Goal: Task Accomplishment & Management: Manage account settings

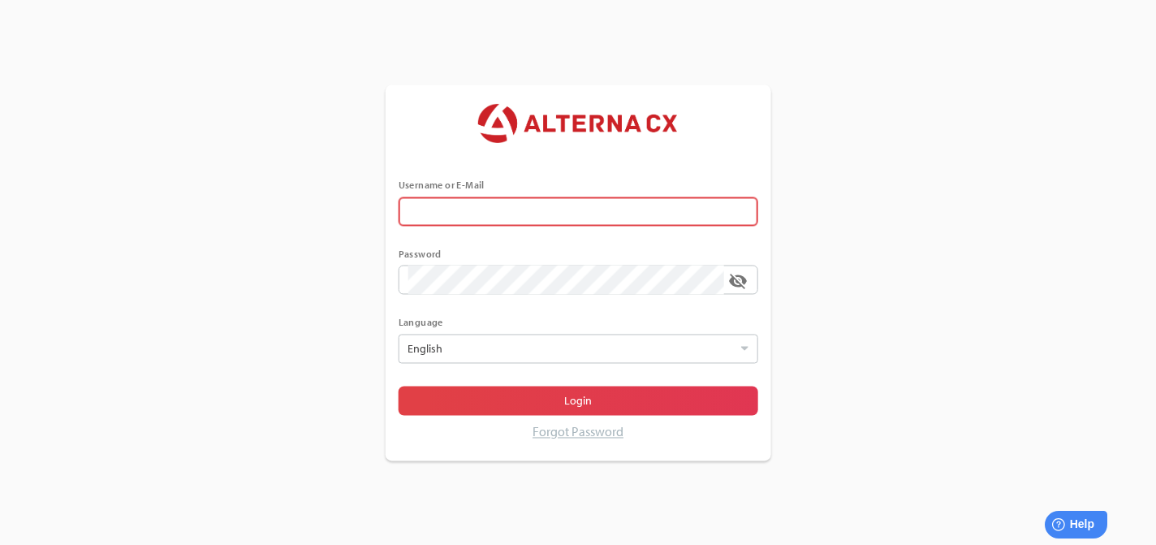
click at [497, 213] on input "text" at bounding box center [578, 210] width 340 height 29
click at [736, 201] on input "text" at bounding box center [578, 210] width 340 height 29
type input "******"
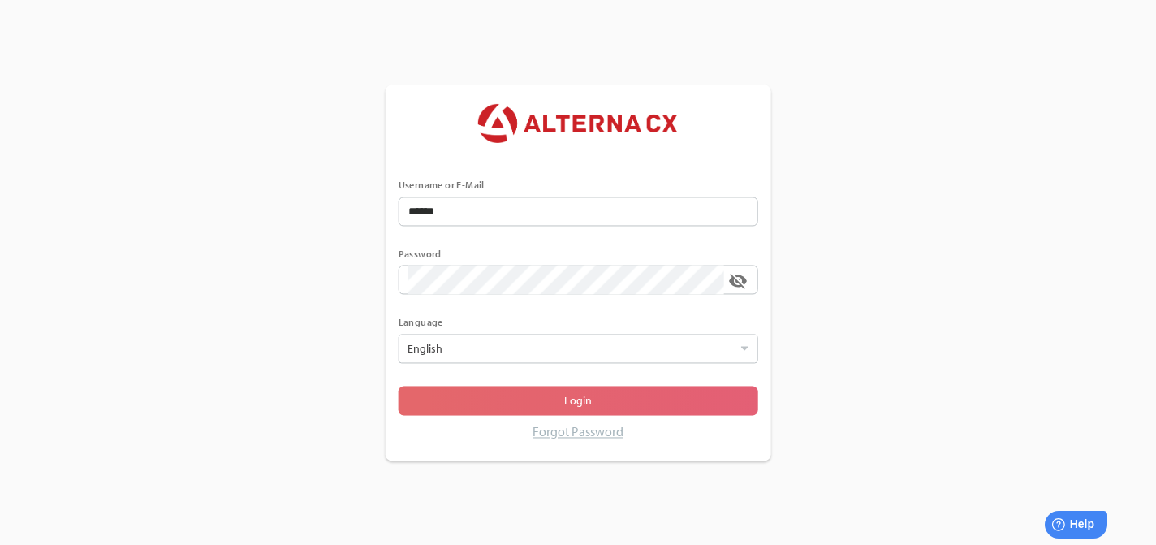
click at [455, 397] on span "Login" at bounding box center [578, 400] width 334 height 23
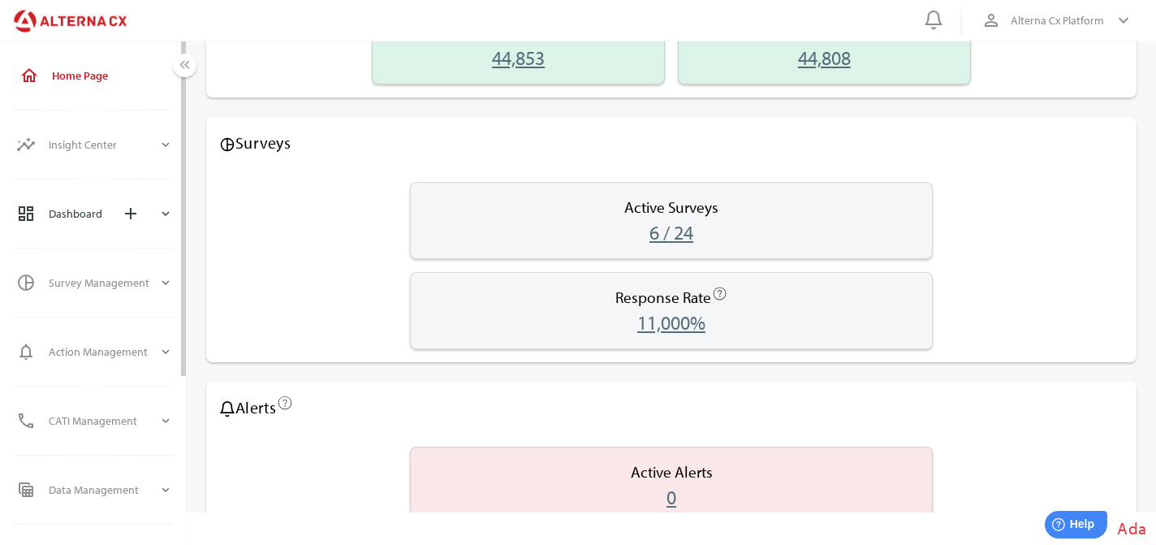
scroll to position [483, 0]
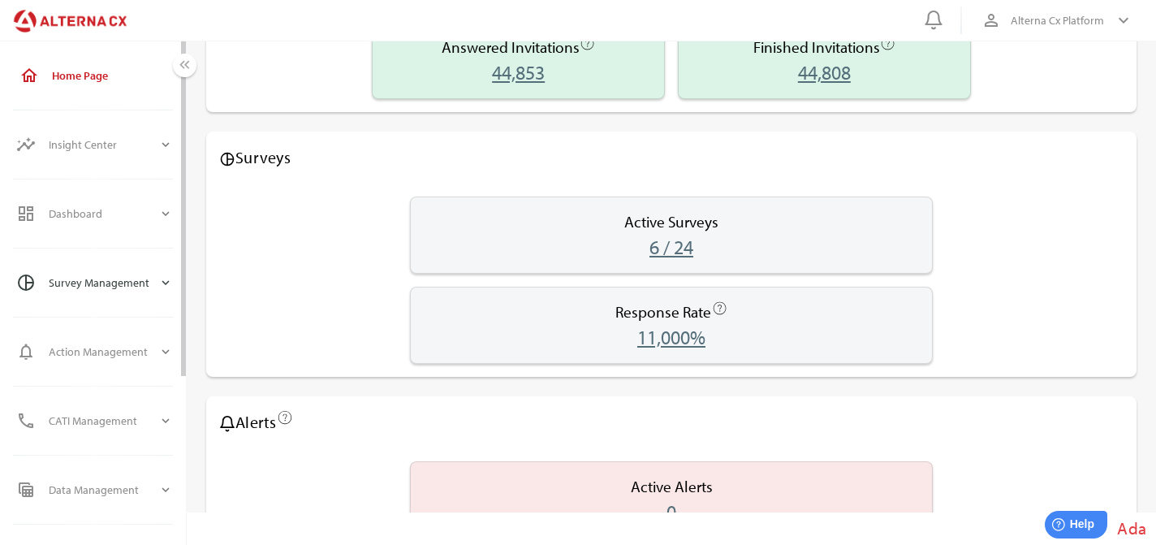
click at [100, 278] on div "Survey Management" at bounding box center [104, 282] width 110 height 39
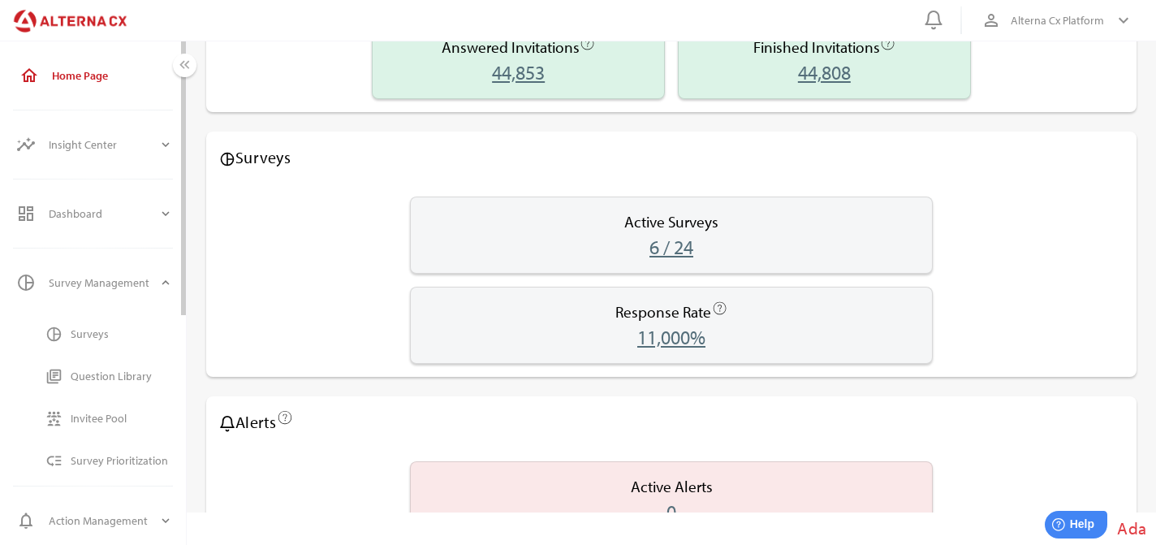
click at [105, 339] on div "Surveys" at bounding box center [122, 334] width 102 height 14
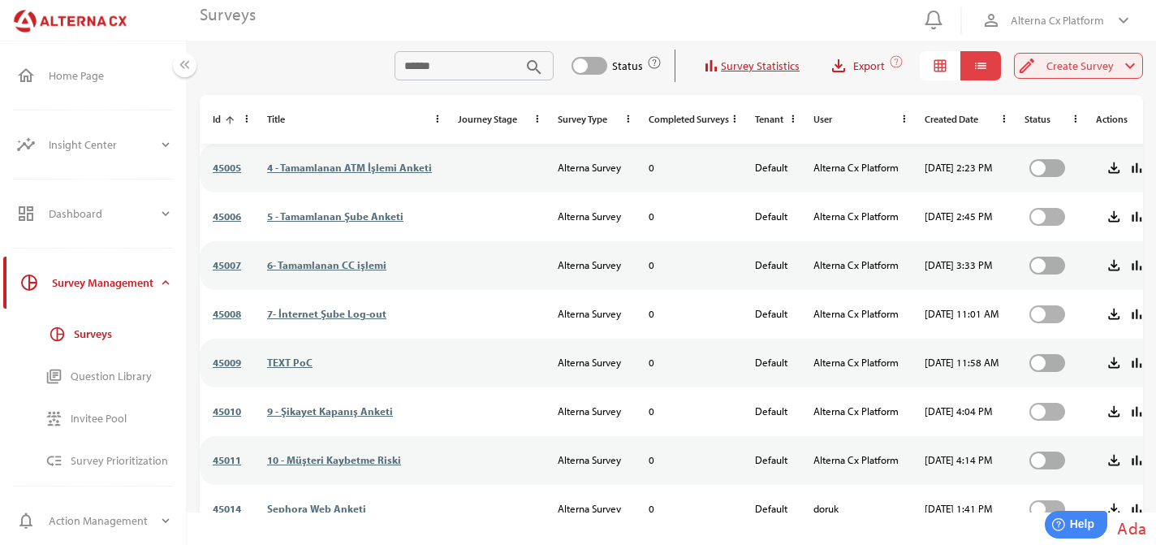
click at [1061, 67] on span "Create Survey" at bounding box center [1079, 65] width 67 height 19
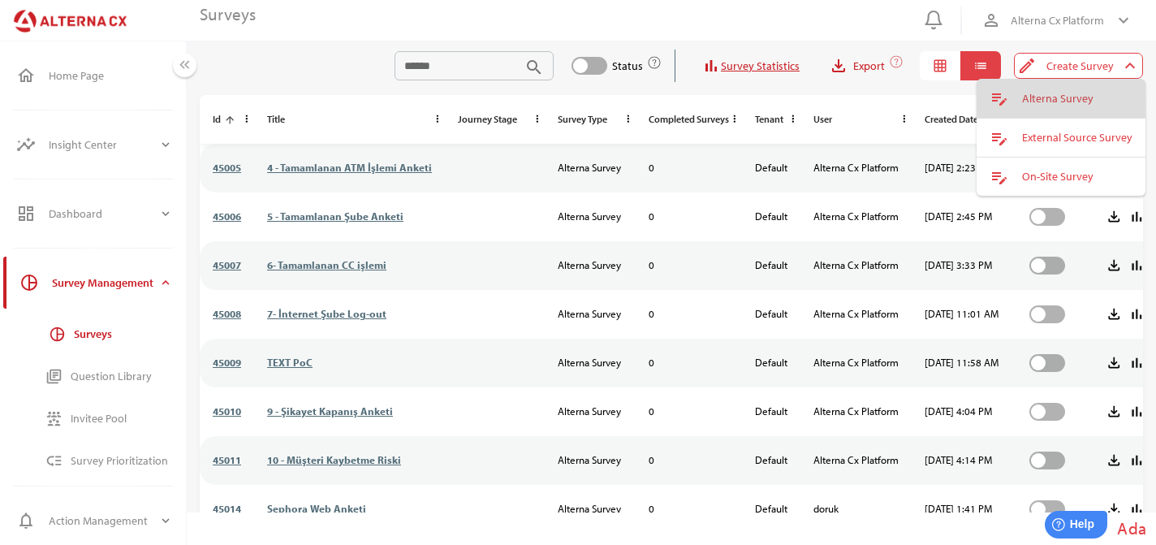
click at [1063, 100] on div "Alterna Survey" at bounding box center [1077, 99] width 110 height 14
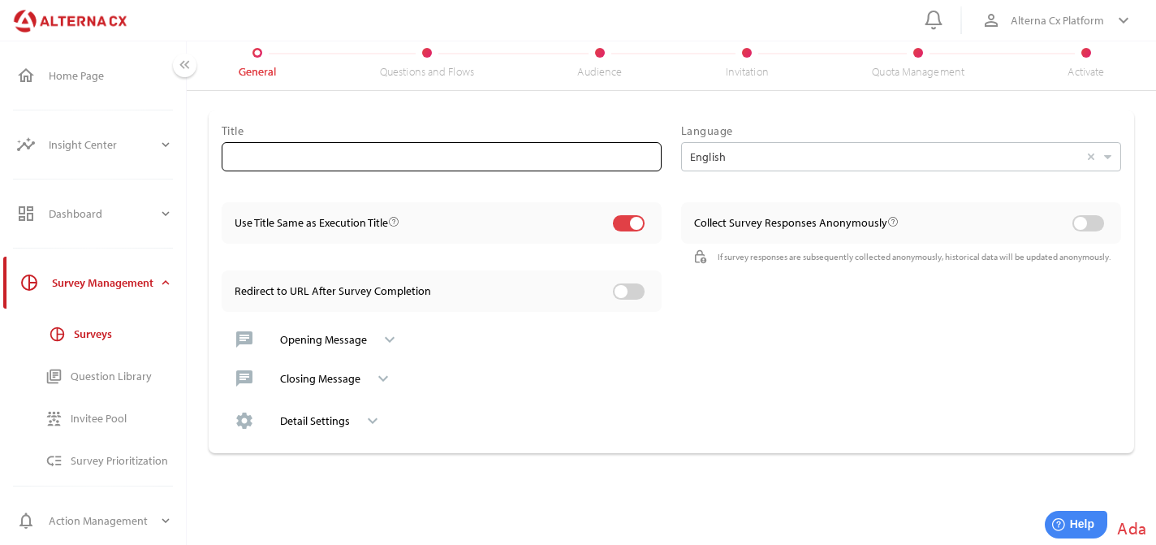
click at [443, 160] on input "text" at bounding box center [441, 156] width 420 height 29
type input "**********"
click at [630, 222] on div at bounding box center [636, 223] width 13 height 13
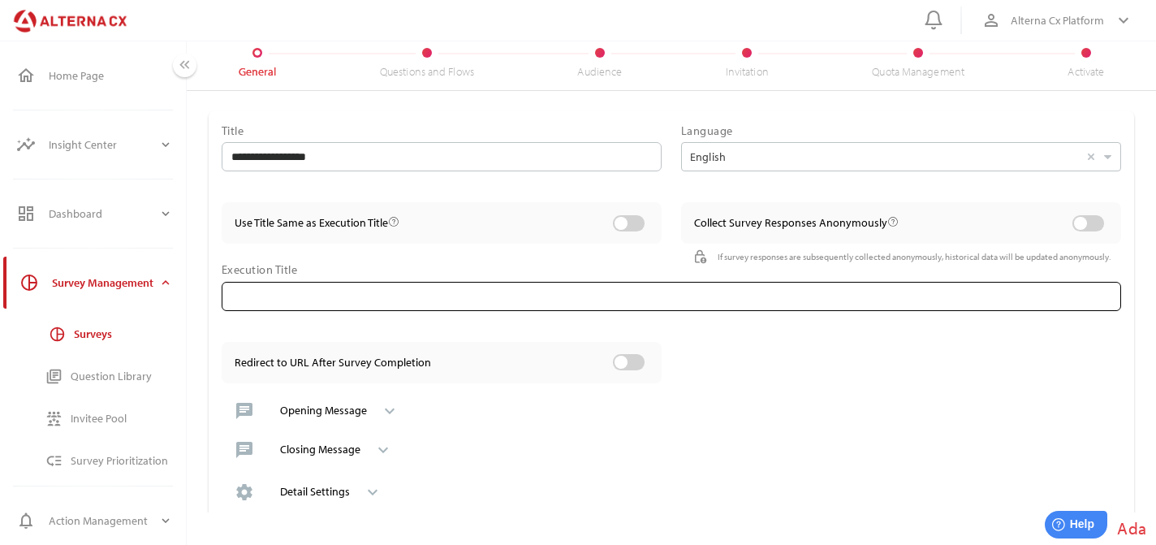
click at [430, 295] on input "text" at bounding box center [671, 296] width 880 height 29
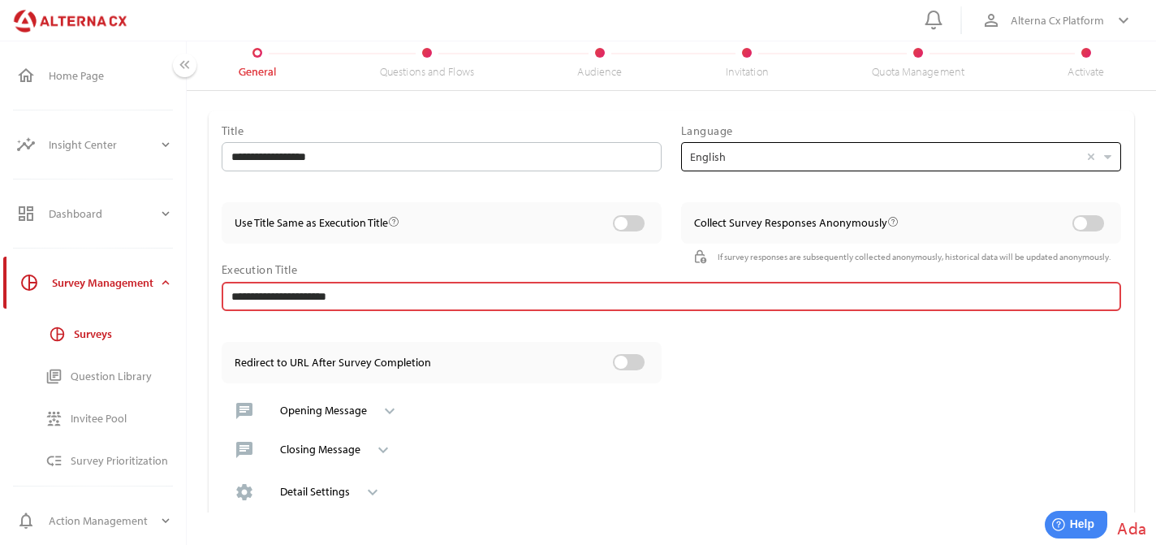
type input "**********"
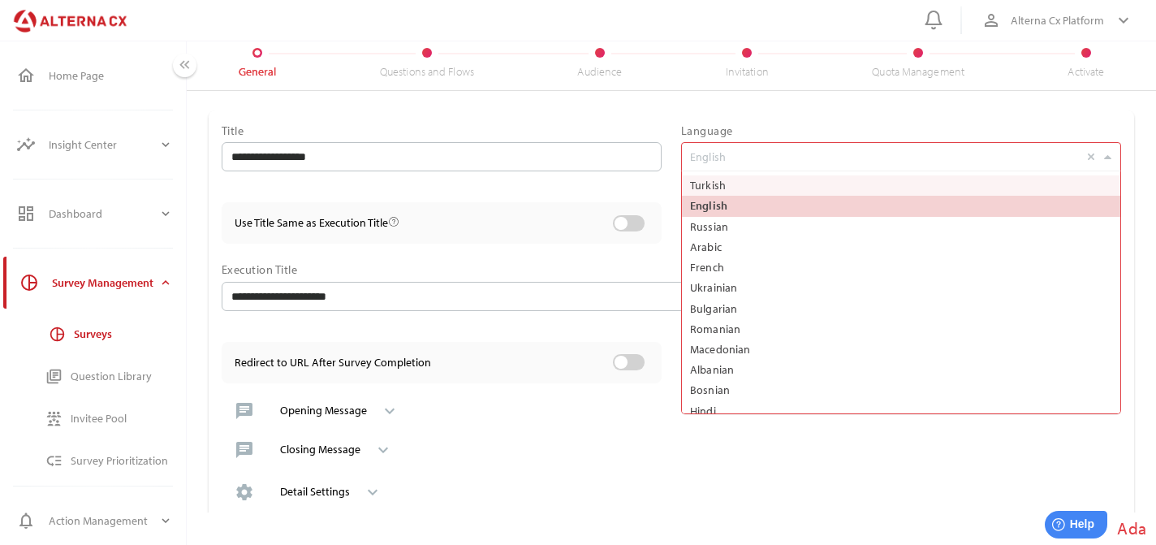
click at [774, 157] on input "English Select Turkish English Russian Arabic French Ukrainian Bulgarian Romani…" at bounding box center [884, 157] width 389 height 28
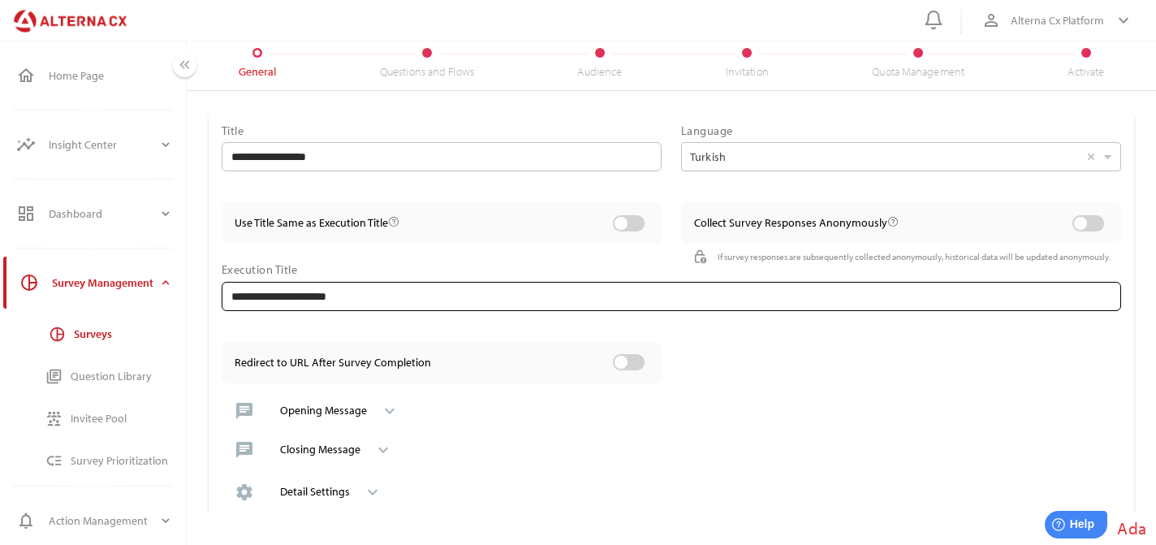
scroll to position [58, 0]
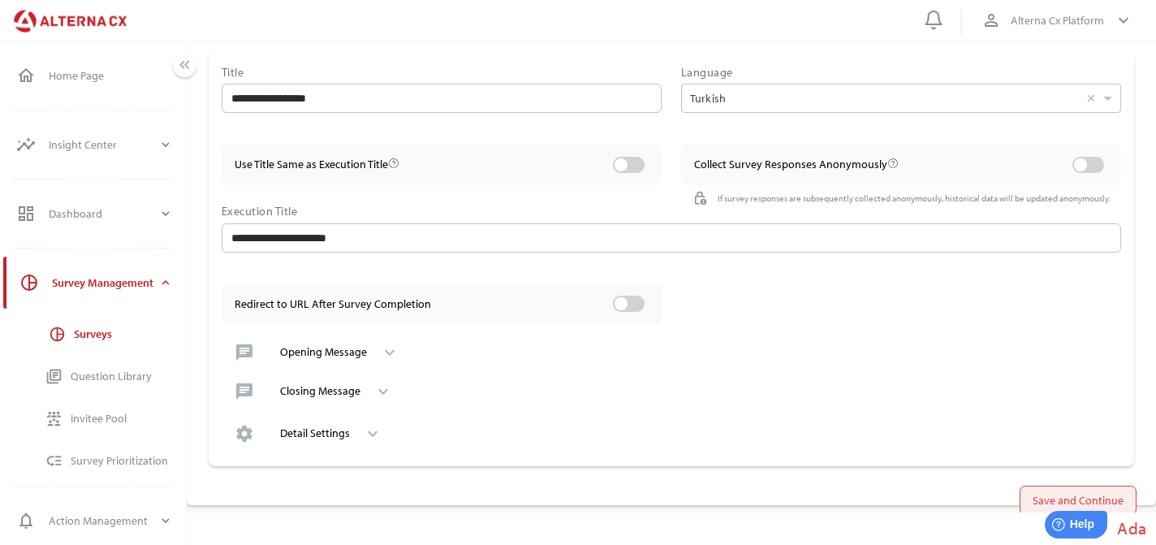
click at [1077, 489] on span "Save and Continue" at bounding box center [1077, 500] width 91 height 23
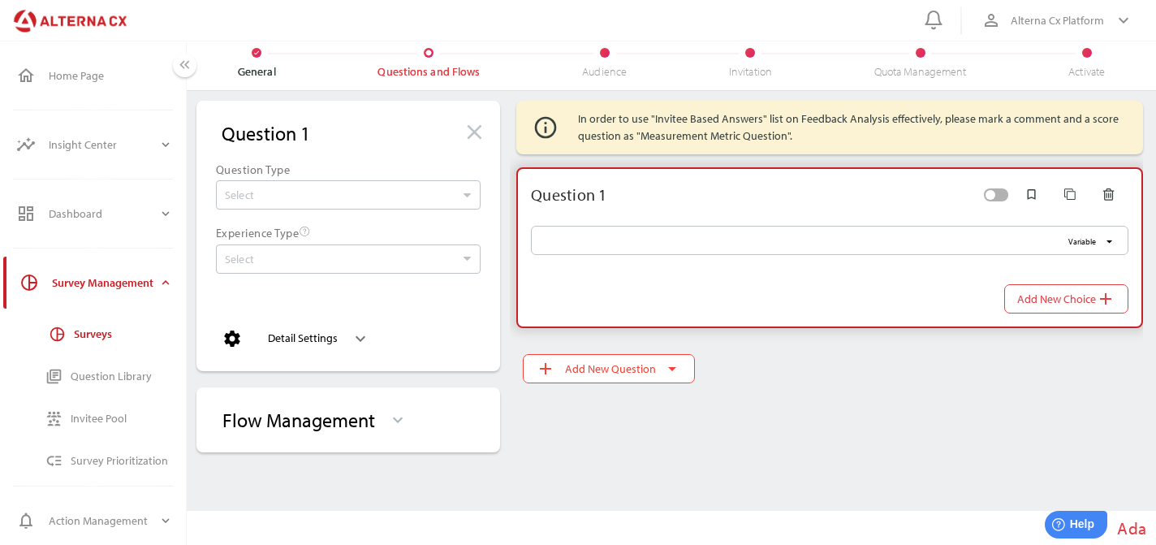
scroll to position [42, 0]
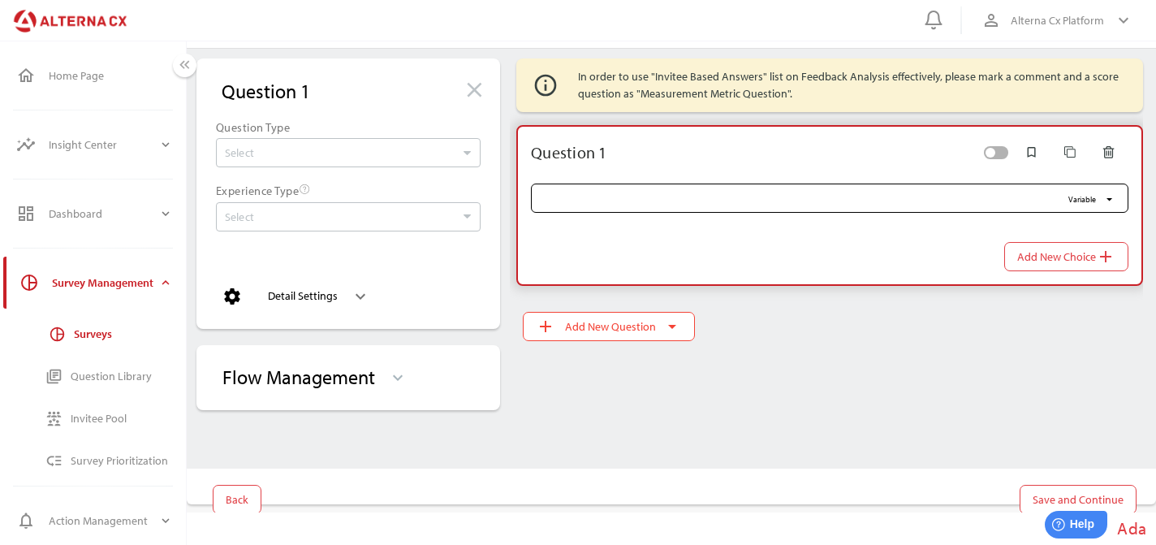
click at [643, 195] on input "Variable arrow_drop_down" at bounding box center [801, 197] width 520 height 29
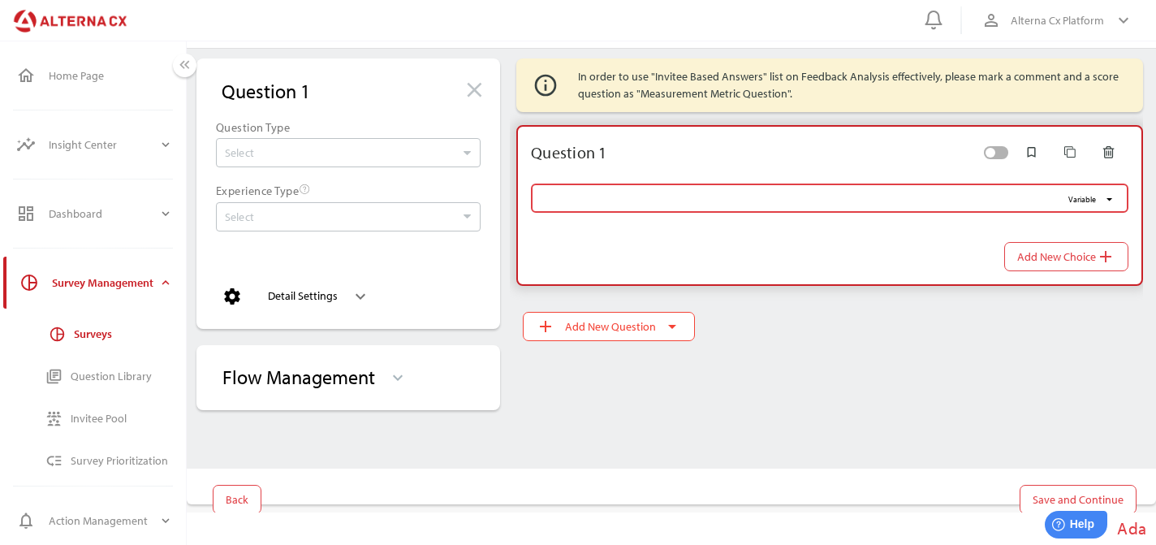
paste input "**********"
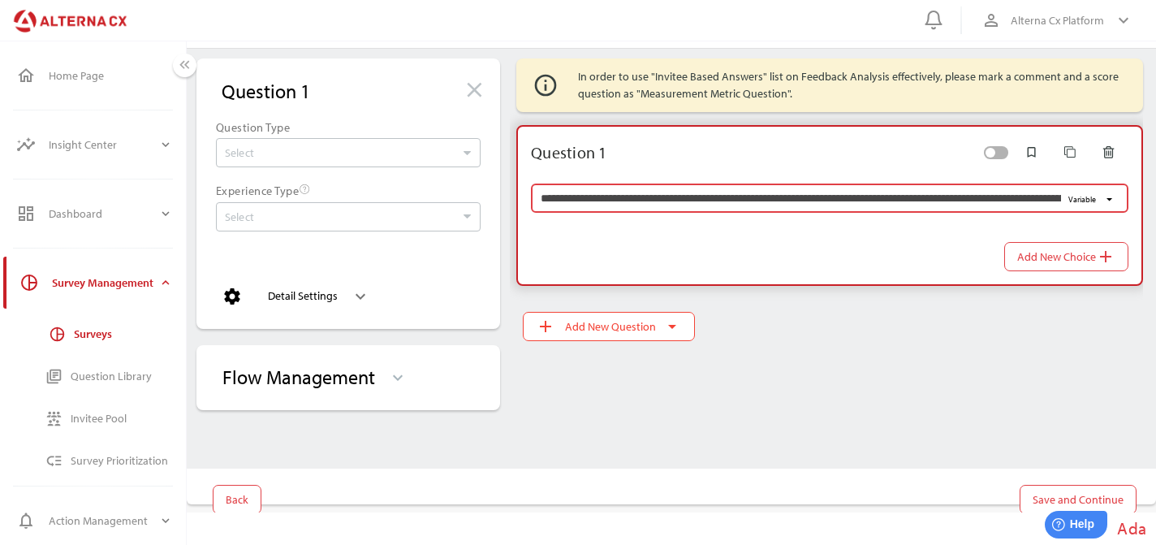
scroll to position [0, 312]
type input "**********"
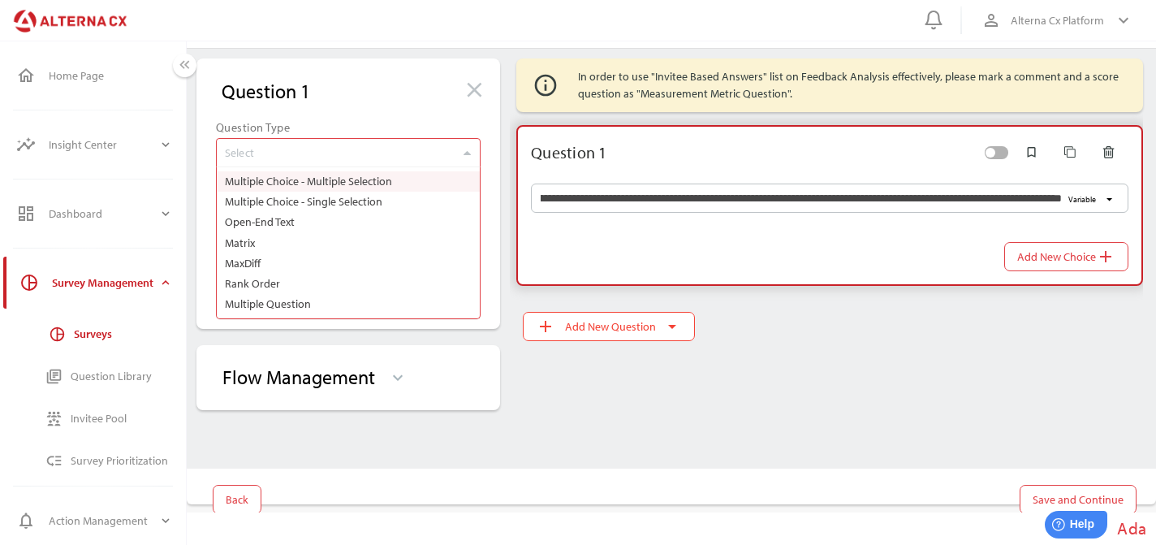
click at [381, 158] on input "Select" at bounding box center [340, 153] width 230 height 28
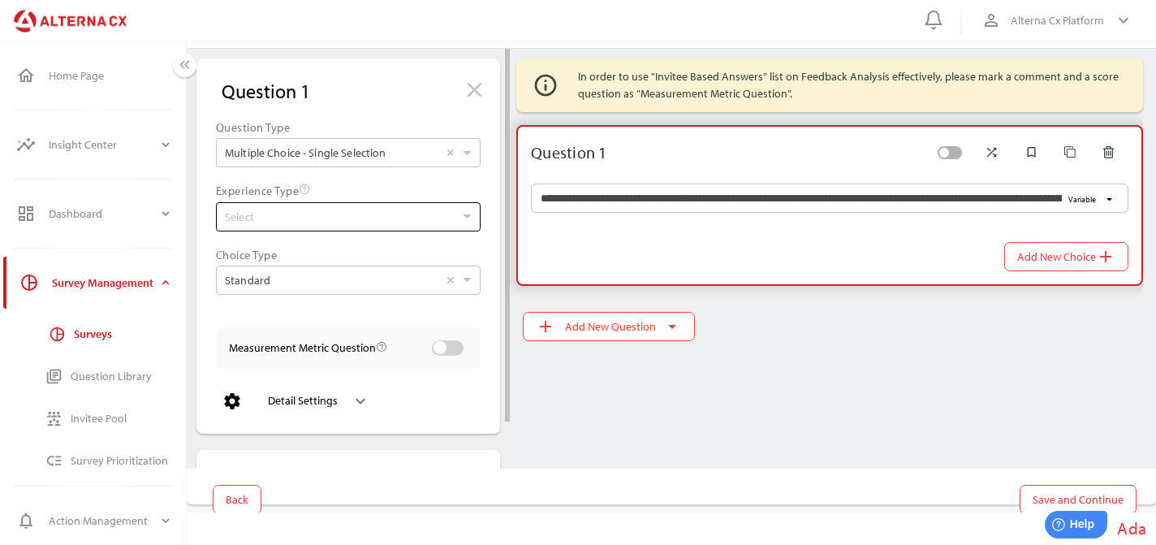
click at [433, 213] on input "Select" at bounding box center [340, 217] width 230 height 28
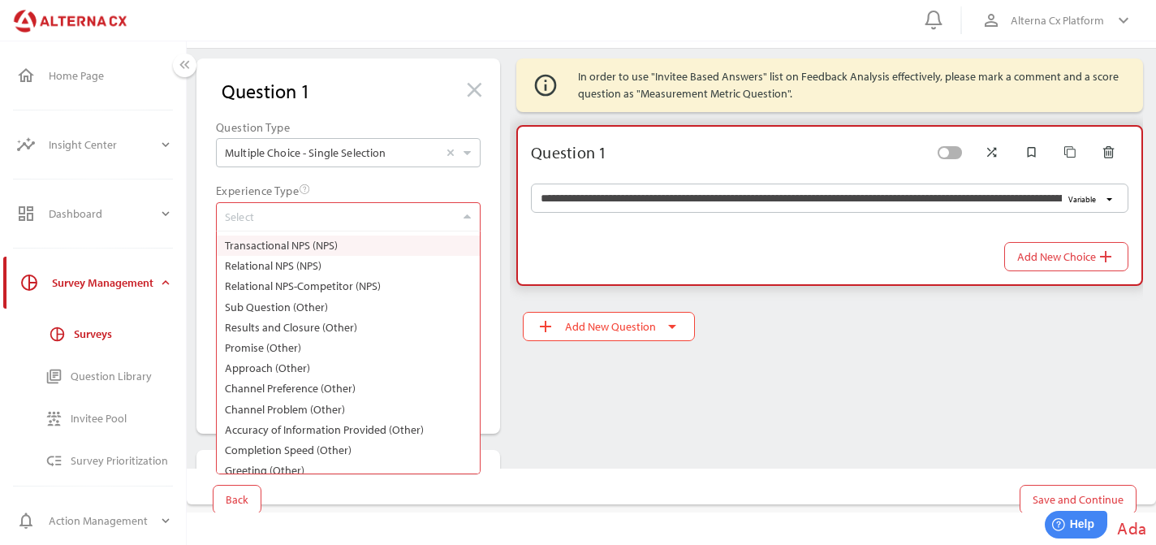
click at [364, 250] on label "Transactional NPS (NPS)" at bounding box center [348, 245] width 255 height 20
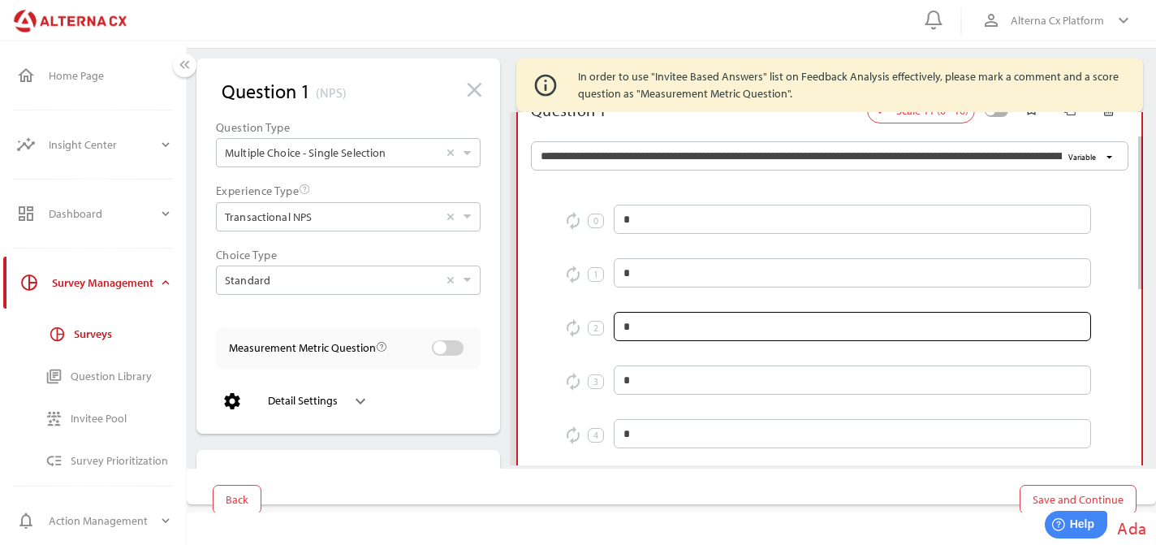
scroll to position [34, 0]
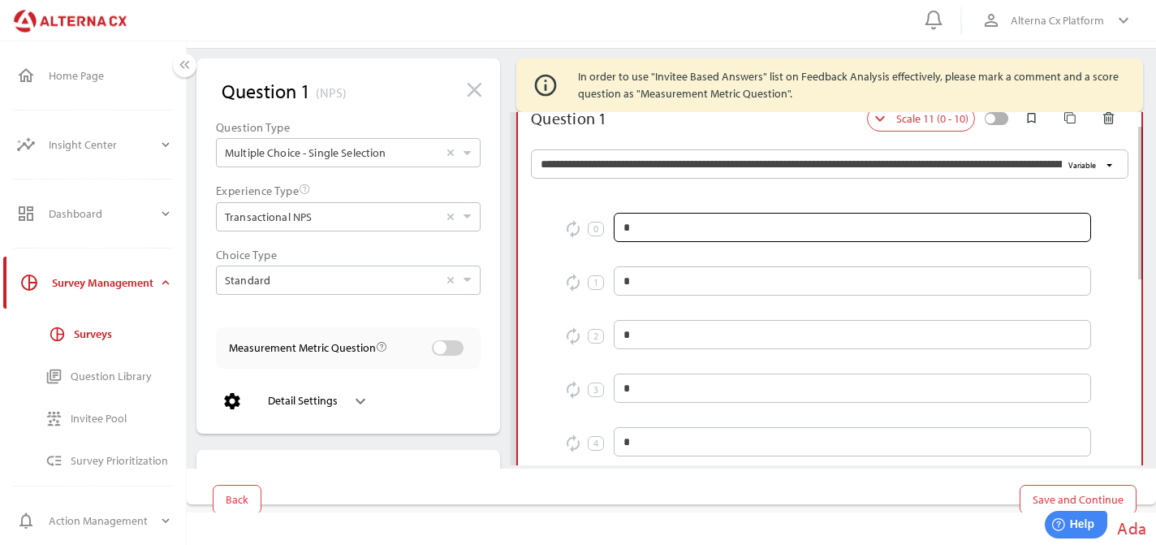
click at [699, 236] on input "*" at bounding box center [852, 227] width 458 height 29
type input "**"
click at [696, 287] on input "*" at bounding box center [852, 280] width 458 height 29
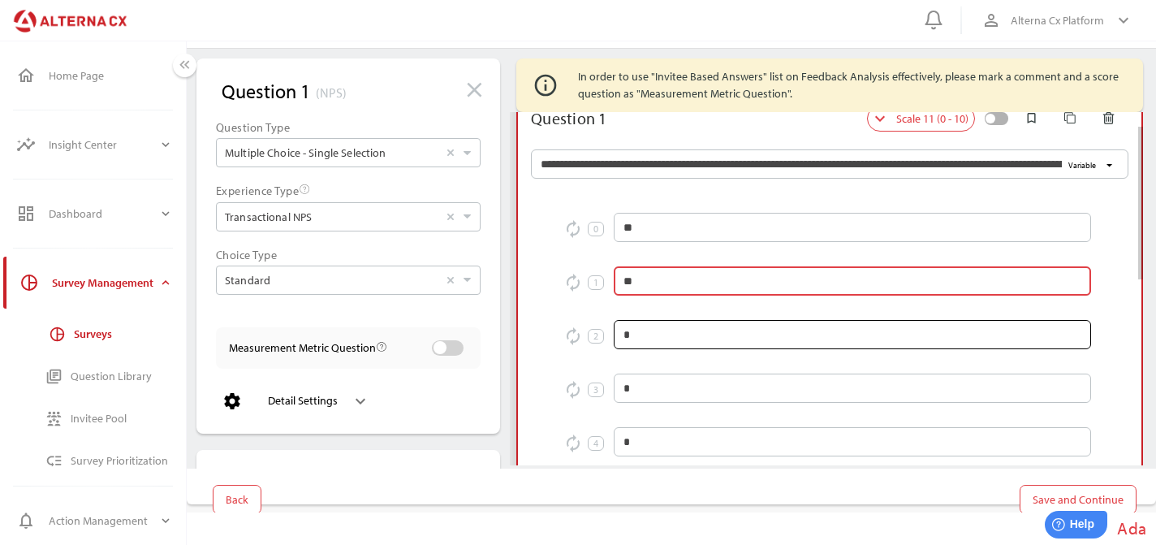
type input "**"
click at [647, 341] on input "*" at bounding box center [852, 334] width 458 height 29
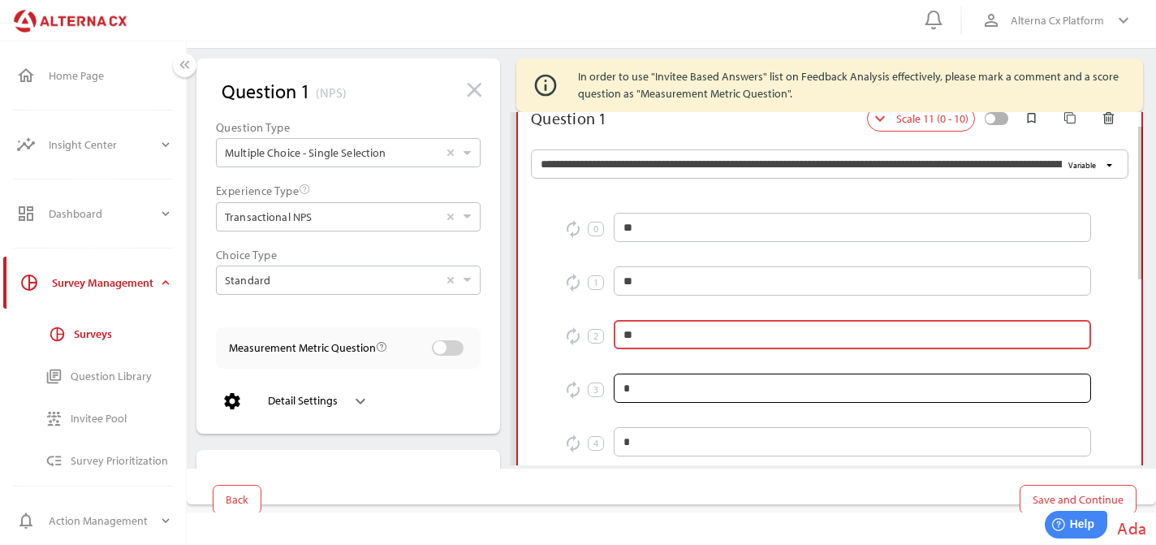
type input "**"
click at [682, 397] on input "*" at bounding box center [852, 387] width 458 height 29
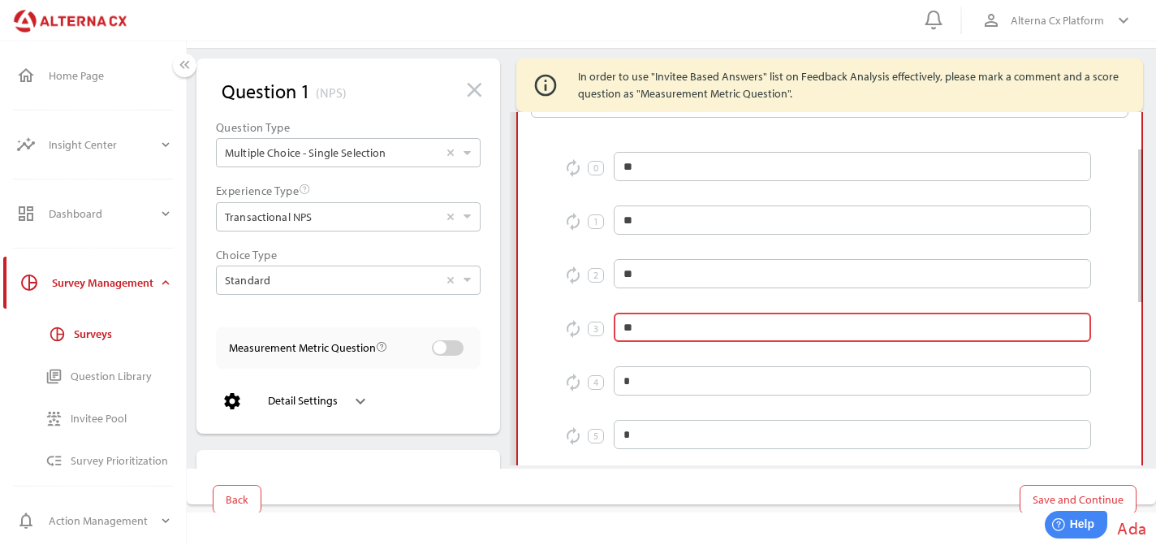
scroll to position [96, 0]
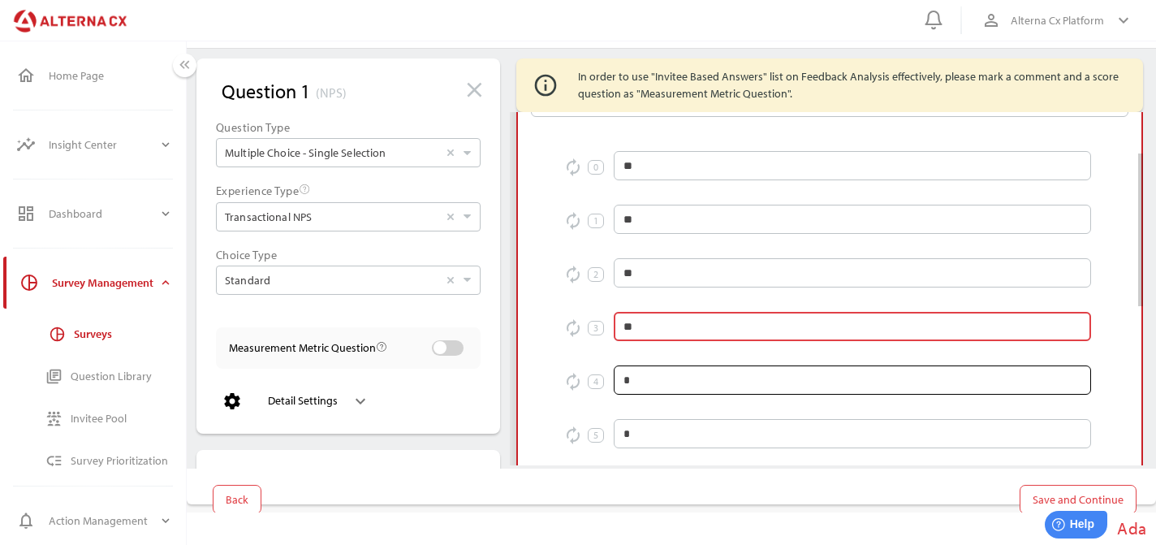
type input "**"
click at [653, 390] on input "*" at bounding box center [852, 379] width 458 height 29
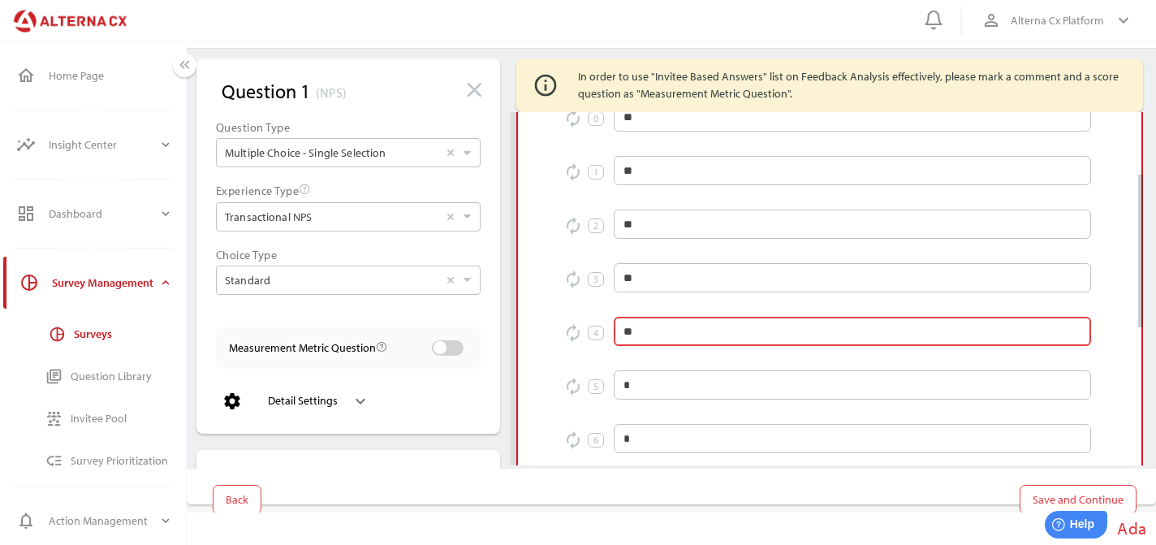
scroll to position [154, 0]
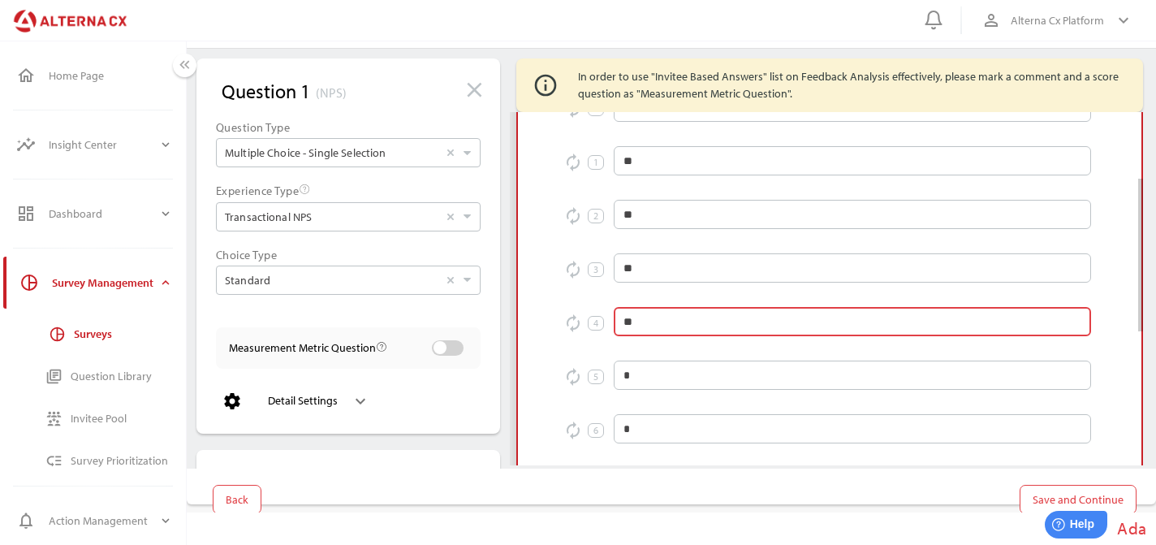
type input "**"
click at [661, 372] on input "*" at bounding box center [852, 374] width 458 height 29
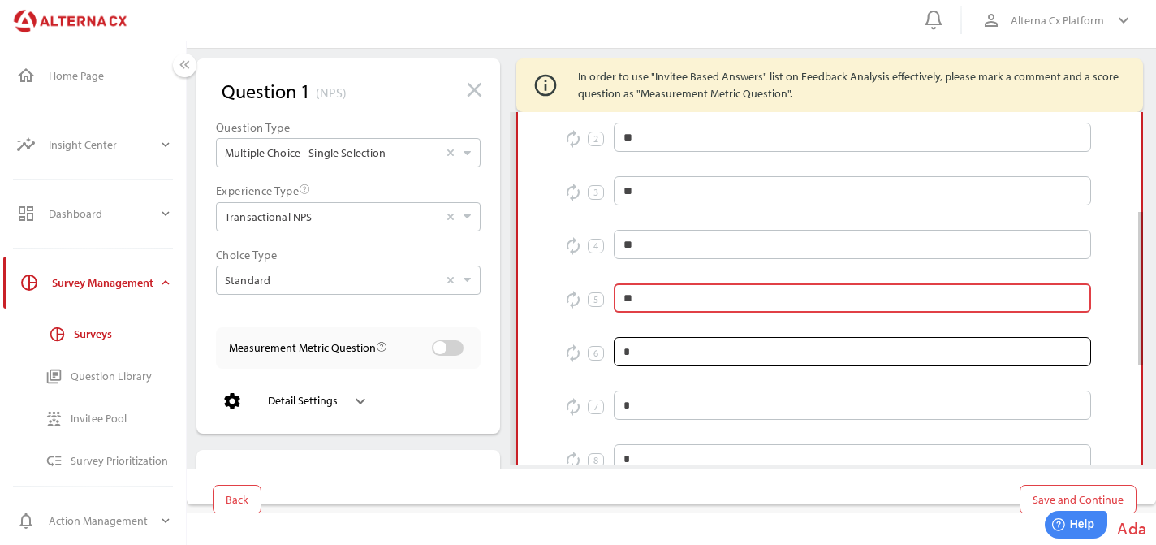
scroll to position [233, 0]
type input "**"
click at [642, 349] on input "*" at bounding box center [852, 349] width 458 height 29
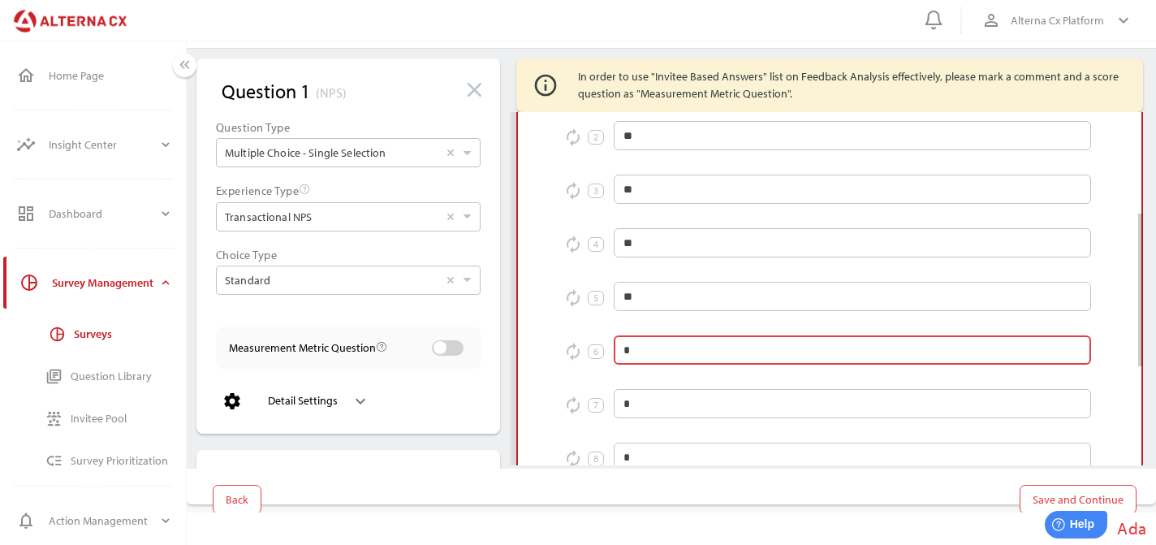
click at [642, 349] on input "*" at bounding box center [852, 349] width 458 height 29
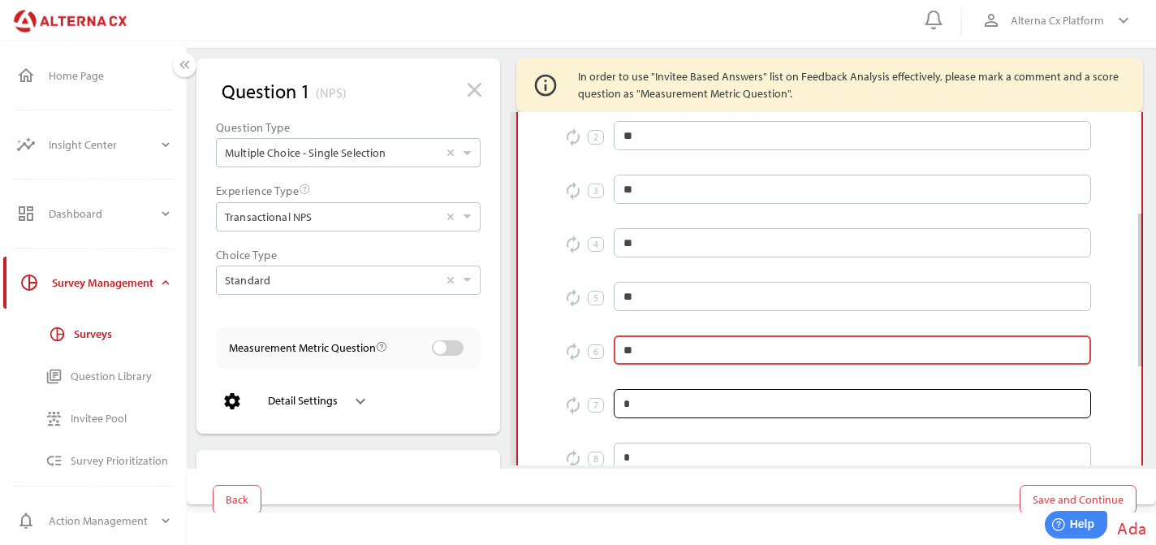
type input "**"
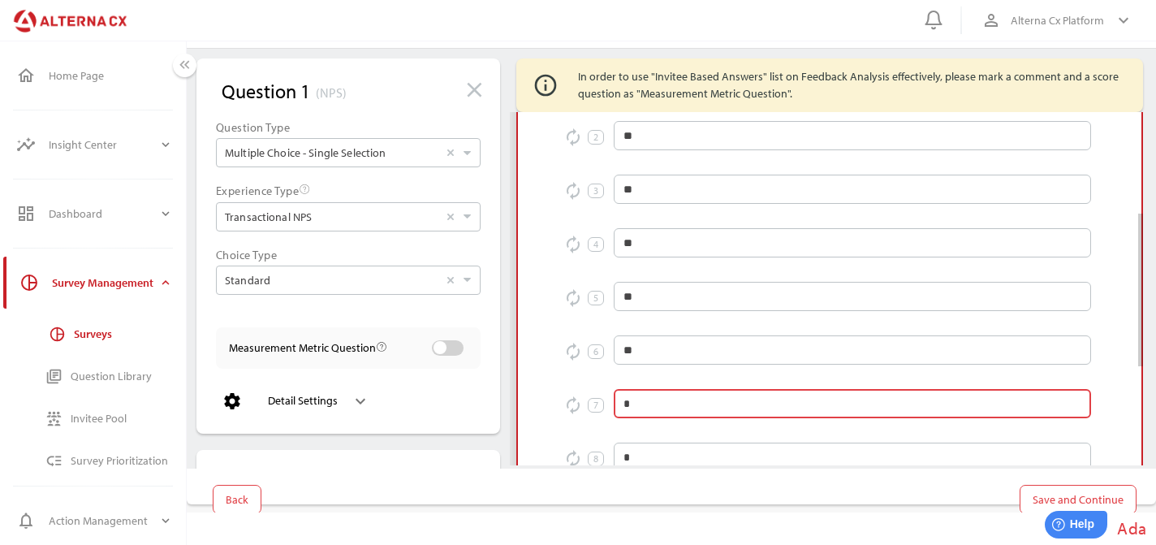
click at [638, 403] on input "*" at bounding box center [852, 403] width 458 height 29
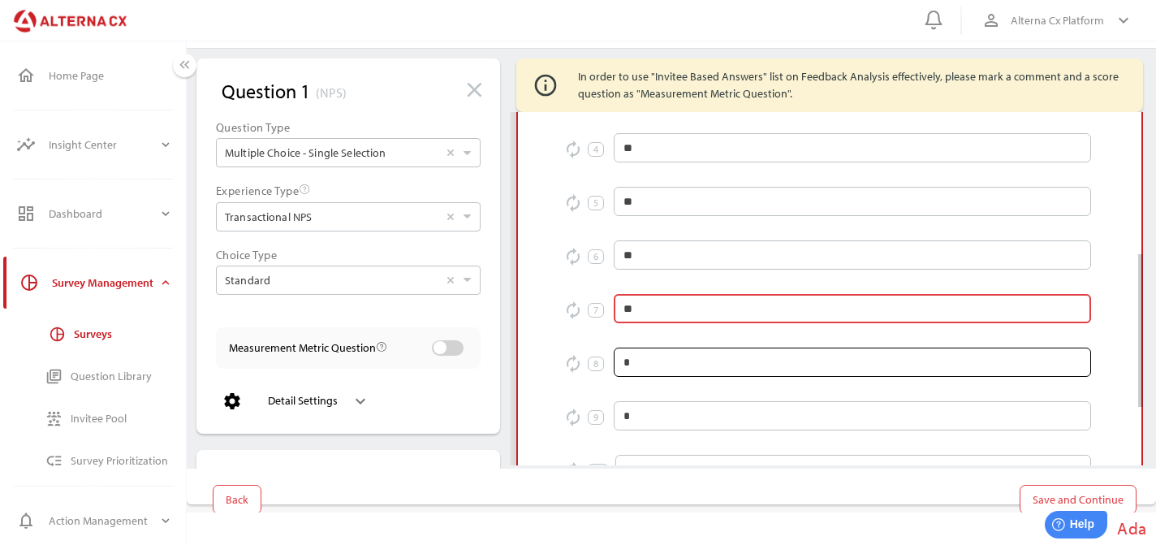
type input "**"
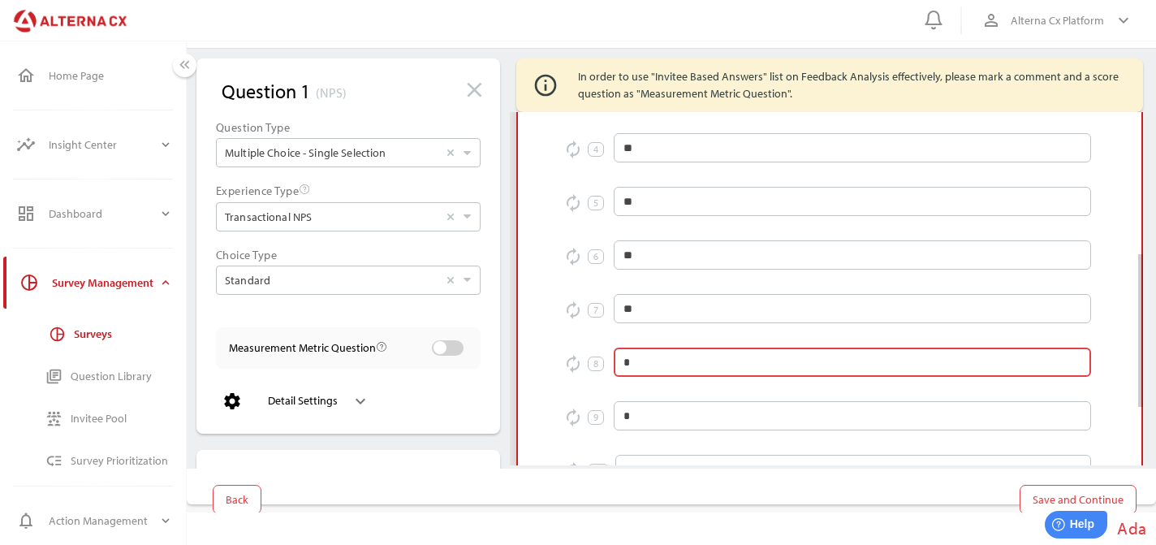
click at [674, 368] on input "*" at bounding box center [852, 361] width 458 height 29
type input "**"
click at [658, 415] on input "*" at bounding box center [852, 415] width 458 height 29
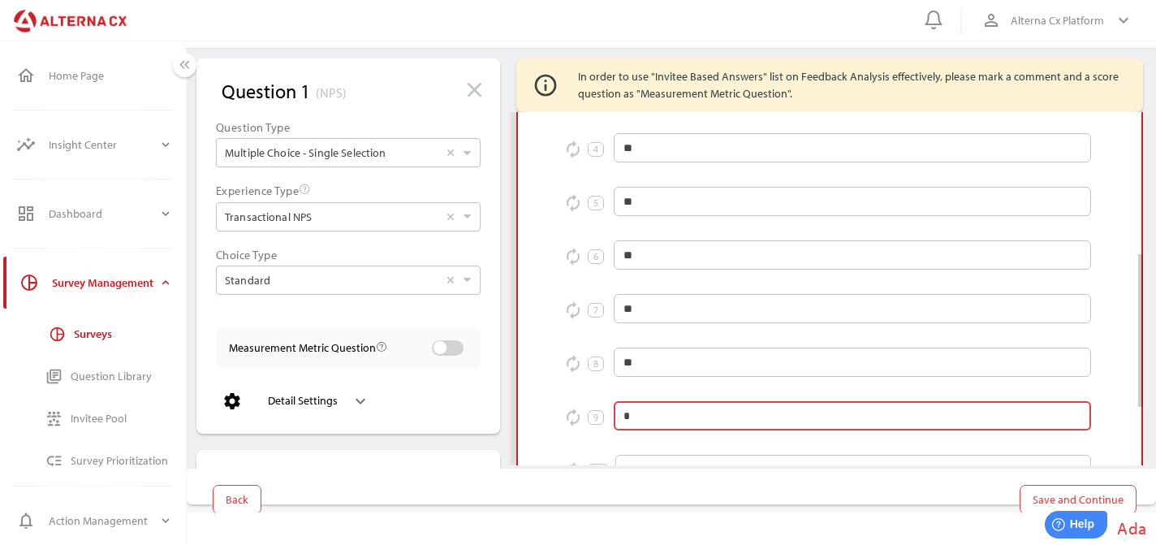
click at [877, 330] on div at bounding box center [852, 334] width 477 height 16
click at [877, 323] on input "**" at bounding box center [852, 308] width 458 height 29
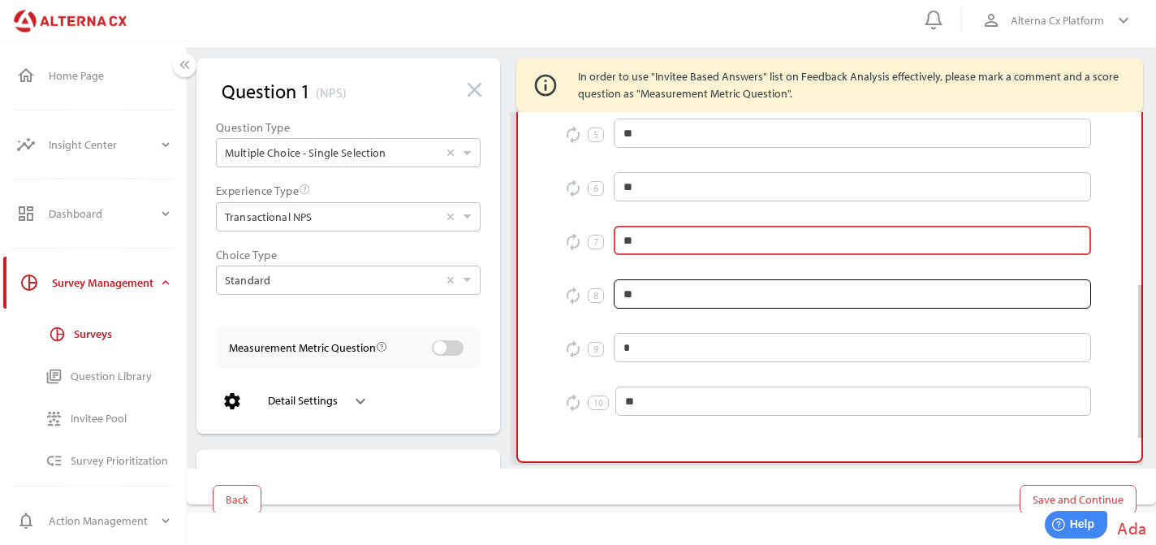
scroll to position [399, 0]
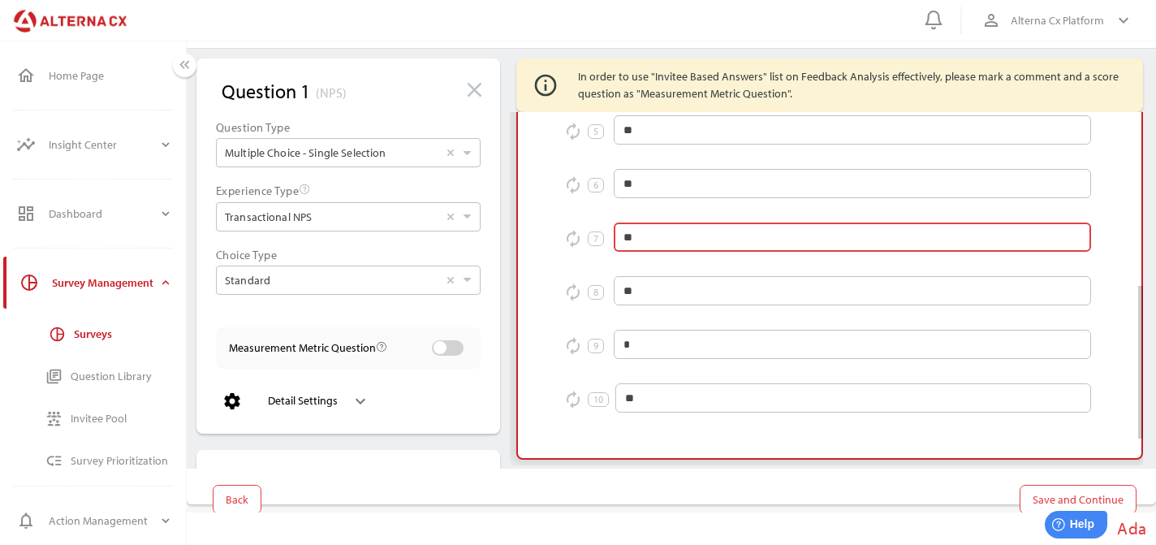
click at [641, 240] on input "**" at bounding box center [852, 236] width 458 height 29
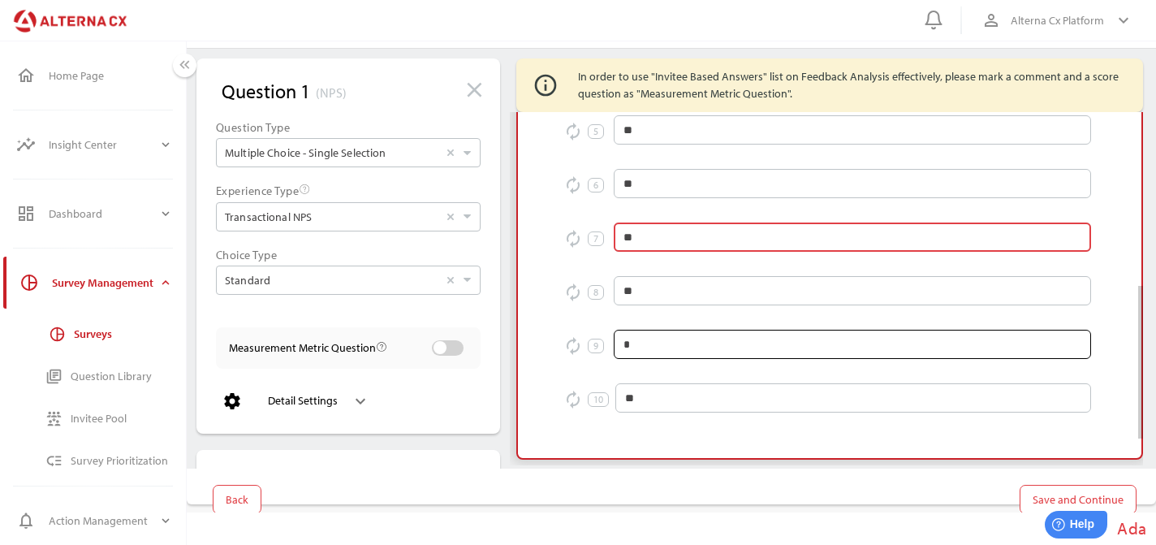
type input "**"
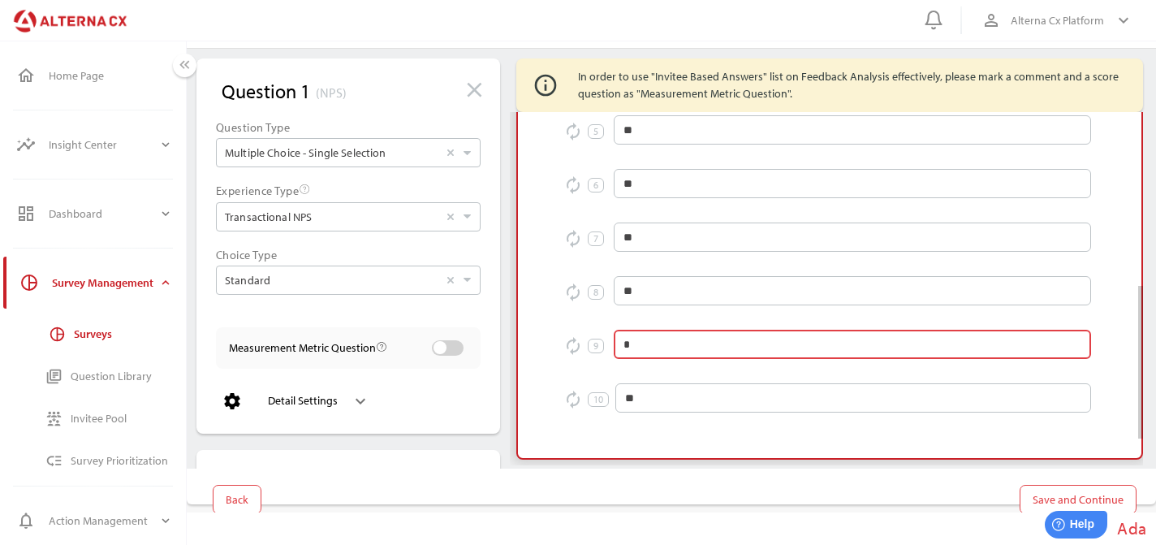
click at [655, 348] on input "*" at bounding box center [852, 344] width 458 height 29
type input "**"
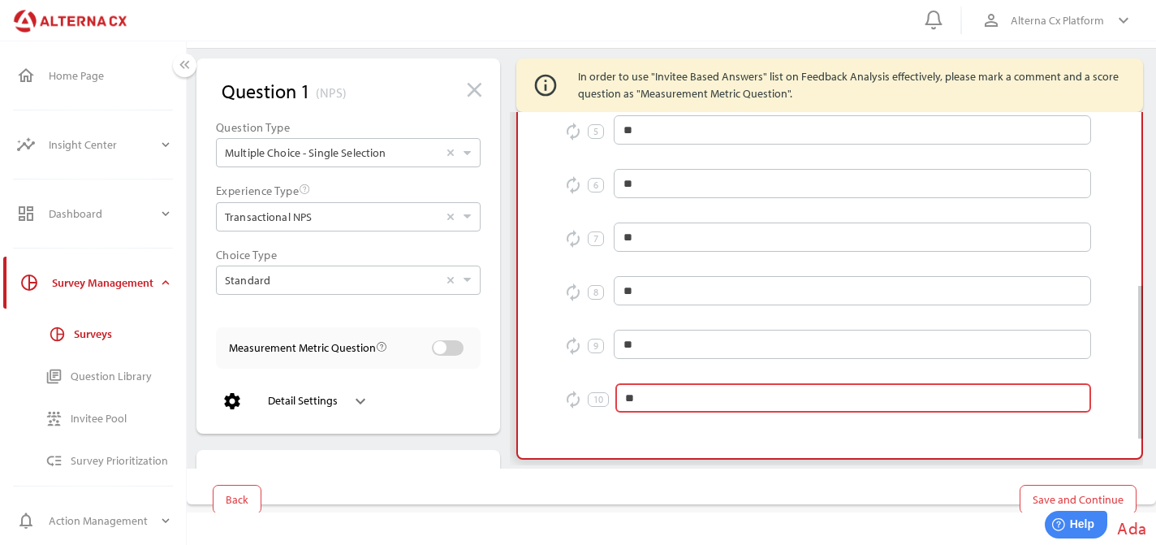
click at [640, 405] on input "**" at bounding box center [853, 397] width 456 height 29
click at [642, 405] on input "****" at bounding box center [853, 397] width 456 height 29
type input "**"
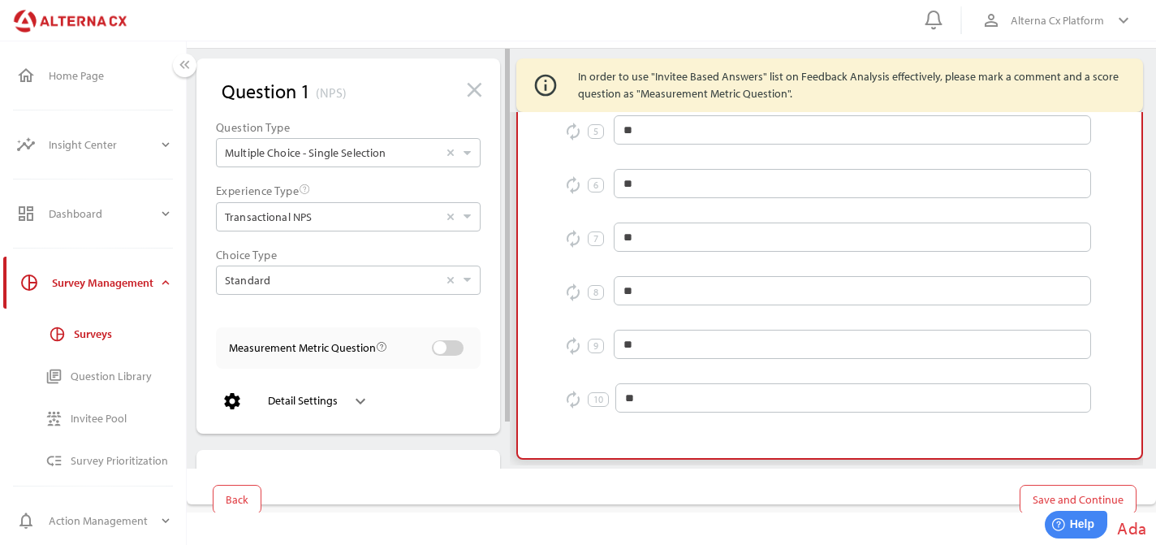
click at [335, 391] on div "Detail Settings" at bounding box center [303, 401] width 70 height 26
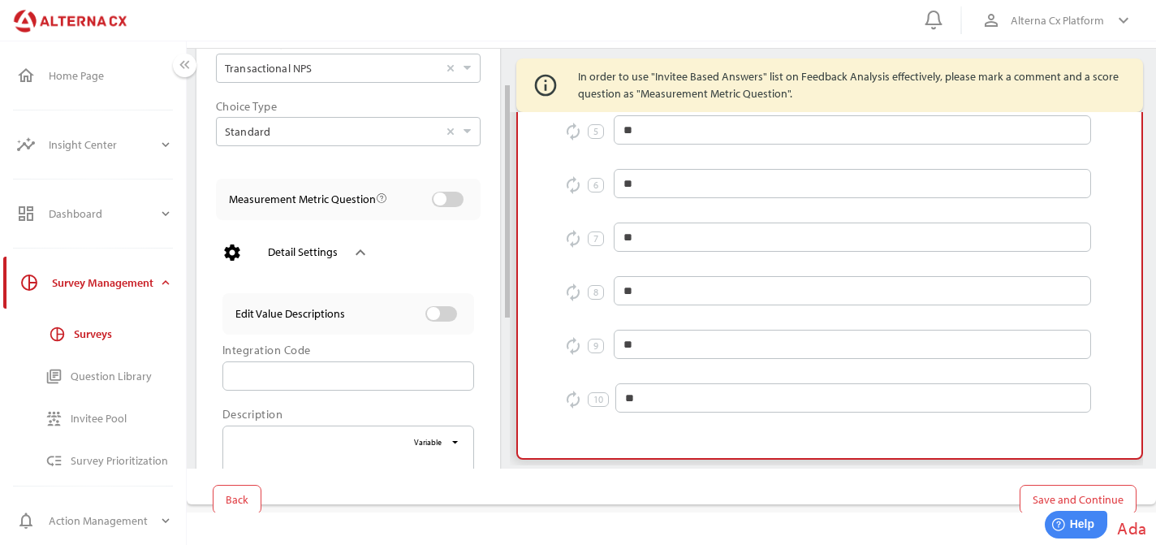
scroll to position [152, 0]
click at [451, 320] on div at bounding box center [441, 310] width 40 height 28
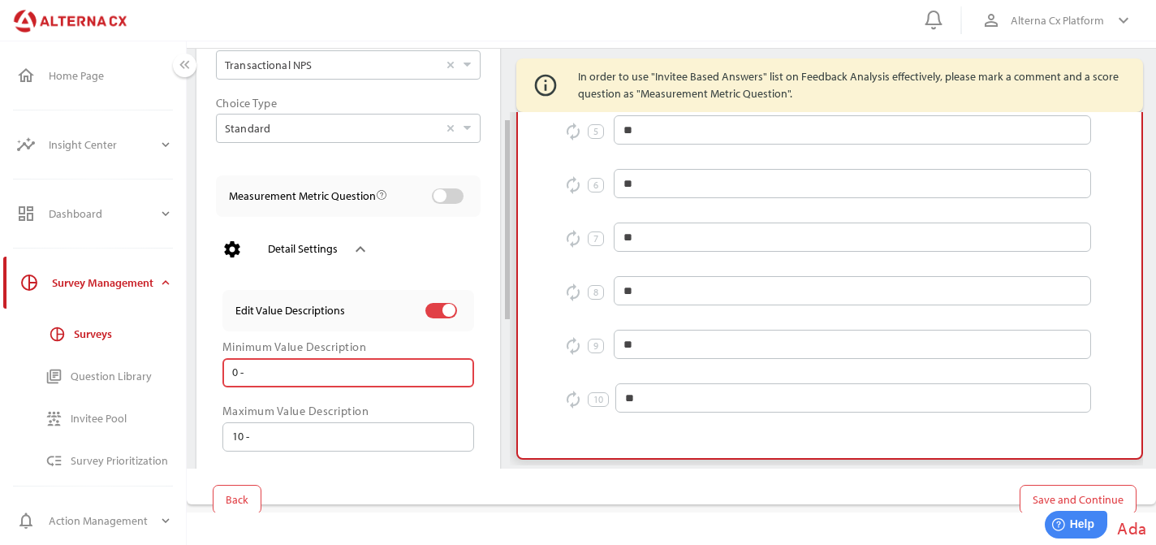
click at [338, 377] on input "0 -" at bounding box center [356, 372] width 218 height 29
type input "*"
type input "**********"
click at [295, 439] on input "10 -" at bounding box center [358, 436] width 211 height 29
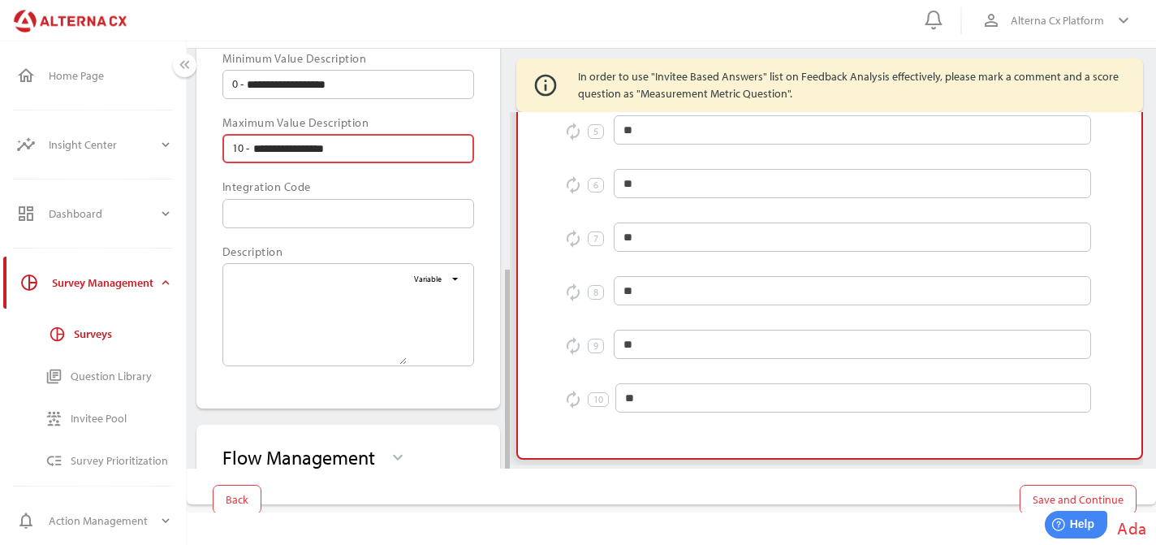
scroll to position [467, 0]
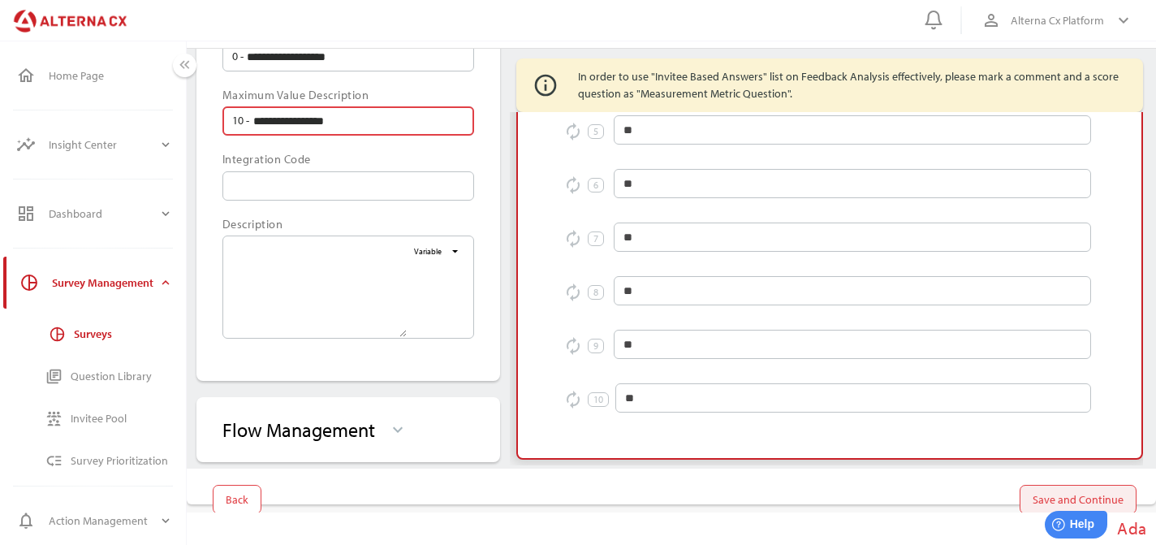
type input "**********"
click at [1040, 499] on span "Save and Continue" at bounding box center [1077, 498] width 91 height 19
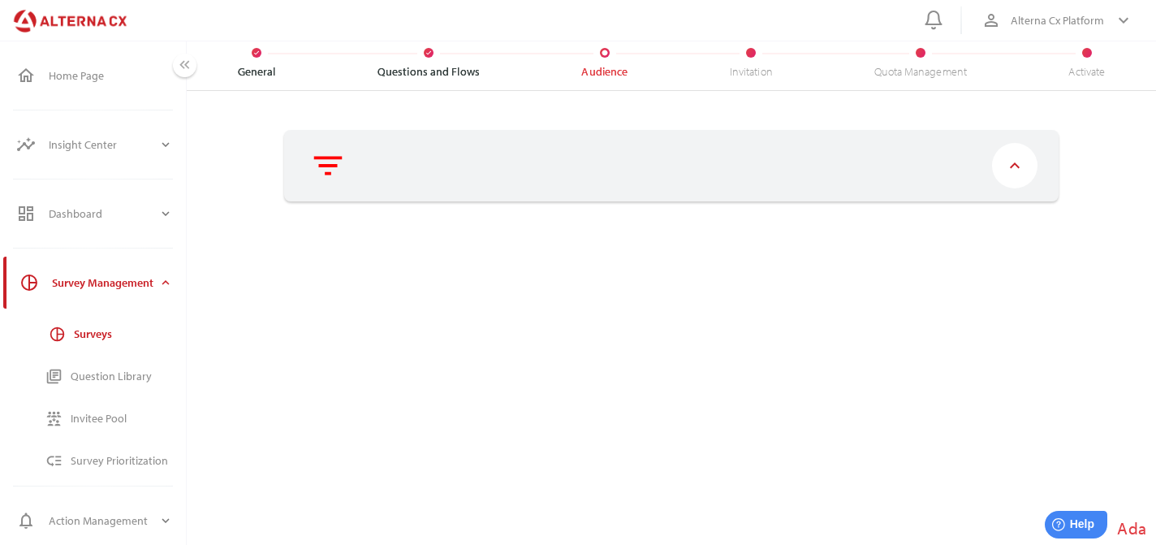
scroll to position [42, 0]
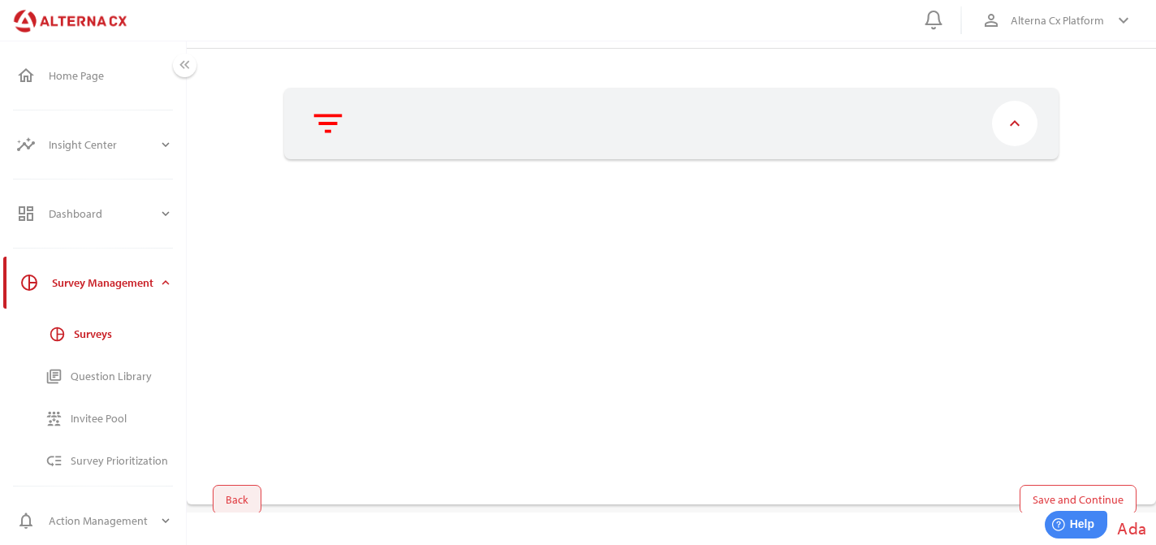
click at [227, 497] on span "Back" at bounding box center [237, 498] width 23 height 19
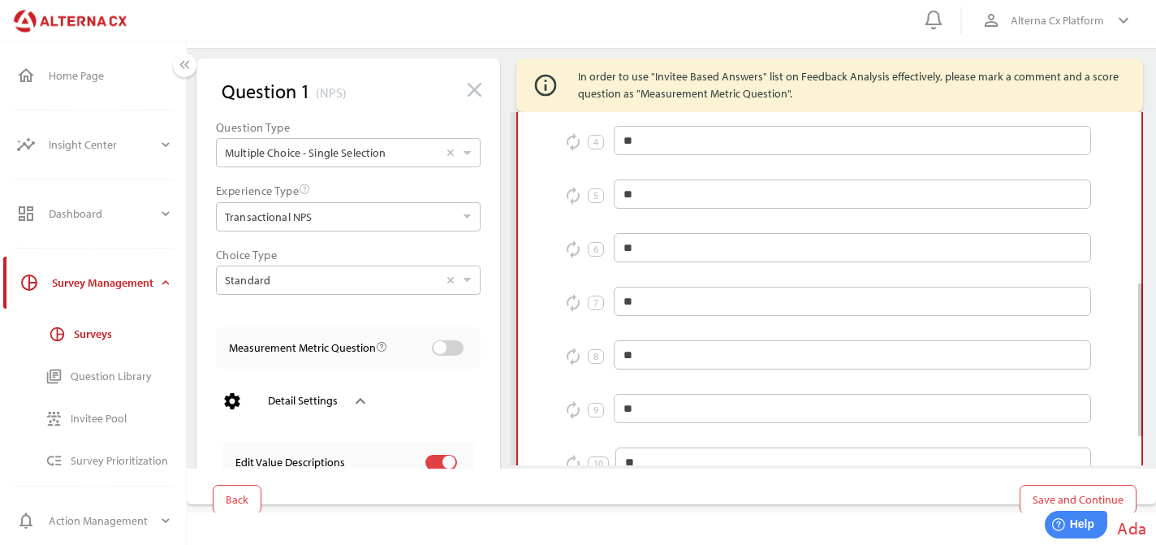
scroll to position [462, 0]
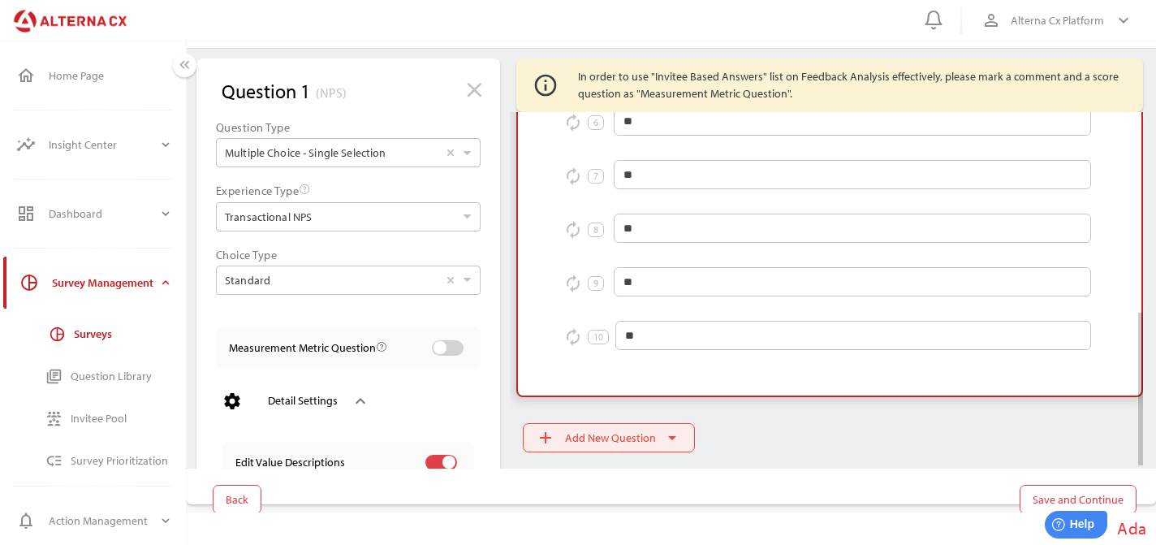
click at [606, 436] on span "Add New Question" at bounding box center [610, 437] width 91 height 19
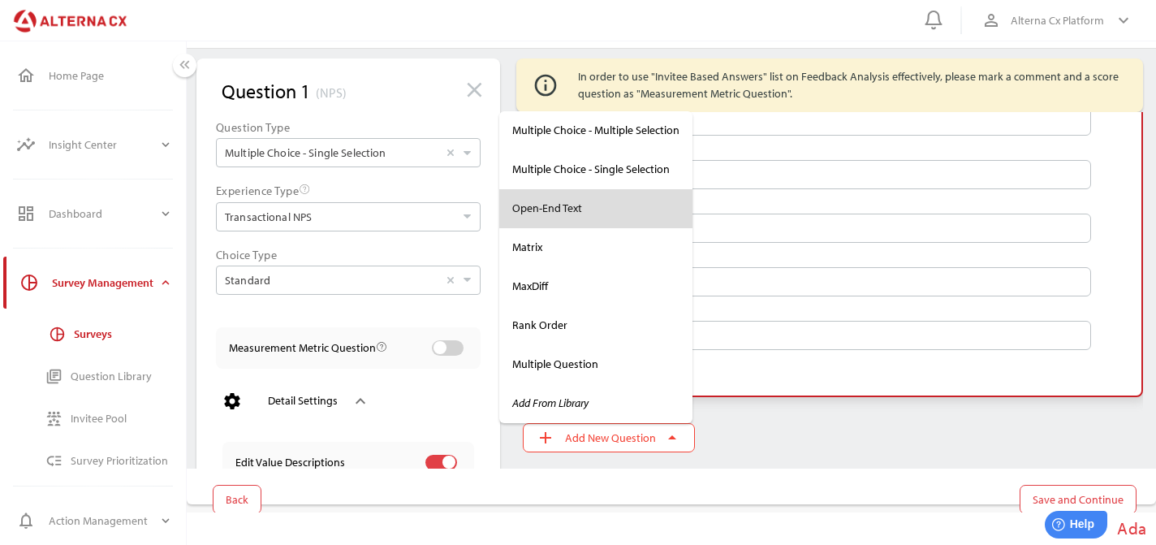
click at [579, 201] on div "Open-End Text" at bounding box center [595, 208] width 167 height 14
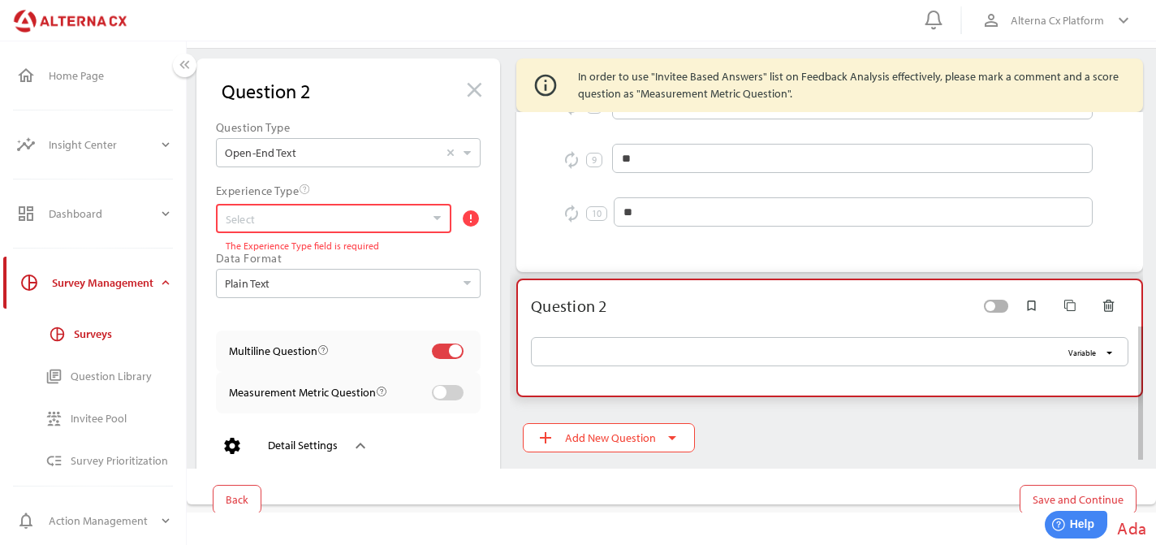
scroll to position [549, 0]
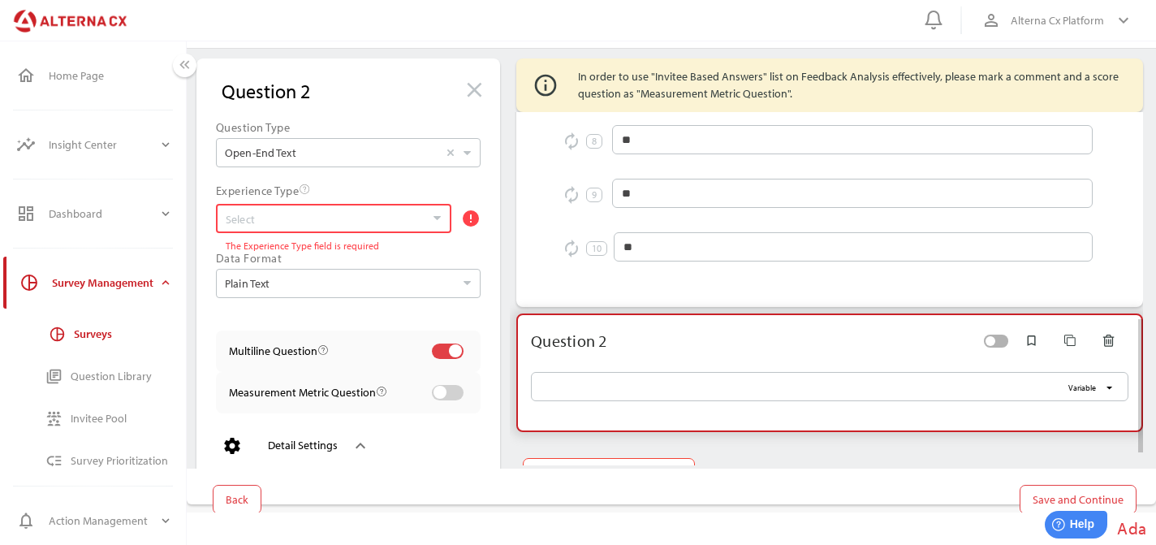
click at [647, 401] on div at bounding box center [829, 409] width 597 height 16
click at [647, 401] on input "Variable arrow_drop_down" at bounding box center [801, 386] width 520 height 29
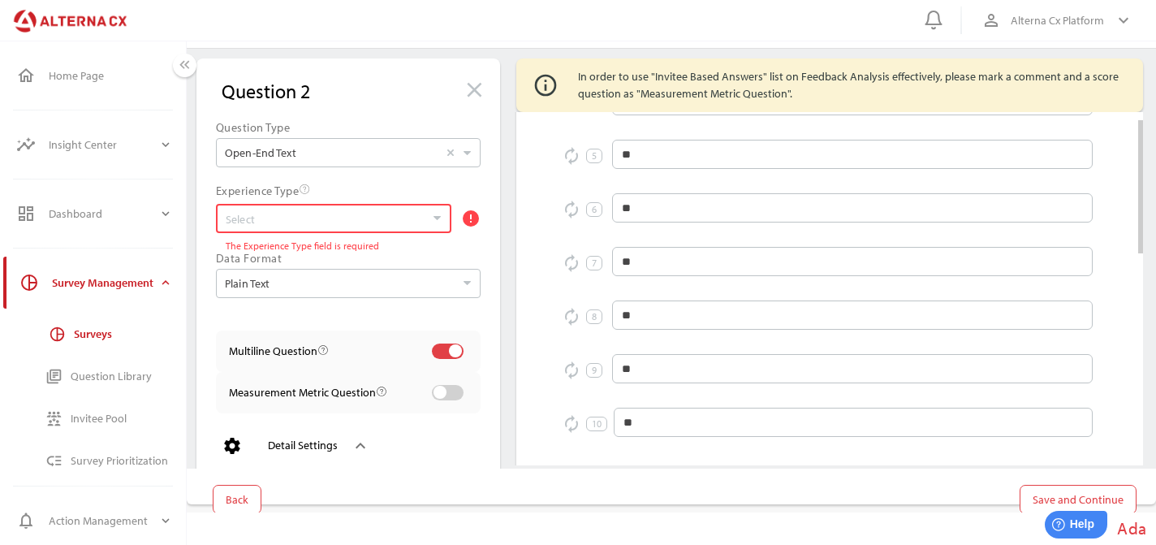
scroll to position [0, 0]
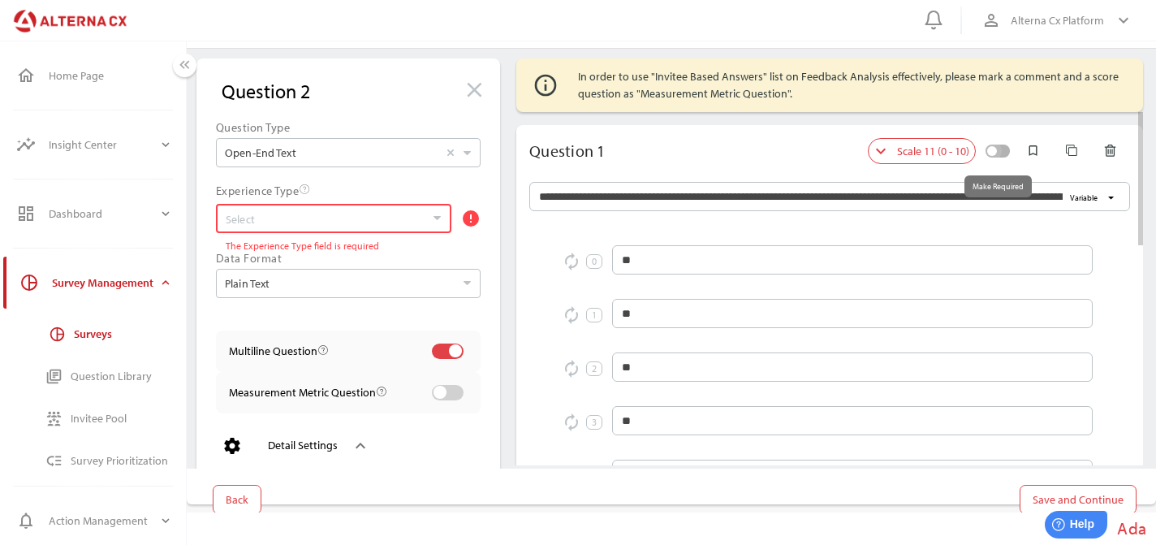
type input "**********"
click at [998, 156] on div at bounding box center [997, 151] width 31 height 22
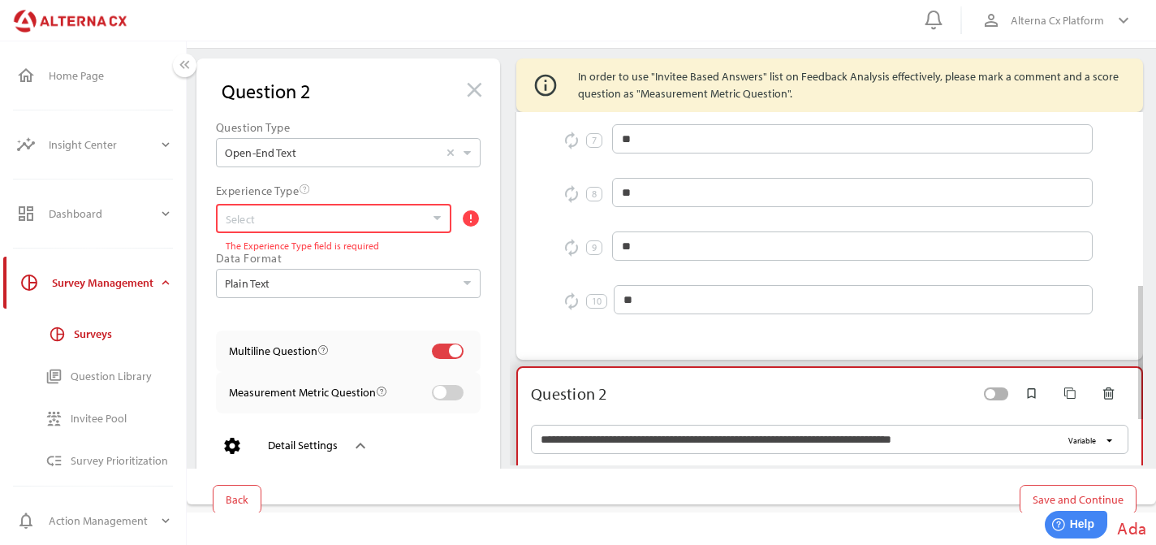
scroll to position [584, 0]
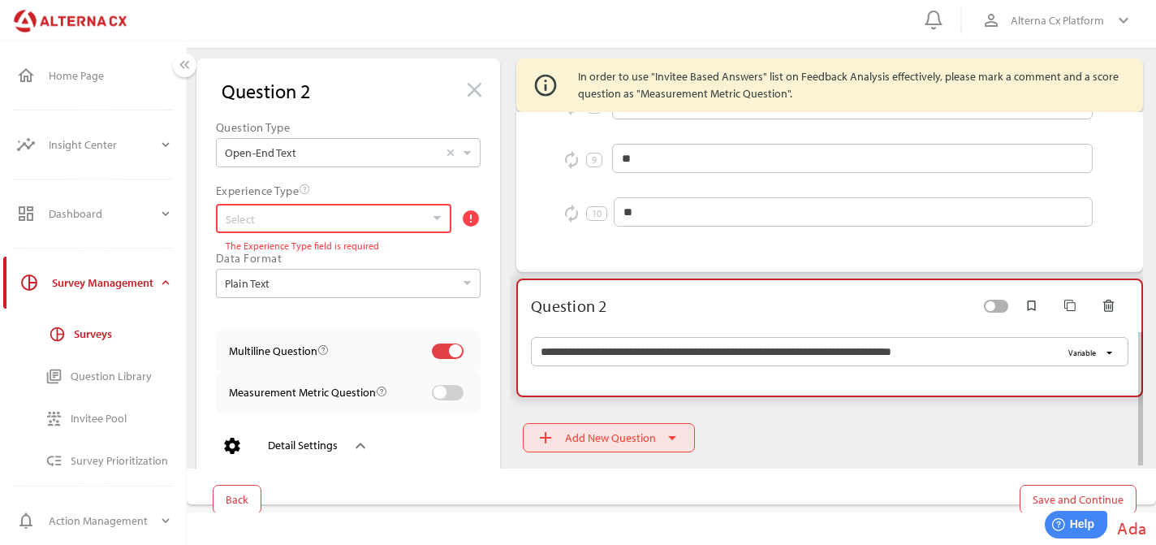
click at [667, 440] on icon "arrow_drop_down" at bounding box center [671, 437] width 19 height 19
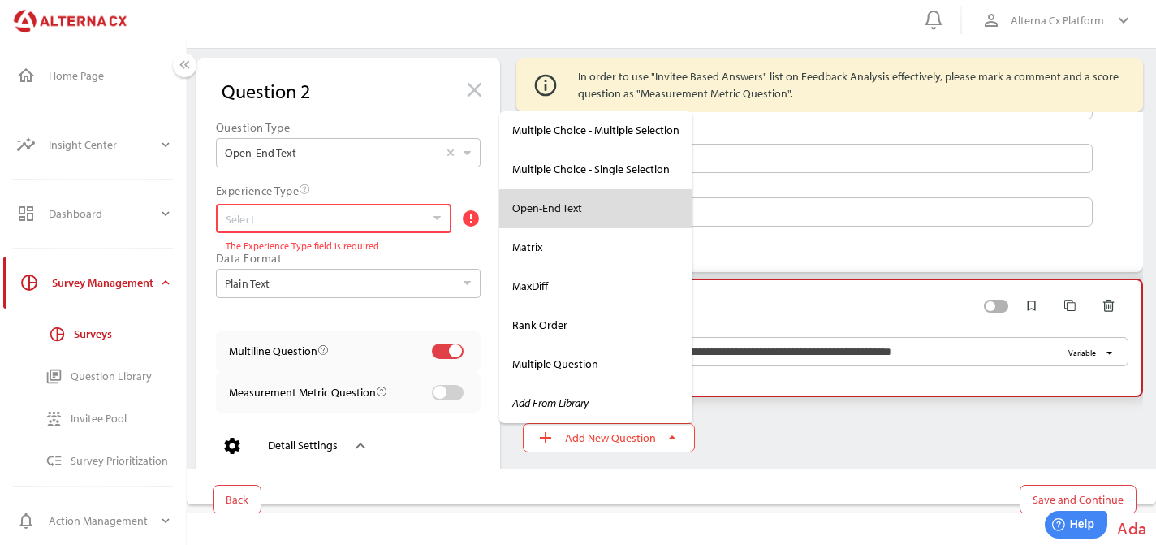
click at [606, 214] on div "Open-End Text" at bounding box center [595, 208] width 167 height 14
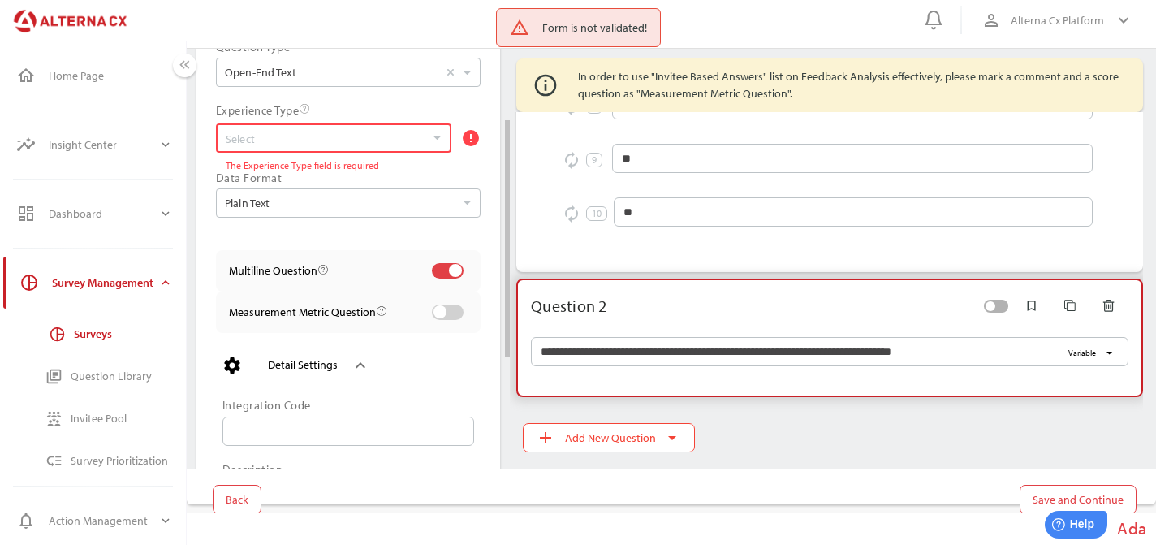
scroll to position [127, 0]
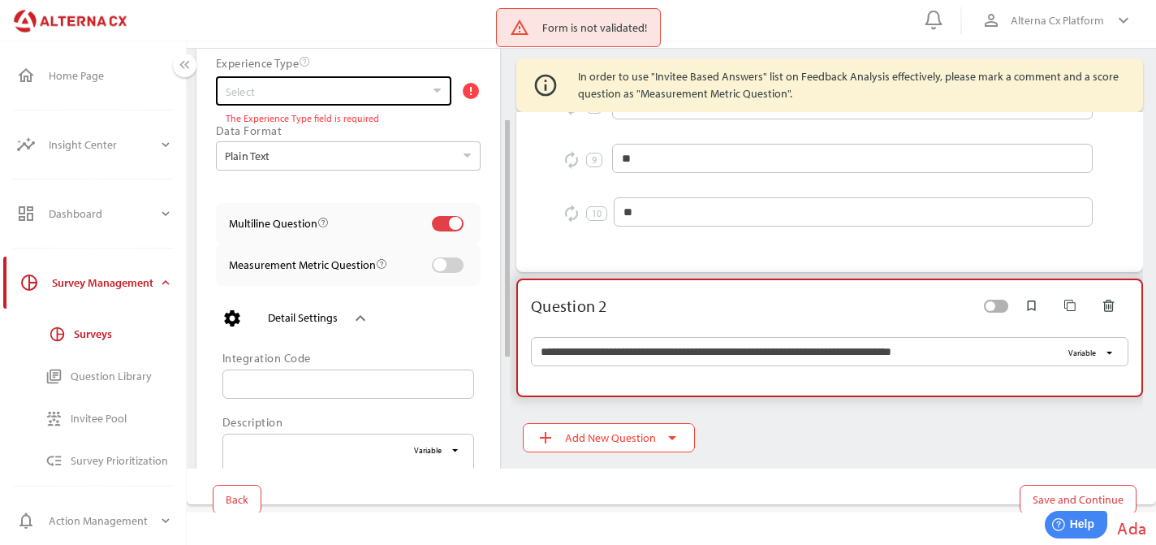
click at [402, 96] on input "Select error The Experience Type field is required" at bounding box center [325, 91] width 199 height 26
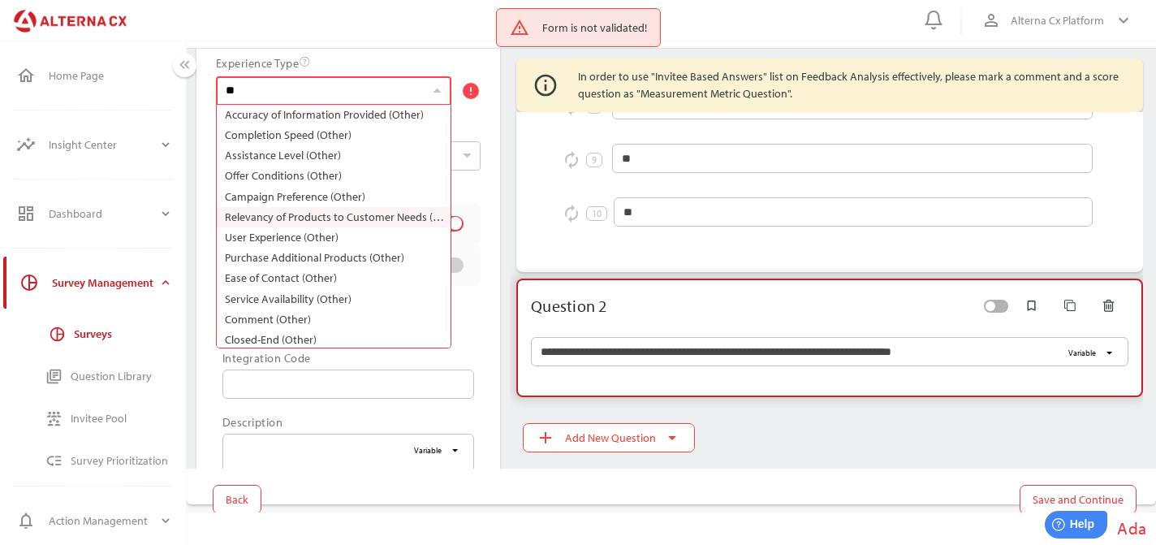
scroll to position [17, 0]
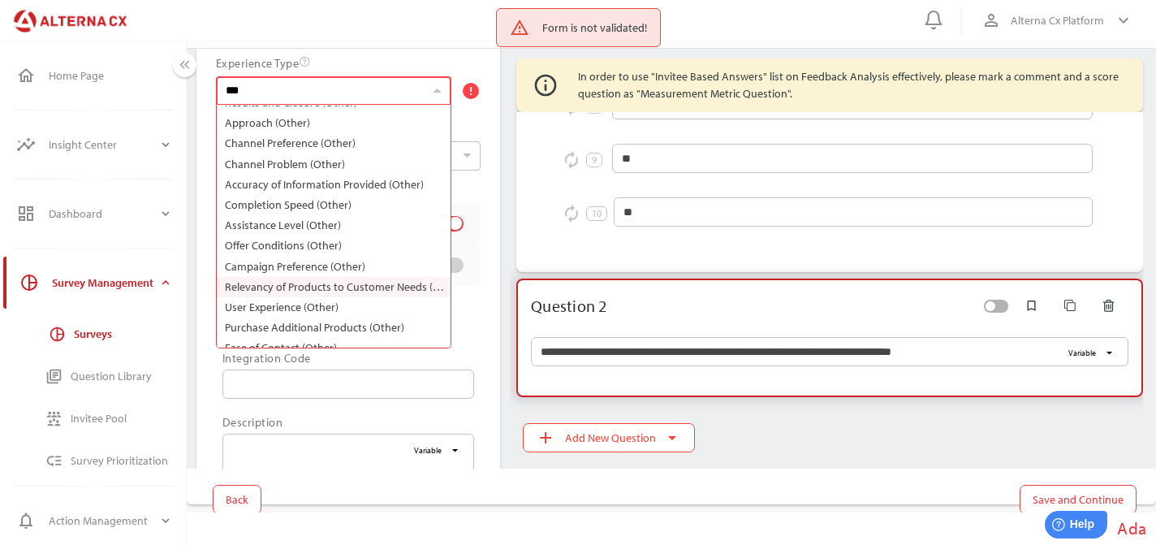
type input "****"
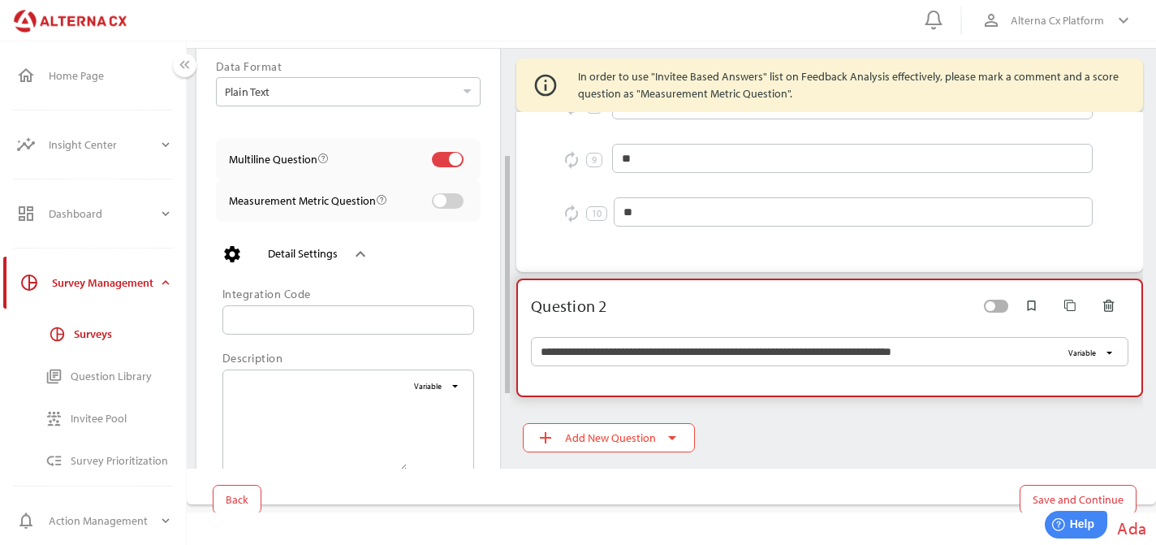
scroll to position [189, 0]
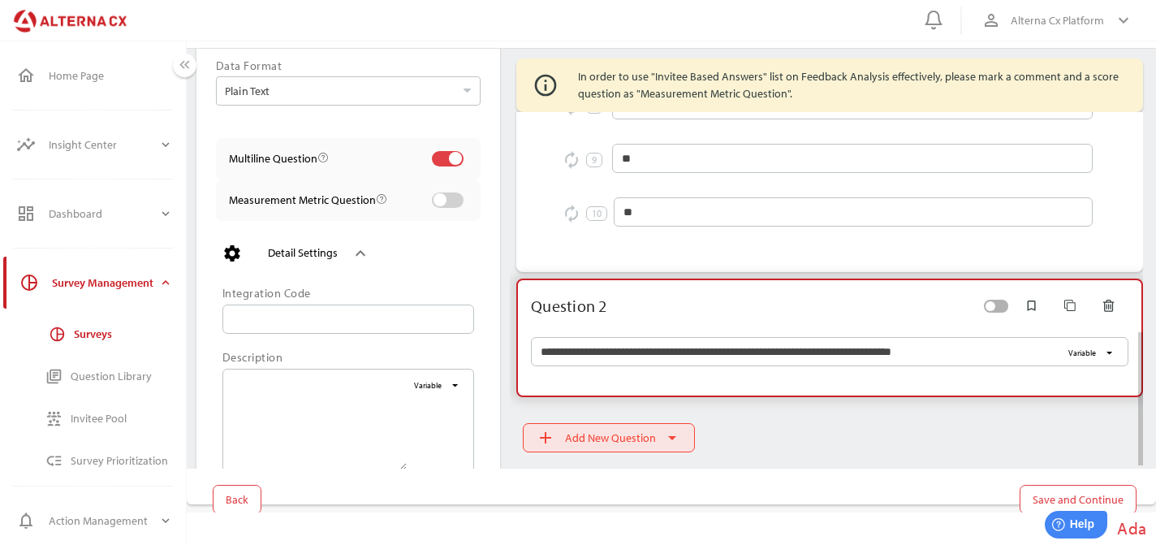
click at [611, 436] on span "Add New Question" at bounding box center [610, 437] width 91 height 19
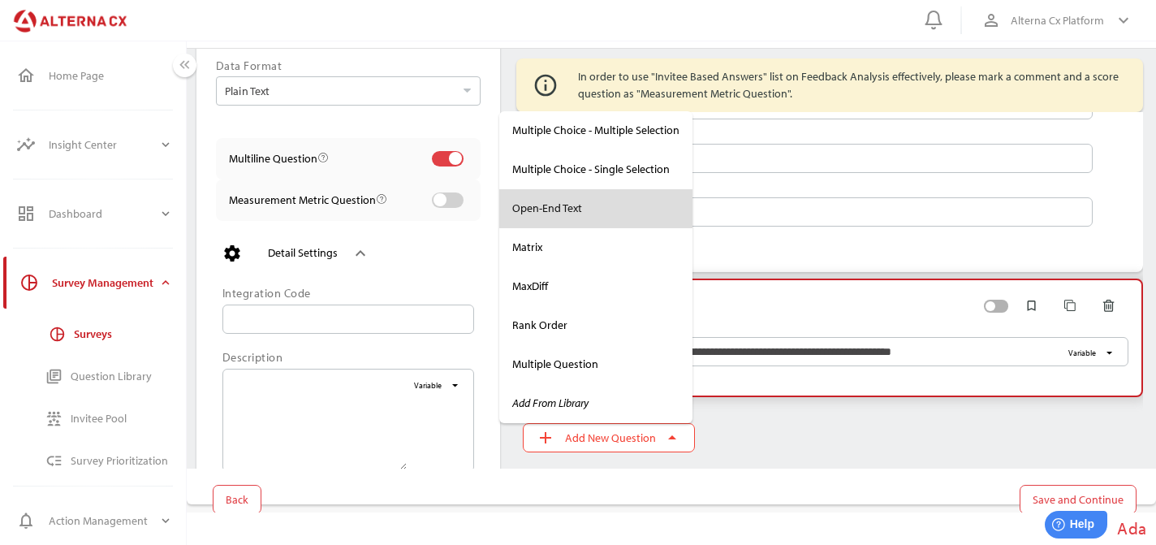
click at [588, 214] on div "Open-End Text" at bounding box center [595, 208] width 167 height 14
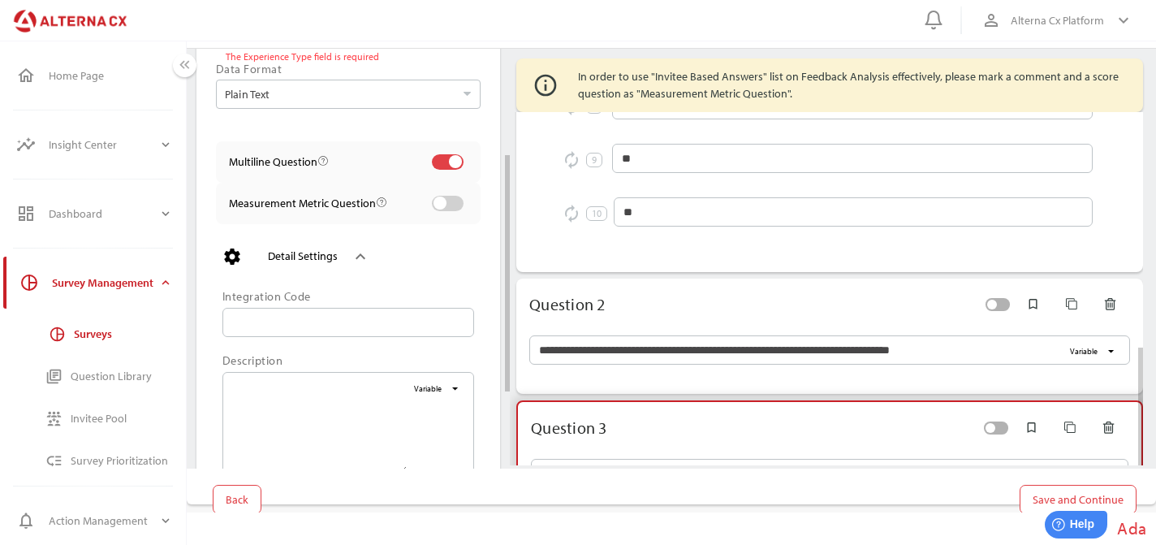
scroll to position [705, 0]
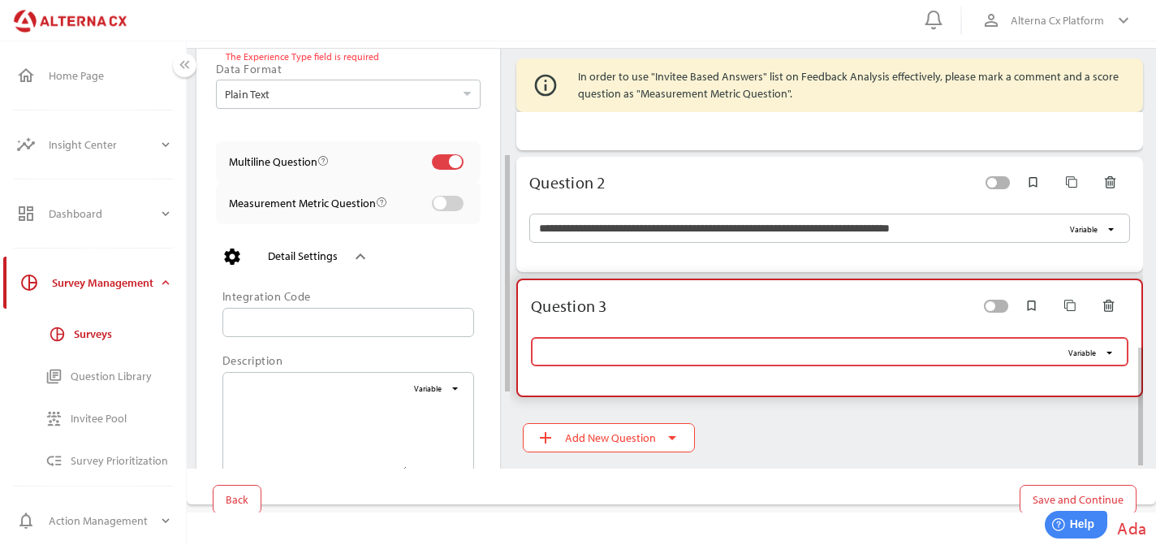
click at [601, 358] on input "Variable arrow_drop_down" at bounding box center [801, 351] width 520 height 29
click at [584, 354] on input "**********" at bounding box center [801, 351] width 520 height 29
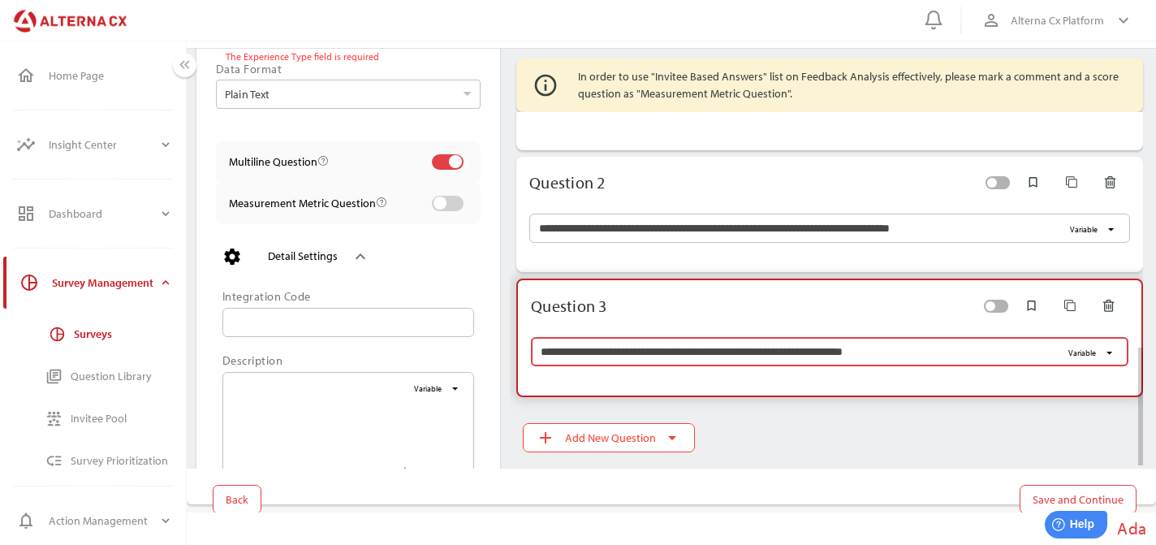
paste input "***"
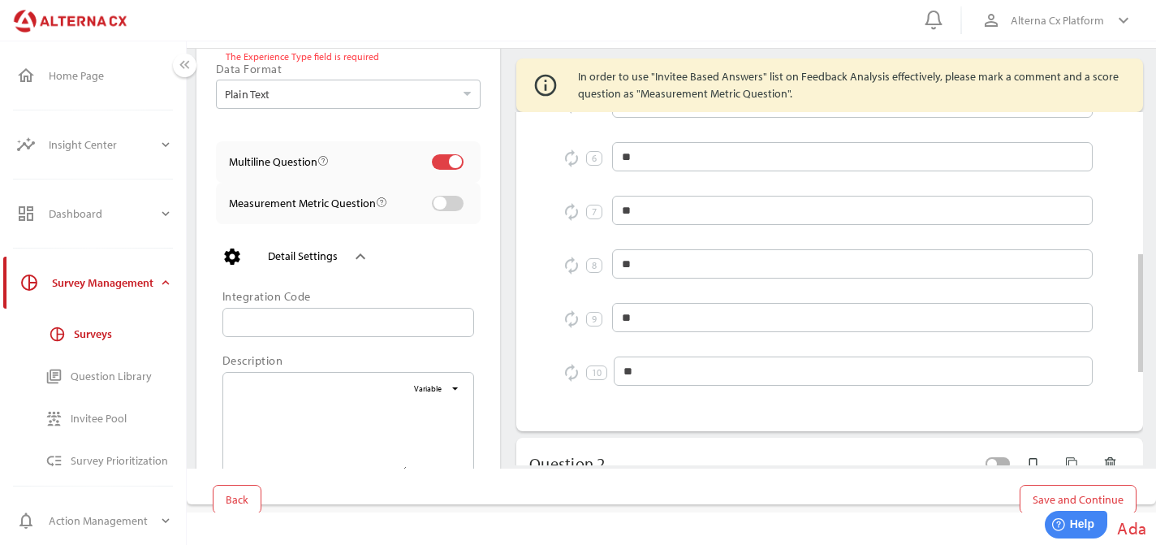
type input "**********"
click at [534, 264] on ul "autorenew 0 ** autorenew 1 ** autorenew 2 ** autorenew 3 ** autorenew 4 ** auto…" at bounding box center [829, 110] width 601 height 589
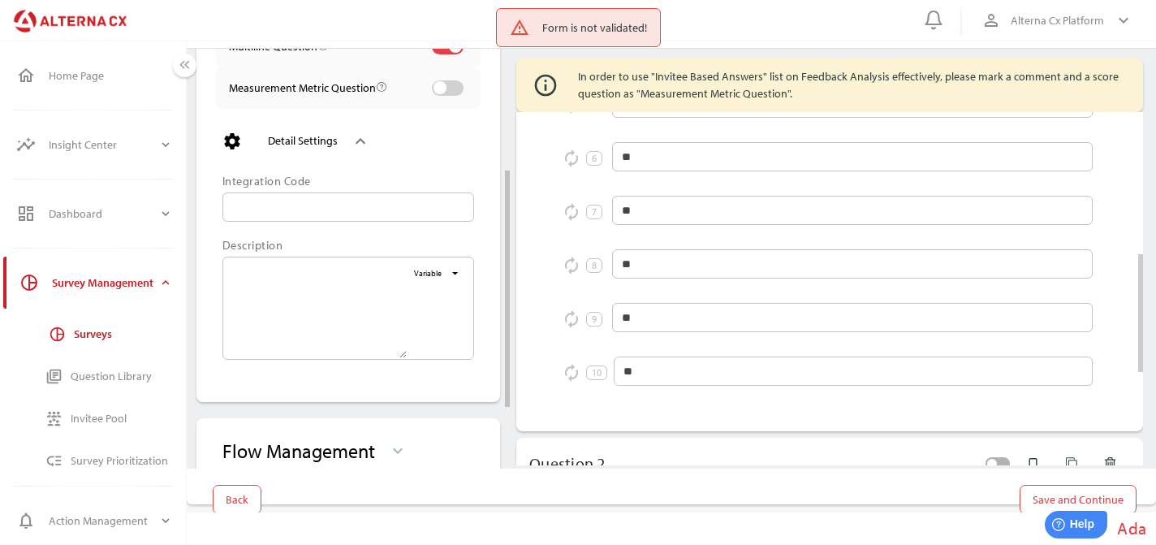
scroll to position [326, 0]
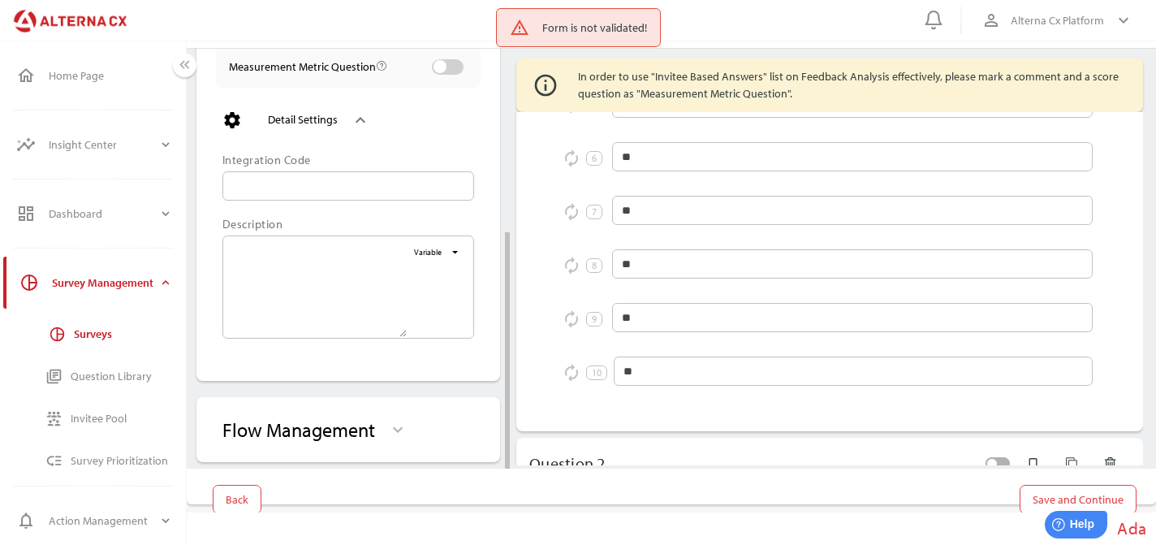
click at [386, 424] on div "keyboard_arrow_down" at bounding box center [391, 429] width 32 height 26
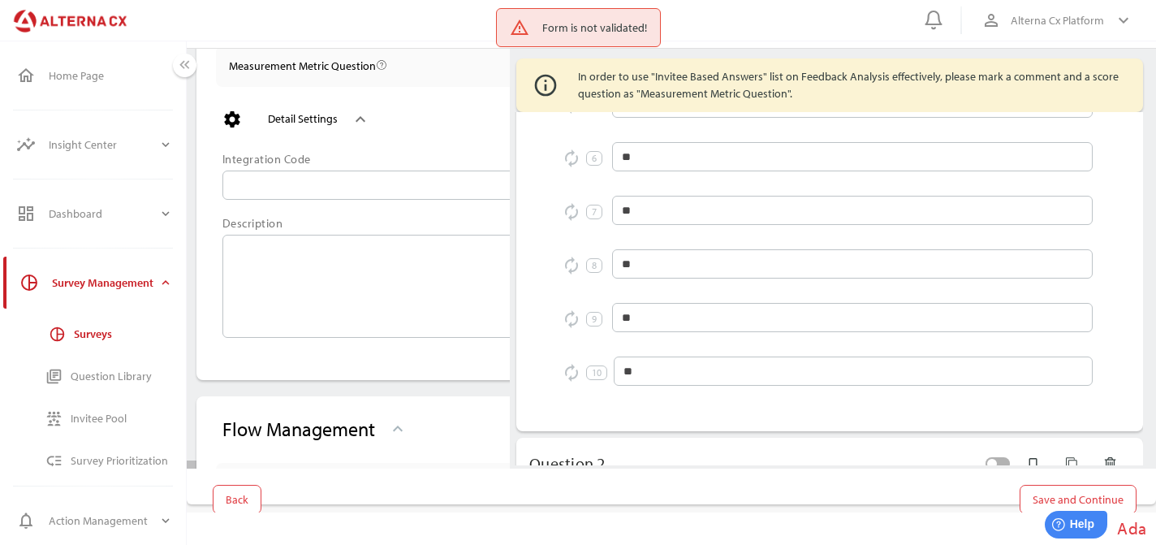
scroll to position [586, 0]
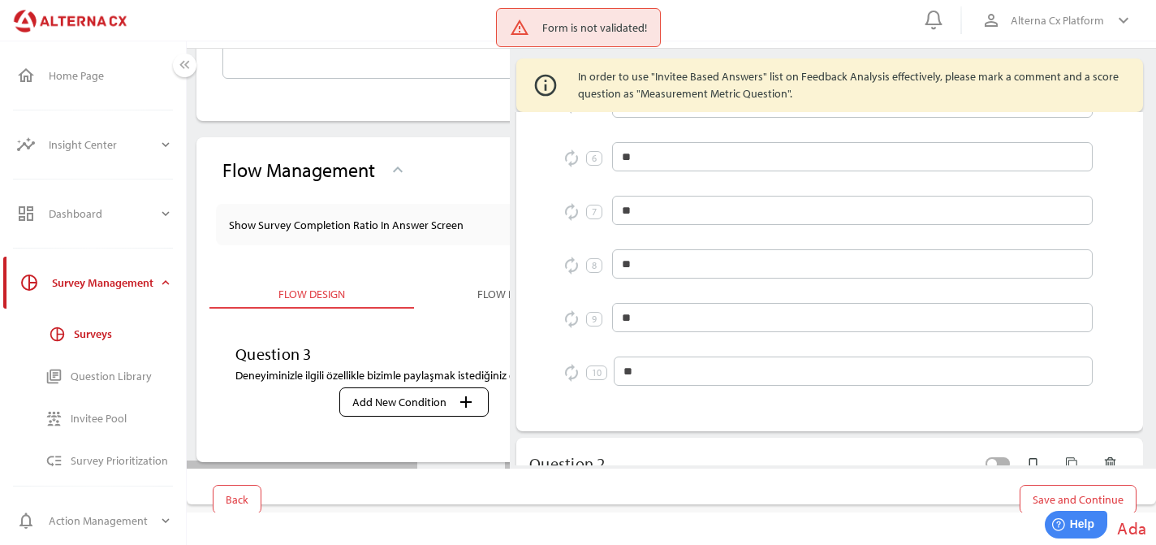
click at [399, 398] on span "Add New Condition" at bounding box center [399, 401] width 94 height 19
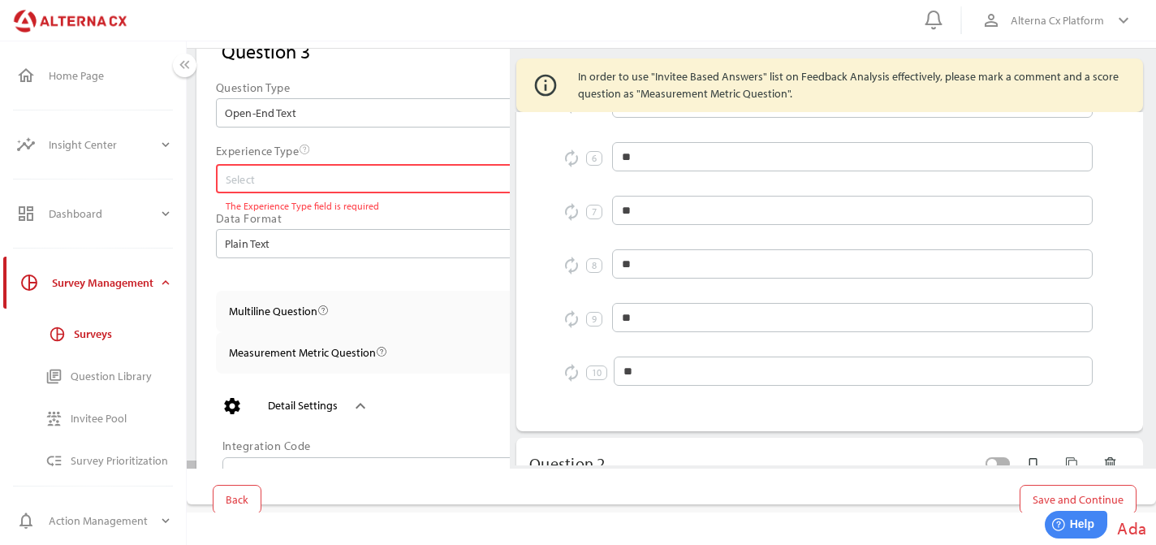
scroll to position [0, 0]
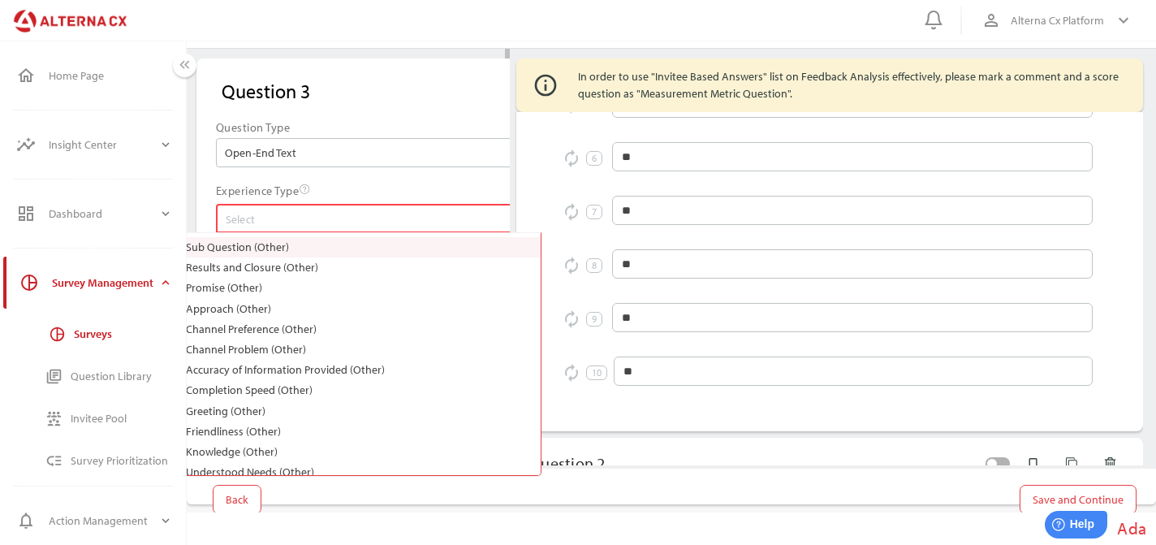
click at [390, 226] on input "Select error The Experience Type field is required" at bounding box center [391, 218] width 330 height 26
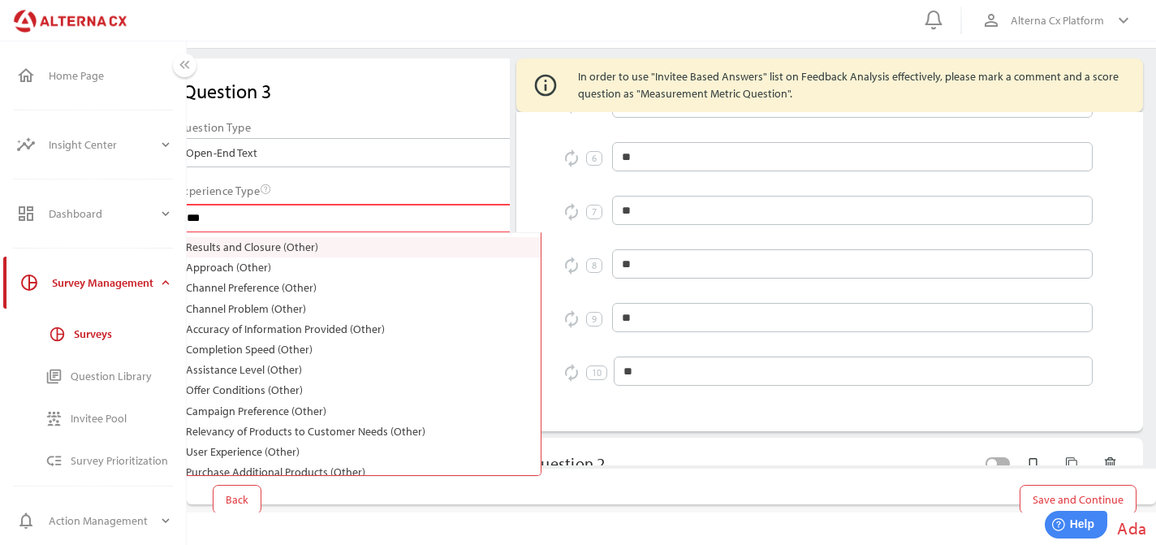
type input "****"
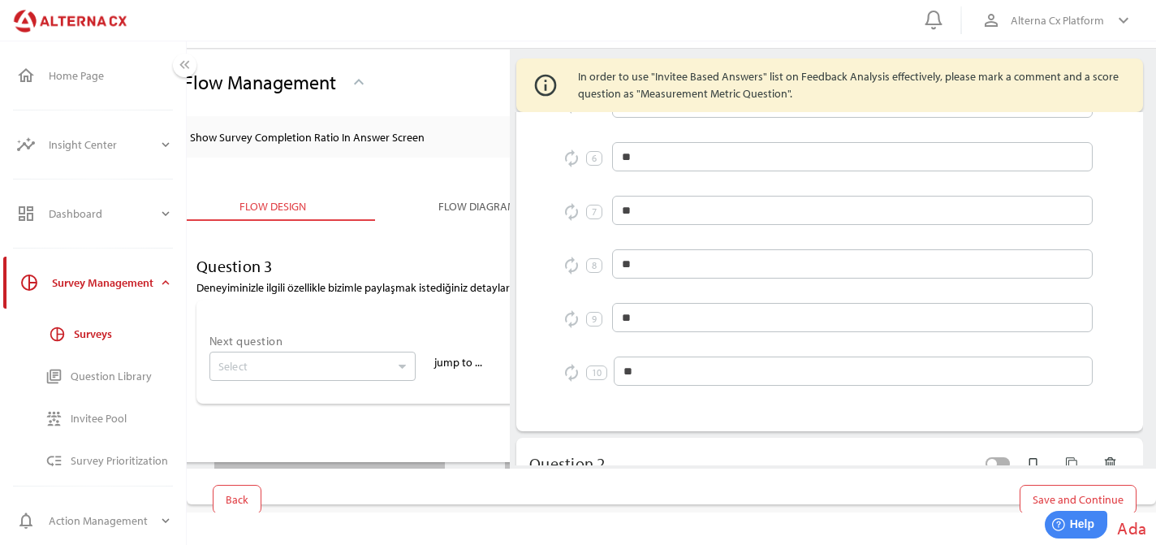
scroll to position [670, 39]
click at [381, 356] on input "Select" at bounding box center [303, 366] width 171 height 28
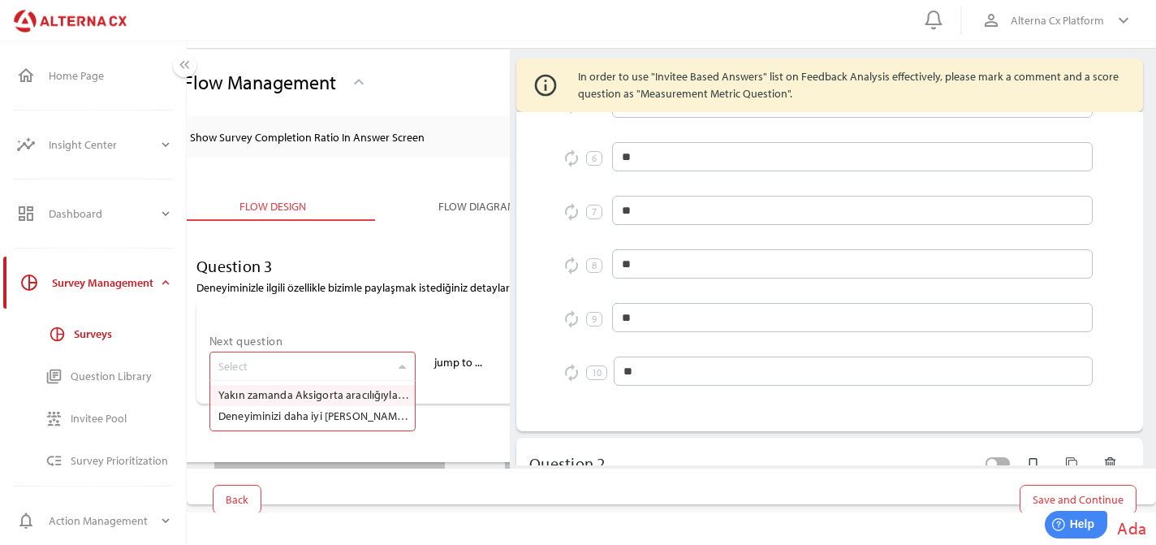
scroll to position [49, 203]
click at [380, 378] on input "Select Yakın zamanda Aksigorta aracılığıyla Medisa Sağlık'tan ayakta tedavi hiz…" at bounding box center [303, 366] width 171 height 28
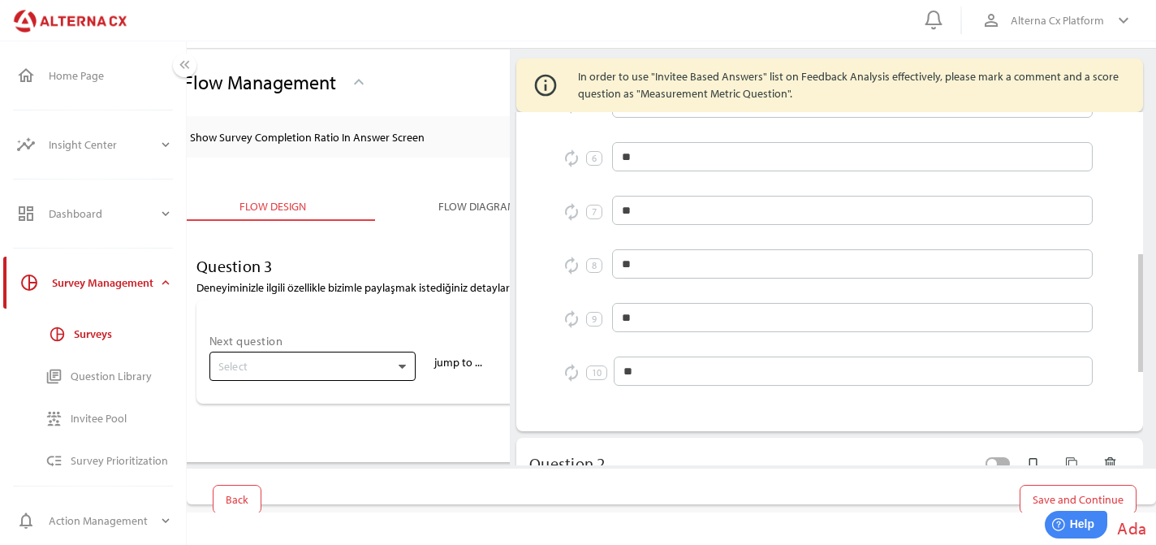
click at [554, 253] on ul "autorenew 0 ** autorenew 1 ** autorenew 2 ** autorenew 3 ** autorenew 4 ** auto…" at bounding box center [829, 110] width 601 height 589
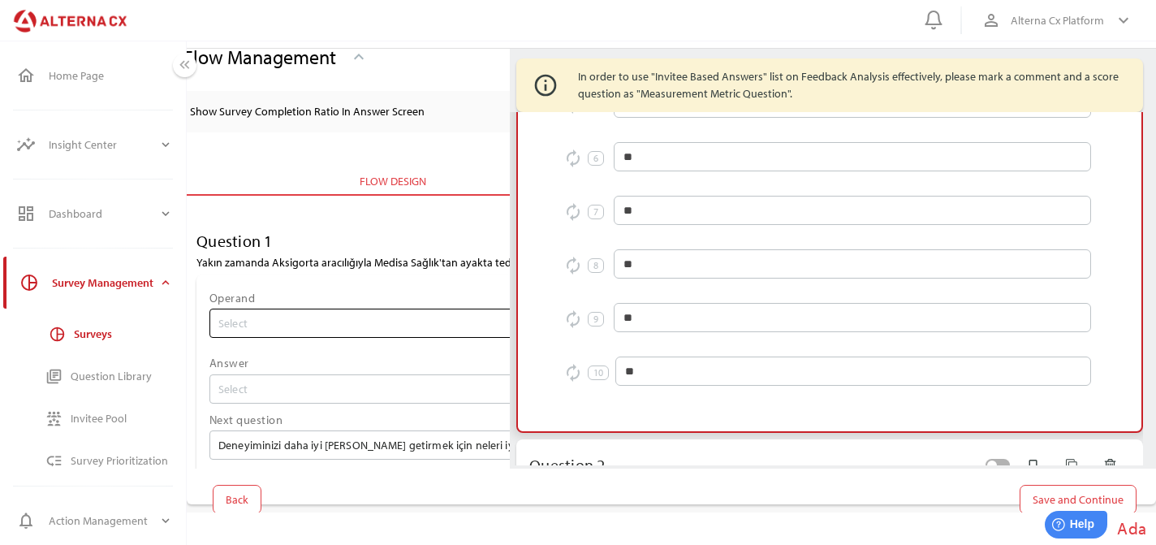
click at [373, 334] on input "Select" at bounding box center [462, 323] width 489 height 28
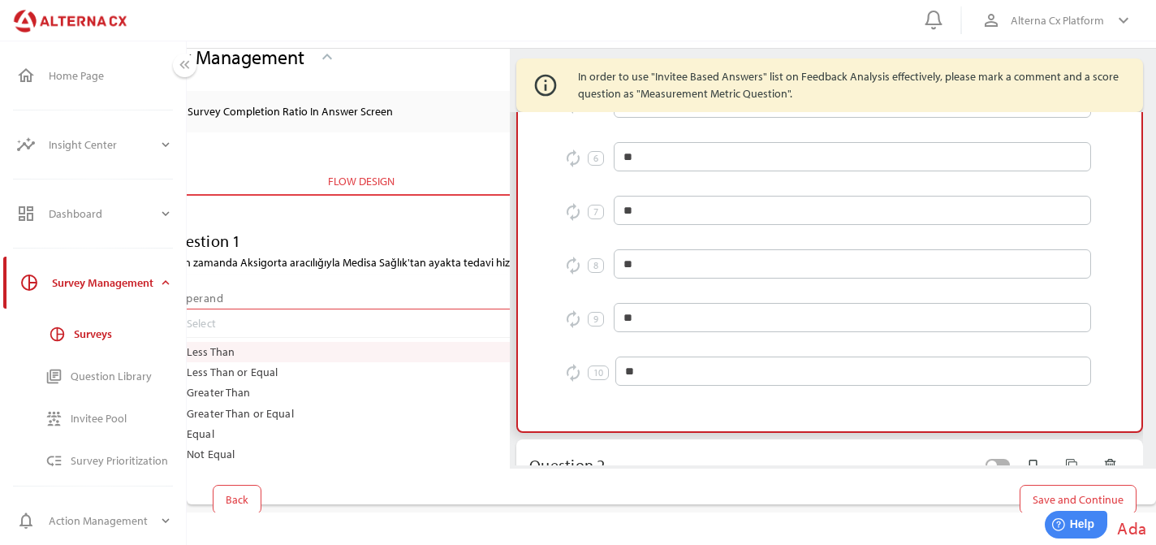
scroll to position [131, 512]
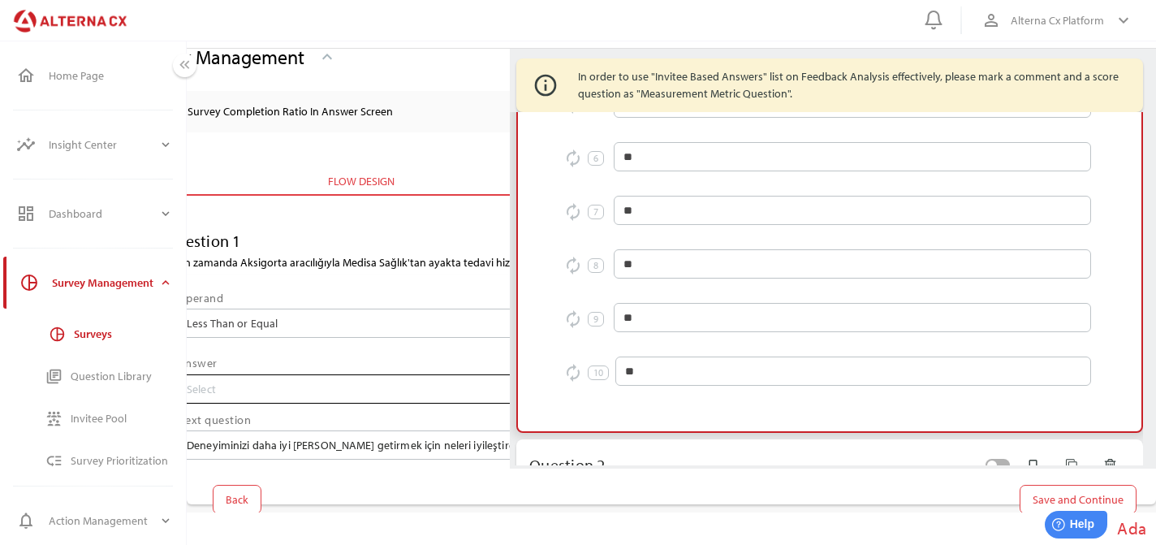
click at [307, 395] on input "Select" at bounding box center [431, 389] width 489 height 28
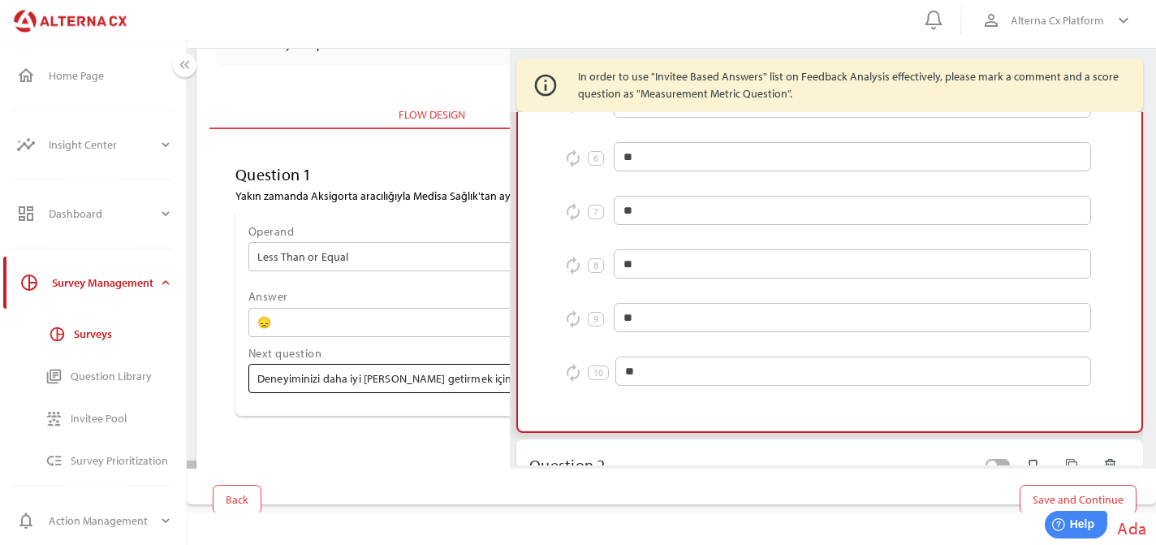
scroll to position [0, 0]
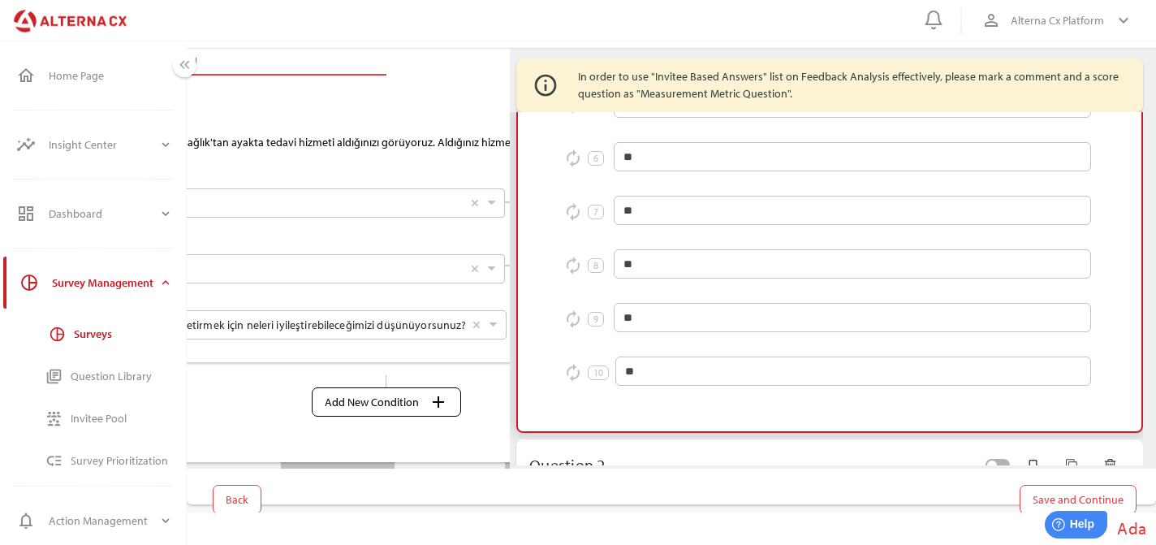
click at [391, 389] on span "Add New Condition add" at bounding box center [386, 401] width 149 height 29
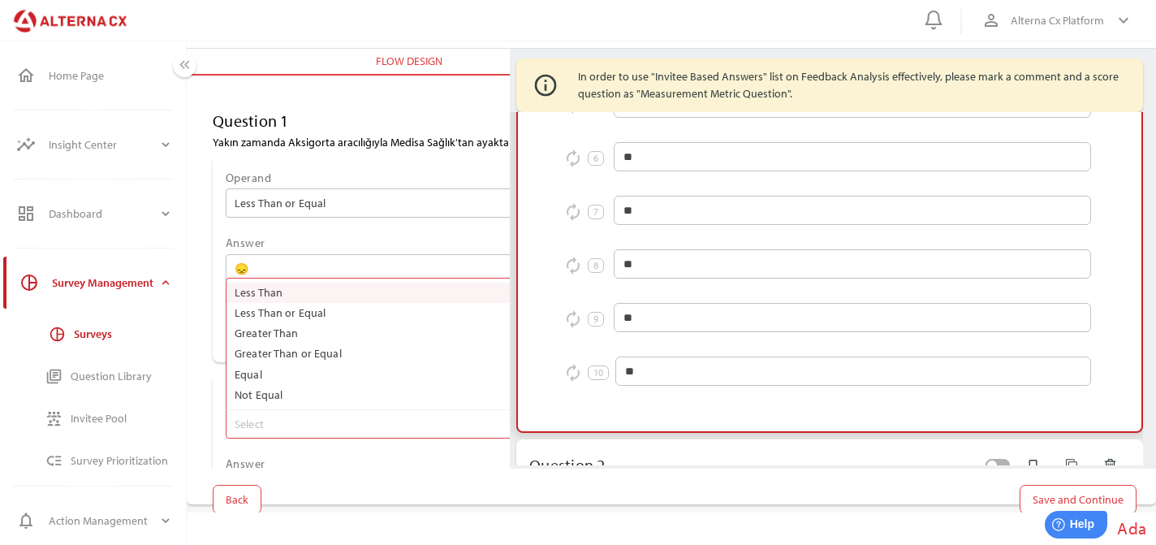
click at [334, 419] on input "Select Less Than Less Than or Equal Greater Than [GEOGRAPHIC_DATA] or Equal Equ…" at bounding box center [479, 424] width 489 height 28
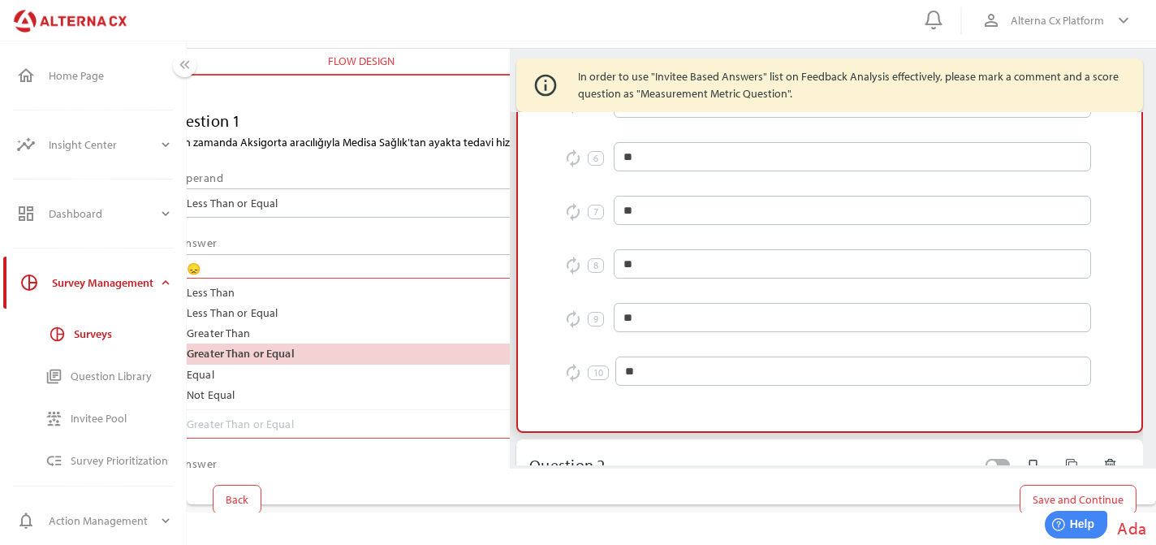
click at [299, 418] on input "Greater Than or Equal Select Less Than Less Than or Equal Greater Than [GEOGRAP…" at bounding box center [423, 424] width 473 height 28
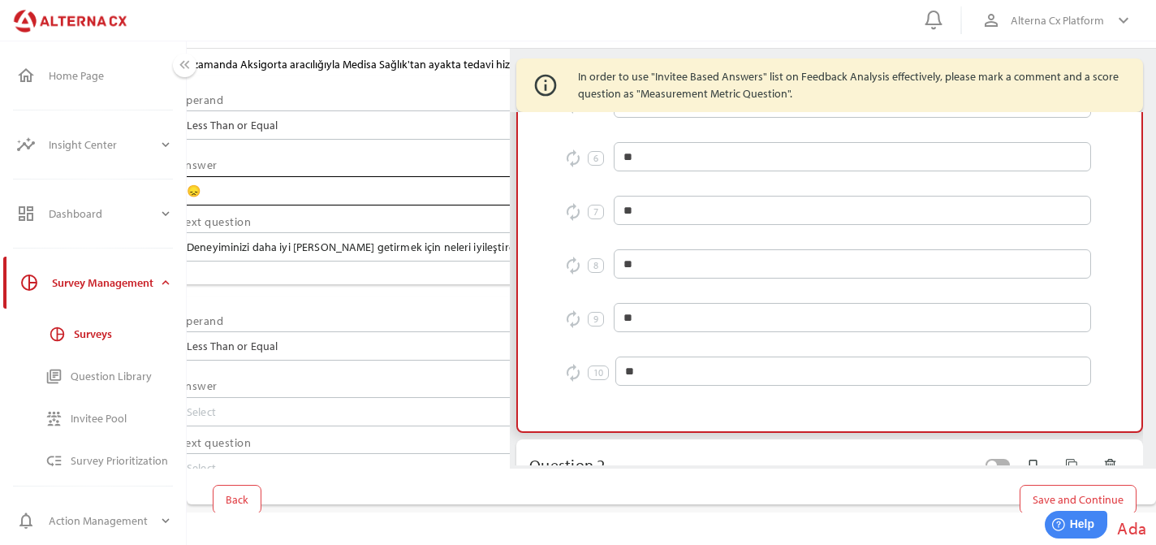
click at [275, 188] on input "😞 Select" at bounding box center [423, 191] width 473 height 28
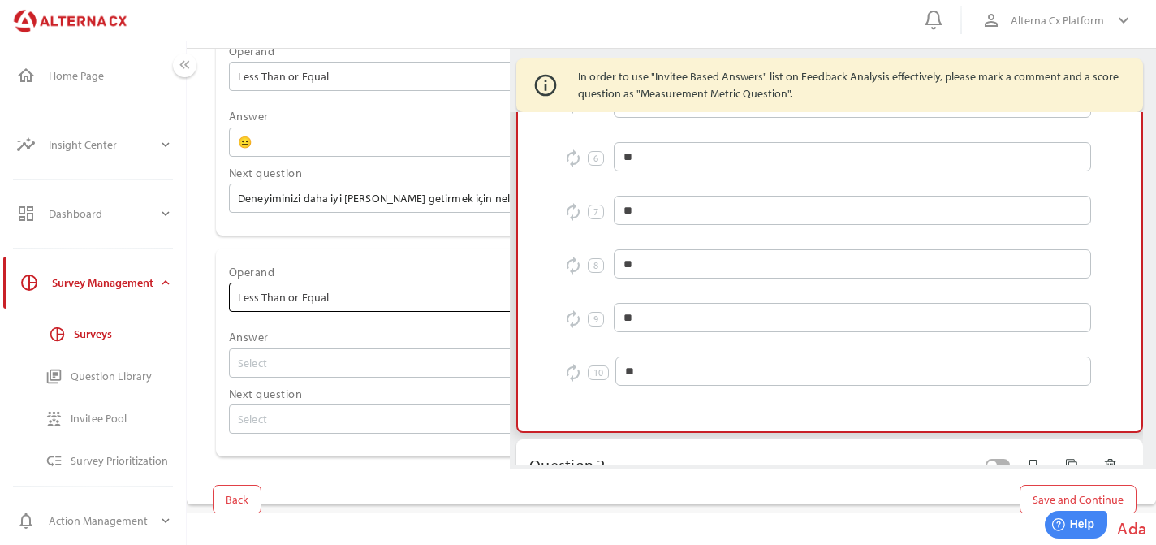
click at [293, 295] on input "Less Than or Equal Select" at bounding box center [474, 297] width 473 height 28
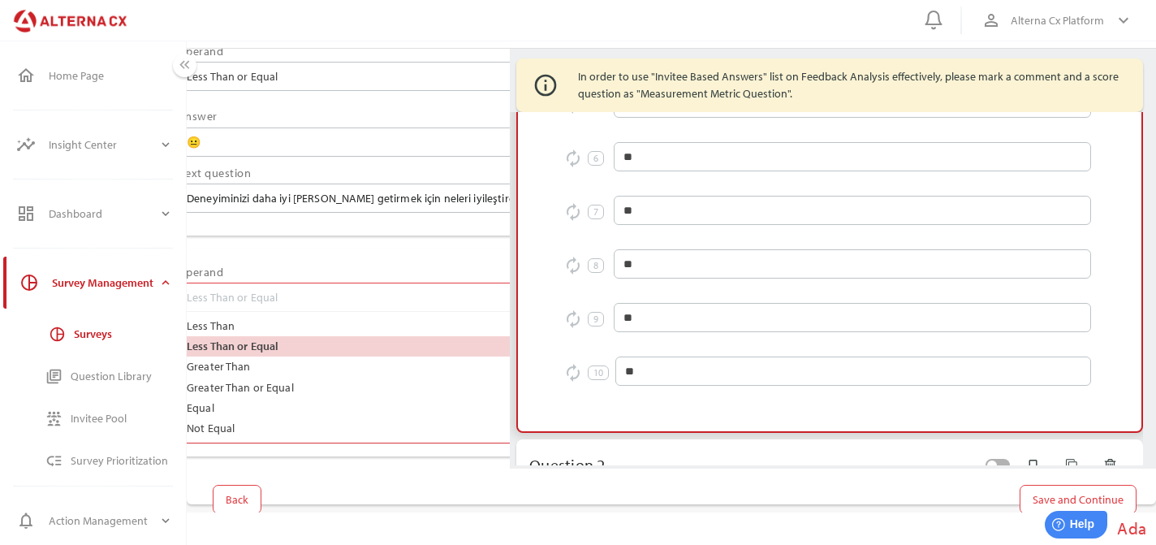
scroll to position [134, 515]
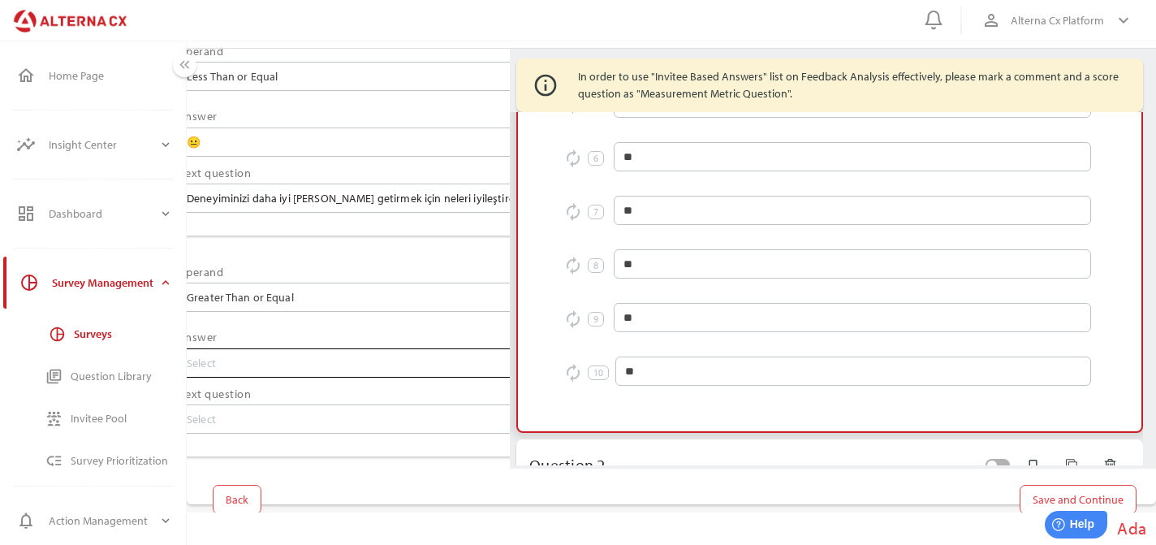
click at [264, 369] on input "Select" at bounding box center [431, 363] width 489 height 28
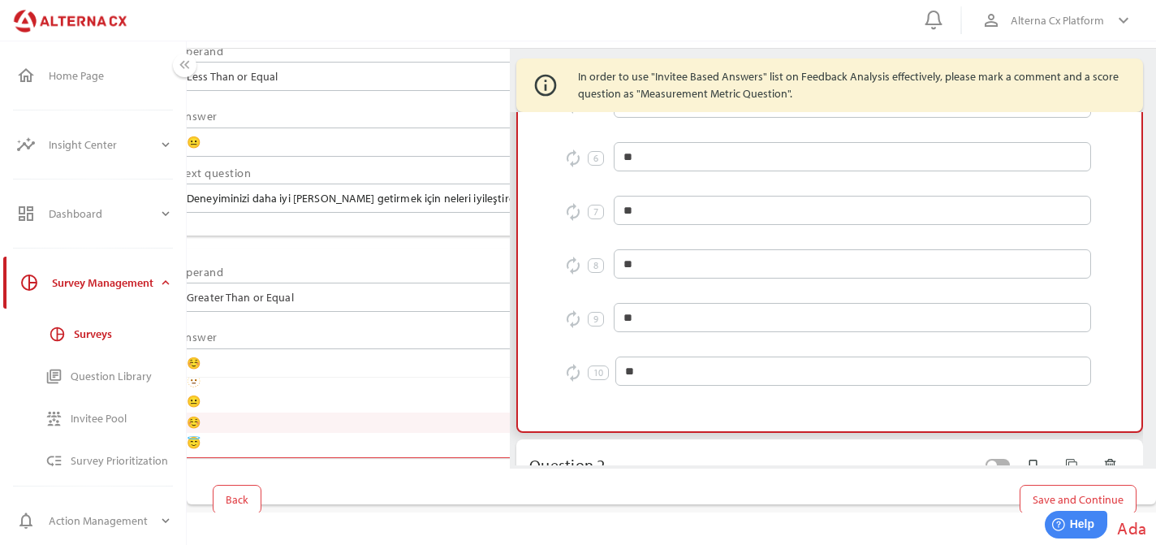
click at [265, 418] on label "☺️" at bounding box center [440, 422] width 515 height 20
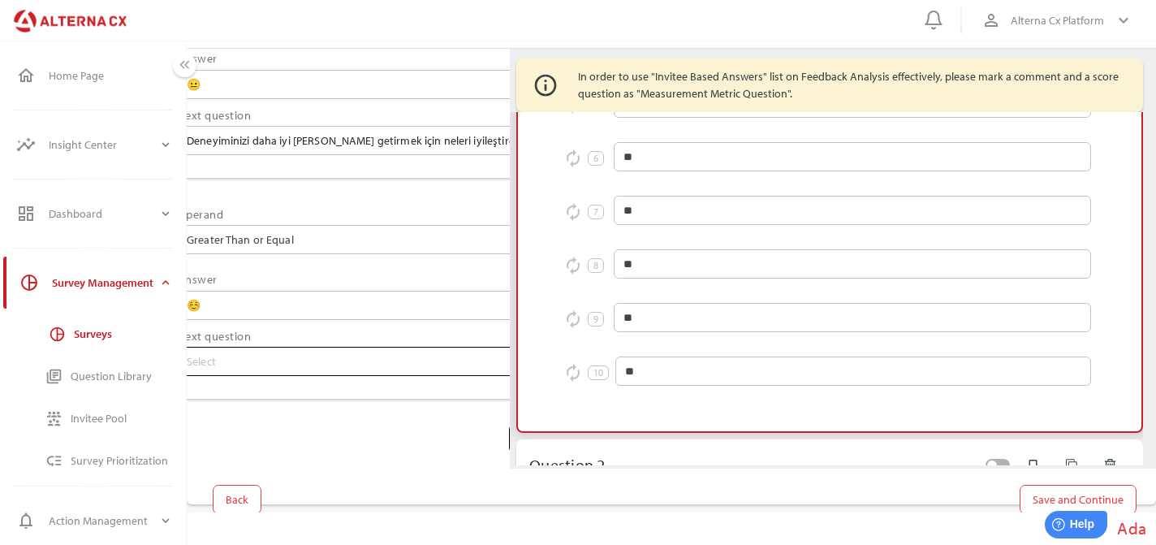
click at [314, 373] on input "Select" at bounding box center [432, 361] width 491 height 28
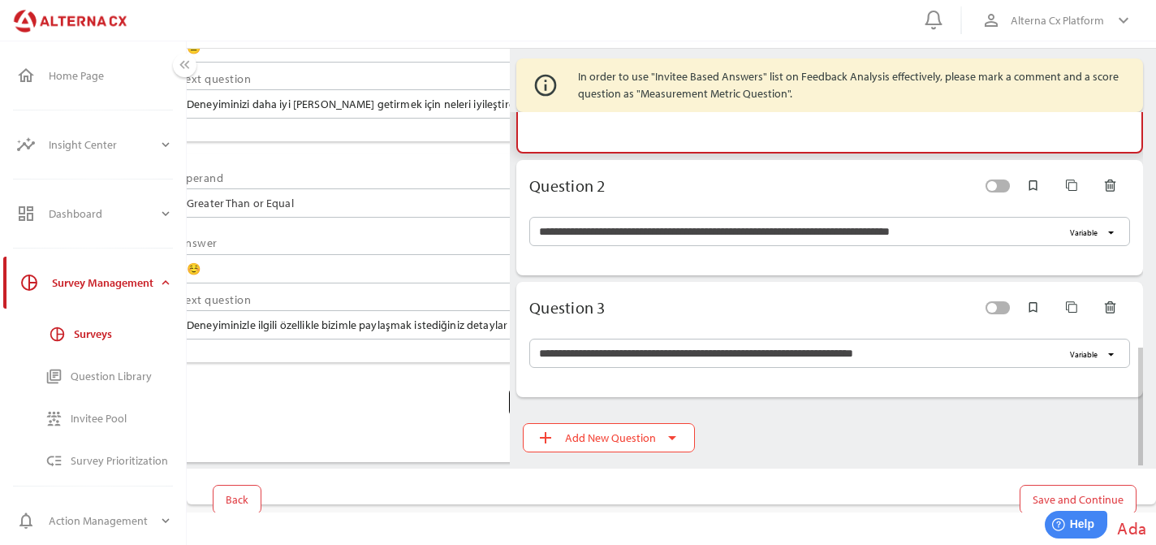
click at [743, 417] on div "add Add New Question arrow_drop_down" at bounding box center [826, 437] width 633 height 55
click at [687, 392] on div at bounding box center [823, 384] width 640 height 26
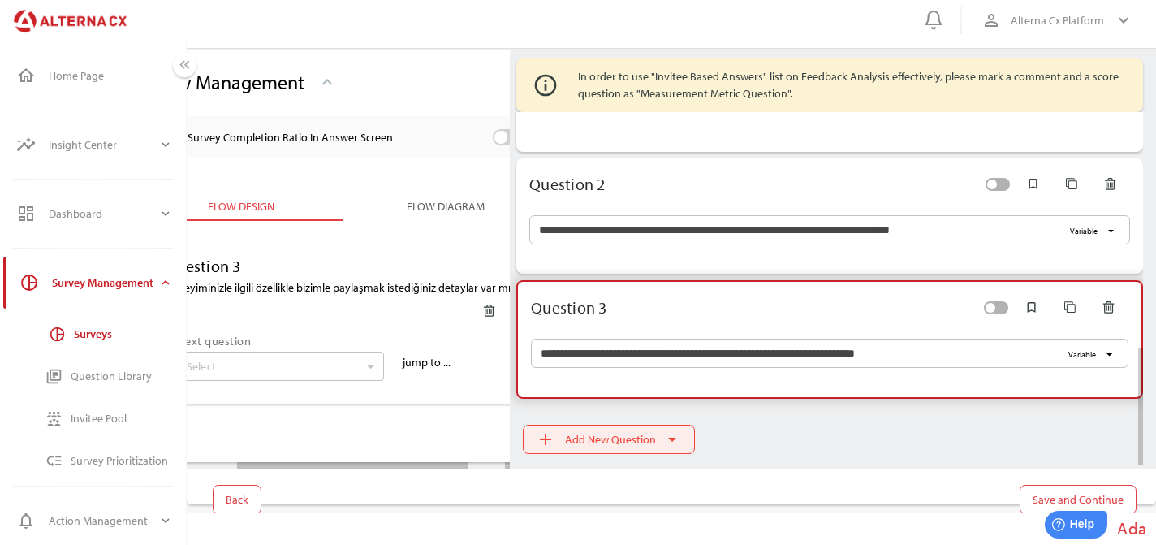
click at [679, 442] on icon "arrow_drop_down" at bounding box center [671, 438] width 19 height 19
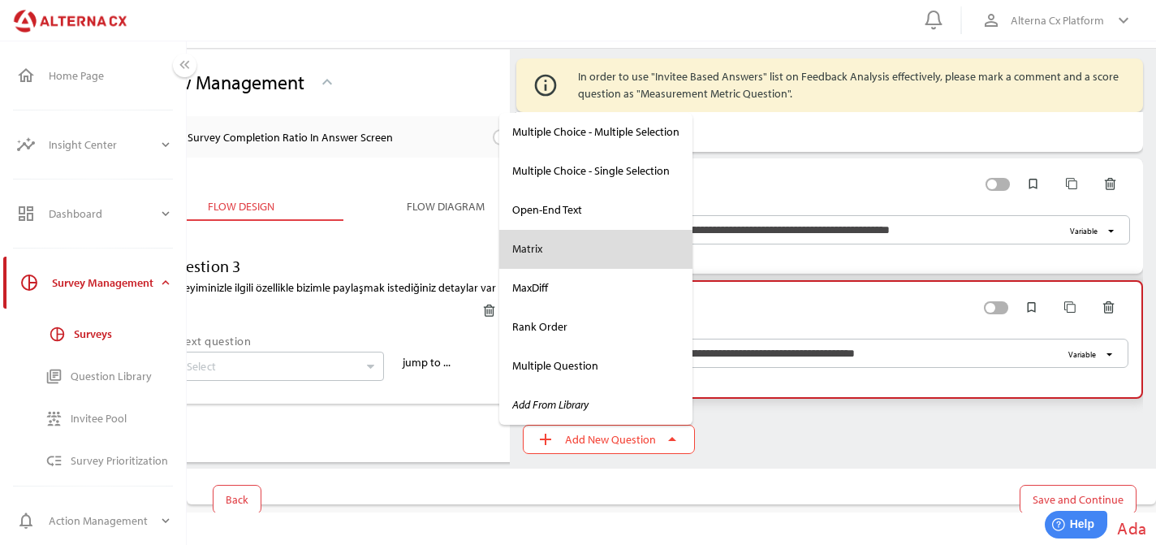
click at [617, 257] on div "Matrix" at bounding box center [595, 249] width 167 height 26
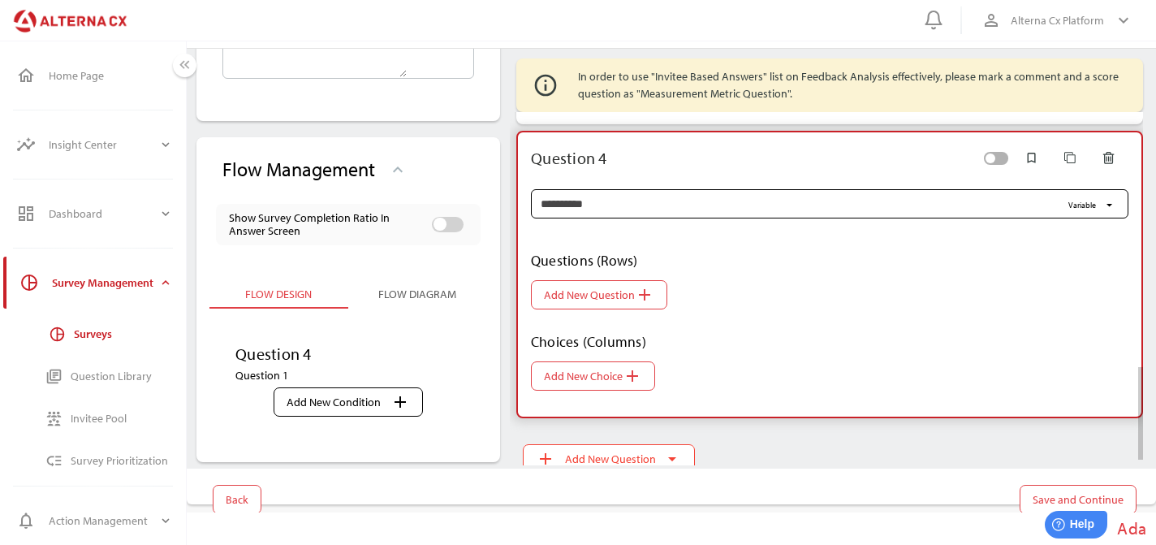
click at [552, 201] on input "**********" at bounding box center [801, 203] width 520 height 29
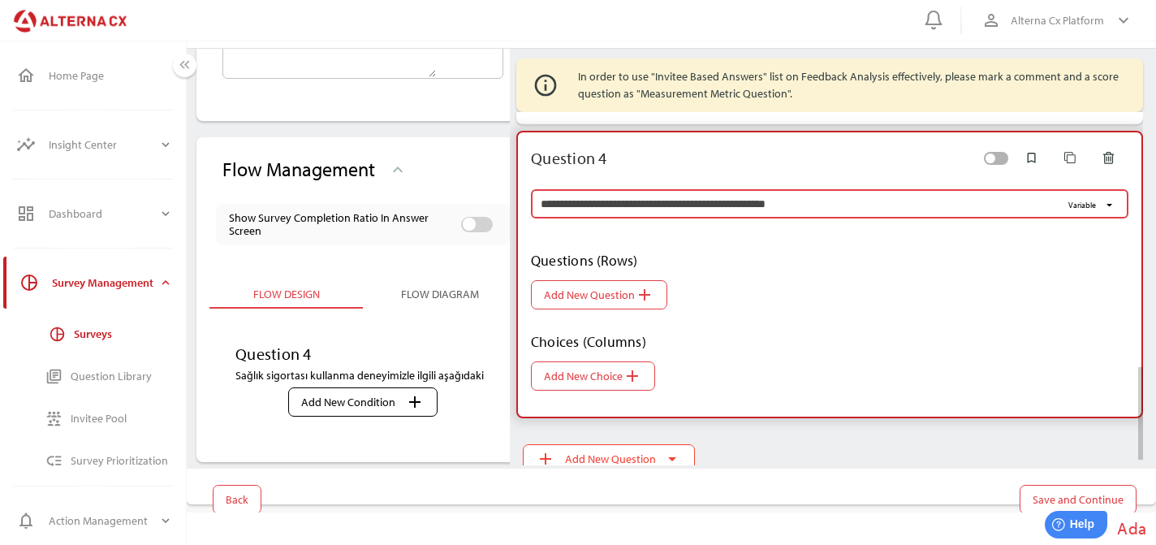
click at [808, 209] on input "**********" at bounding box center [801, 203] width 520 height 29
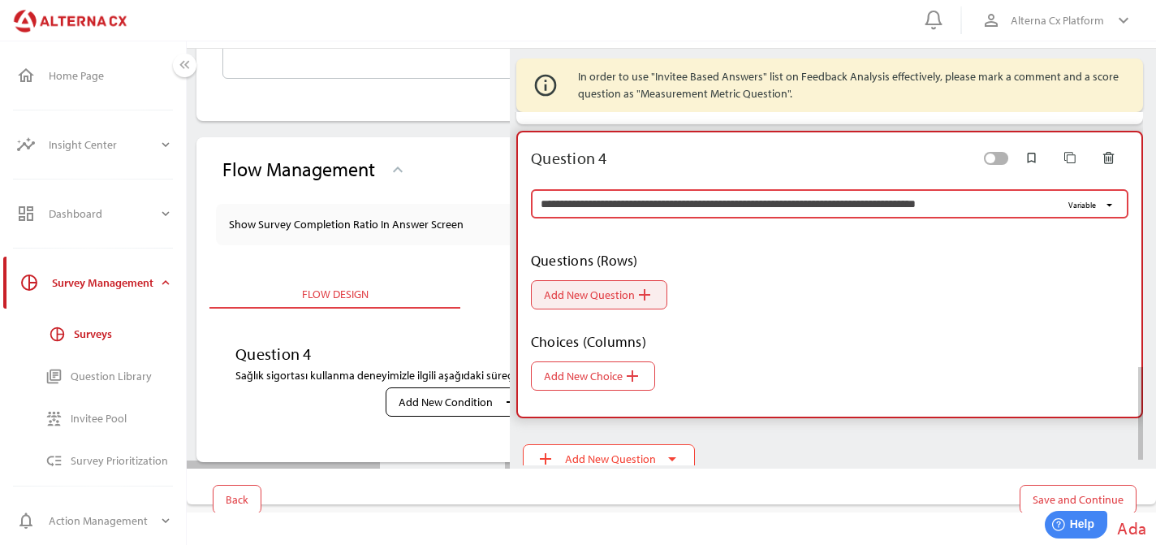
type input "**********"
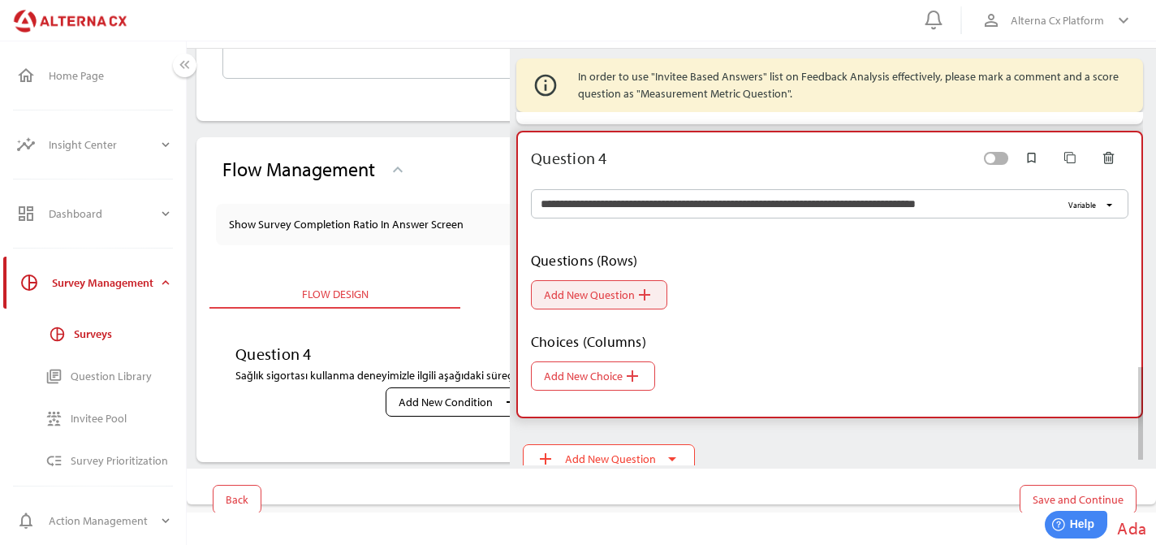
click at [651, 293] on icon "add" at bounding box center [644, 294] width 19 height 19
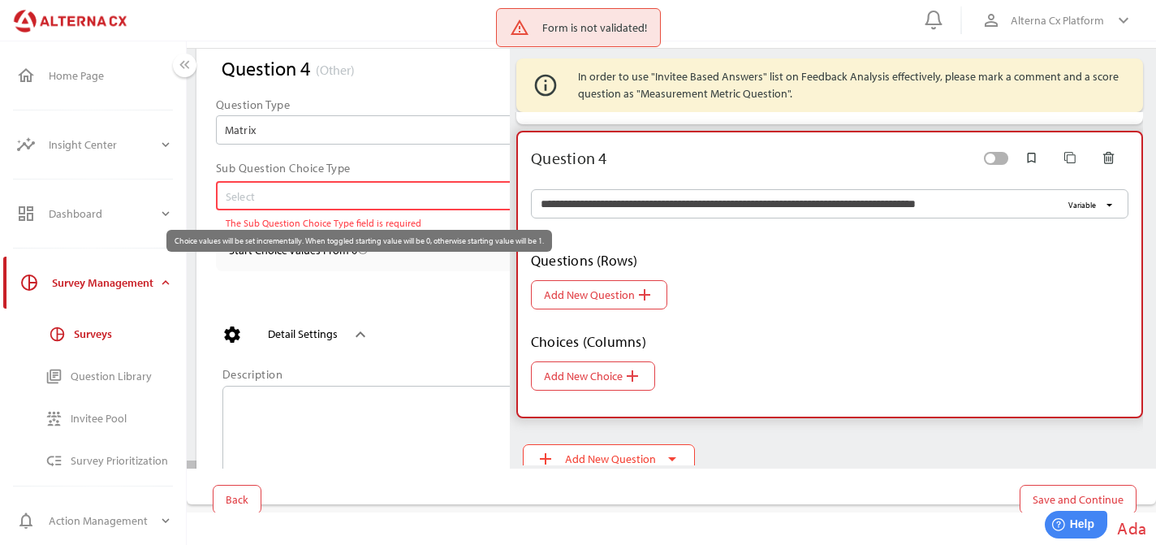
scroll to position [0, 0]
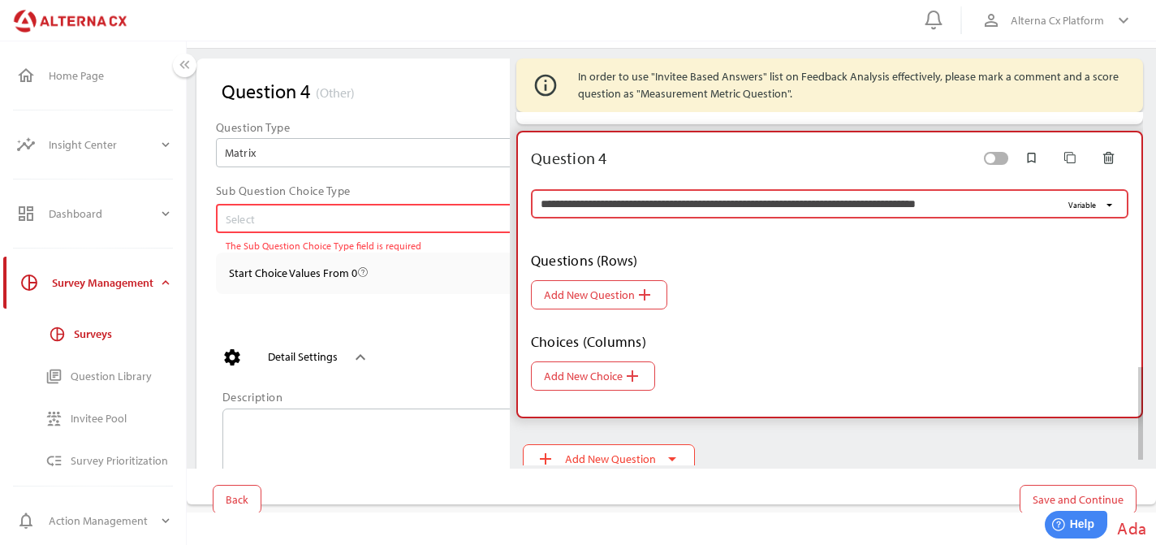
click at [735, 206] on input "**********" at bounding box center [801, 203] width 520 height 29
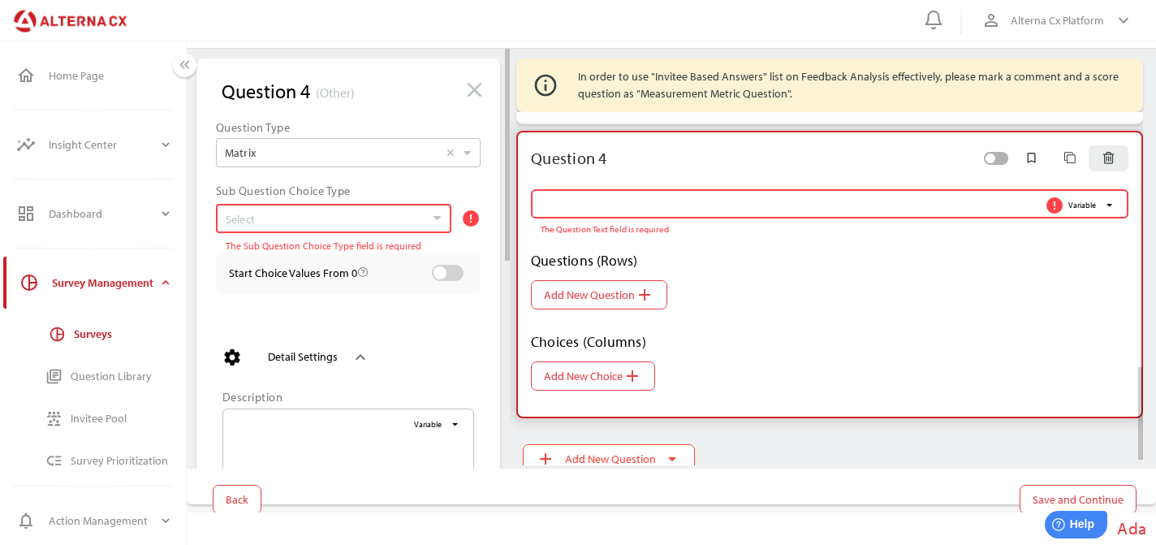
click at [1103, 156] on icon "button" at bounding box center [1108, 158] width 14 height 14
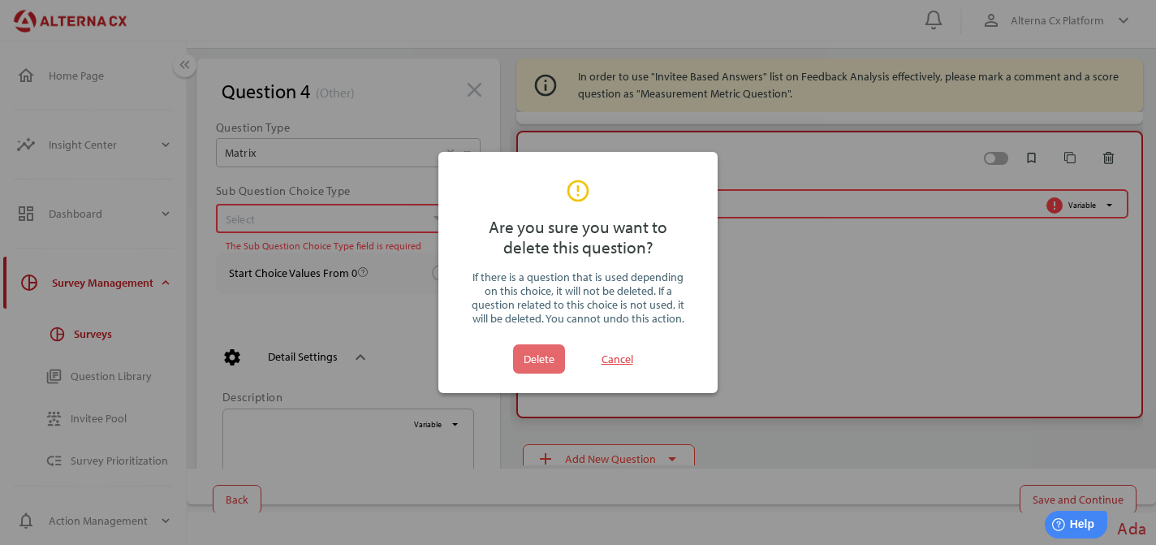
click at [554, 362] on span "Delete" at bounding box center [538, 358] width 39 height 29
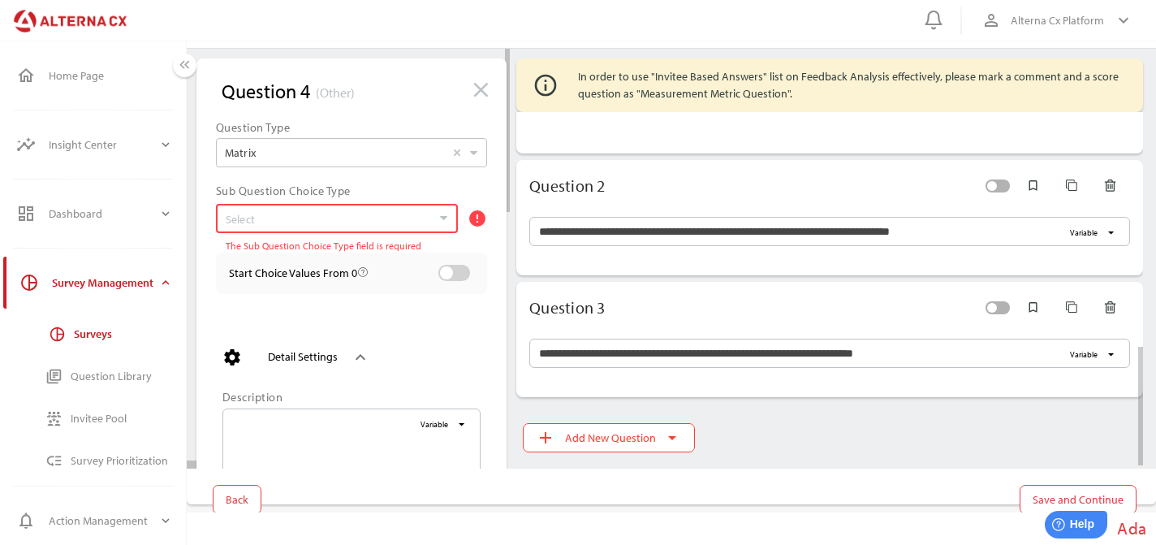
scroll to position [702, 0]
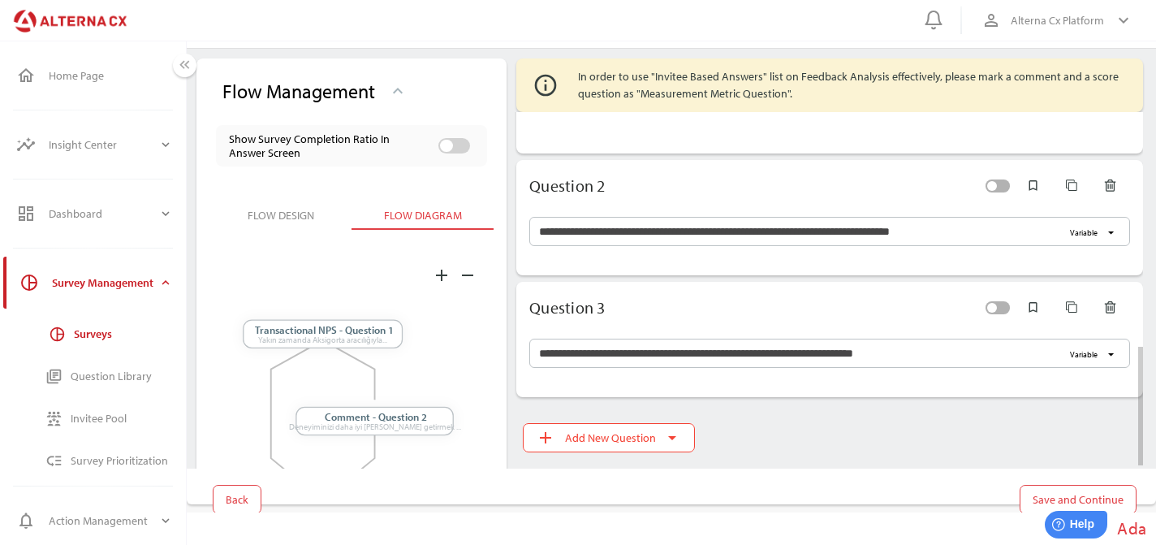
click at [632, 379] on div at bounding box center [823, 384] width 640 height 26
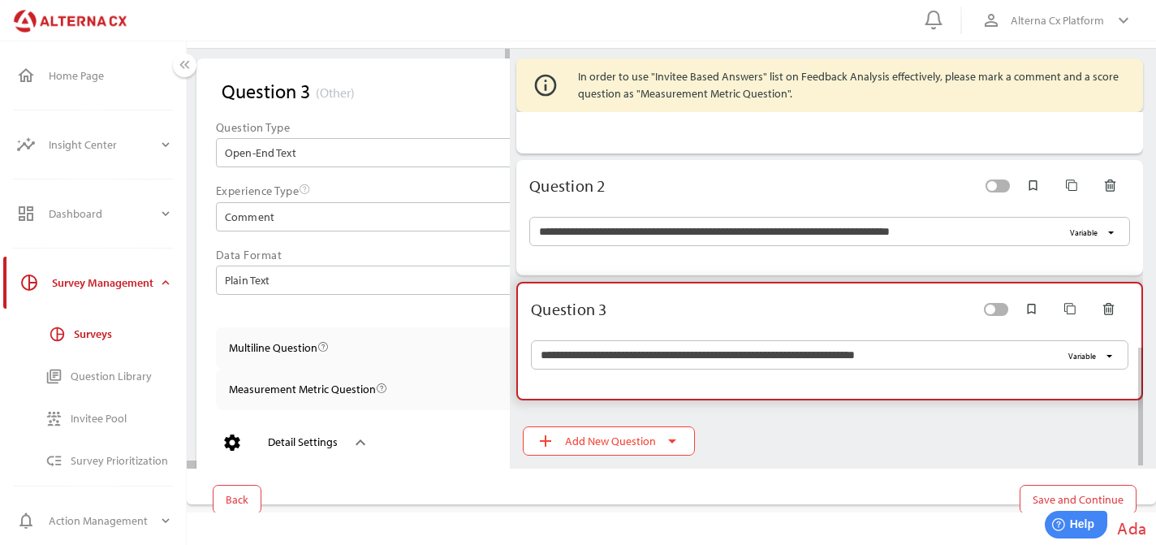
scroll to position [705, 0]
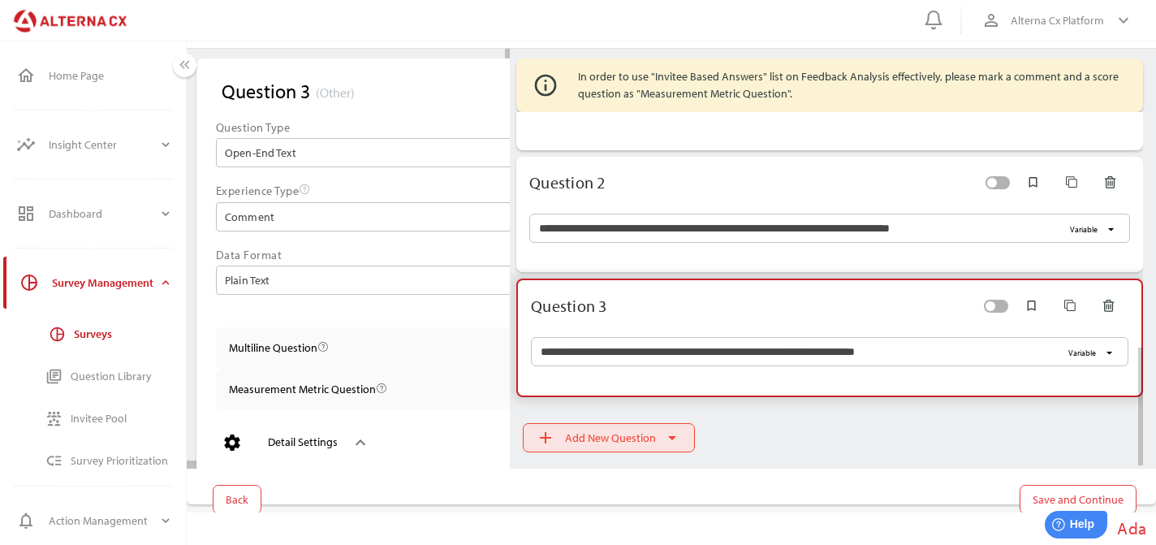
click at [610, 431] on span "Add New Question" at bounding box center [610, 437] width 91 height 19
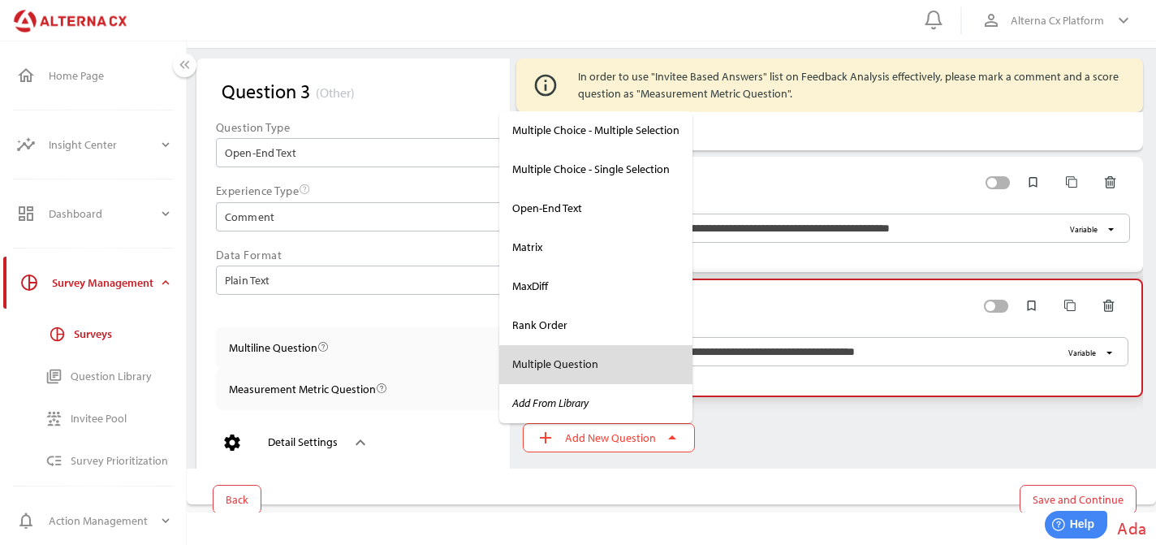
click at [579, 357] on div "Multiple Question" at bounding box center [595, 364] width 167 height 14
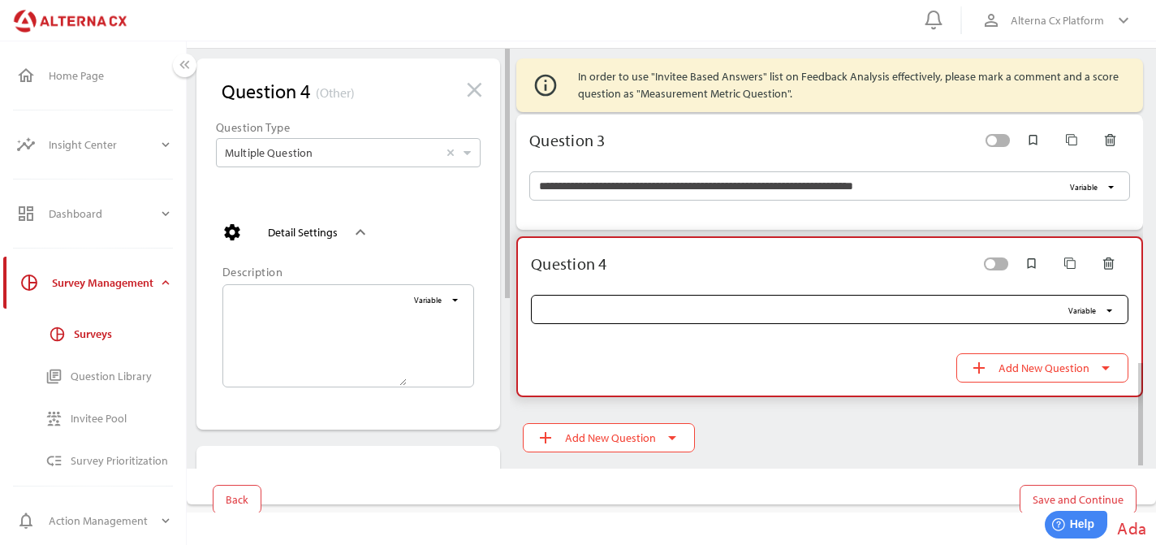
click at [659, 318] on input "Variable arrow_drop_down" at bounding box center [801, 309] width 520 height 29
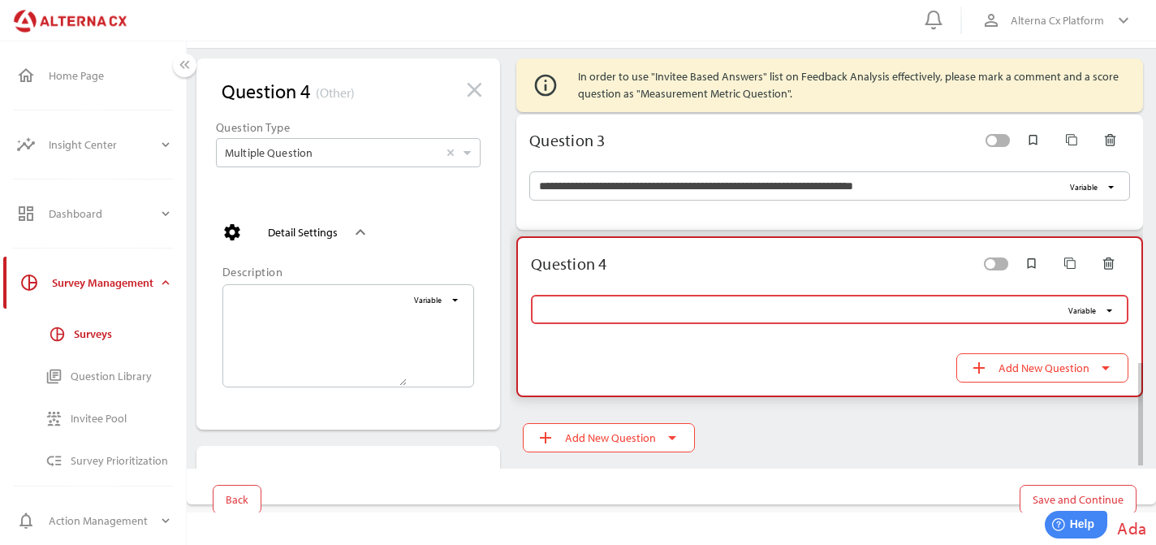
paste input "**********"
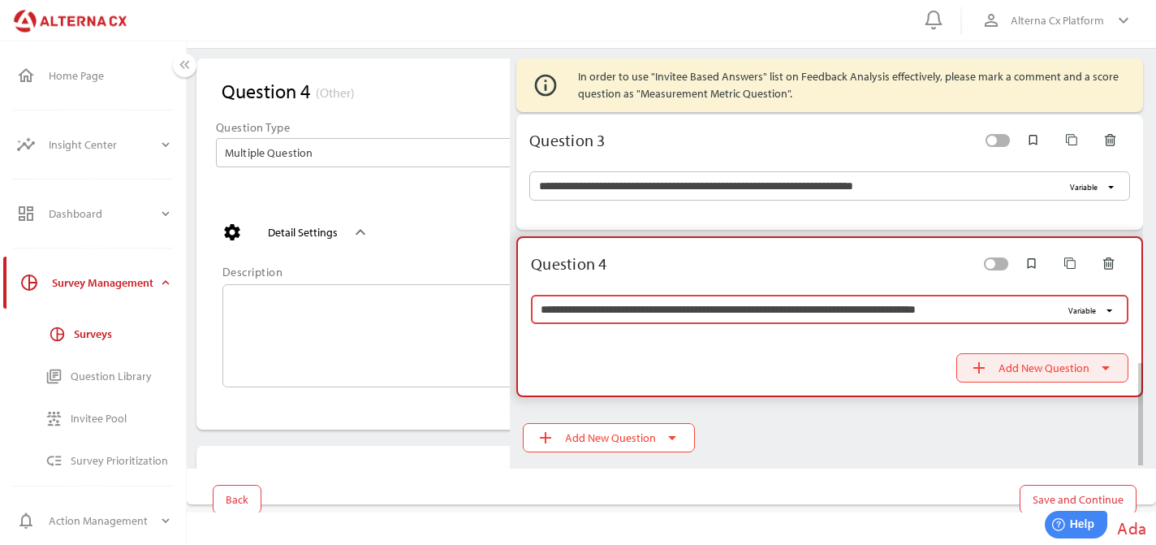
type input "**********"
click at [1048, 381] on span "add Add New Question arrow_drop_down" at bounding box center [1042, 367] width 172 height 29
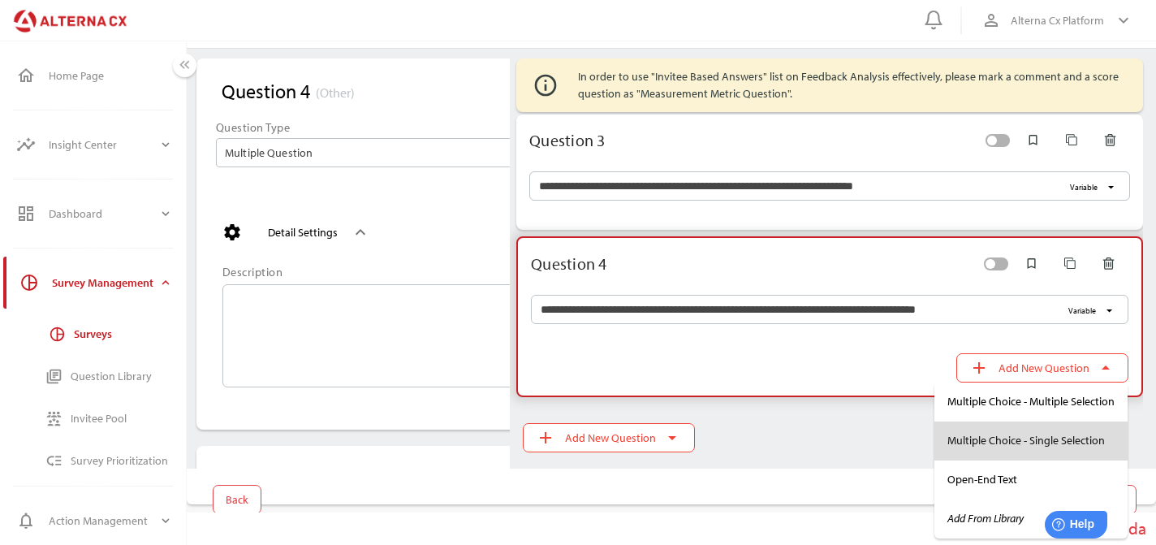
click at [1020, 444] on div "Multiple Choice - Single Selection" at bounding box center [1030, 440] width 167 height 14
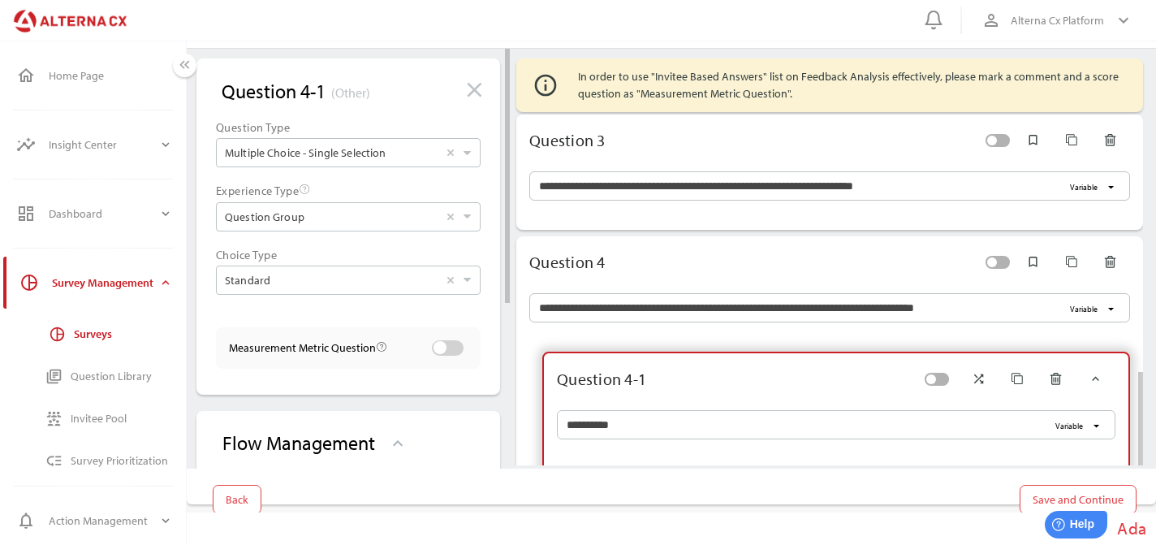
scroll to position [1040, 0]
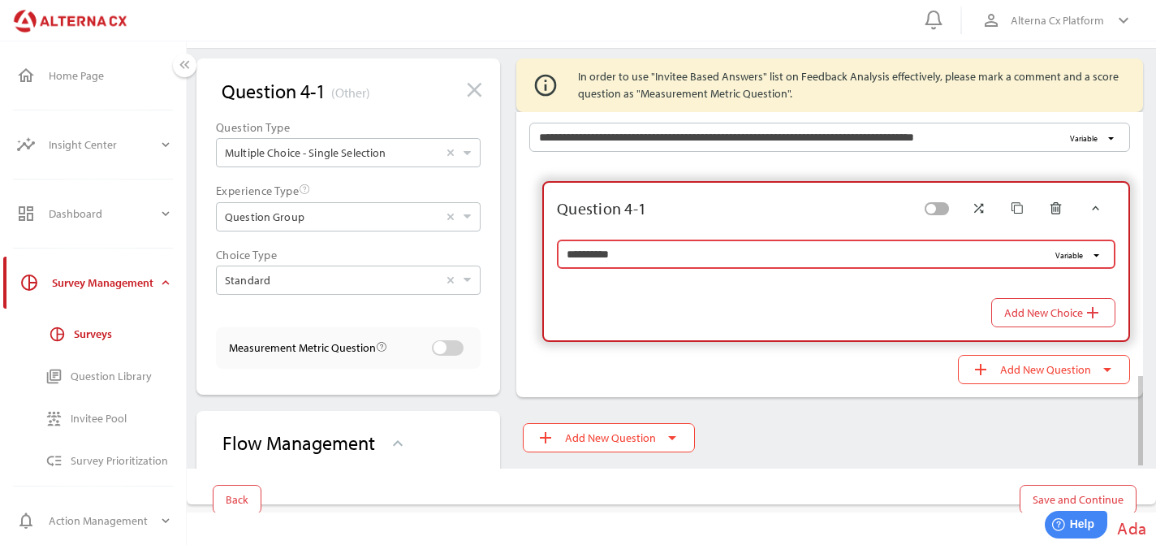
click at [667, 243] on input "**********" at bounding box center [807, 253] width 481 height 29
paste input "**********"
type input "**********"
click at [719, 166] on div "**********" at bounding box center [823, 276] width 640 height 242
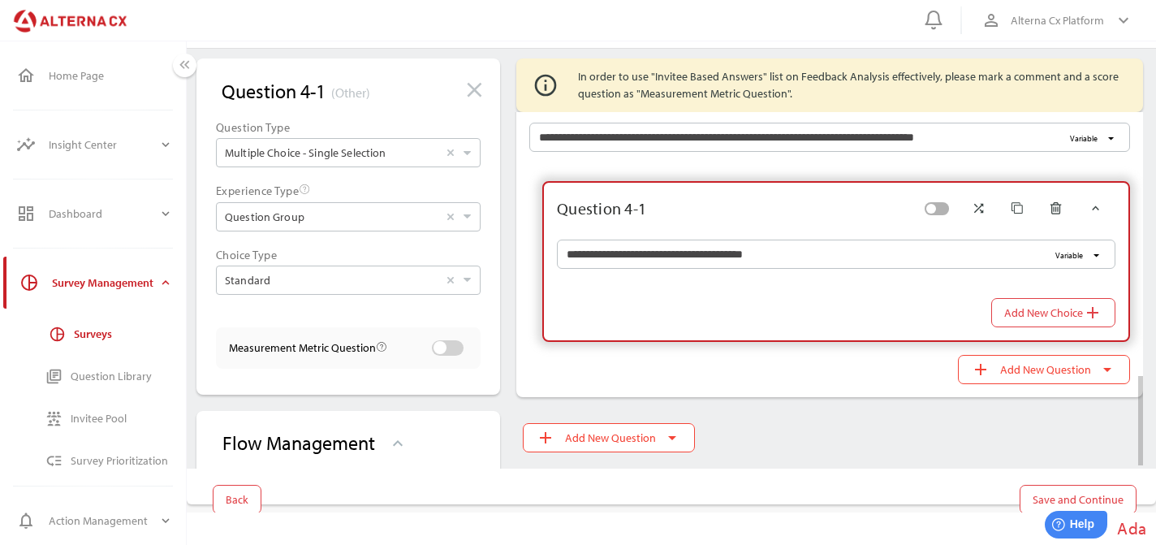
click at [714, 200] on div at bounding box center [783, 209] width 275 height 26
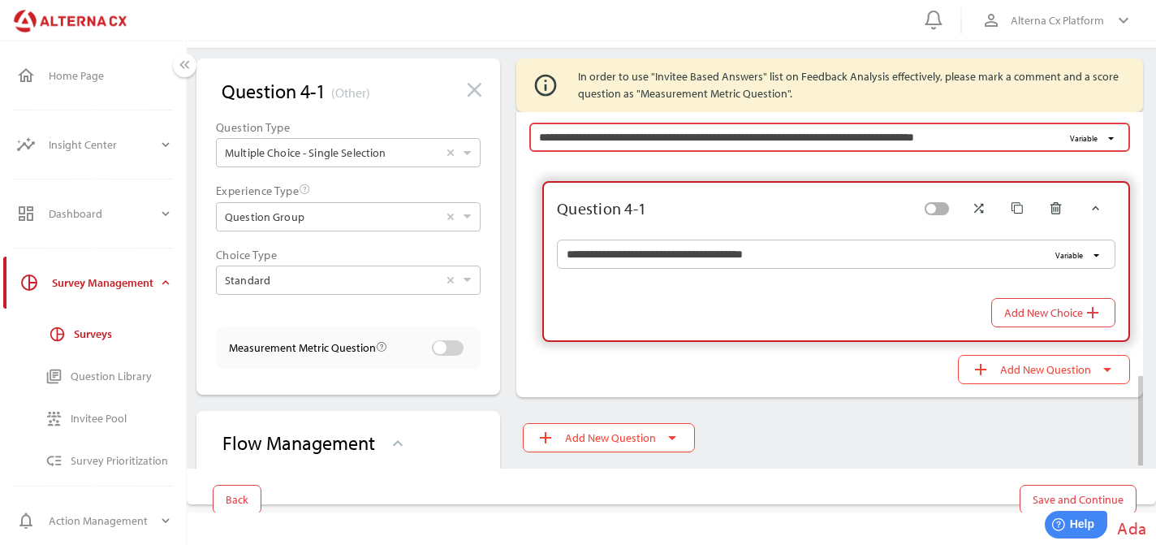
click at [709, 148] on input "**********" at bounding box center [800, 137] width 523 height 29
click at [708, 164] on div "**********" at bounding box center [823, 276] width 640 height 242
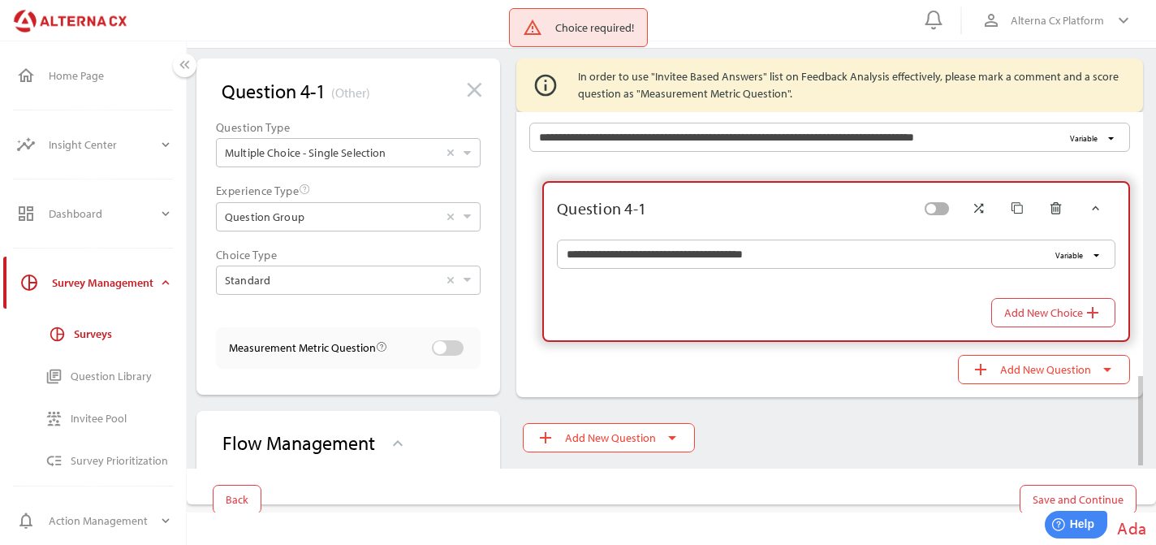
click at [709, 238] on div "**********" at bounding box center [836, 260] width 558 height 50
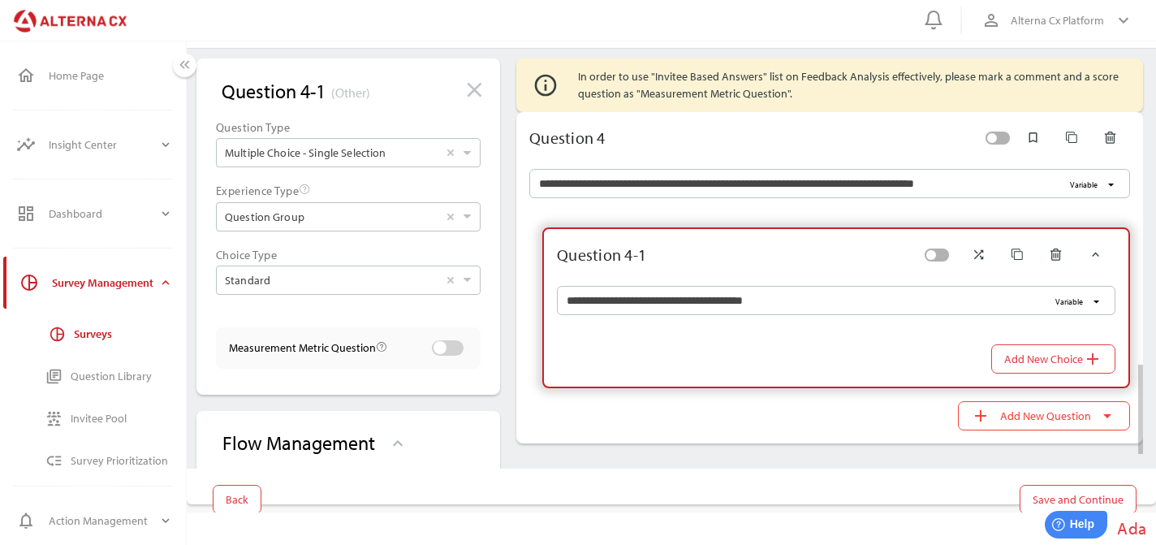
scroll to position [993, 0]
click at [872, 147] on div at bounding box center [793, 139] width 377 height 26
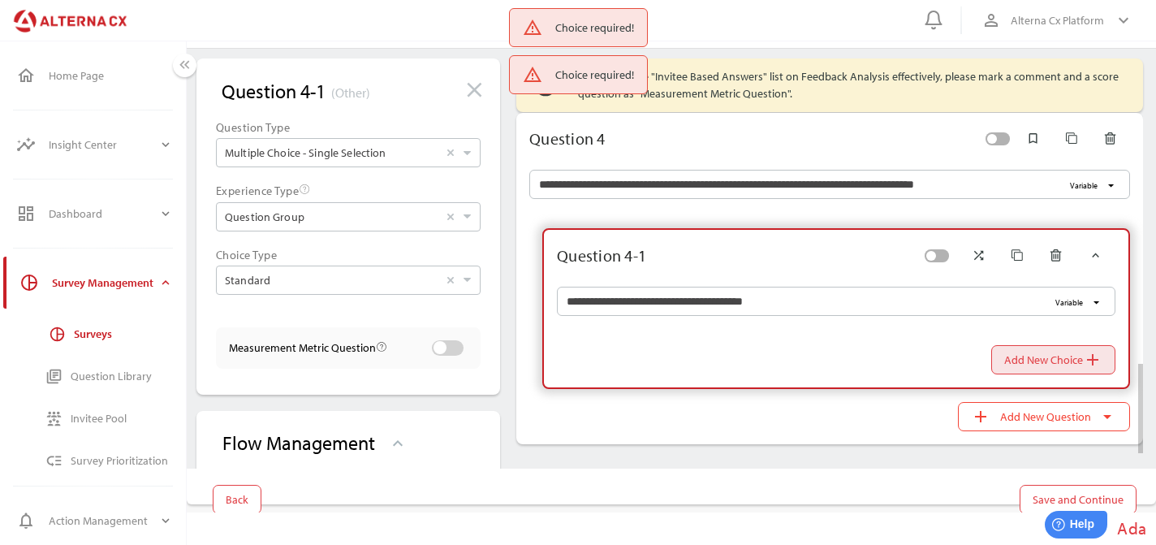
click at [1070, 361] on span "Add New Choice add" at bounding box center [1053, 359] width 98 height 23
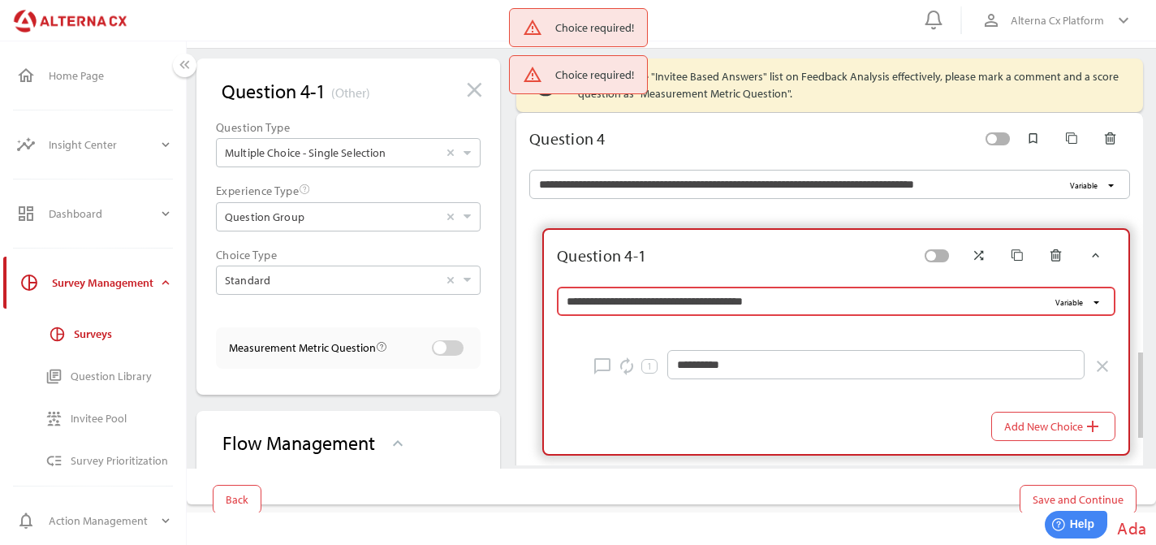
click at [838, 286] on input "**********" at bounding box center [807, 300] width 481 height 29
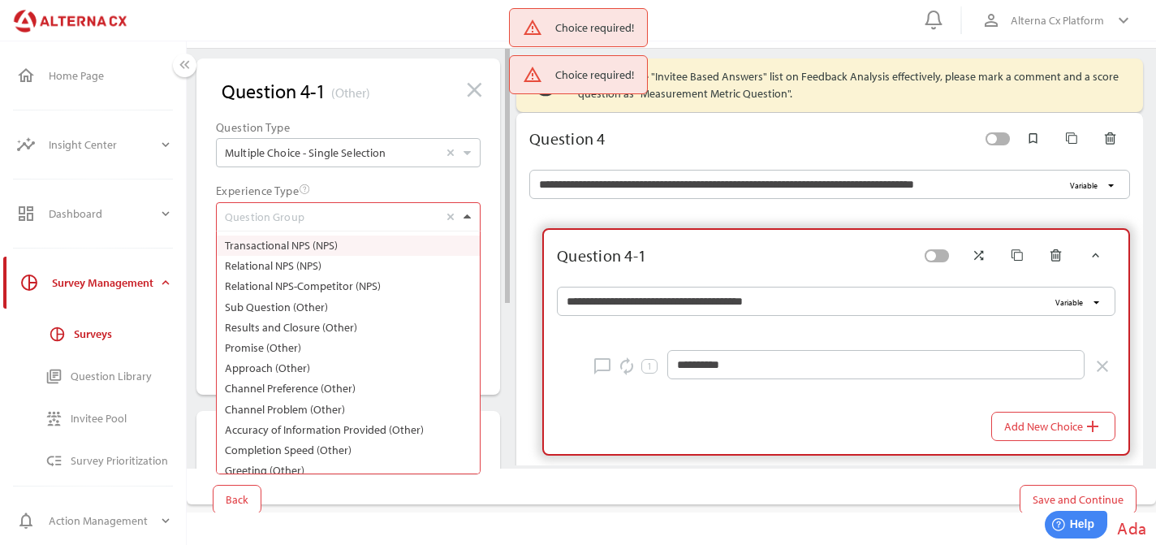
click at [466, 226] on div at bounding box center [467, 217] width 17 height 28
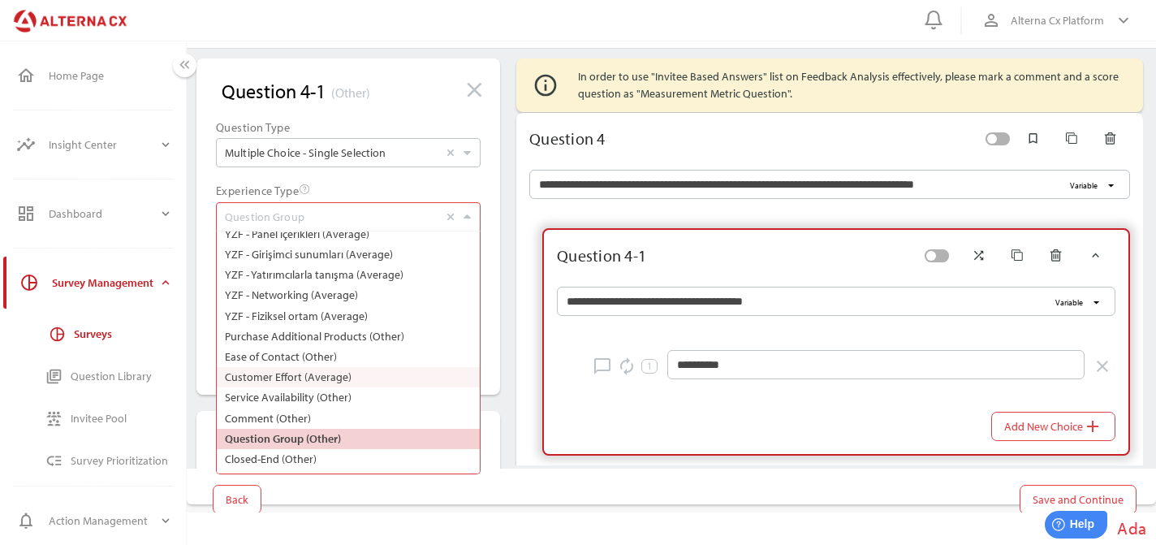
scroll to position [0, 0]
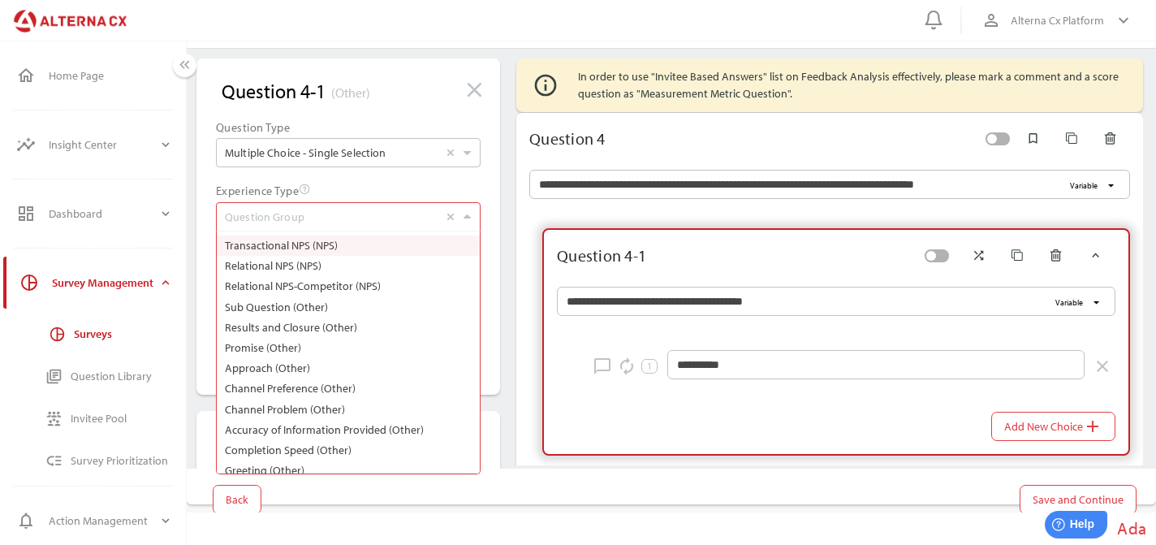
click at [342, 238] on label "Transactional NPS (NPS)" at bounding box center [348, 245] width 255 height 20
type input "*"
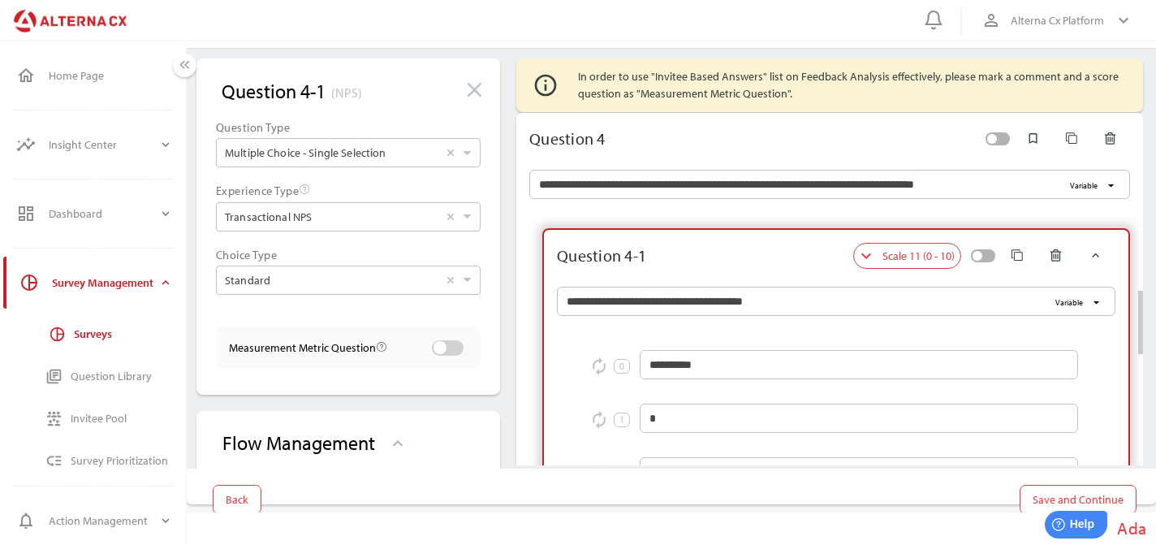
click at [703, 146] on div at bounding box center [793, 139] width 377 height 26
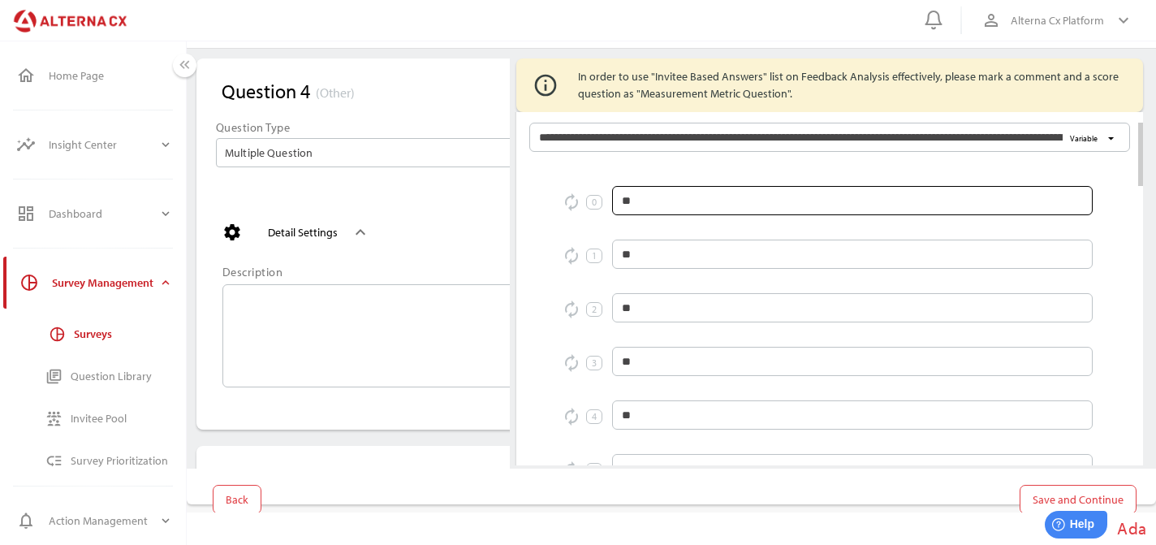
click at [712, 209] on input "**" at bounding box center [852, 200] width 461 height 29
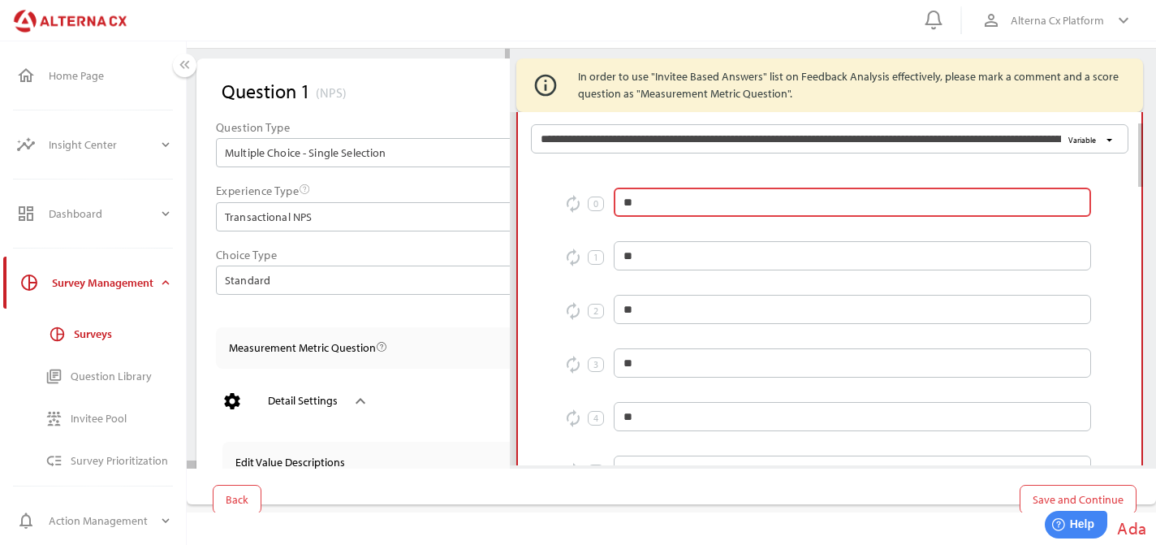
click at [712, 209] on input "**" at bounding box center [852, 201] width 458 height 29
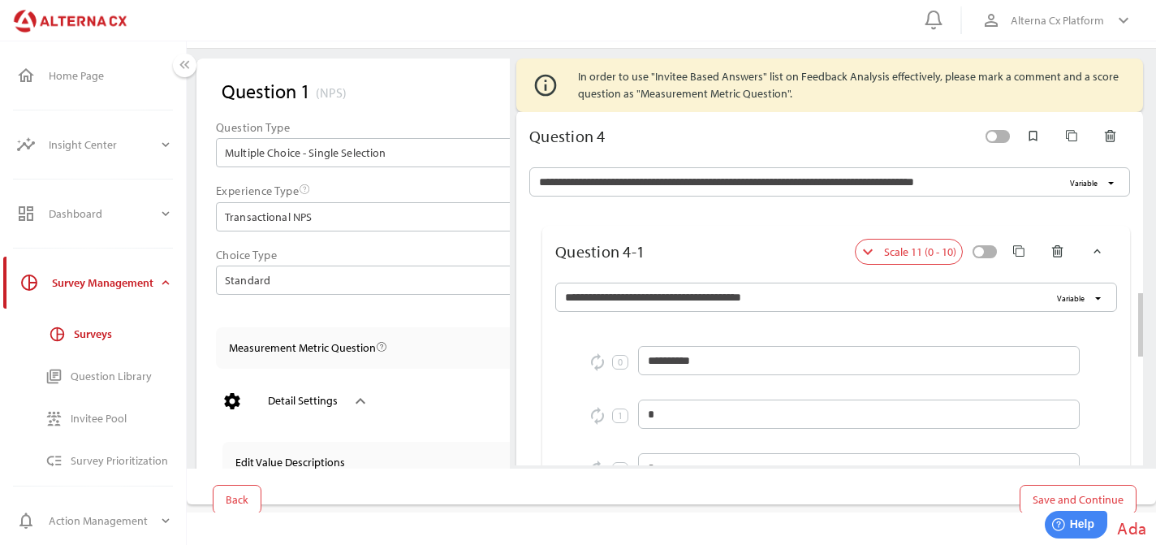
scroll to position [1007, 0]
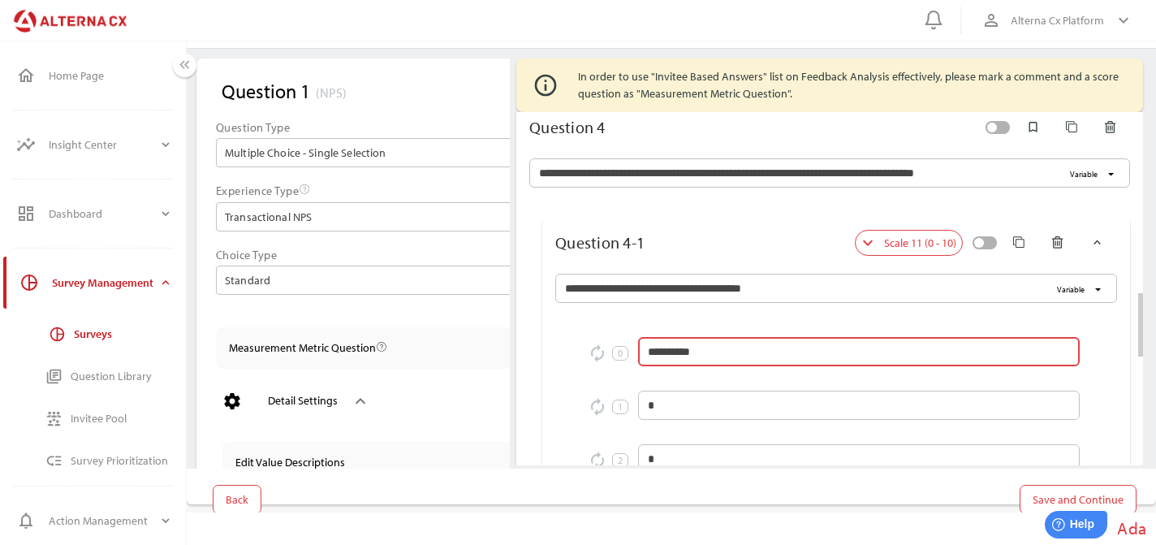
click at [700, 356] on input "**********" at bounding box center [859, 351] width 422 height 29
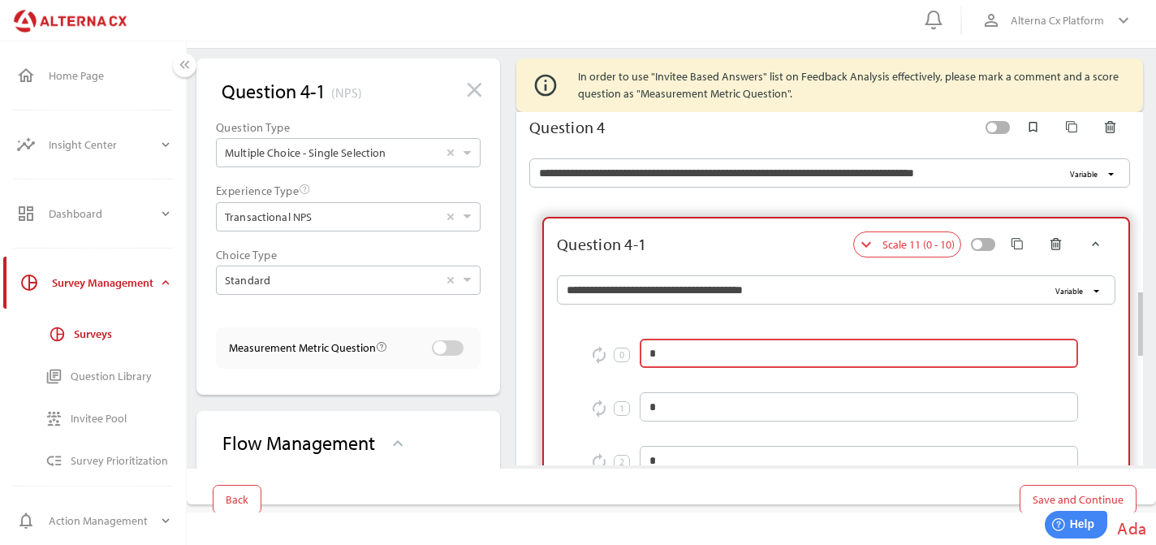
type input "*"
click at [767, 240] on div at bounding box center [749, 244] width 207 height 26
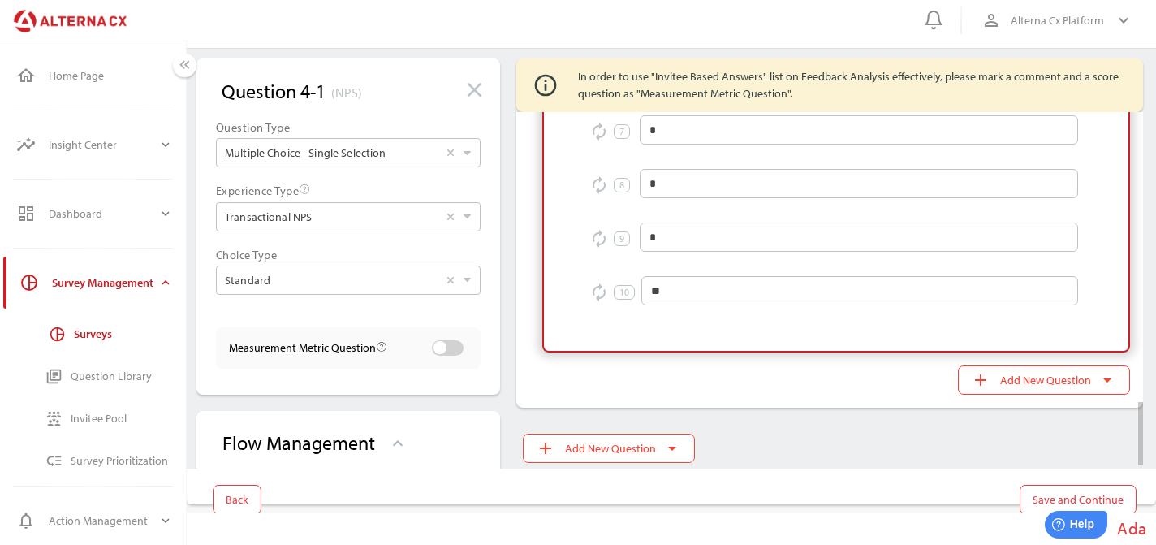
scroll to position [1613, 0]
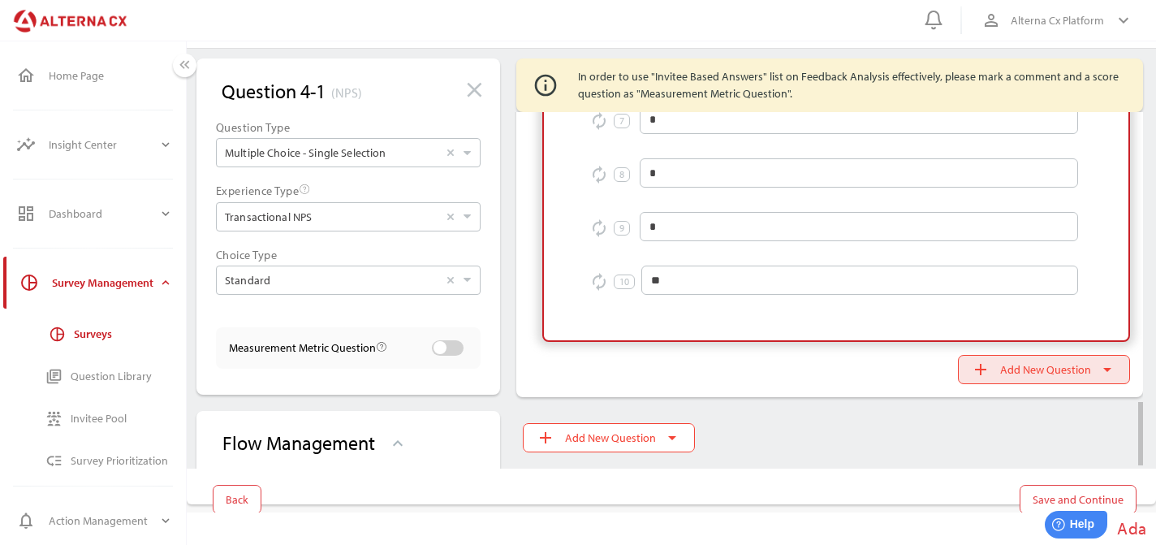
click at [1018, 373] on span "Add New Question" at bounding box center [1045, 369] width 91 height 19
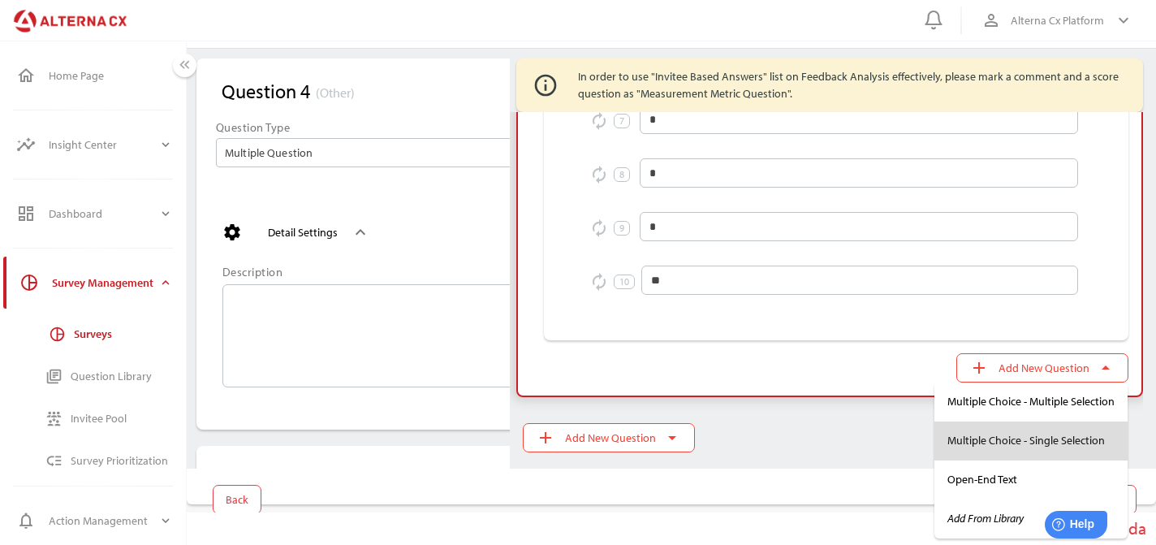
click at [1015, 442] on div "Multiple Choice - Single Selection" at bounding box center [1030, 440] width 167 height 14
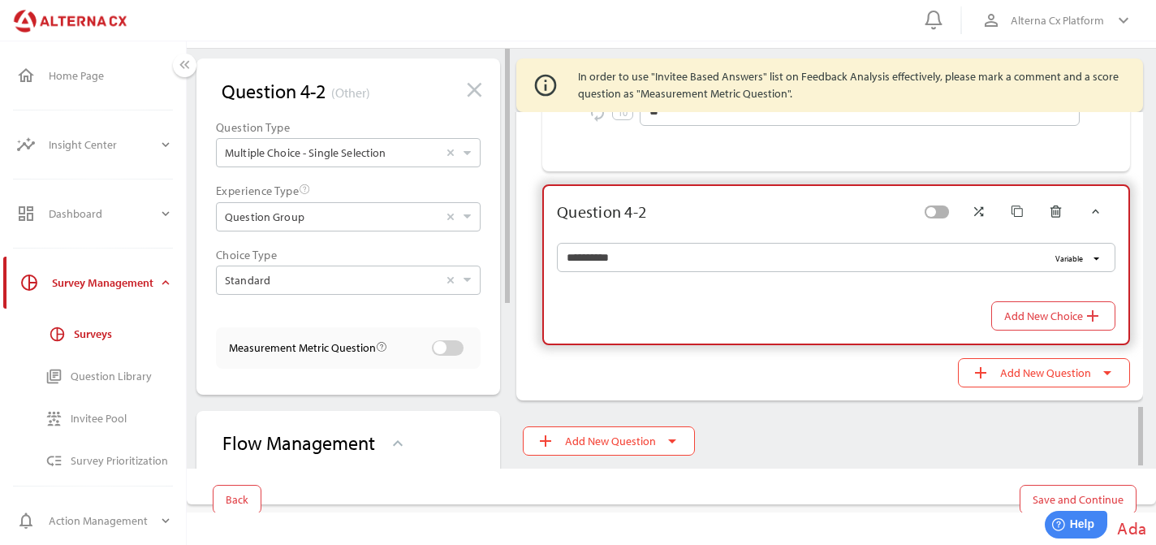
scroll to position [1783, 0]
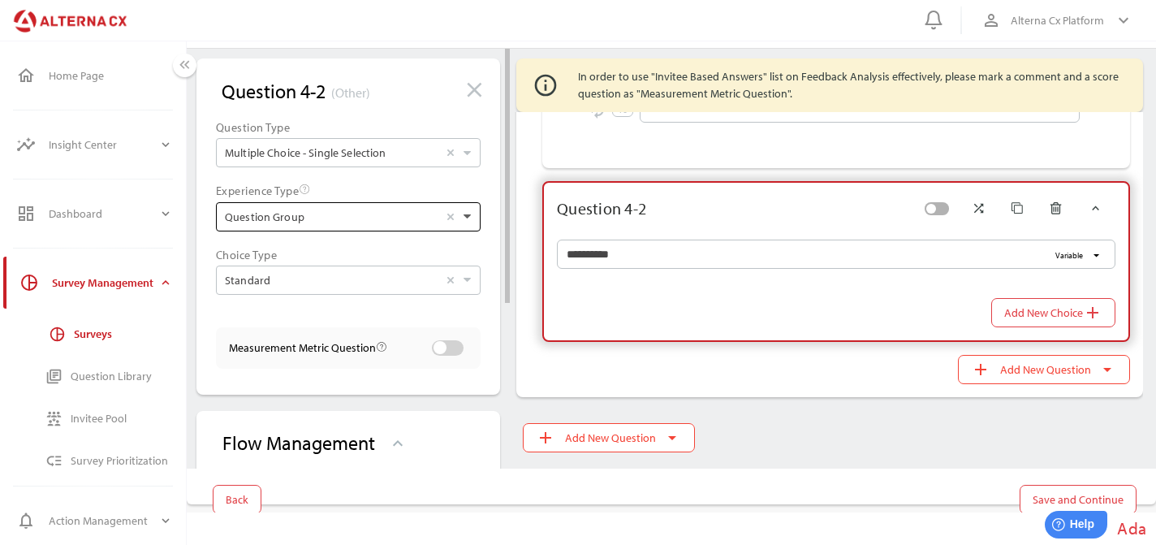
click at [470, 216] on icon at bounding box center [466, 216] width 7 height 7
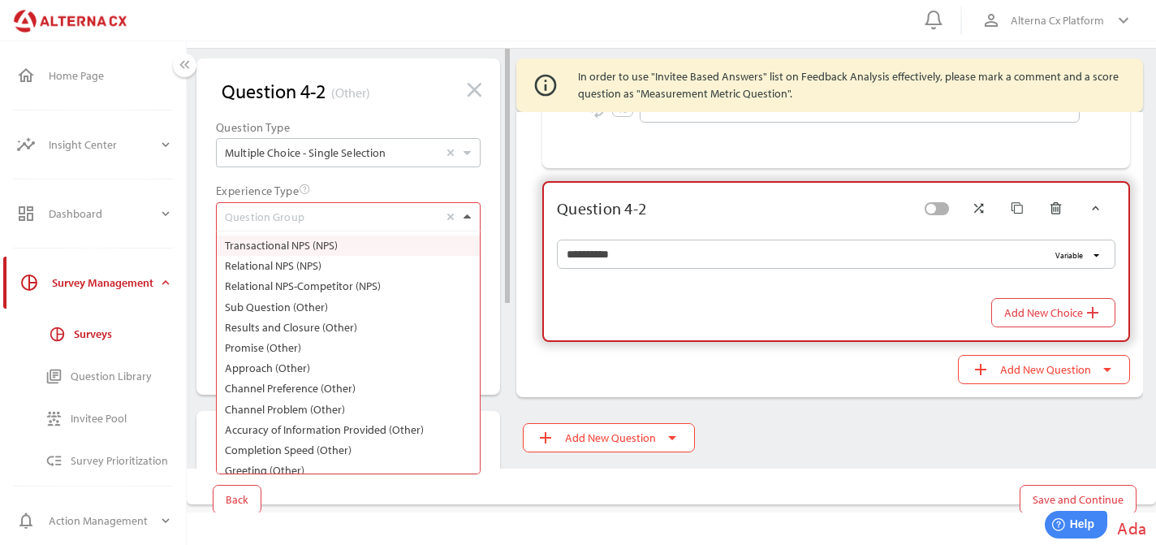
scroll to position [29, 265]
click at [386, 254] on label "Transactional NPS (NPS)" at bounding box center [348, 245] width 255 height 20
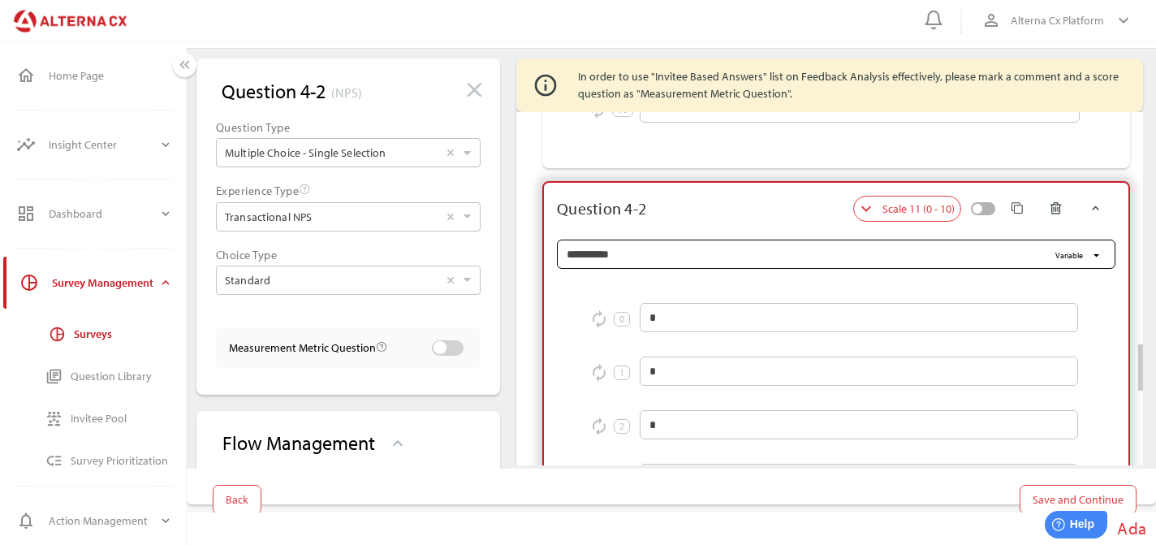
click at [717, 262] on input "**********" at bounding box center [807, 253] width 481 height 29
paste input "**********"
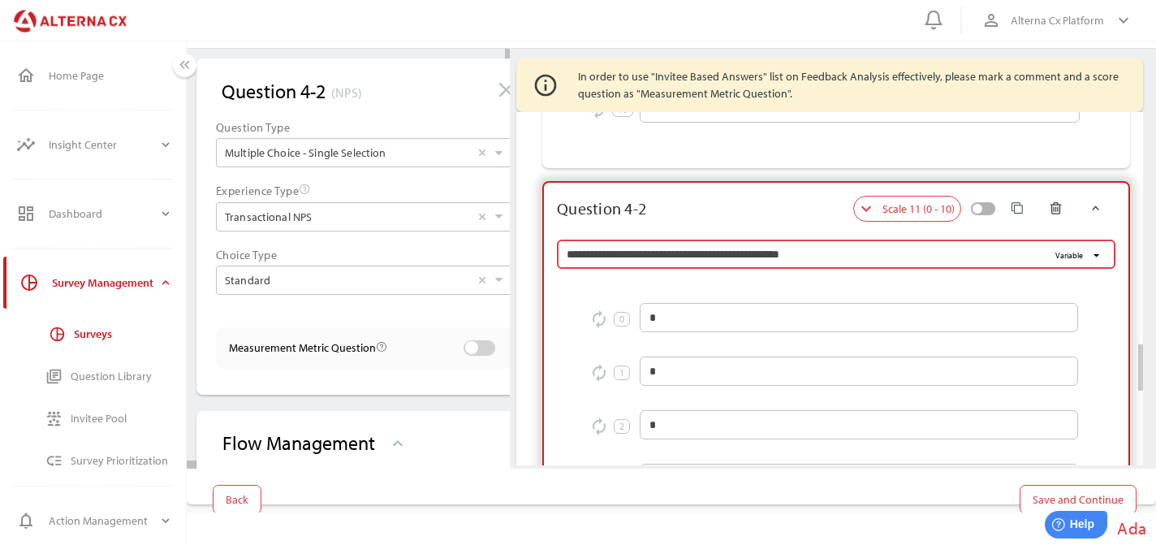
type input "**********"
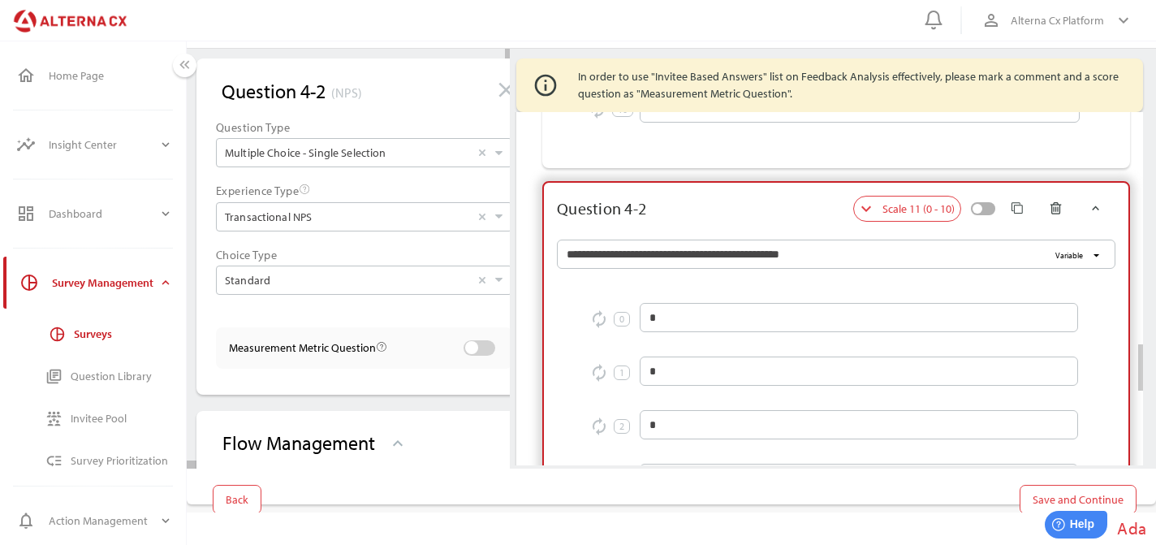
click at [734, 216] on div at bounding box center [749, 209] width 207 height 26
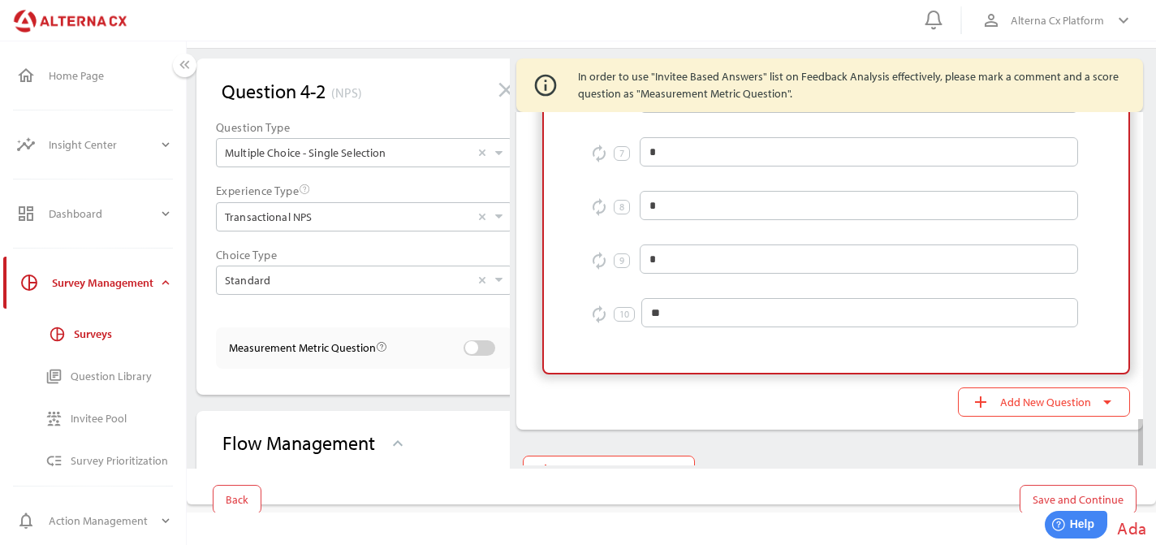
scroll to position [2356, 0]
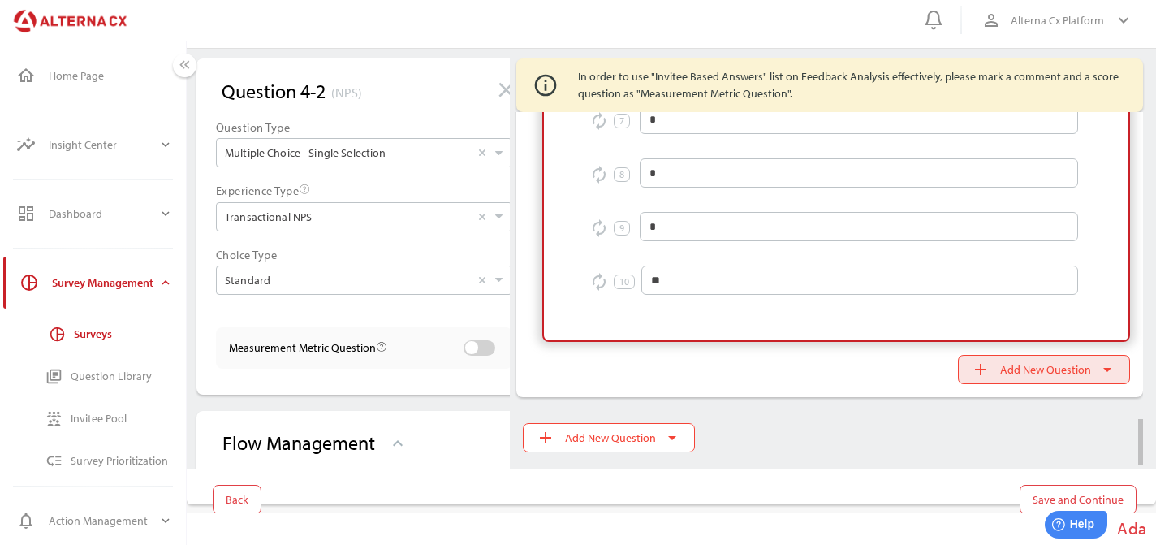
click at [997, 372] on span "add Add New Question arrow_drop_down" at bounding box center [1044, 369] width 146 height 23
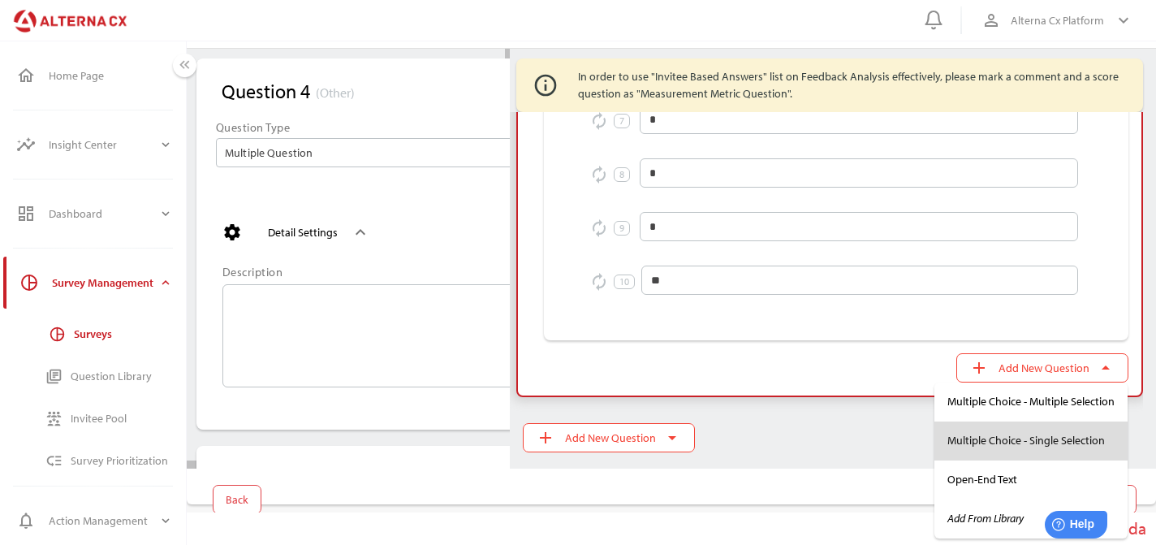
click at [981, 453] on div "Multiple Choice - Single Selection" at bounding box center [1030, 441] width 167 height 26
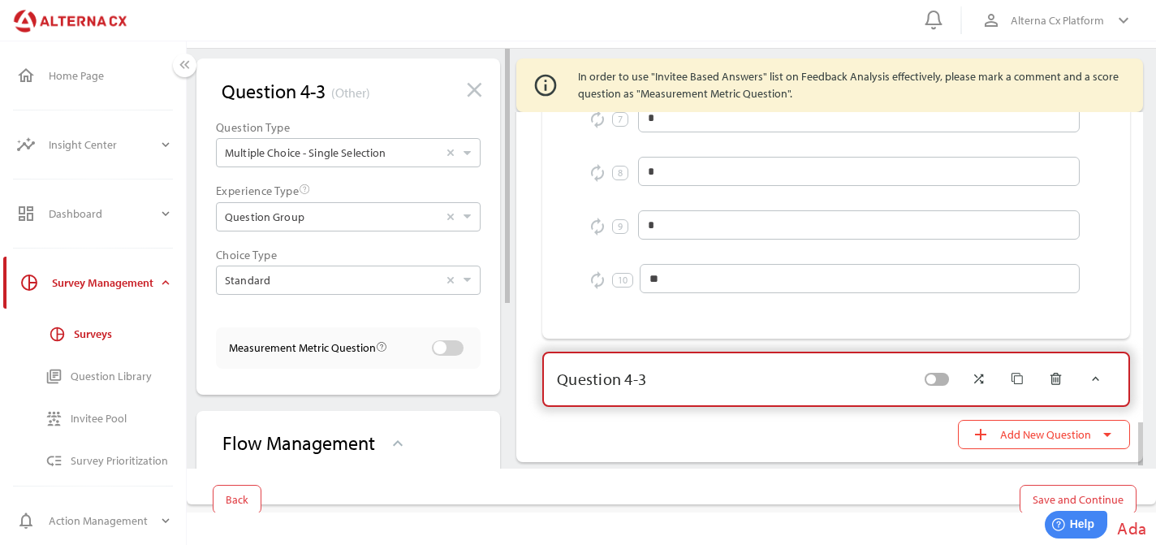
scroll to position [2527, 0]
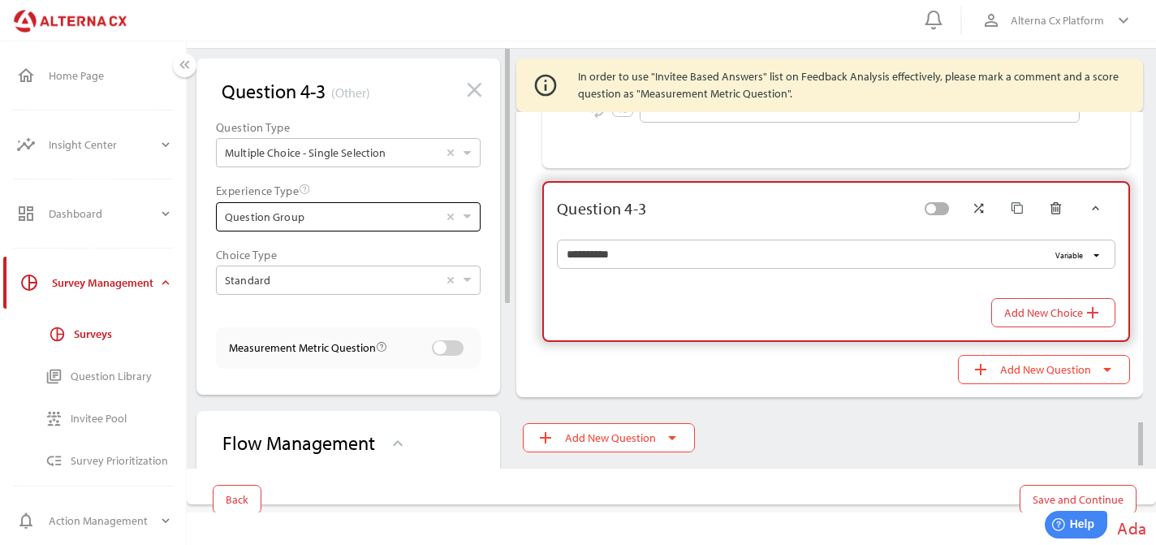
click at [387, 204] on input "Question Group Select" at bounding box center [331, 217] width 213 height 28
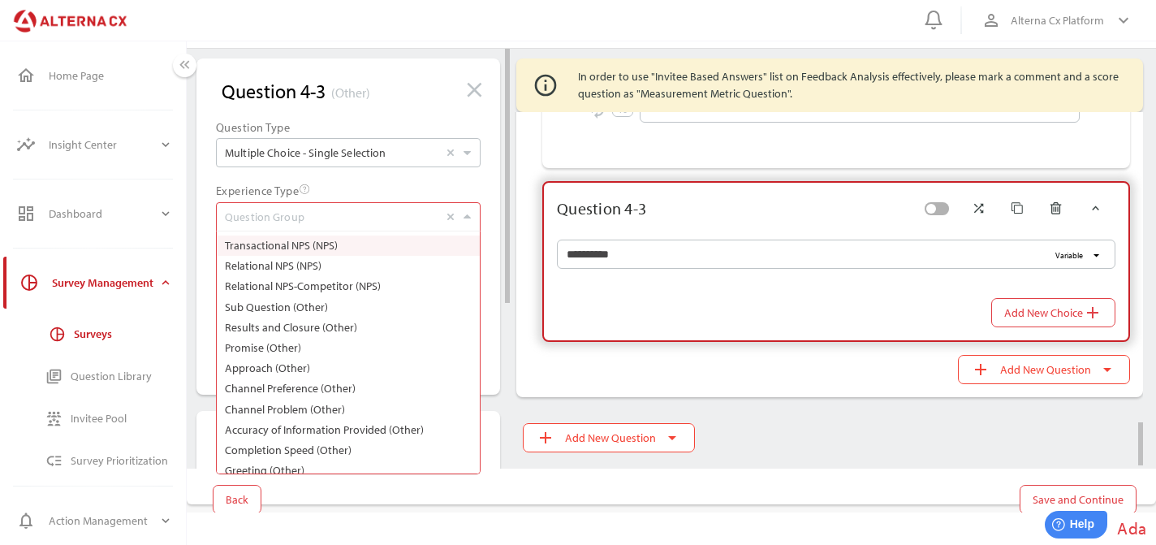
scroll to position [29, 265]
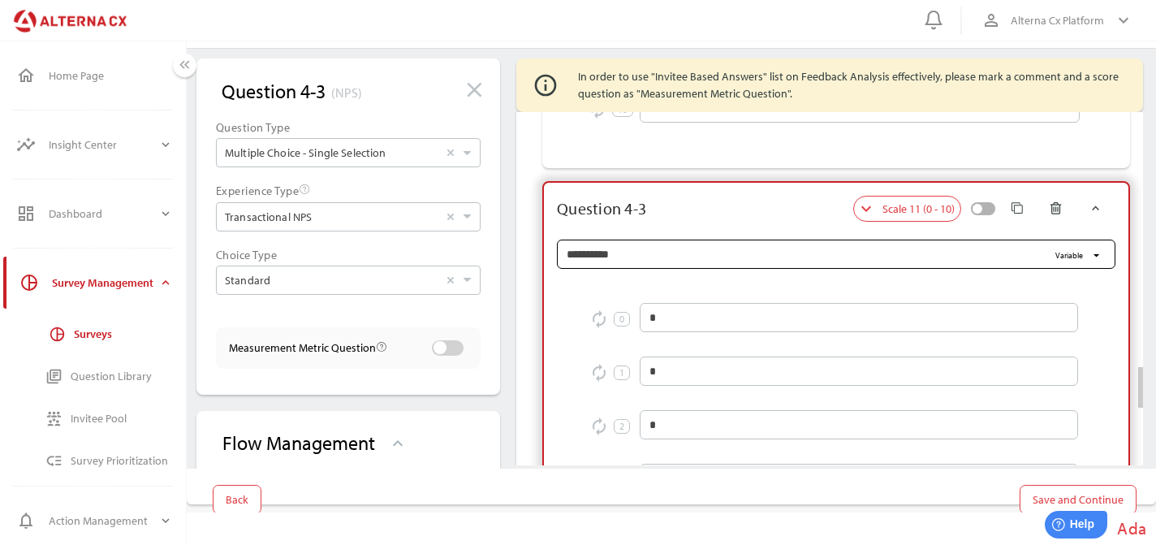
click at [712, 266] on input "**********" at bounding box center [807, 253] width 481 height 29
paste input "**********"
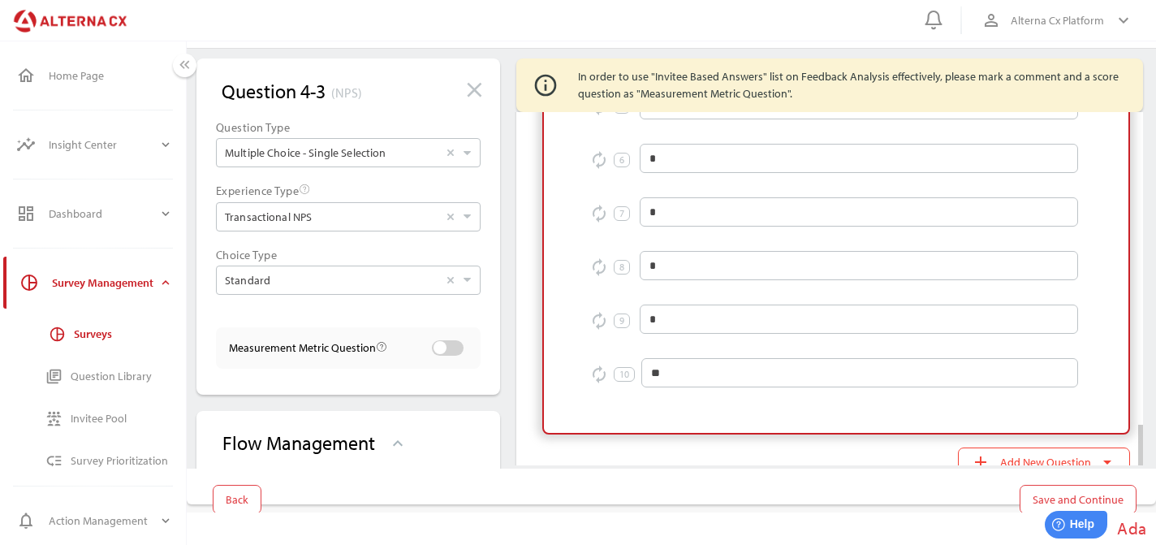
scroll to position [3100, 0]
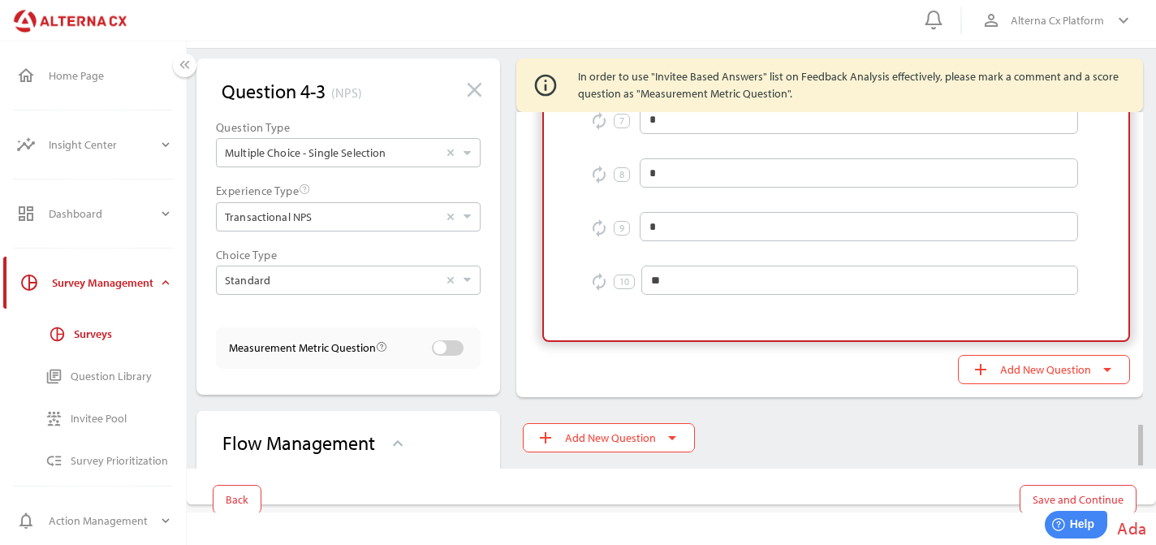
type input "**********"
click at [1019, 380] on span "add Add New Question arrow_drop_down" at bounding box center [1044, 369] width 146 height 23
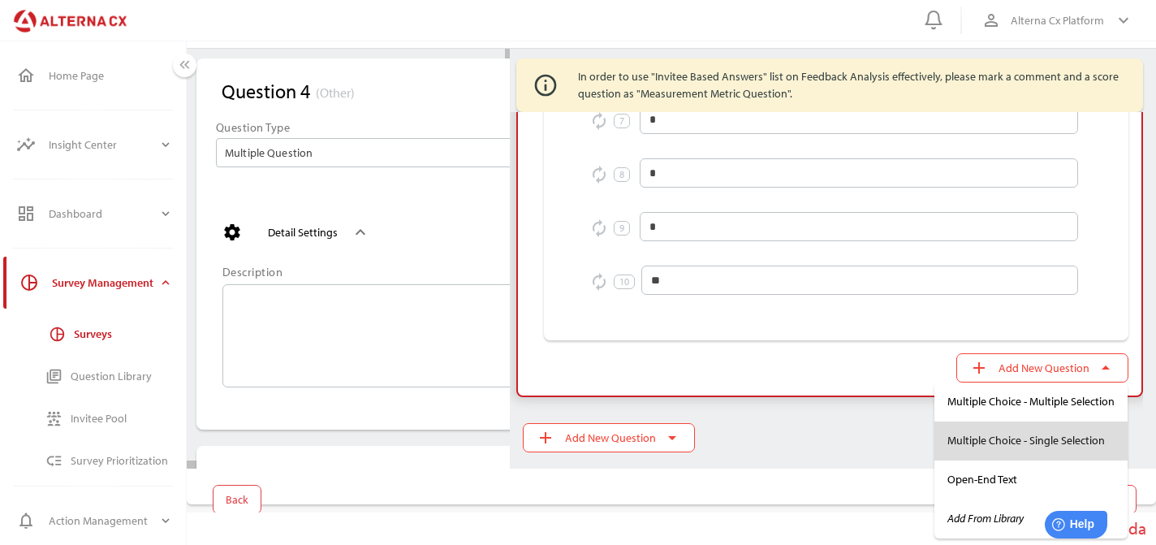
click at [984, 453] on div "Multiple Choice - Single Selection" at bounding box center [1030, 441] width 167 height 26
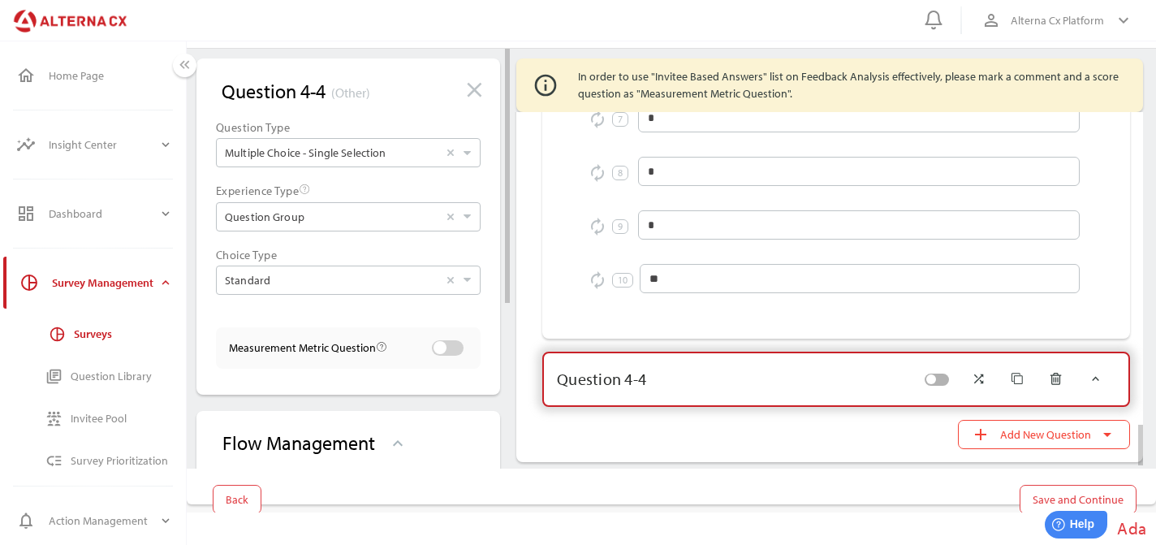
scroll to position [3270, 0]
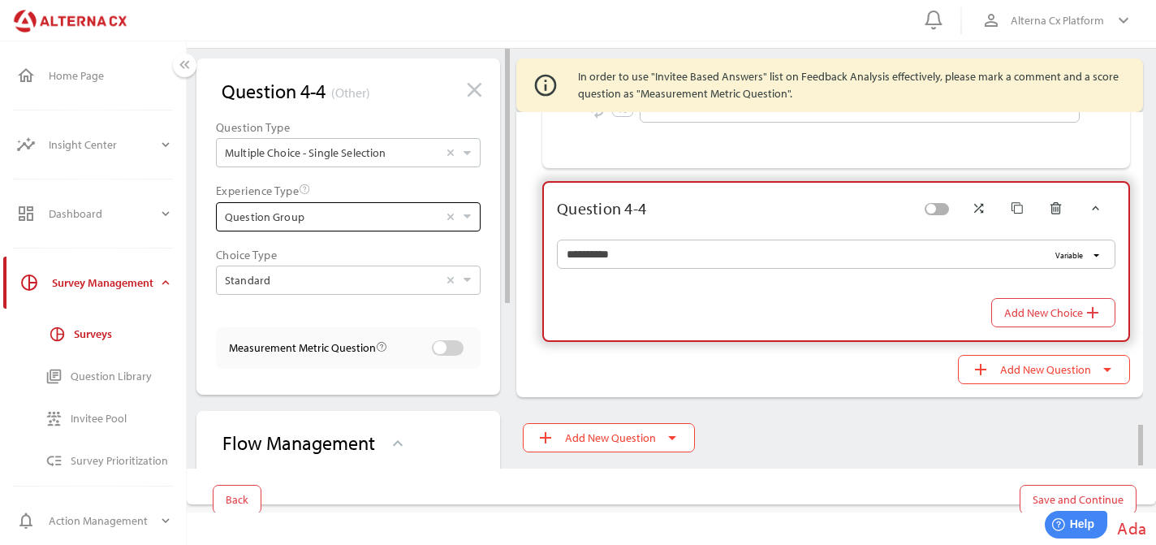
click at [391, 222] on input "Question Group Select" at bounding box center [331, 217] width 213 height 28
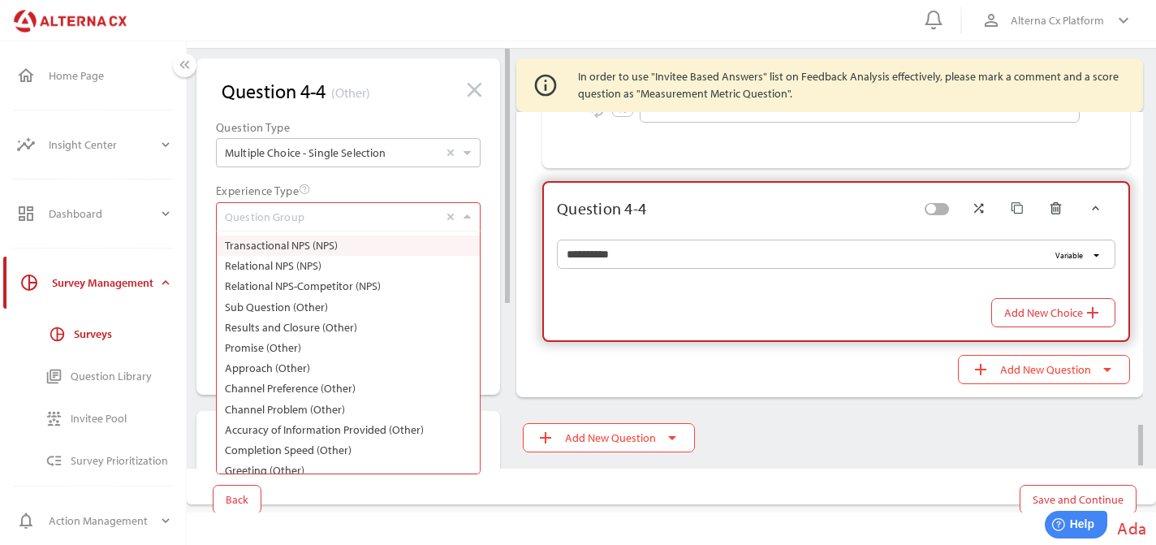
scroll to position [29, 265]
click at [380, 242] on label "Transactional NPS (NPS)" at bounding box center [348, 245] width 255 height 20
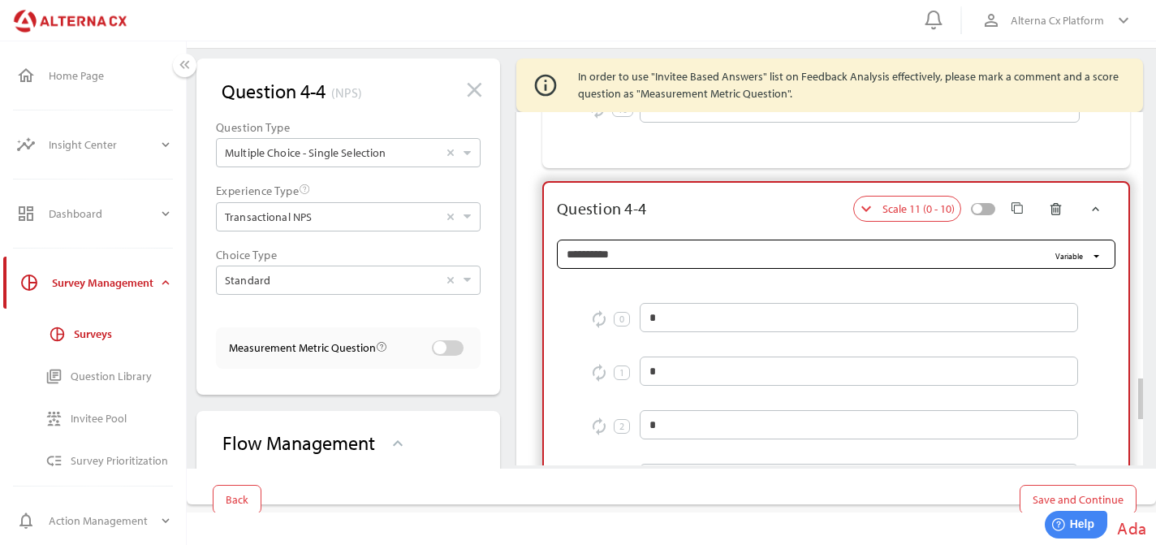
click at [726, 239] on input "**********" at bounding box center [807, 253] width 481 height 29
paste input "**********"
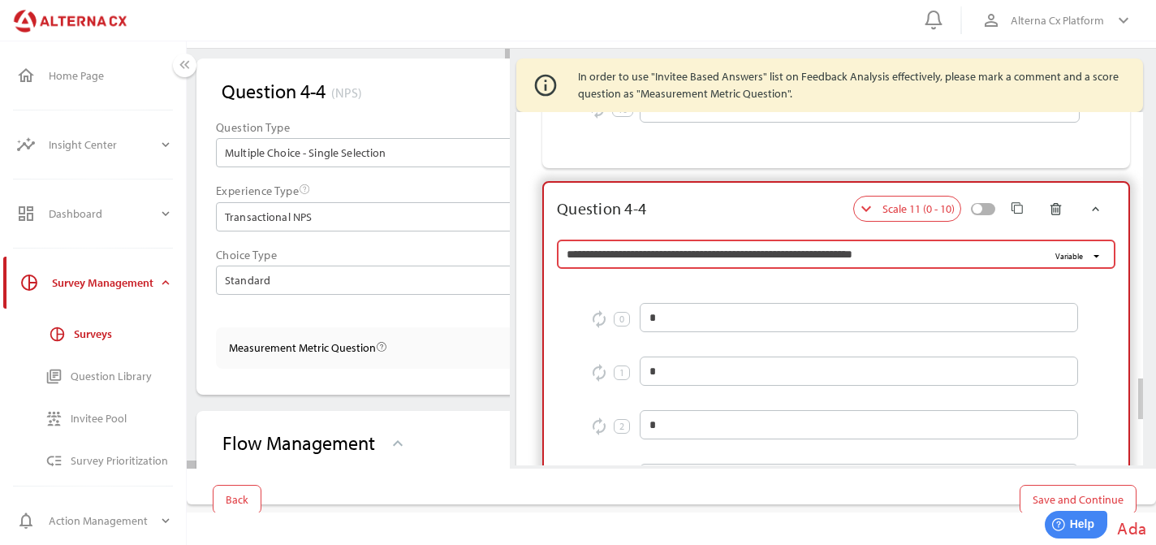
type input "**********"
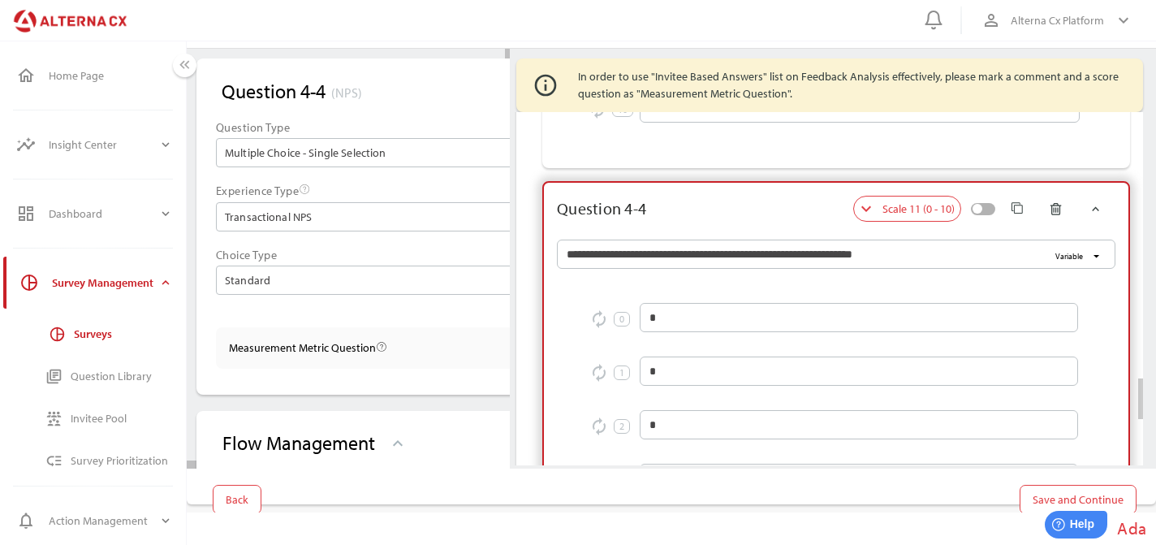
click at [819, 201] on div at bounding box center [749, 209] width 207 height 26
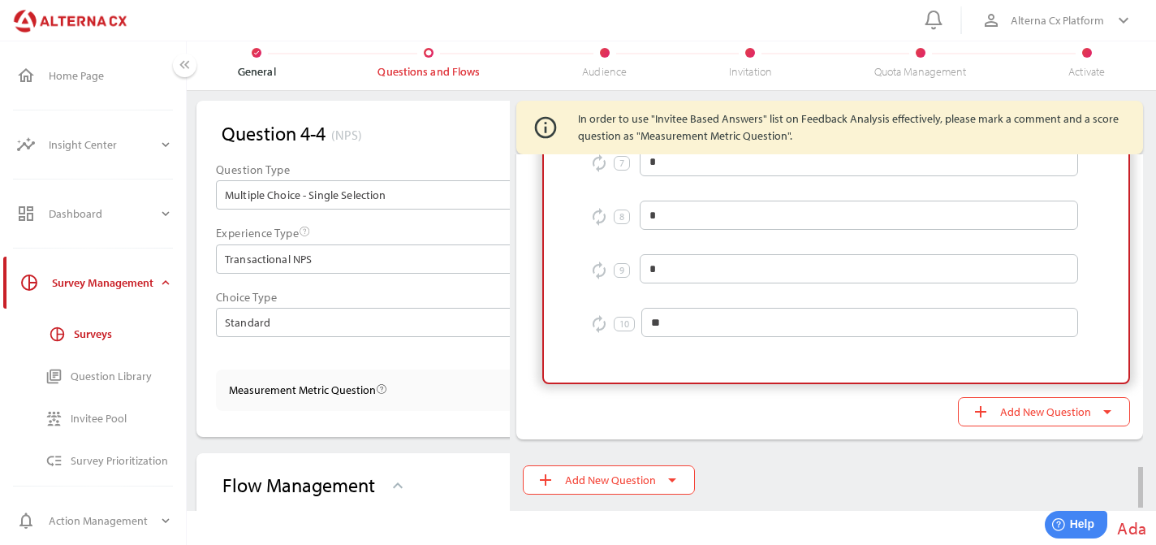
scroll to position [42, 0]
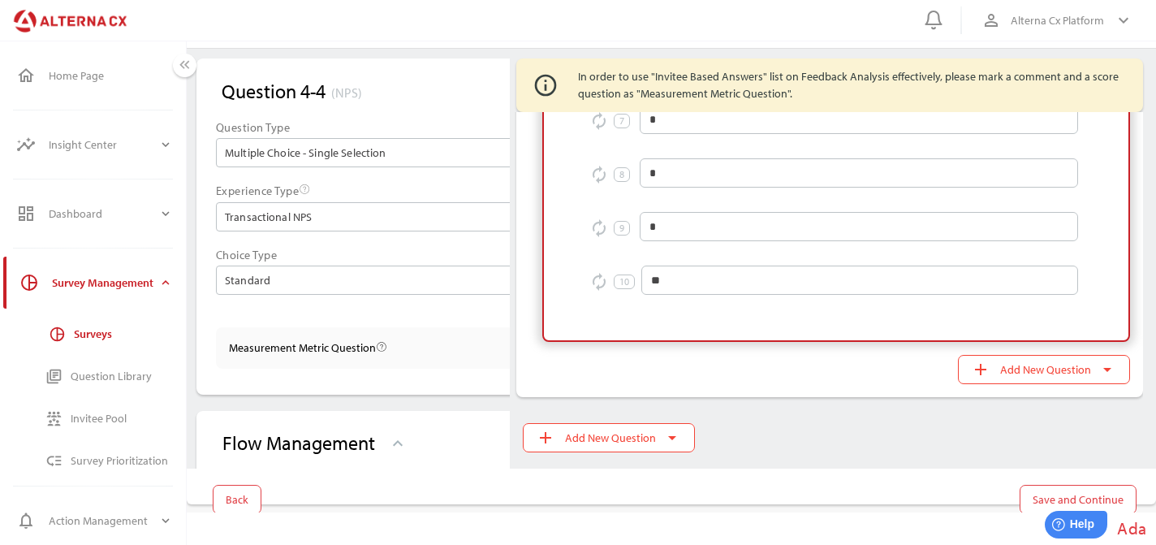
click at [1075, 497] on span "Save and Continue" at bounding box center [1077, 498] width 91 height 19
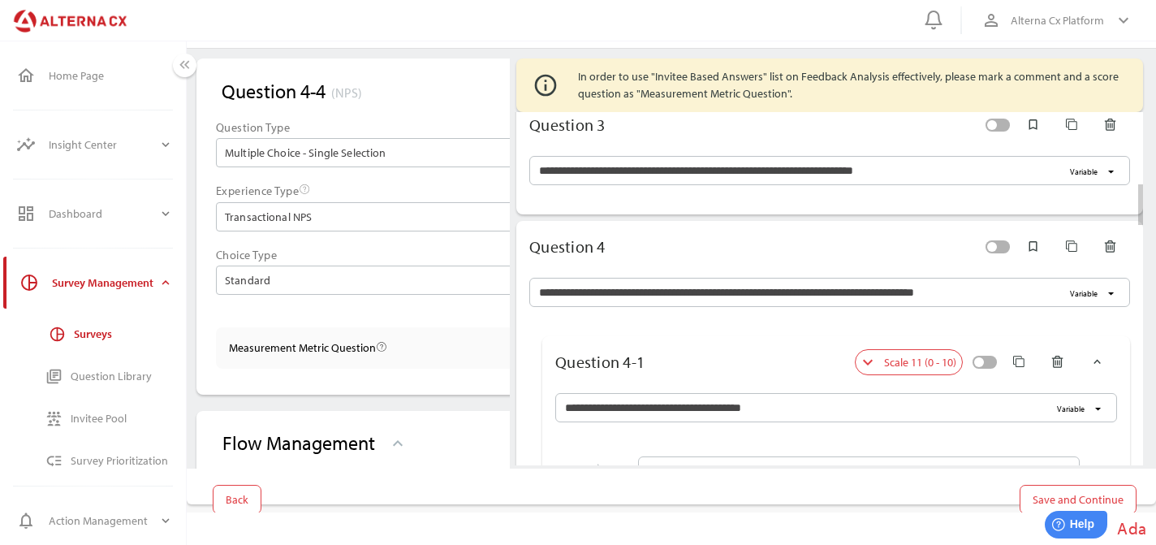
scroll to position [888, 0]
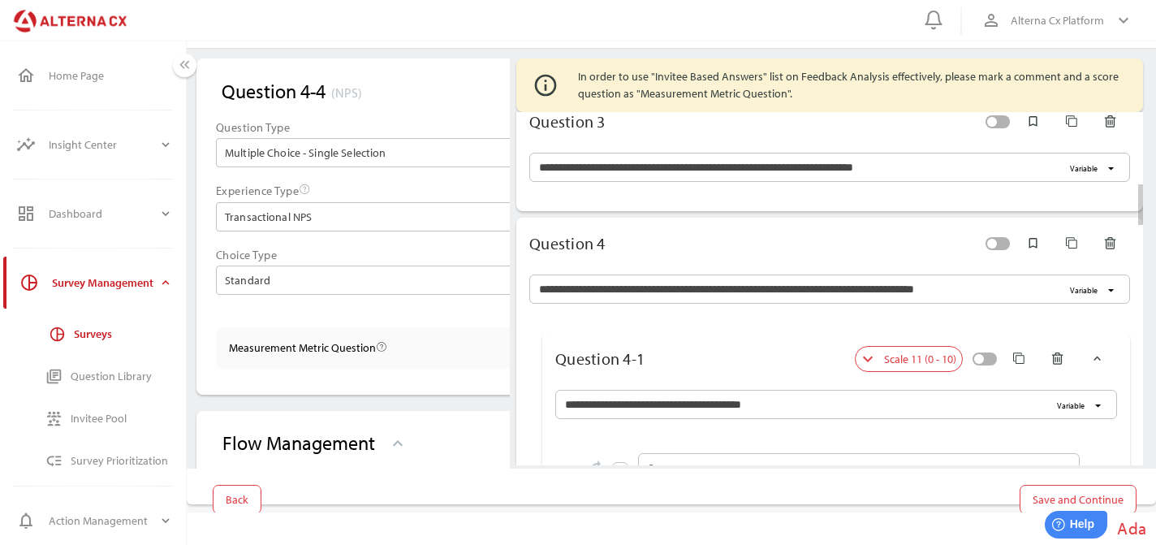
click at [671, 256] on div "Question 4 bookmark_border" at bounding box center [829, 244] width 627 height 52
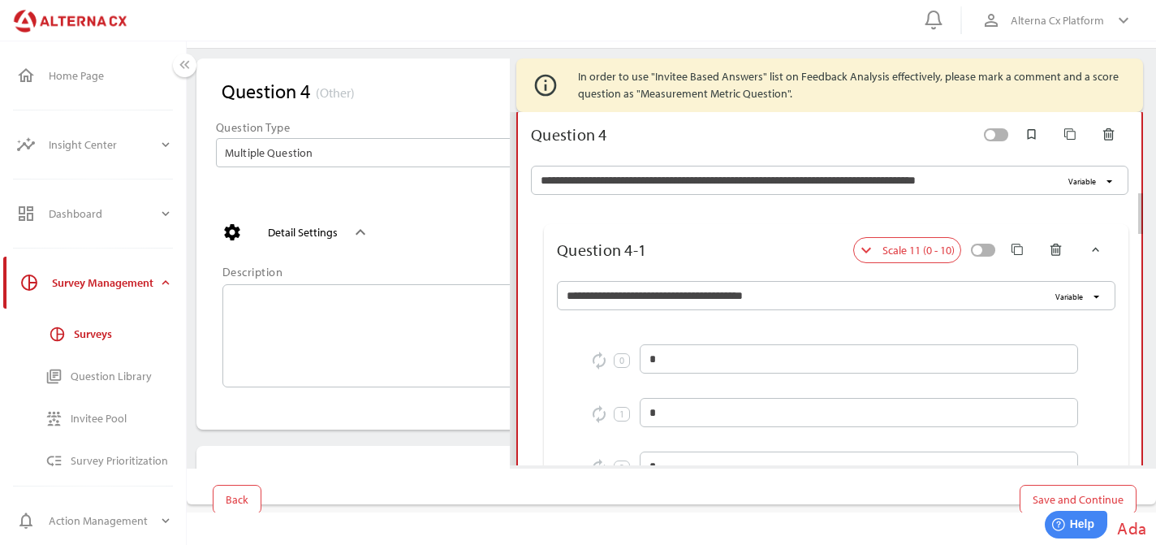
click at [671, 256] on div at bounding box center [749, 250] width 207 height 26
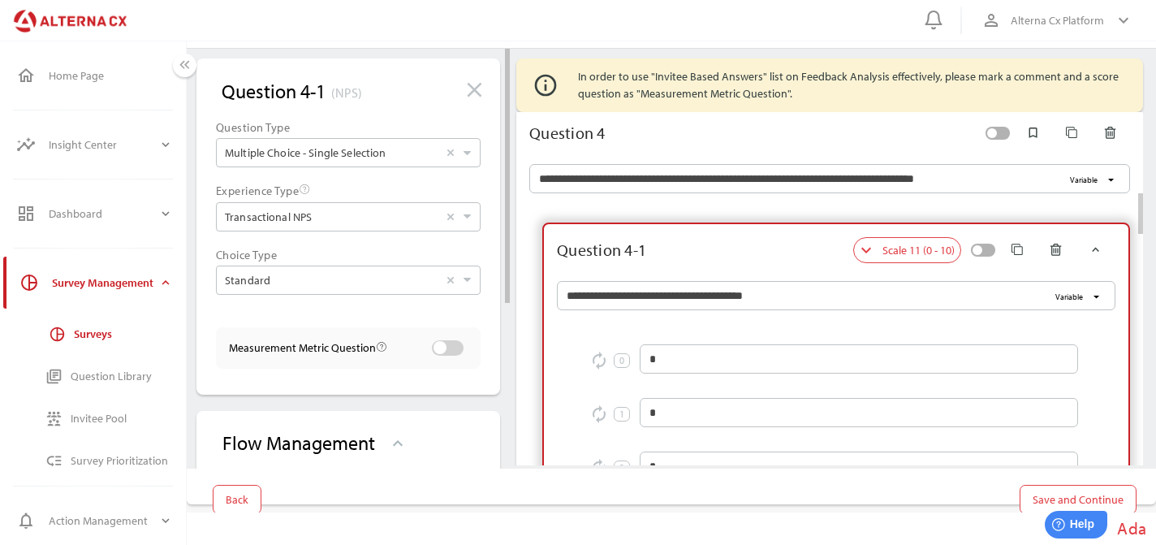
scroll to position [997, 0]
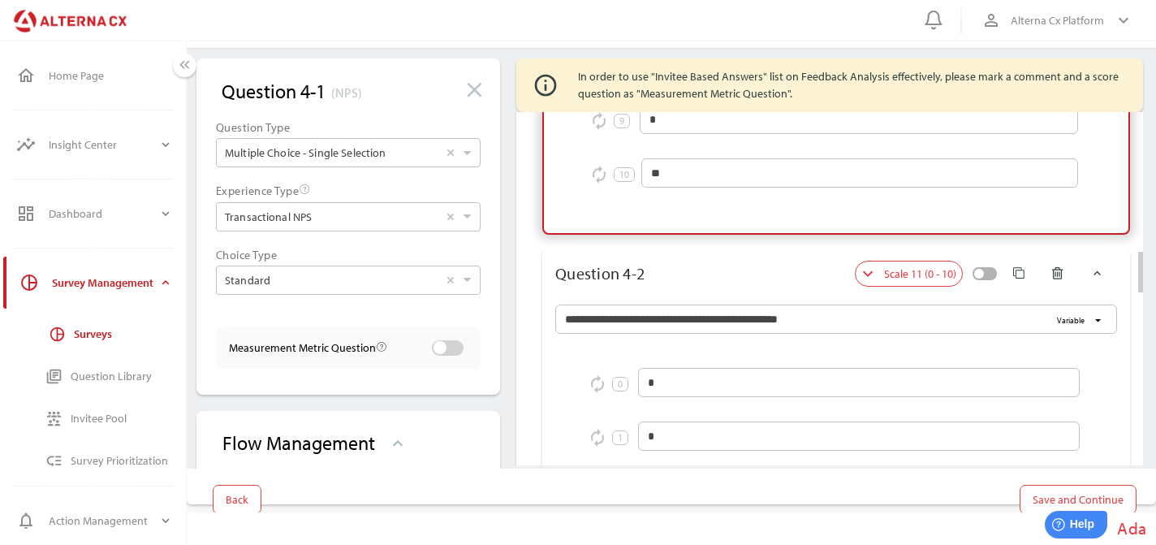
click at [673, 265] on div at bounding box center [749, 274] width 210 height 26
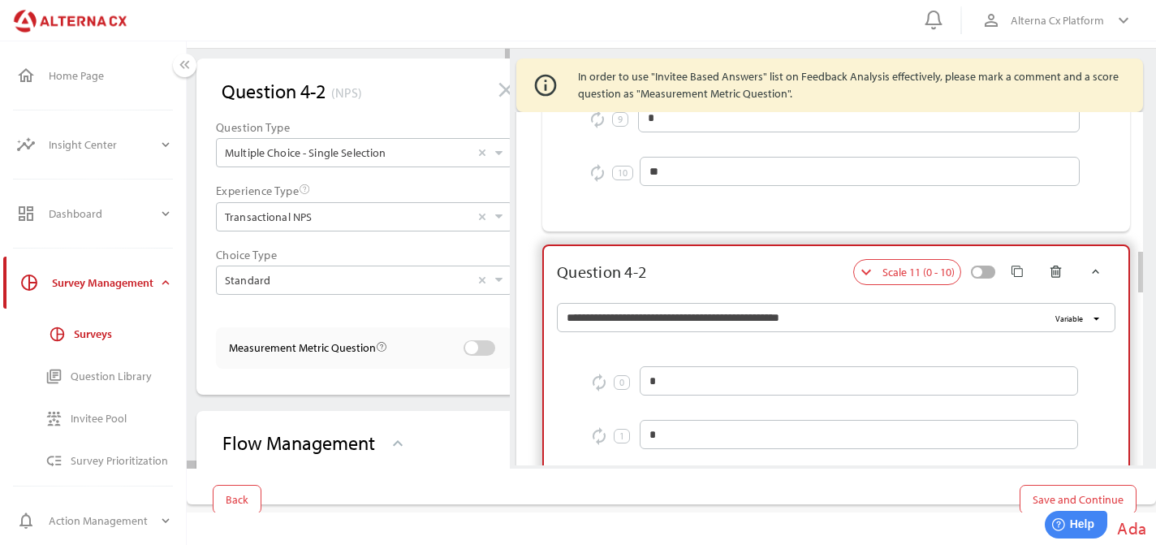
scroll to position [1718, 0]
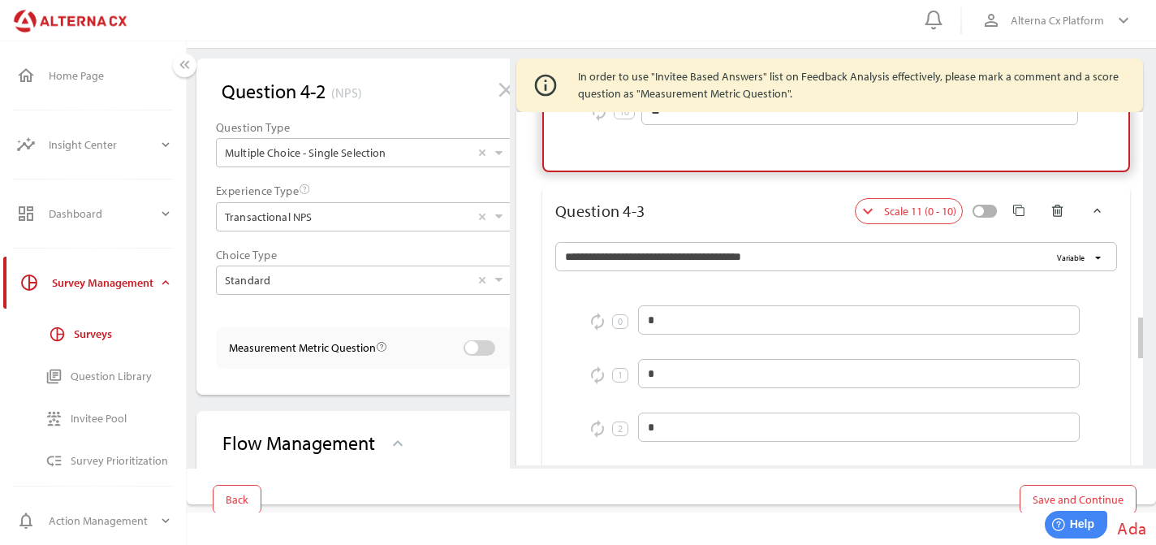
click at [718, 198] on div at bounding box center [749, 211] width 210 height 26
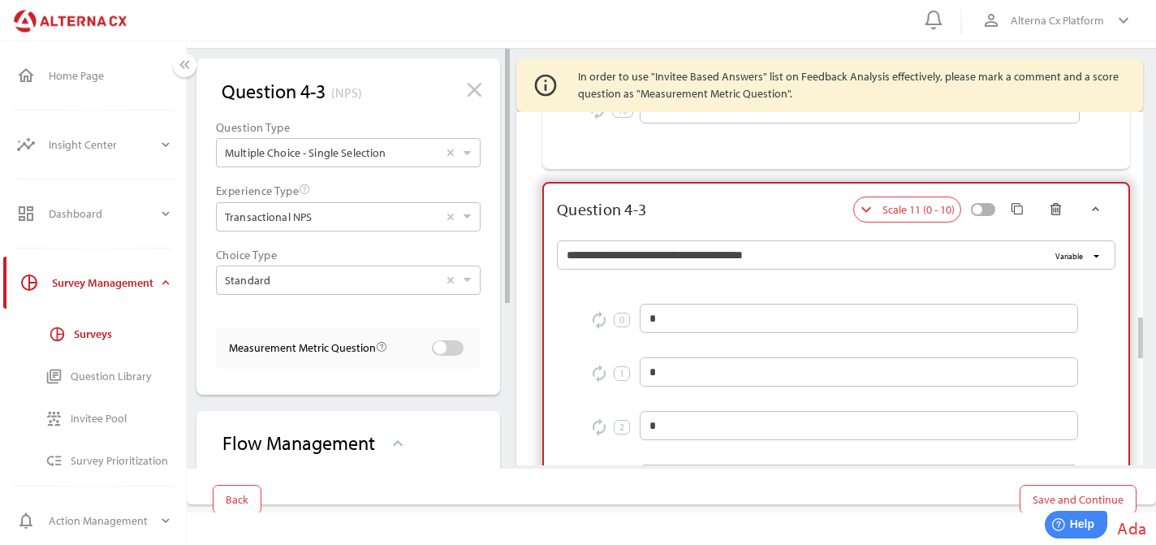
scroll to position [2524, 0]
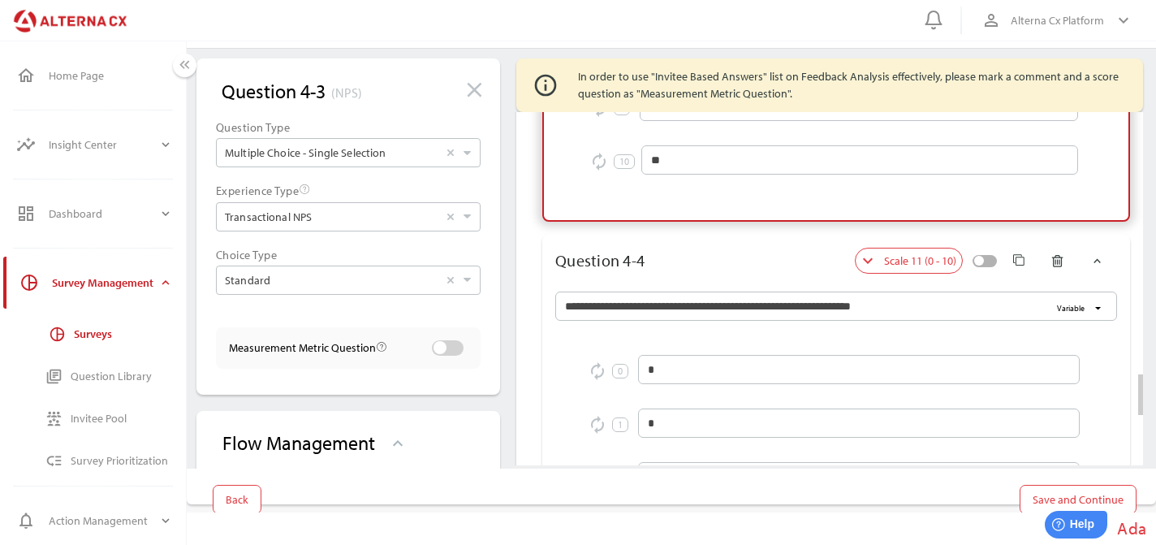
click at [709, 248] on div at bounding box center [749, 261] width 210 height 26
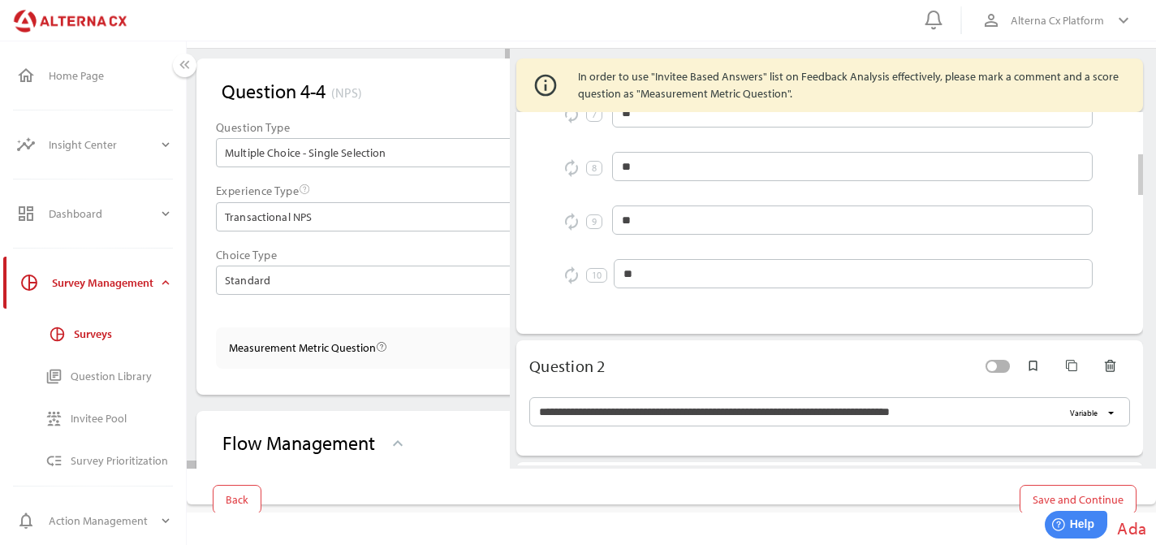
scroll to position [274, 0]
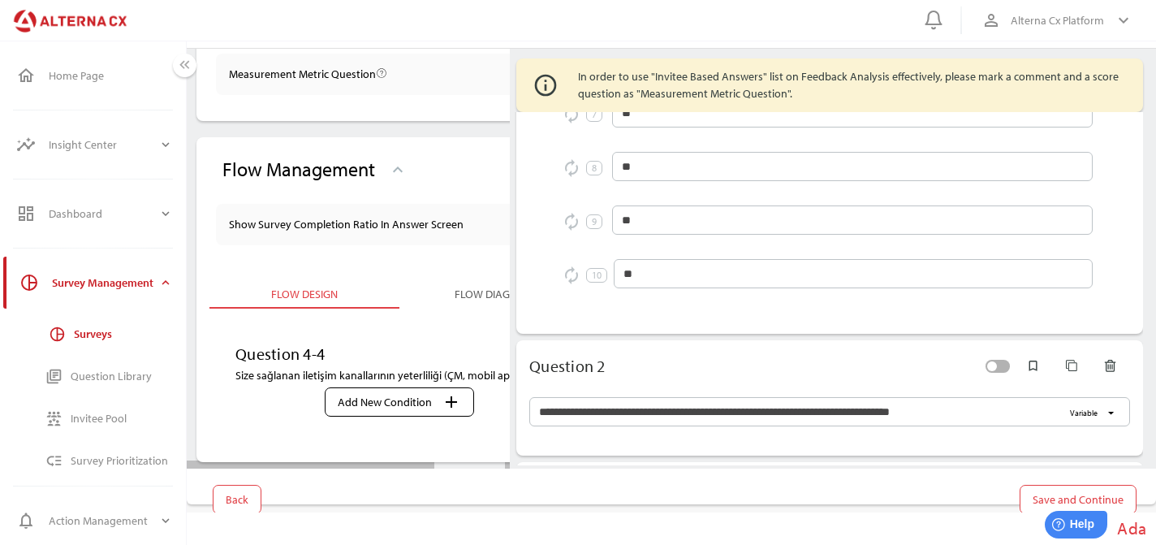
click at [450, 305] on div "Flow Diagram" at bounding box center [494, 293] width 190 height 29
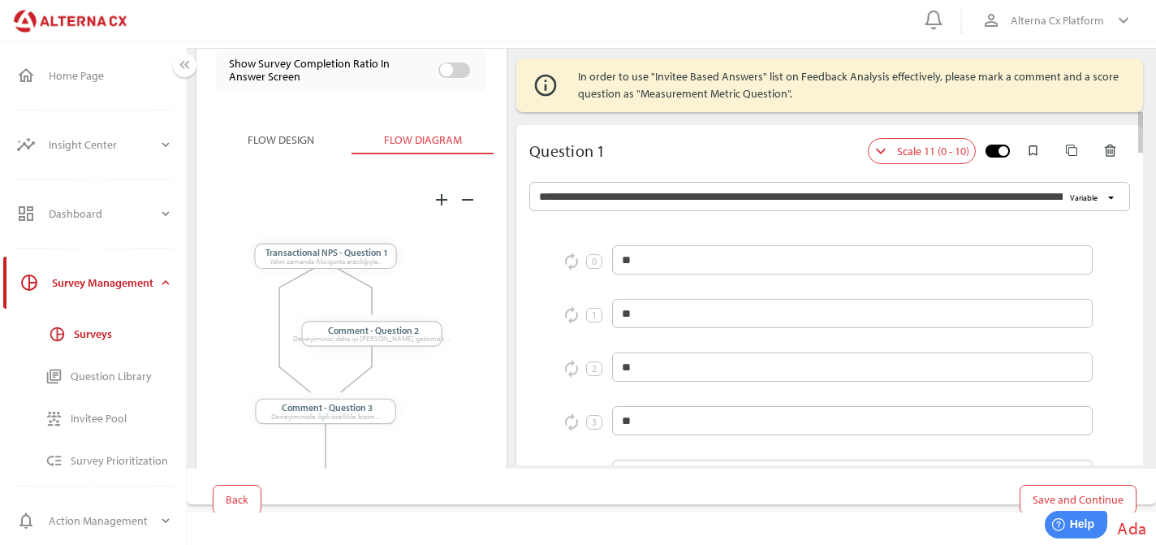
scroll to position [0, 0]
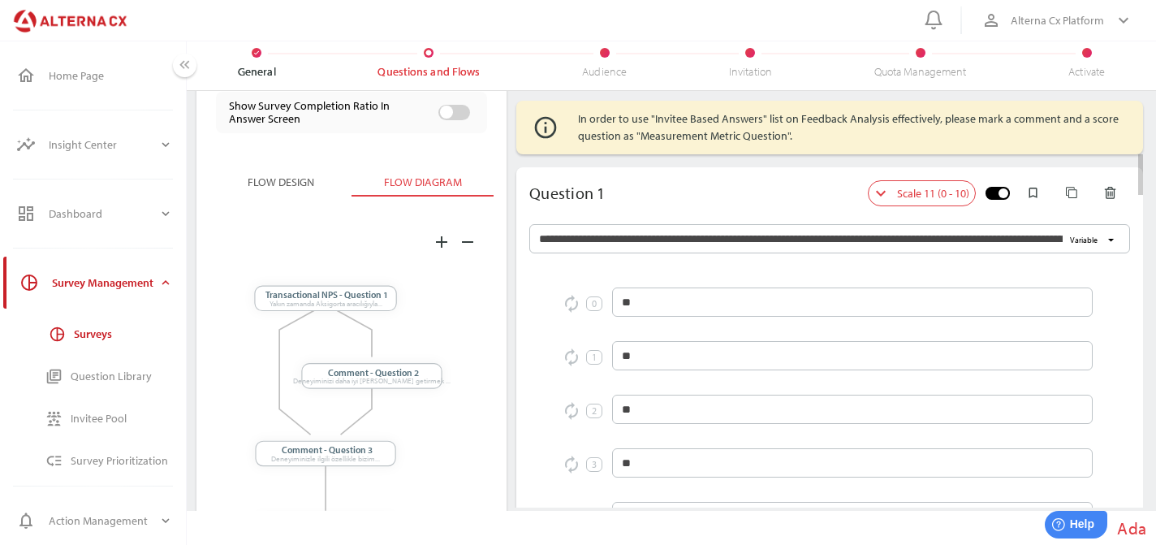
click at [661, 191] on div at bounding box center [736, 193] width 263 height 26
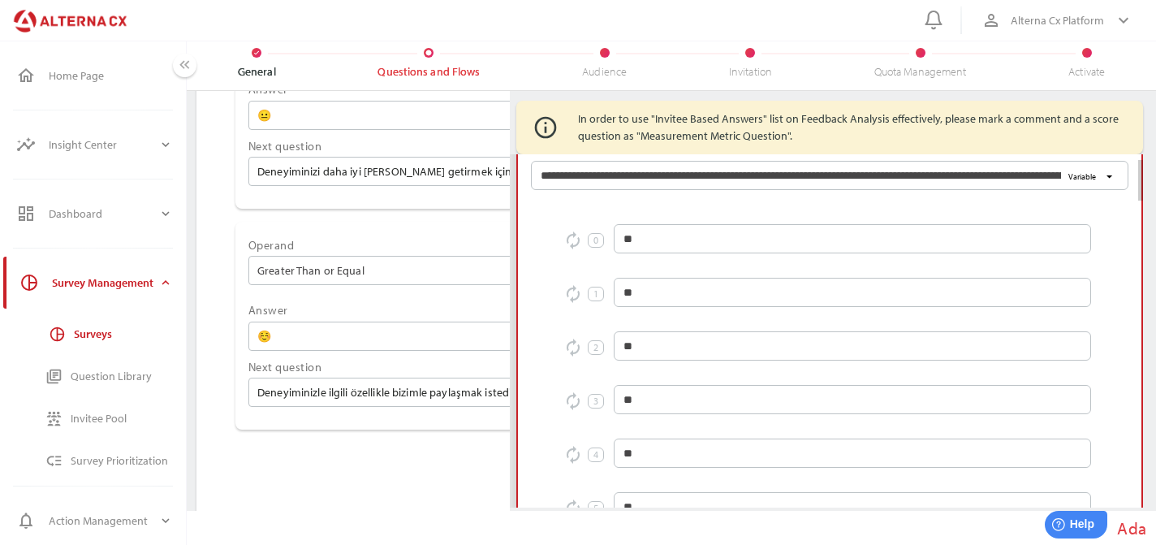
scroll to position [66, 0]
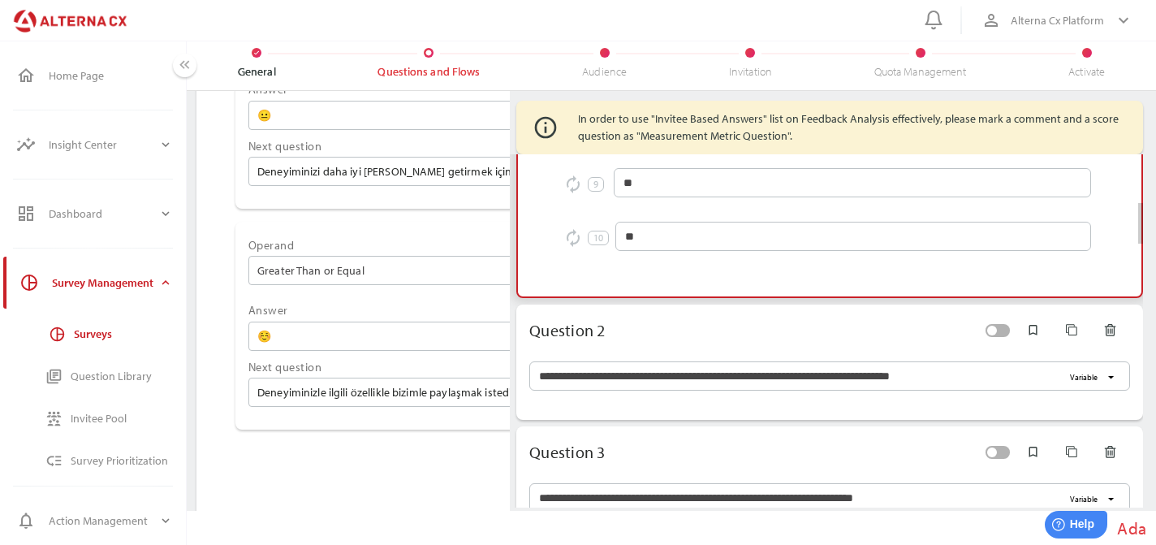
click at [683, 327] on div at bounding box center [793, 330] width 377 height 26
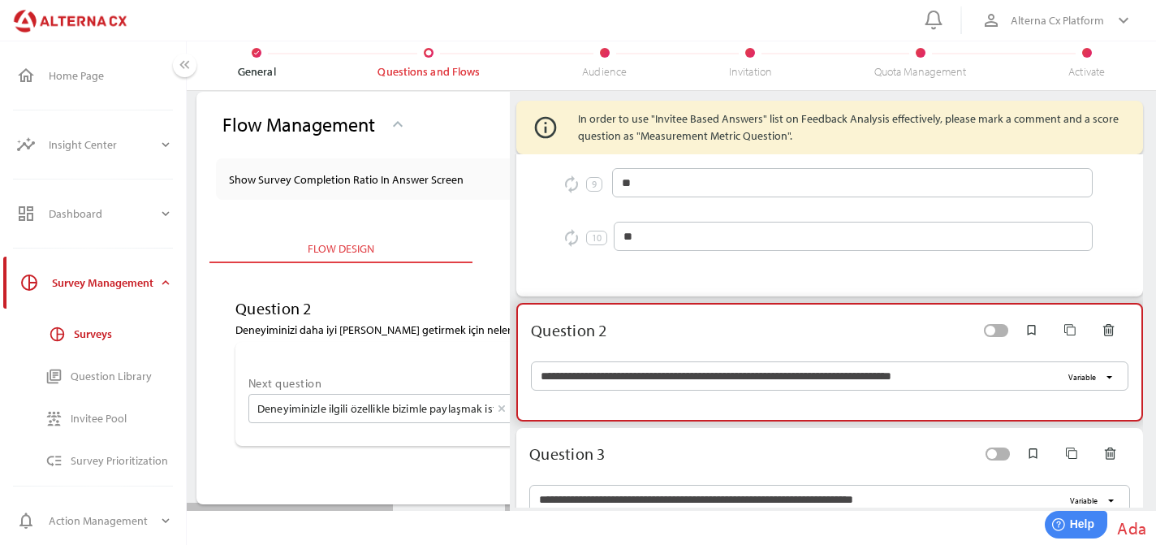
scroll to position [42, 0]
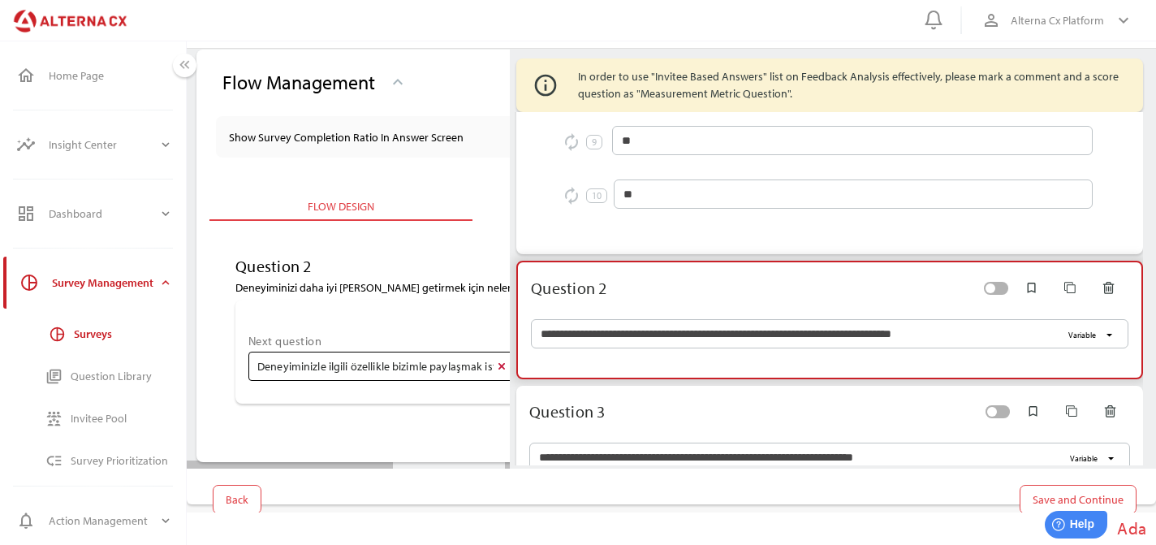
click at [462, 364] on div "Deneyiminizle ilgili özellikle bizimle paylaşmak istediğiniz detaylar var mı? S…" at bounding box center [389, 365] width 283 height 29
click at [510, 364] on div at bounding box center [518, 366] width 17 height 28
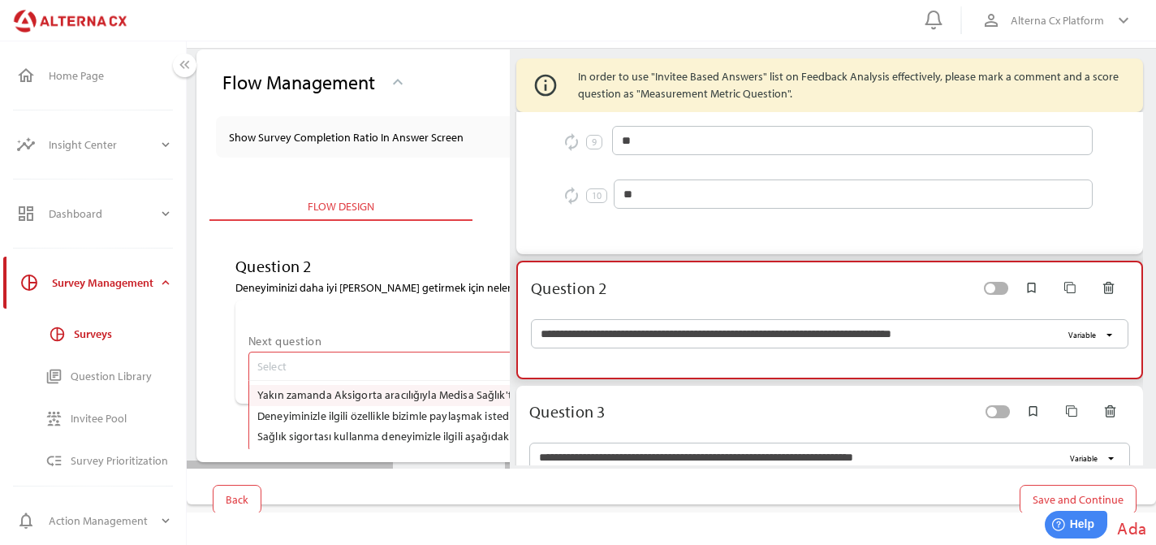
scroll to position [69, 239]
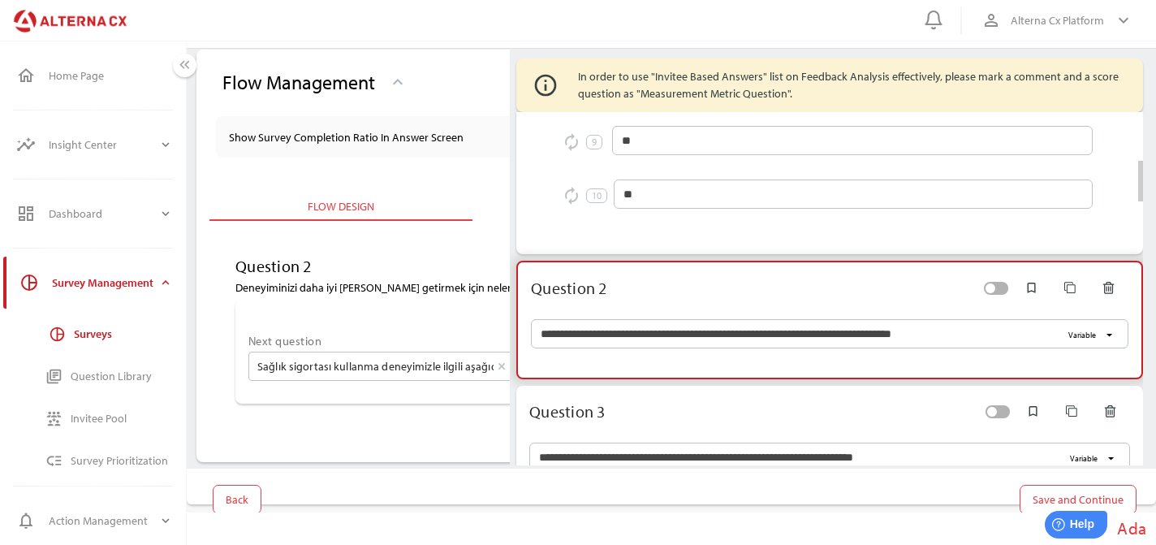
click at [679, 407] on div at bounding box center [793, 412] width 377 height 26
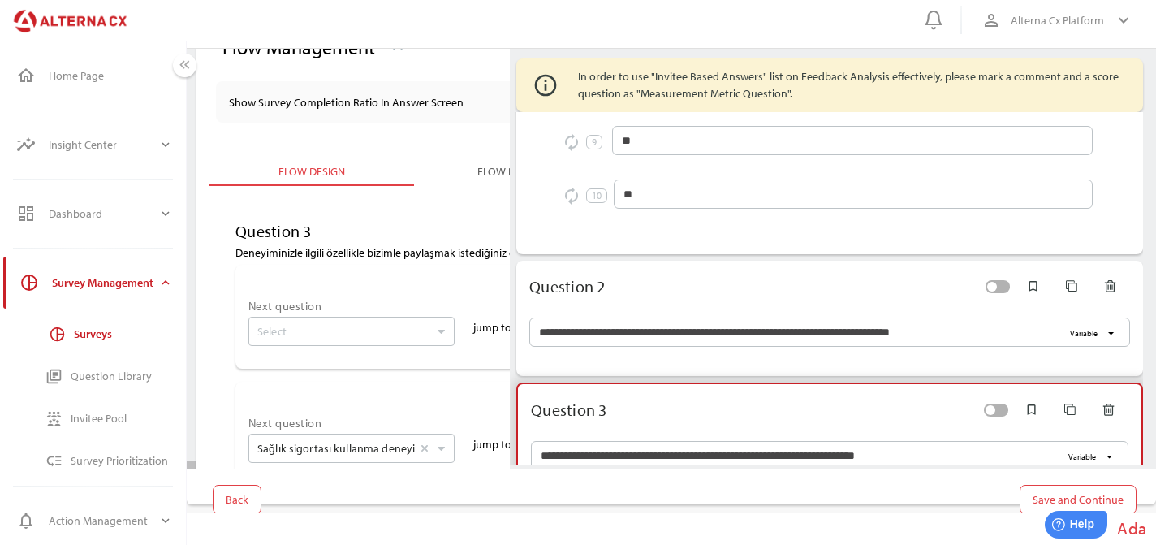
scroll to position [711, 0]
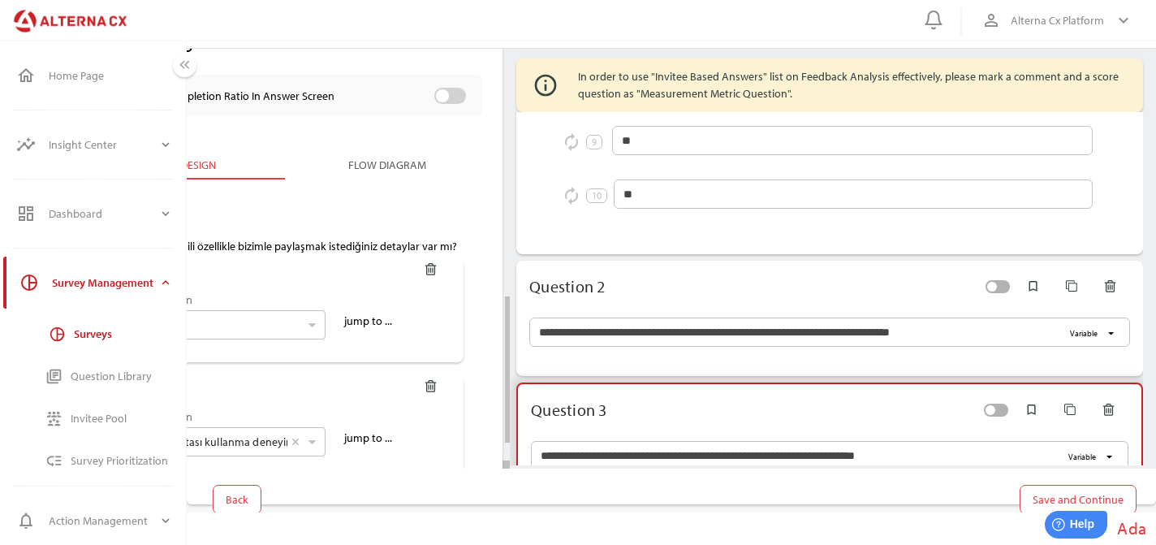
click at [427, 269] on icon "button" at bounding box center [431, 269] width 14 height 14
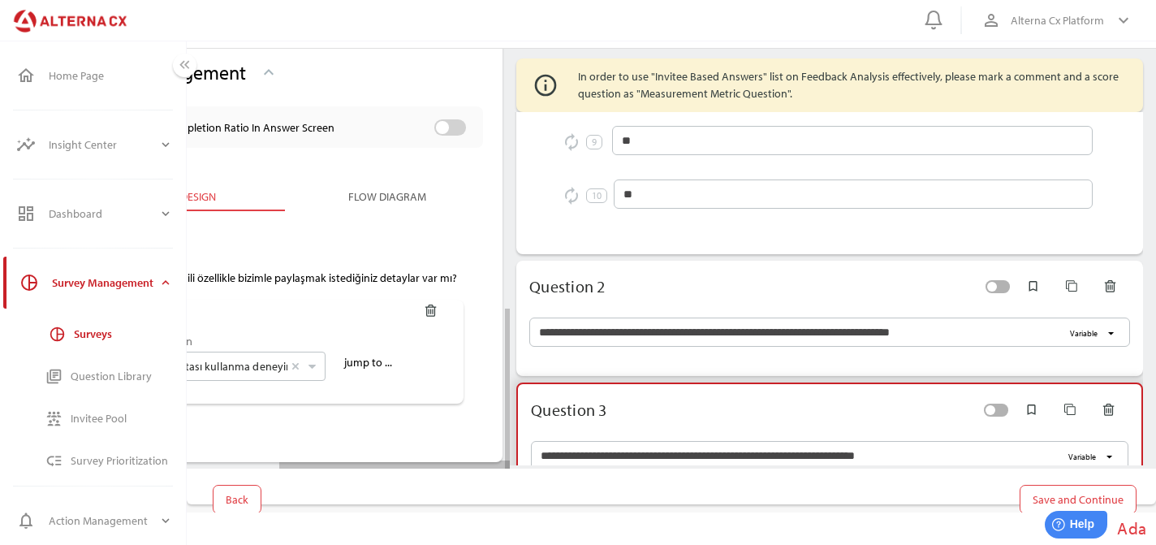
scroll to position [680, 129]
click at [1088, 496] on span "Save and Continue" at bounding box center [1077, 498] width 91 height 19
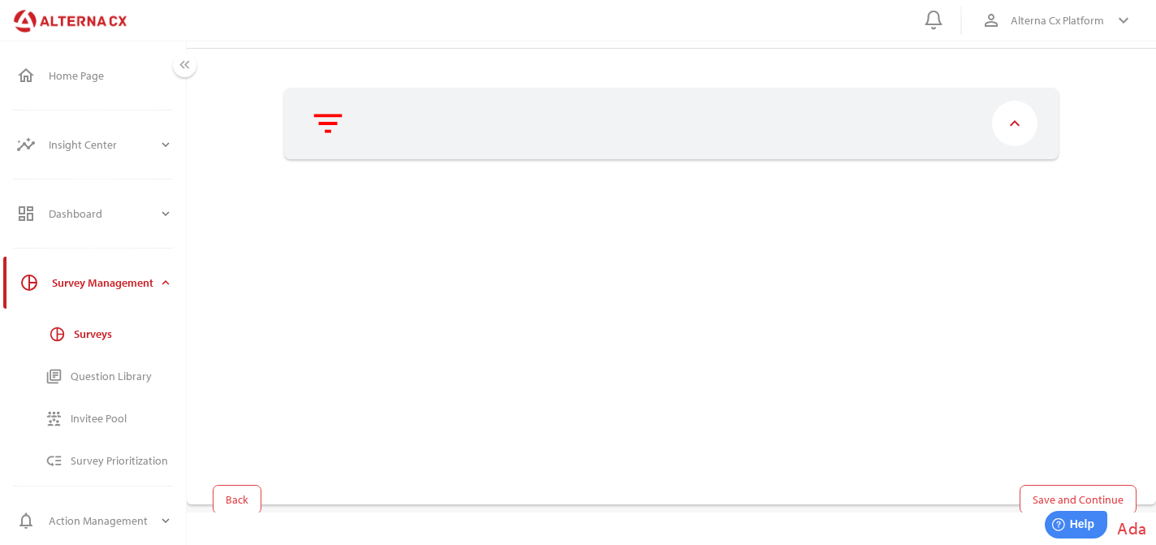
scroll to position [0, 0]
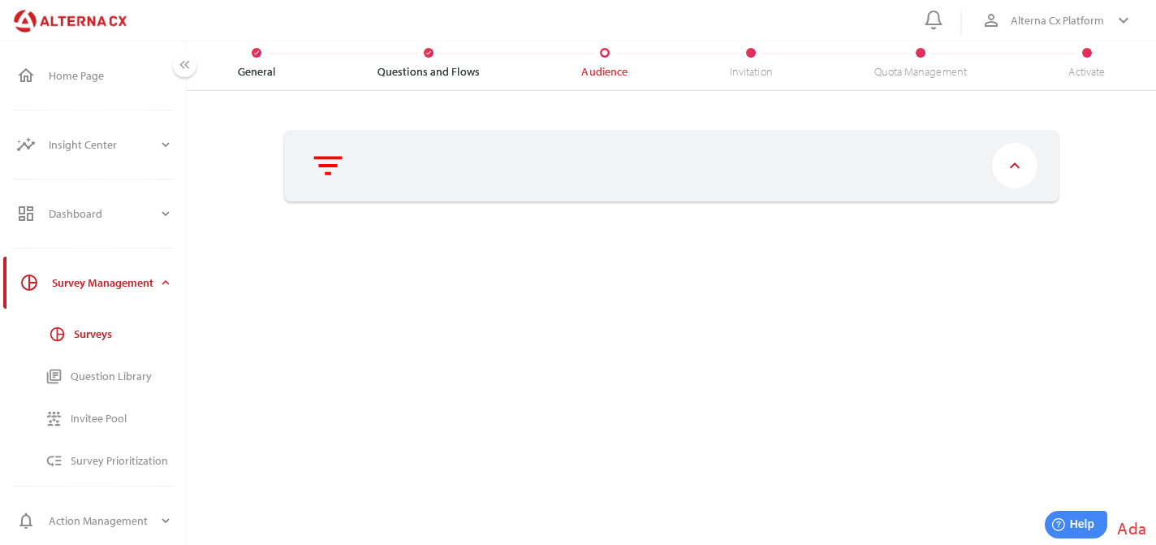
click at [752, 62] on div "Invitation" at bounding box center [751, 64] width 145 height 54
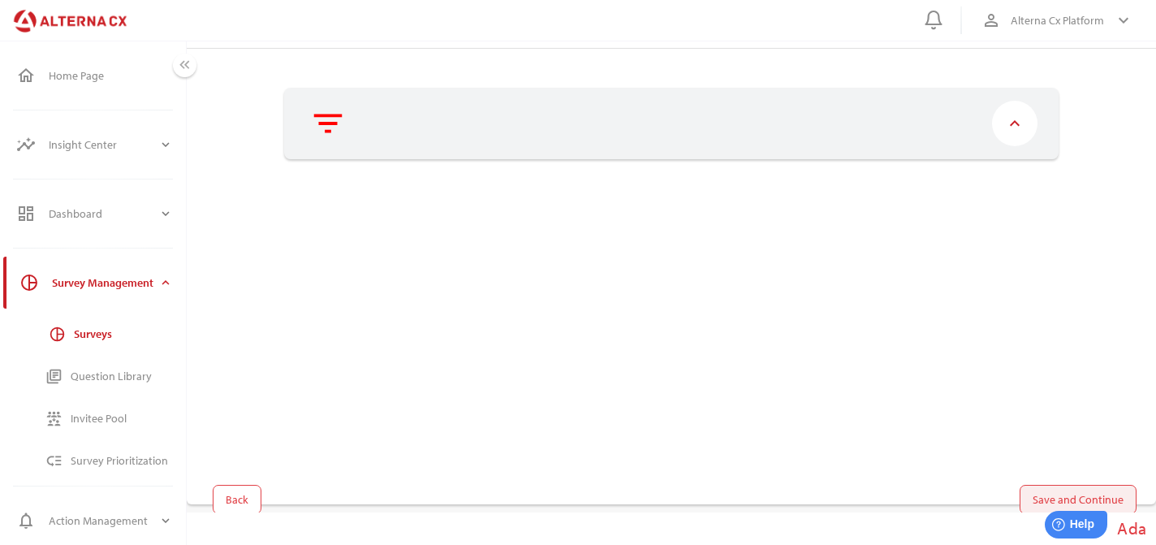
click at [1082, 493] on span "Save and Continue" at bounding box center [1077, 498] width 91 height 19
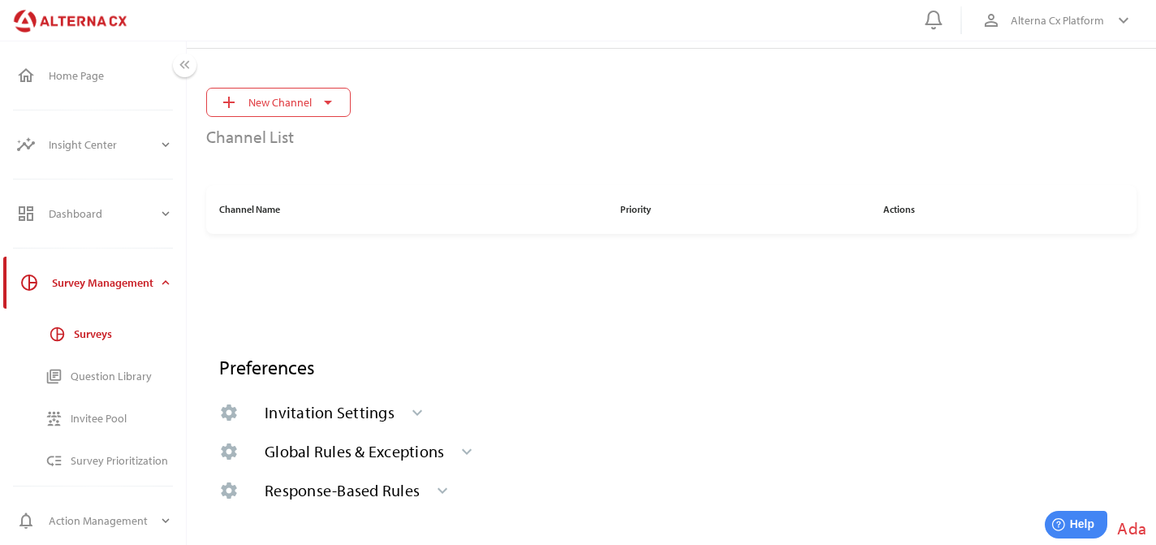
scroll to position [0, 0]
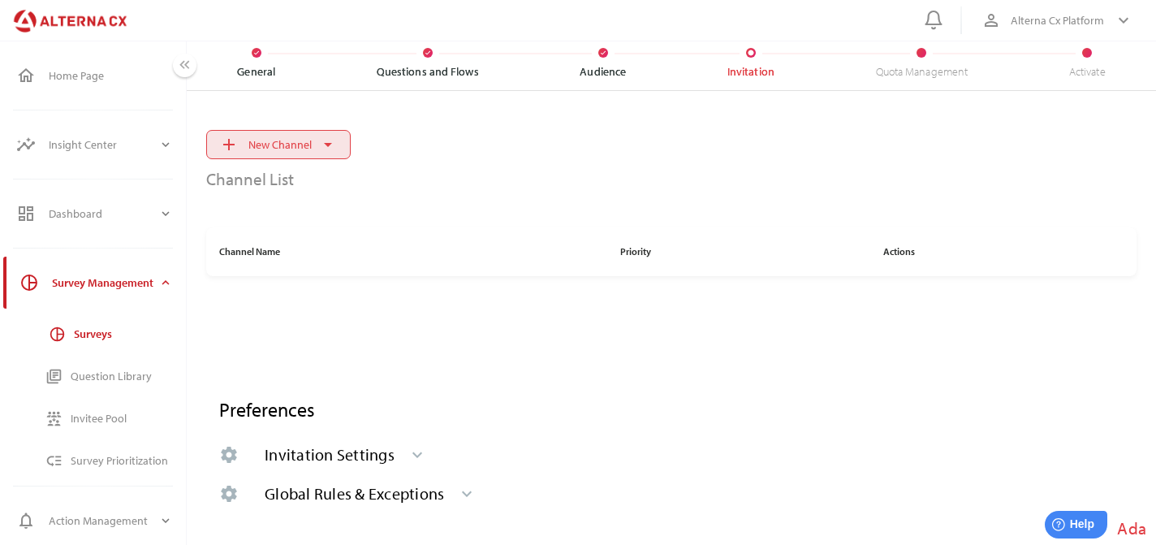
click at [299, 136] on span "New Channel" at bounding box center [279, 144] width 63 height 19
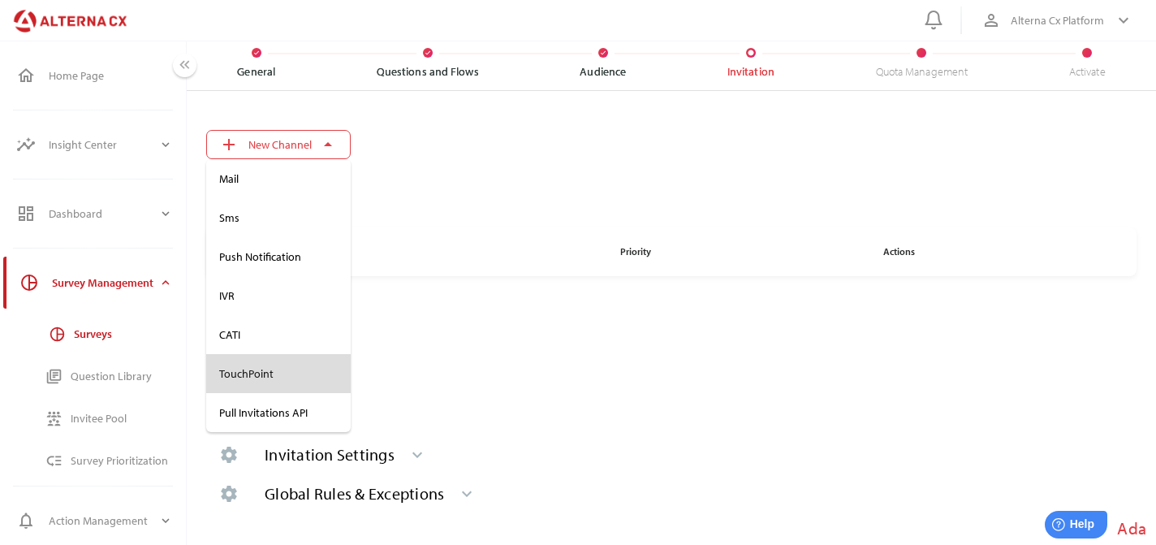
click at [274, 368] on div "TouchPoint" at bounding box center [278, 374] width 118 height 14
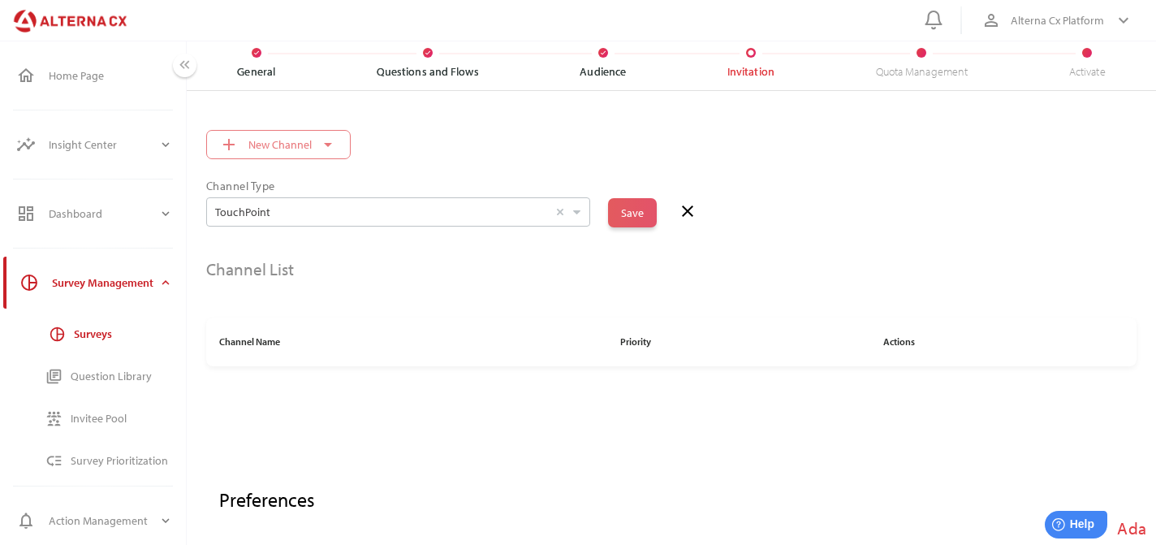
click at [640, 224] on span "Save" at bounding box center [632, 212] width 49 height 29
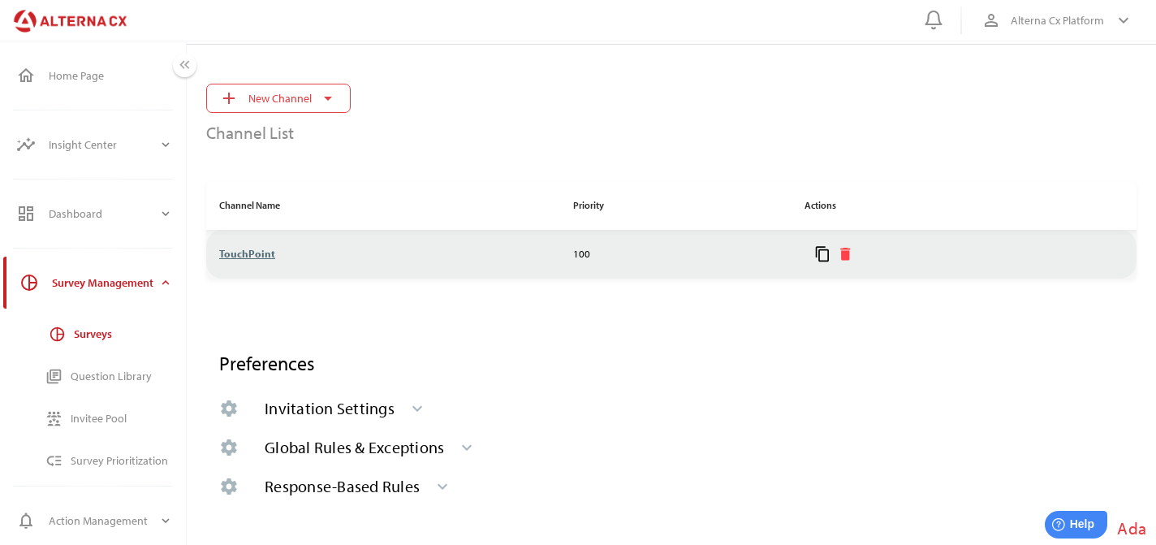
scroll to position [58, 0]
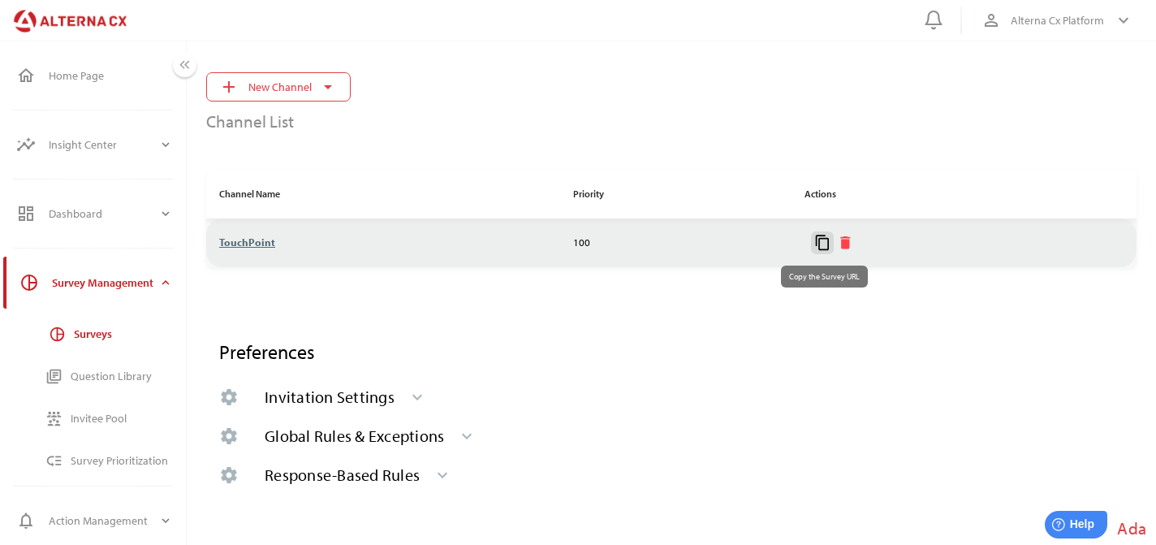
click at [818, 248] on icon "content_copy" at bounding box center [822, 243] width 17 height 17
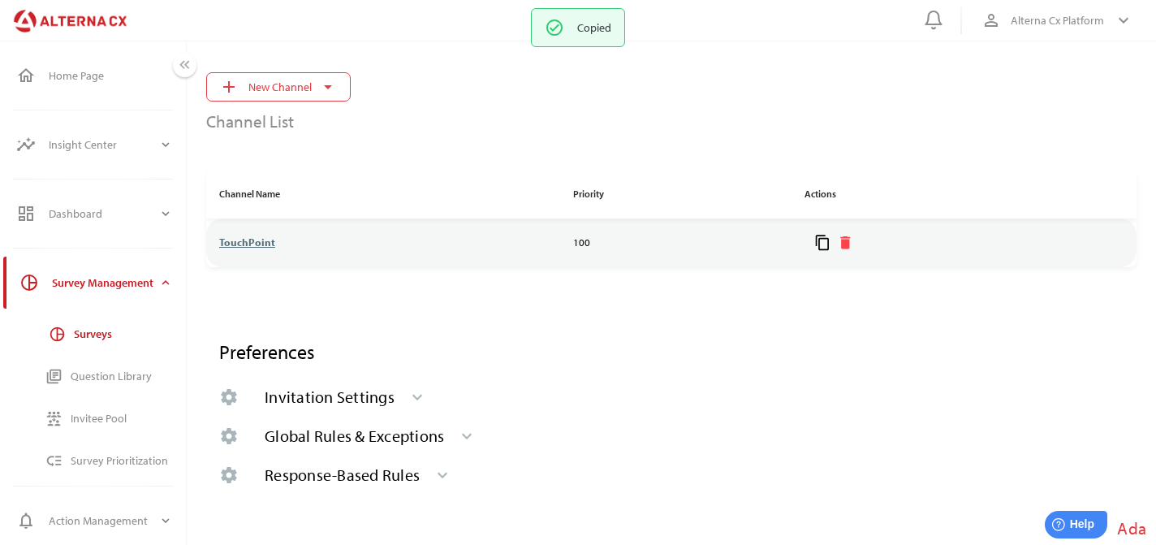
scroll to position [100, 0]
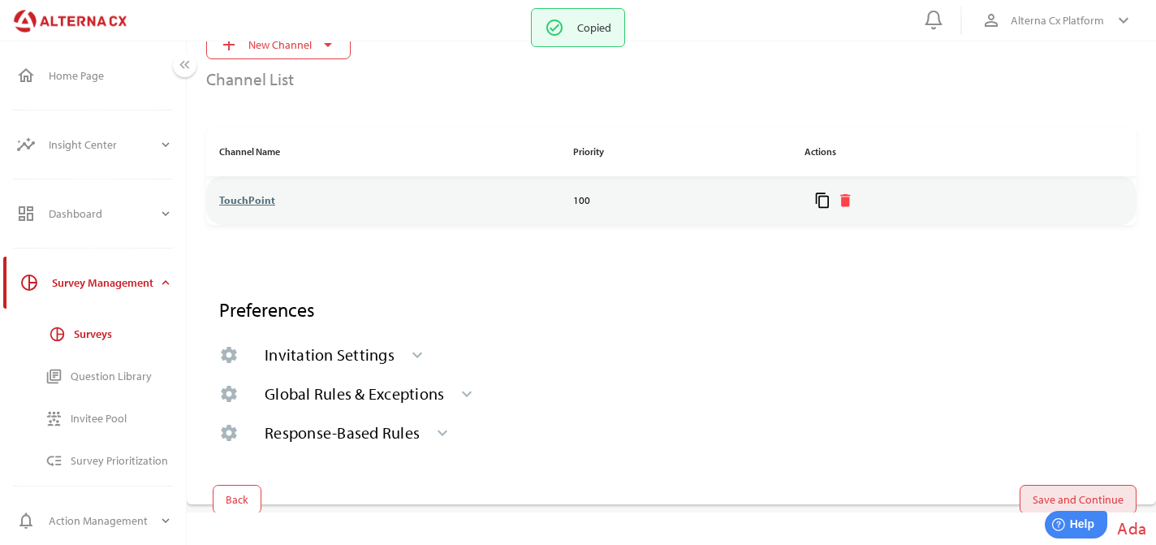
click at [1114, 496] on span "Save and Continue" at bounding box center [1077, 498] width 91 height 19
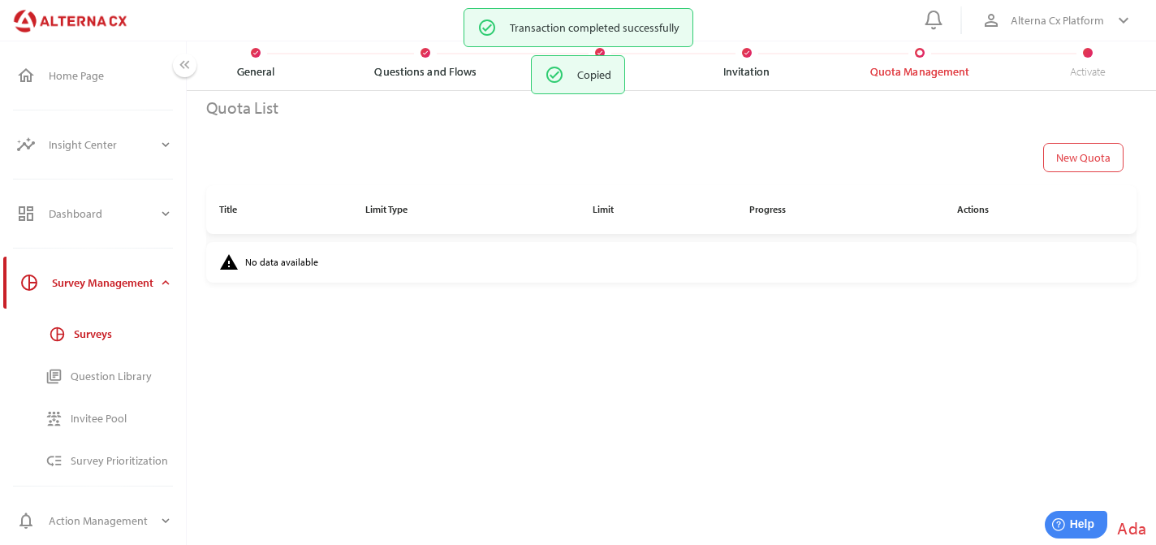
scroll to position [71, 0]
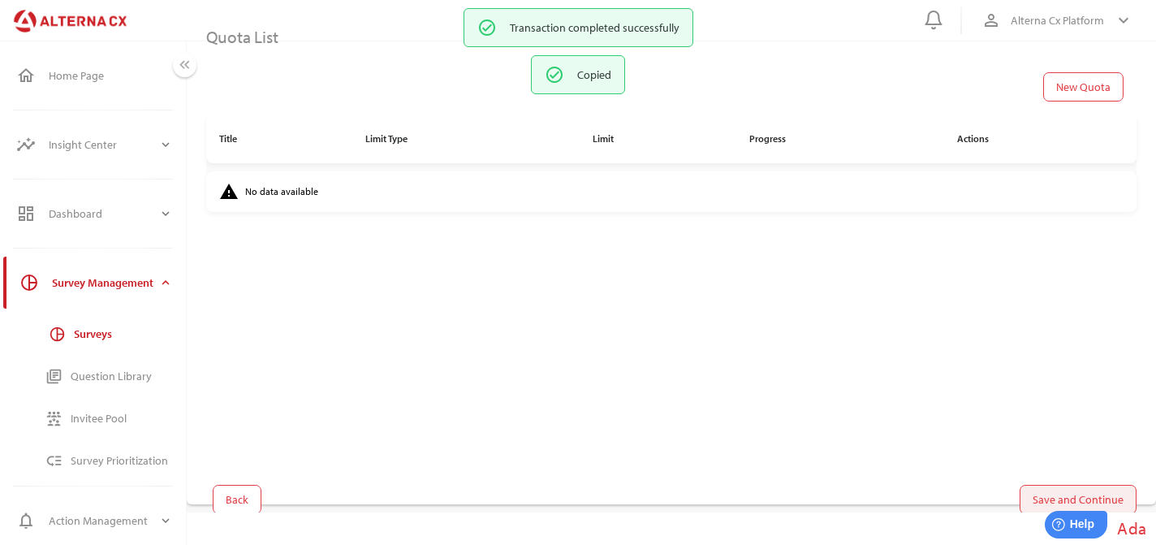
click at [1096, 487] on span "Save and Continue" at bounding box center [1077, 499] width 117 height 29
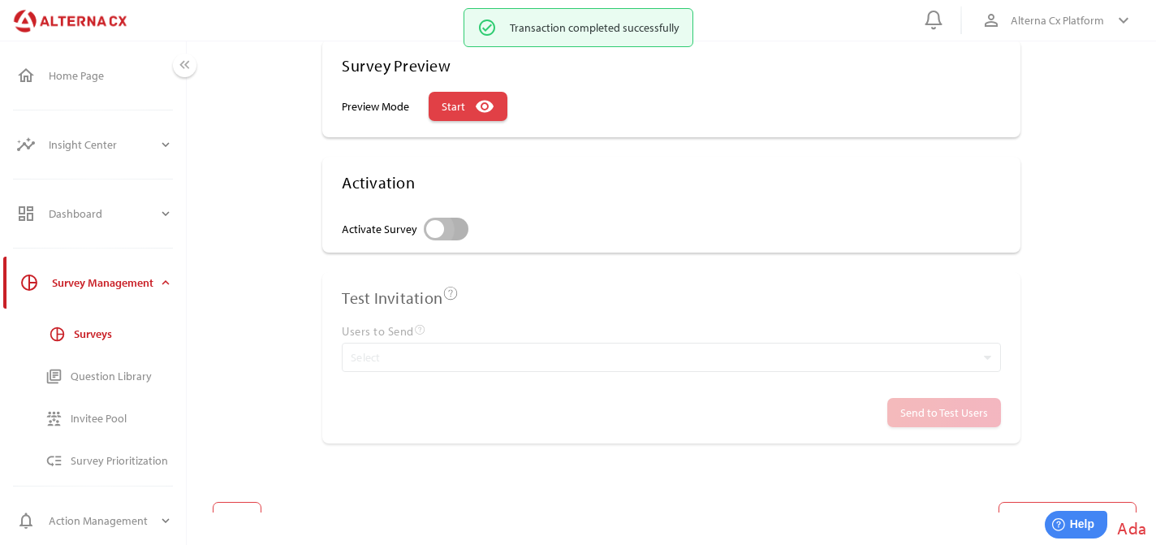
click at [445, 235] on div "Activate Survey" at bounding box center [435, 229] width 19 height 19
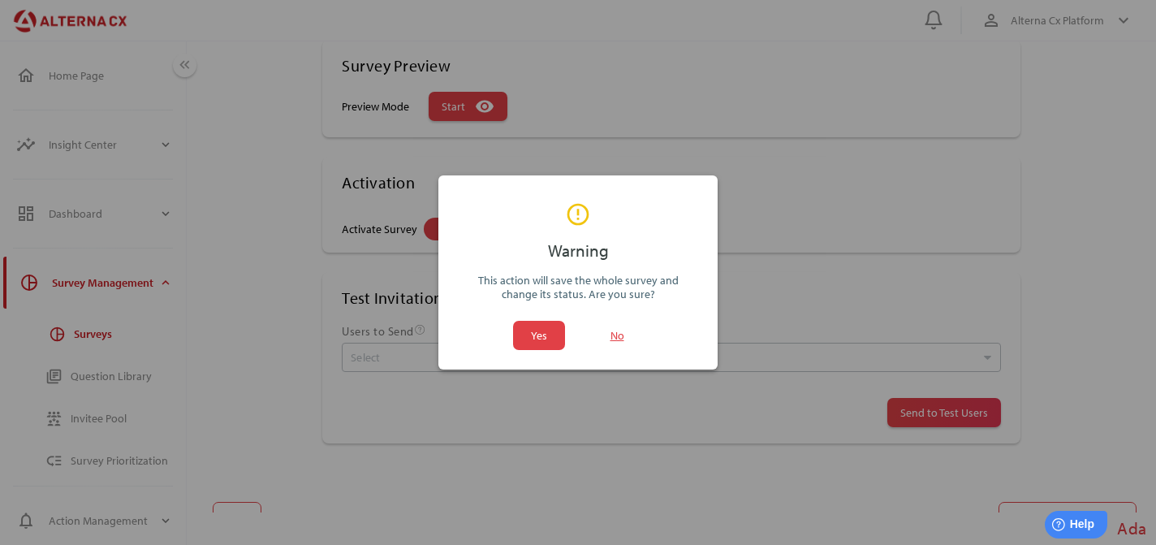
click at [550, 352] on div "Yes No" at bounding box center [577, 335] width 279 height 42
click at [553, 340] on span "Yes" at bounding box center [538, 335] width 39 height 29
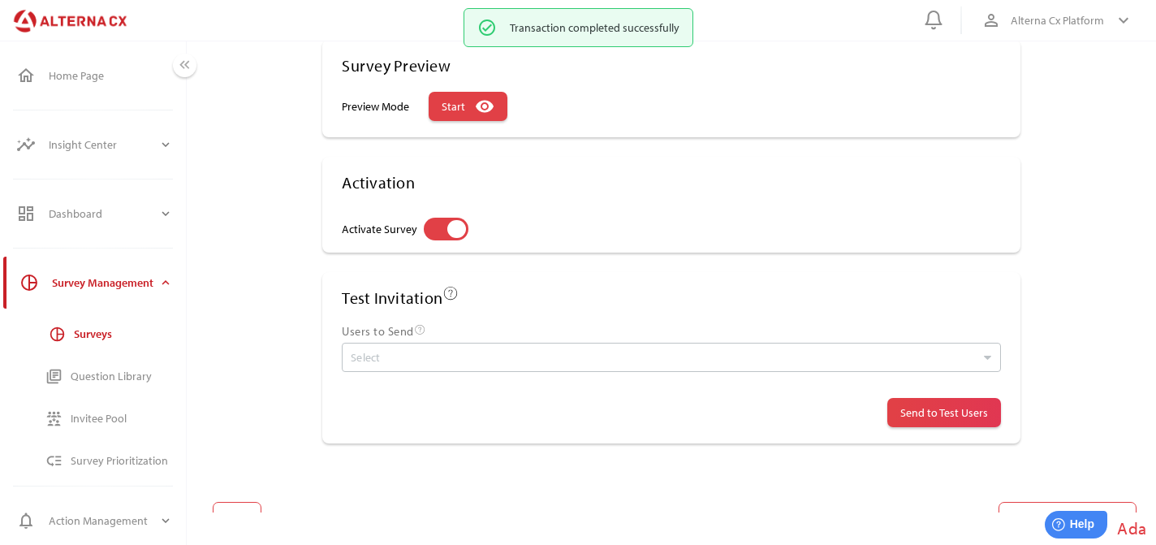
scroll to position [88, 0]
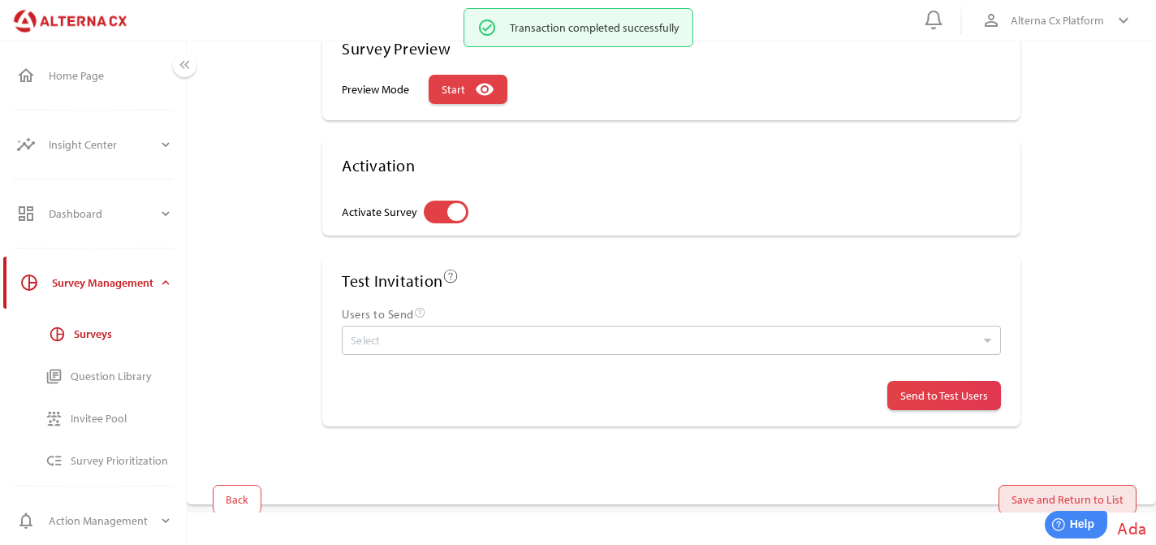
click at [1119, 500] on span "Save and Return to List" at bounding box center [1067, 498] width 112 height 19
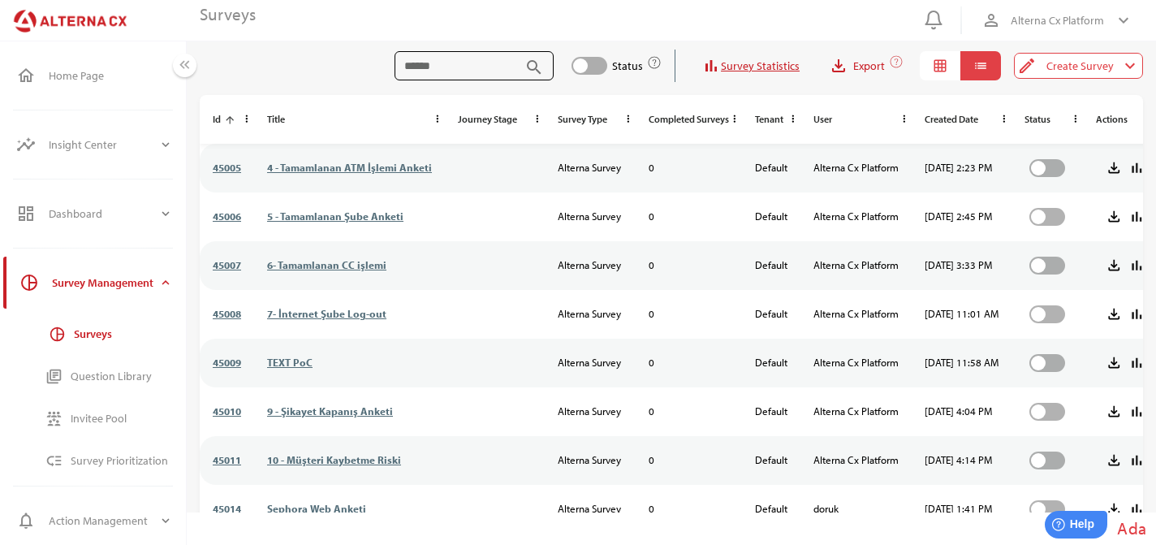
click at [481, 58] on input "search" at bounding box center [461, 65] width 115 height 29
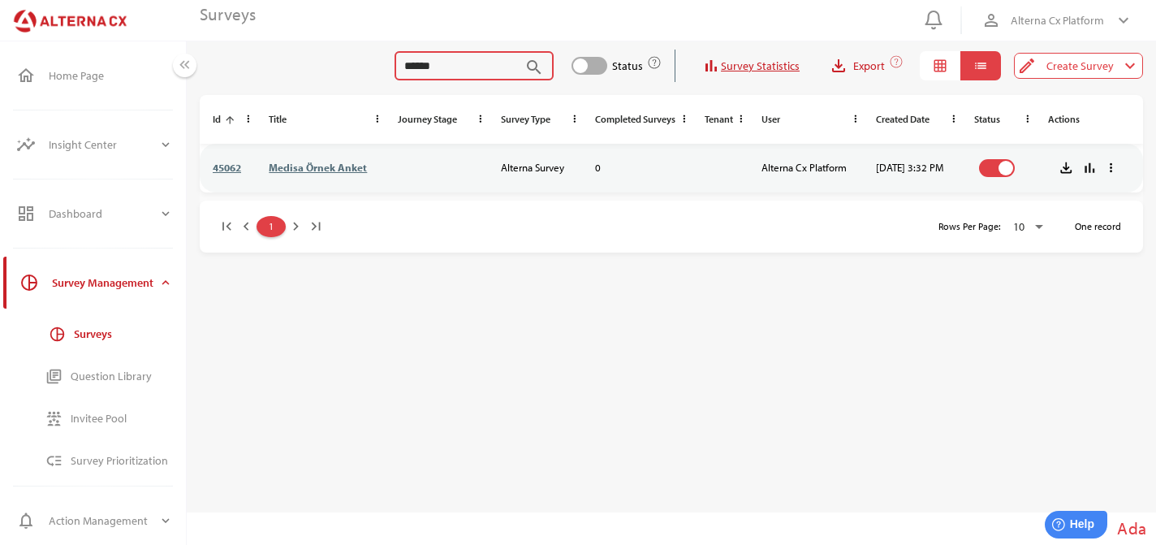
type input "******"
click at [339, 166] on link "Medisa Örnek Anket" at bounding box center [318, 167] width 98 height 13
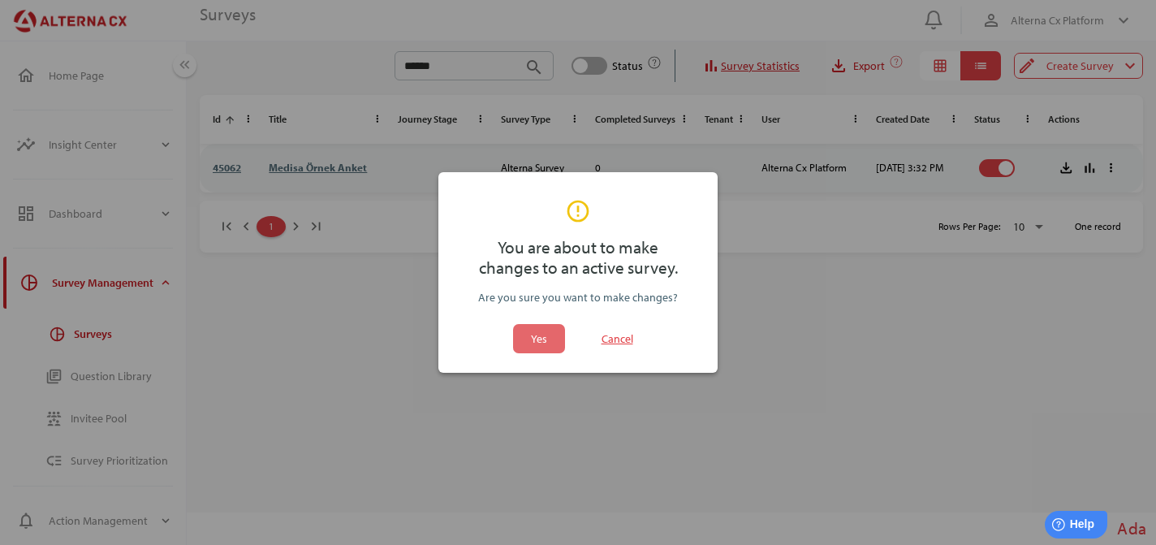
click at [538, 348] on span "Yes" at bounding box center [538, 338] width 39 height 29
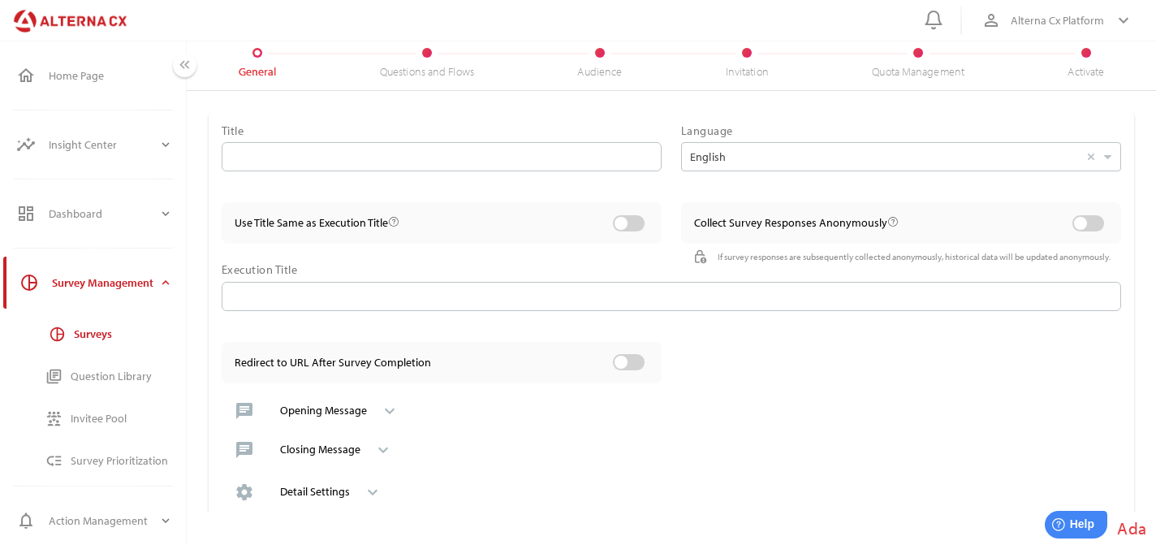
type input "**********"
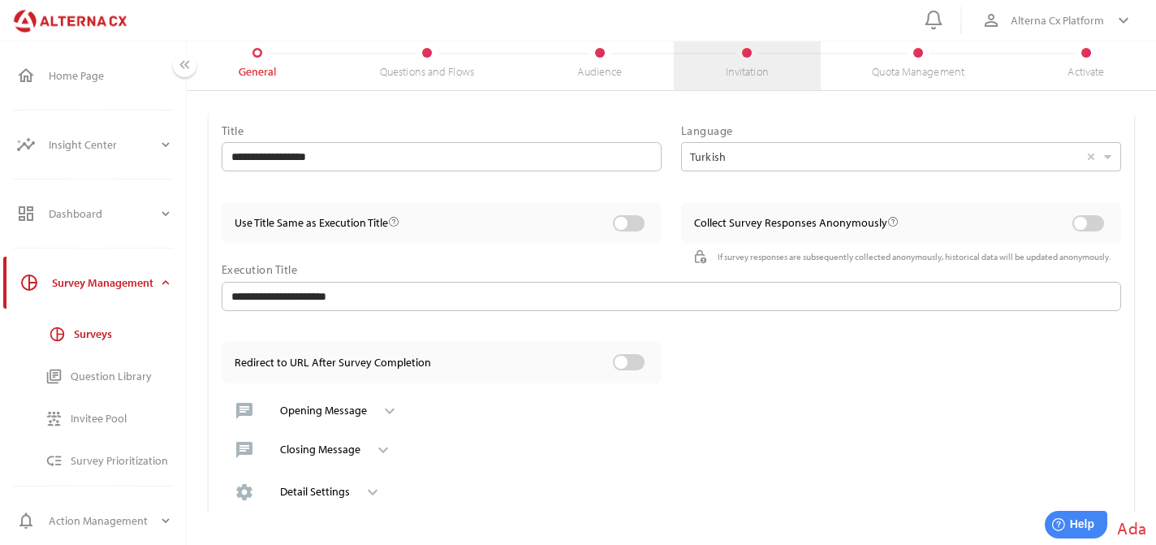
click at [768, 70] on div "Invitation" at bounding box center [747, 64] width 147 height 54
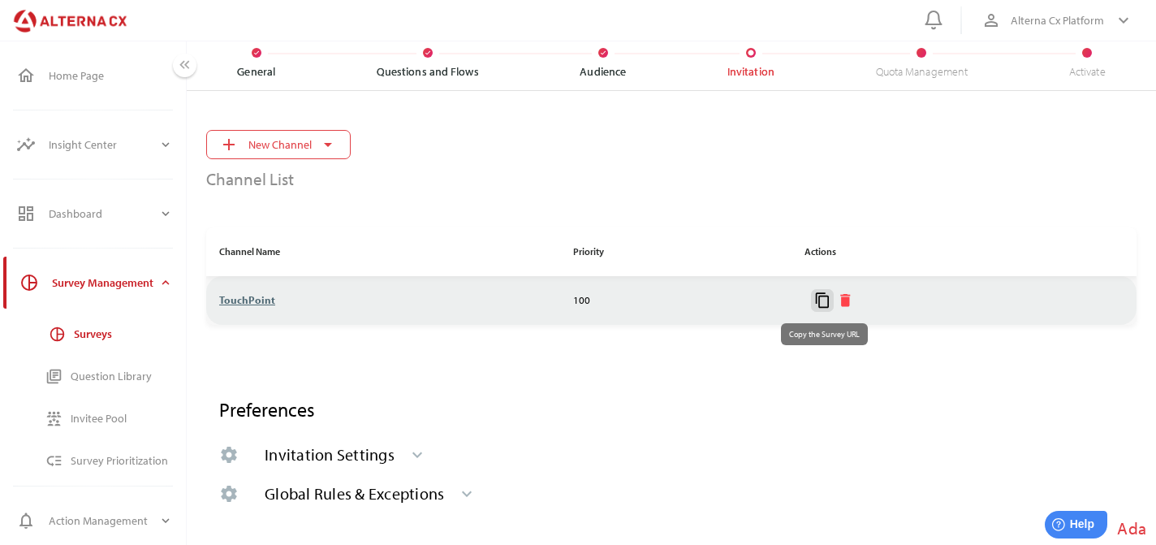
click at [824, 295] on icon "content_copy" at bounding box center [822, 300] width 17 height 17
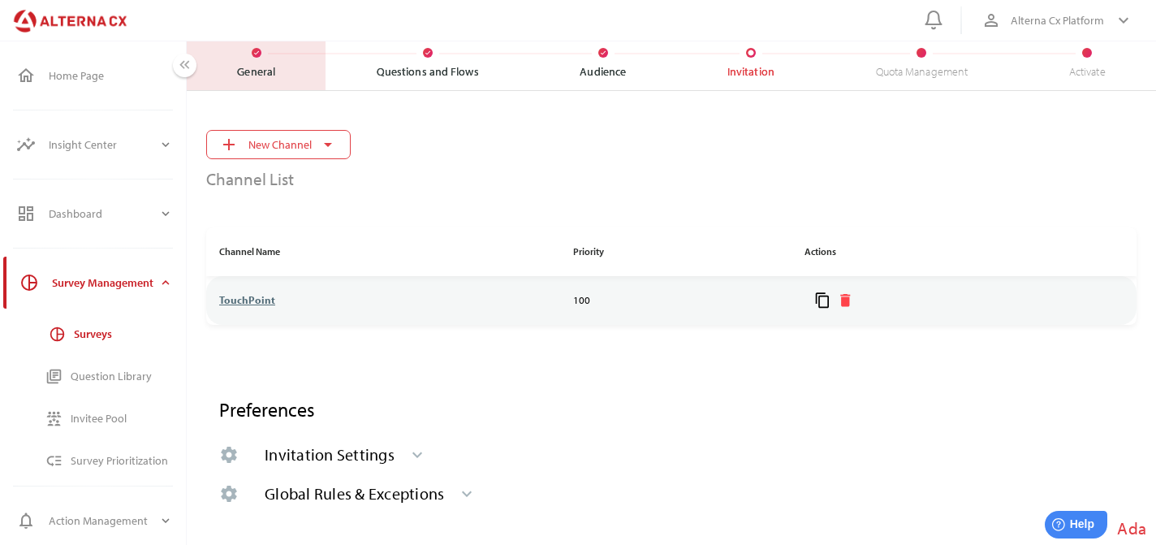
click at [284, 71] on div "check General" at bounding box center [256, 64] width 139 height 54
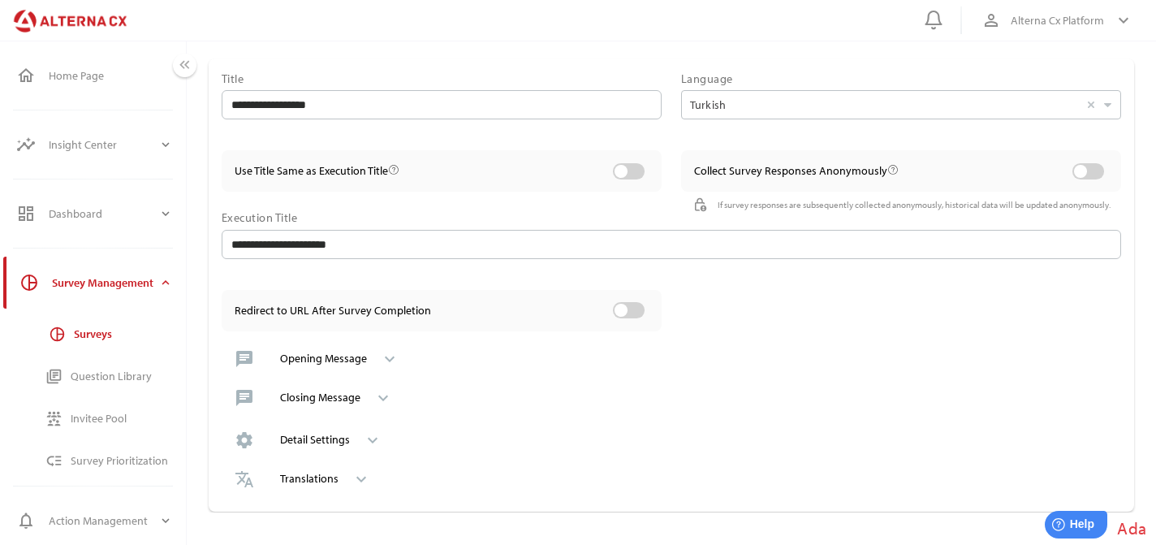
scroll to position [97, 0]
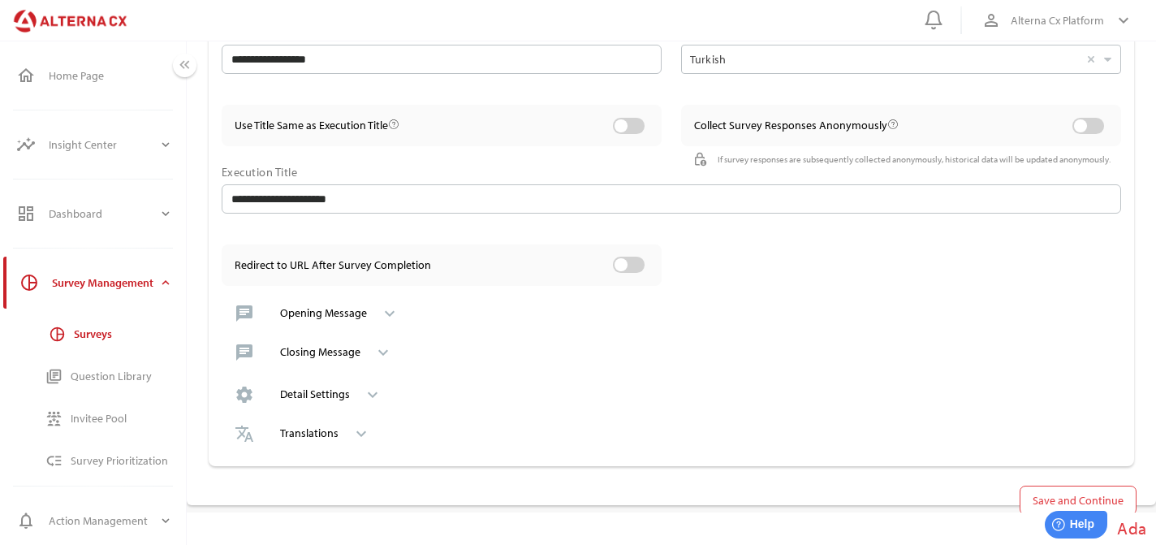
click at [347, 322] on div "Opening Message" at bounding box center [323, 313] width 87 height 26
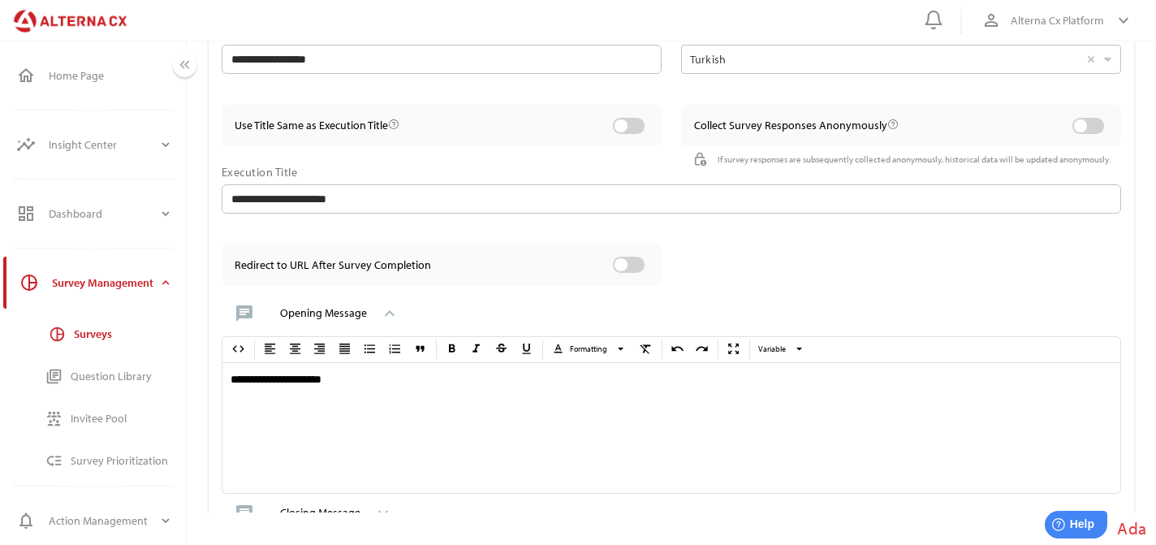
click at [328, 391] on div "**********" at bounding box center [671, 428] width 898 height 130
paste div
click at [550, 396] on div "**********" at bounding box center [671, 428] width 898 height 130
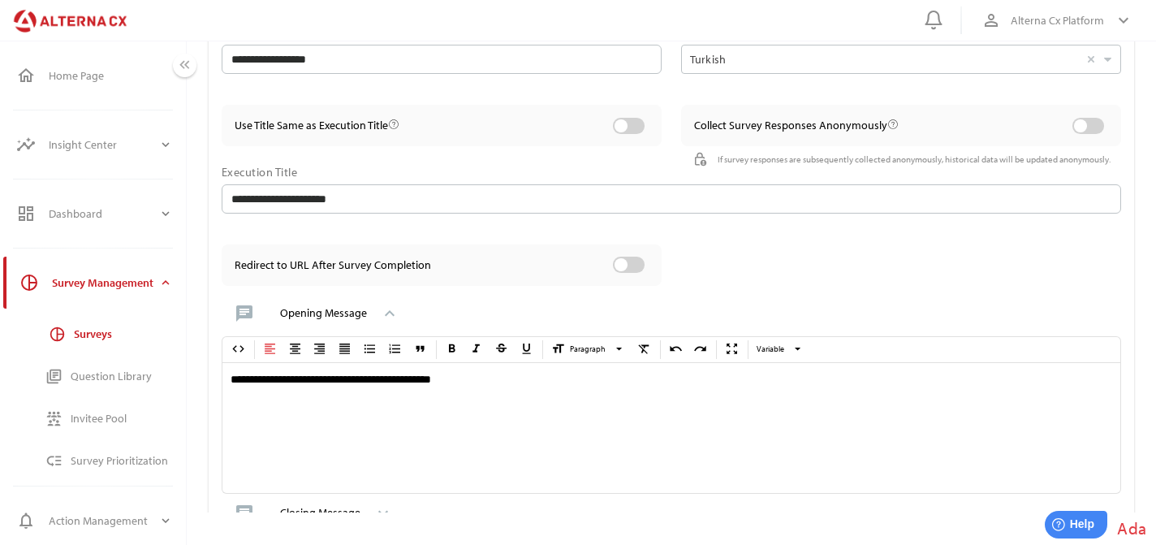
click at [550, 396] on div "**********" at bounding box center [671, 428] width 898 height 130
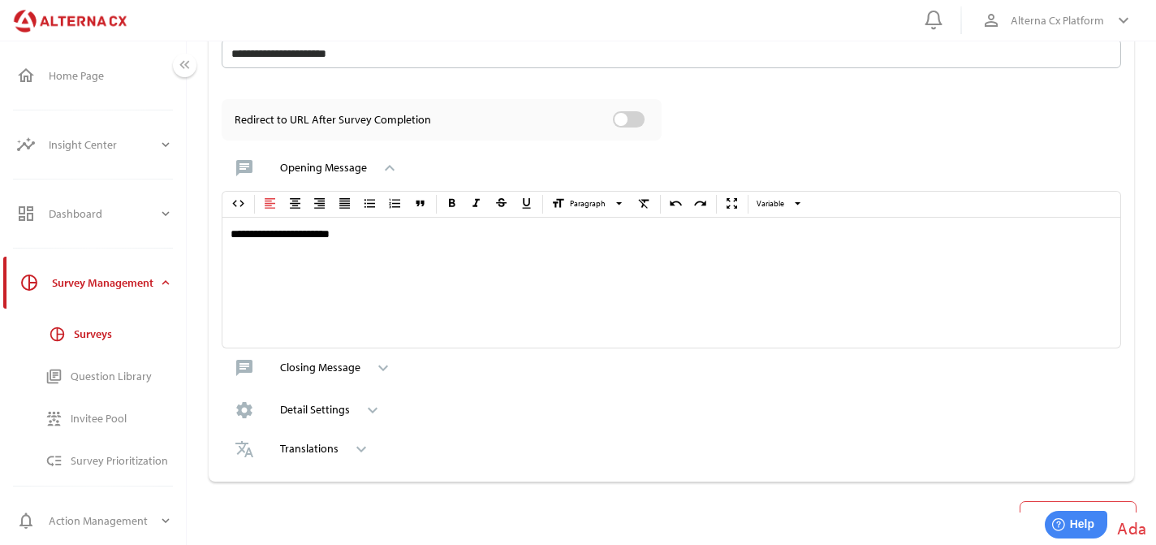
scroll to position [246, 0]
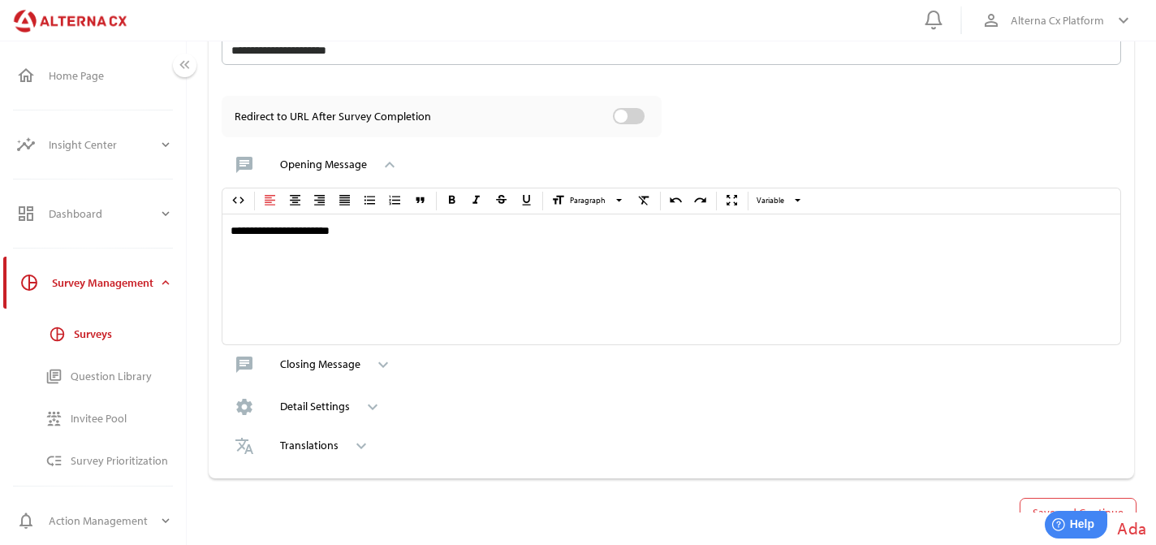
click at [550, 371] on div "chat Closing Message keyboard_arrow_down" at bounding box center [671, 364] width 899 height 39
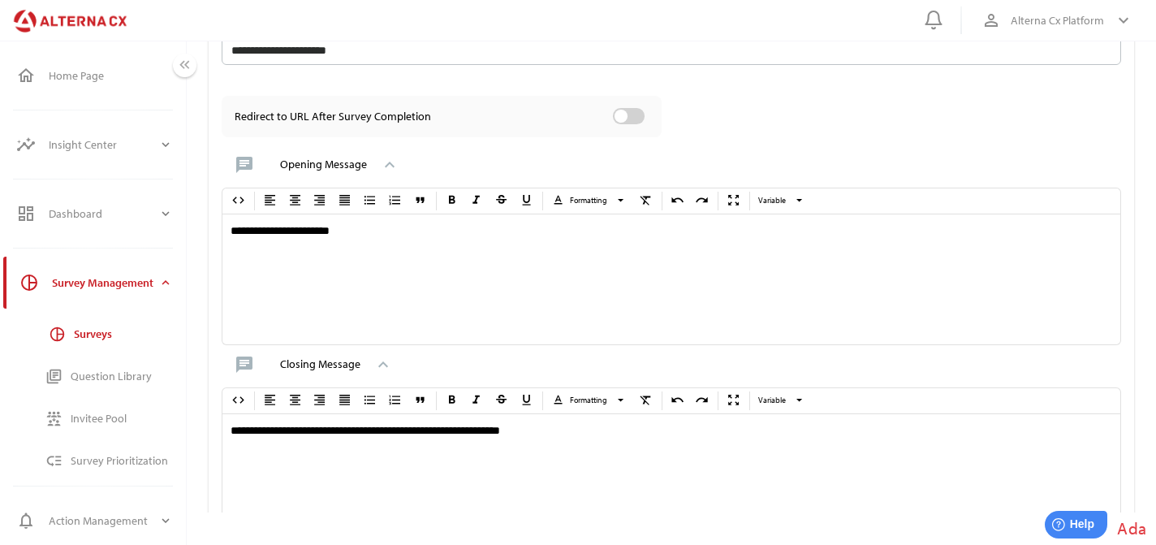
click at [407, 483] on div "**********" at bounding box center [671, 479] width 898 height 130
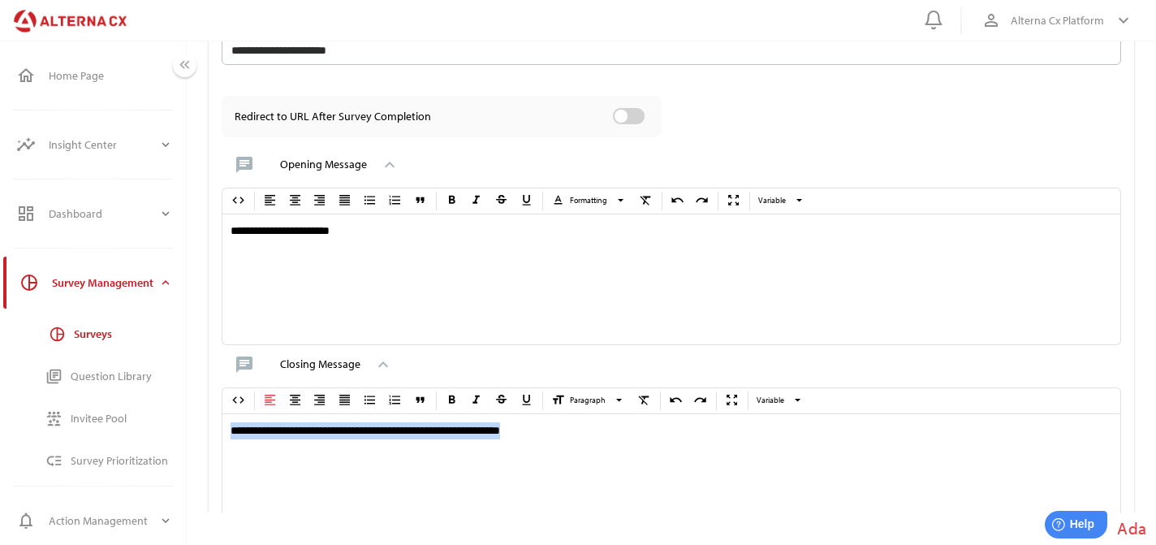
click at [407, 483] on div "**********" at bounding box center [671, 479] width 898 height 130
paste div
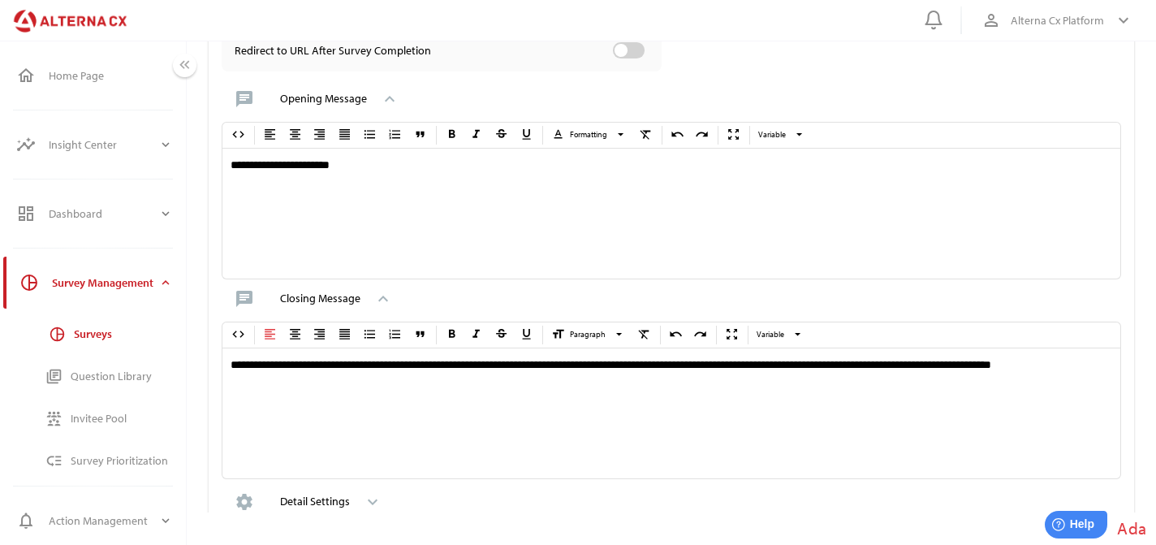
scroll to position [320, 0]
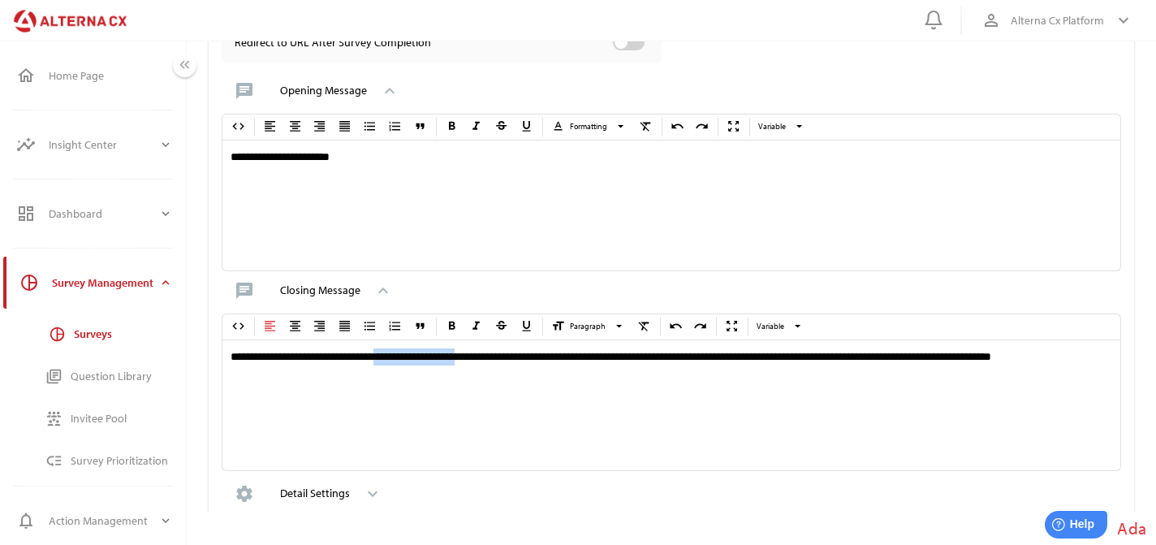
drag, startPoint x: 393, startPoint y: 355, endPoint x: 488, endPoint y: 355, distance: 95.0
click at [488, 355] on div "**********" at bounding box center [671, 405] width 898 height 130
click at [712, 350] on div "**********" at bounding box center [671, 405] width 898 height 130
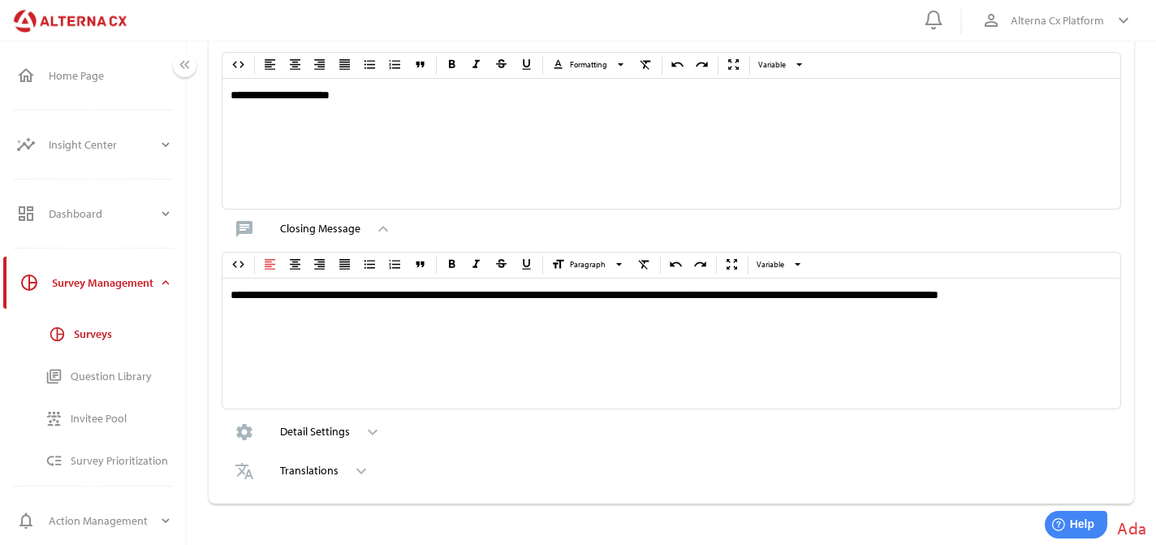
scroll to position [419, 0]
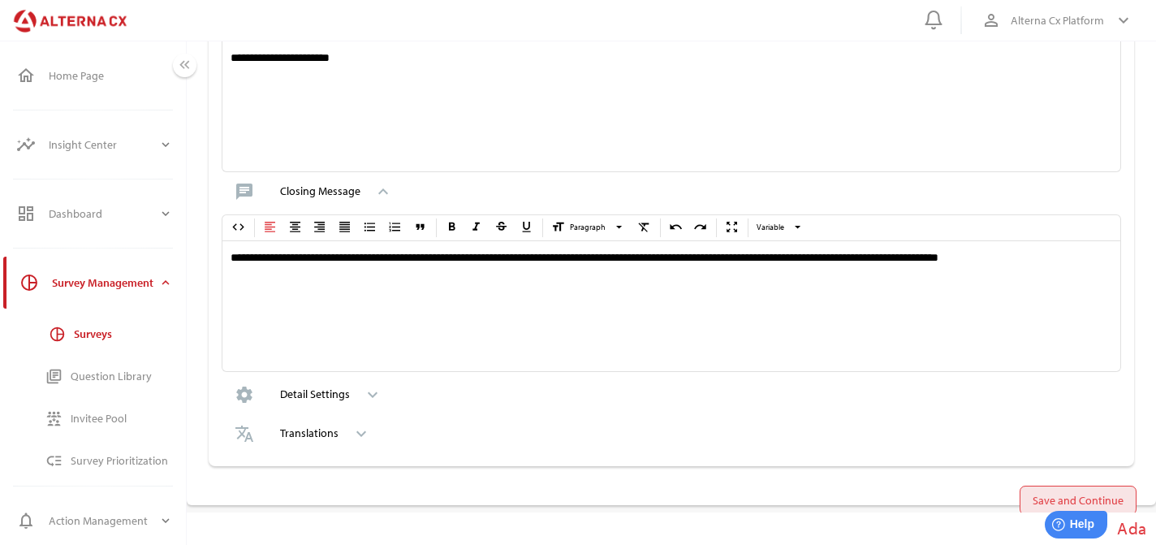
click at [1057, 493] on span "Save and Continue" at bounding box center [1077, 499] width 91 height 19
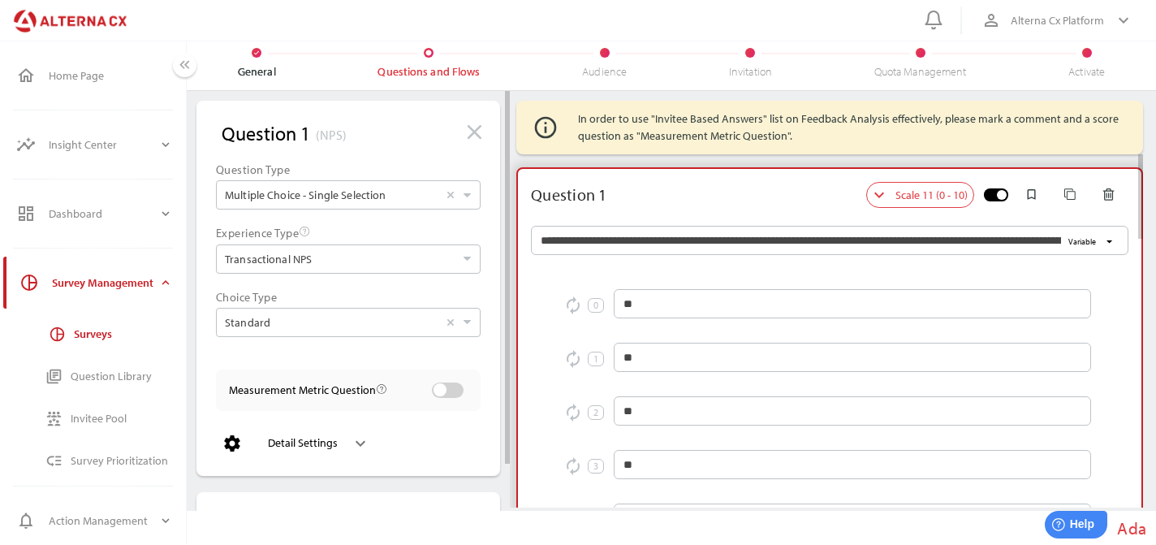
scroll to position [0, 0]
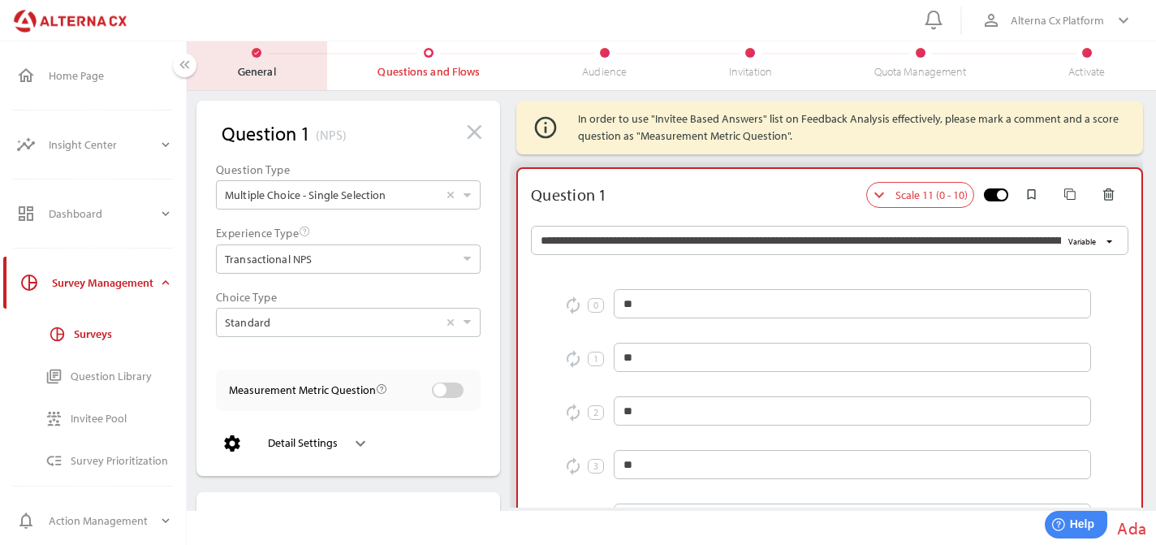
click at [254, 67] on div "General" at bounding box center [257, 71] width 38 height 15
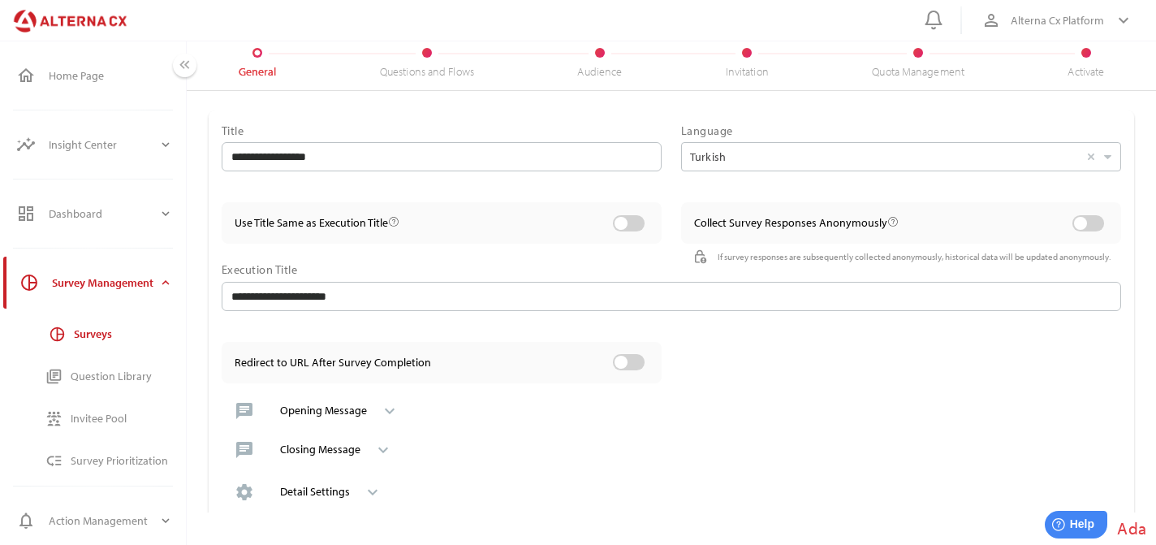
scroll to position [97, 0]
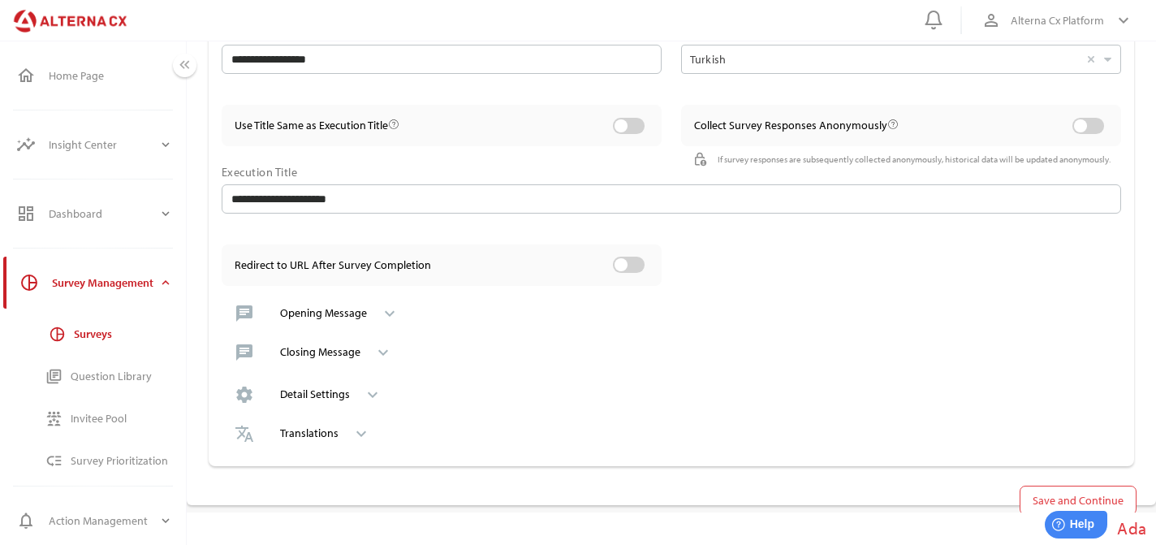
click at [372, 382] on div "keyboard_arrow_down" at bounding box center [366, 394] width 32 height 26
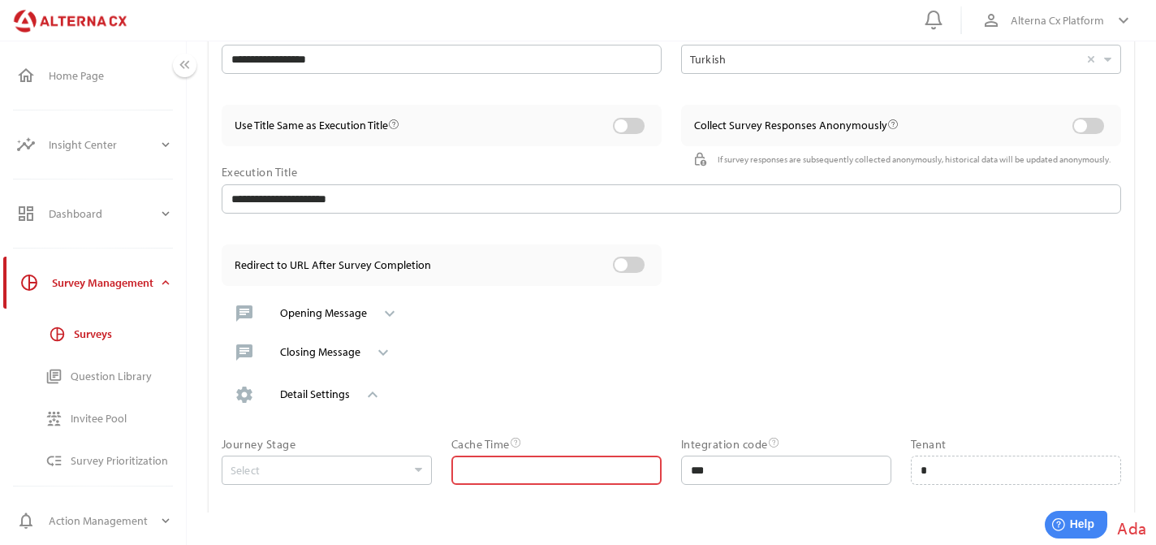
click at [575, 455] on input "**" at bounding box center [556, 469] width 191 height 29
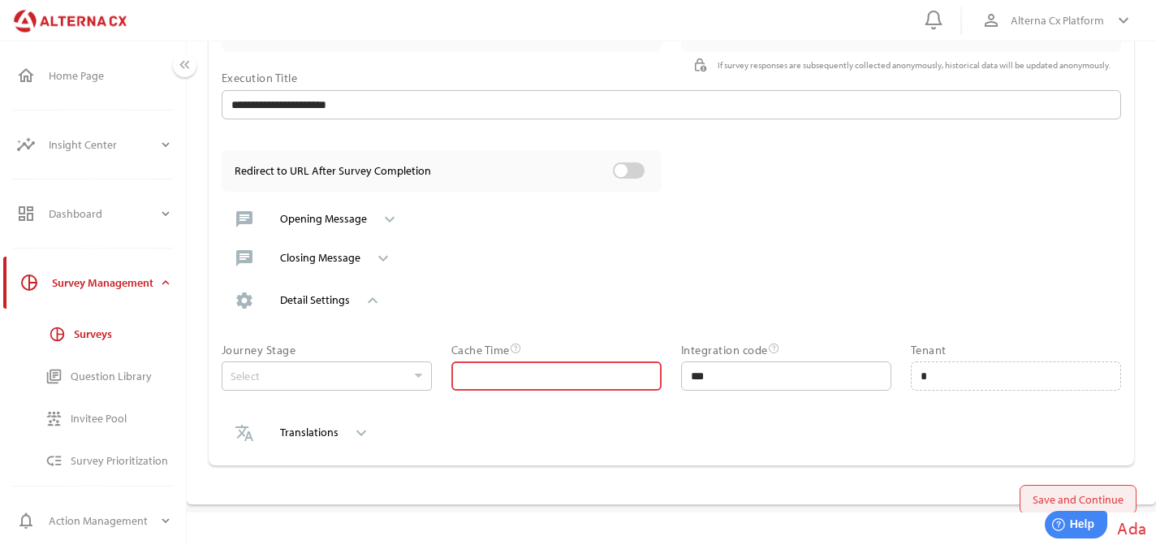
type input "*"
click at [1083, 490] on span "Save and Continue" at bounding box center [1077, 498] width 91 height 19
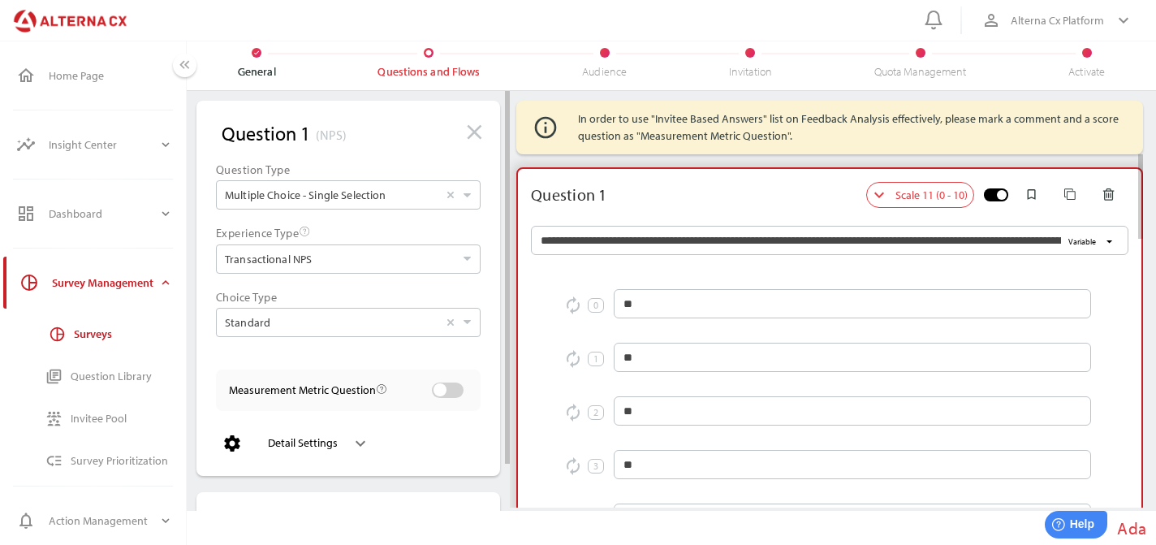
scroll to position [42, 0]
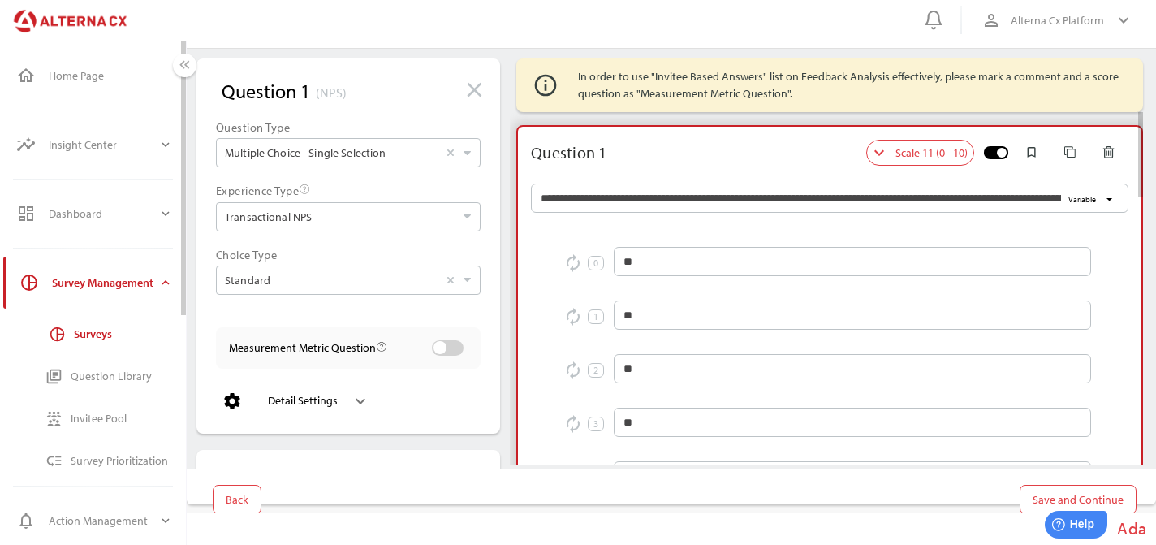
click at [50, 24] on div at bounding box center [71, 21] width 122 height 24
click at [96, 334] on div "Surveys" at bounding box center [123, 334] width 99 height 14
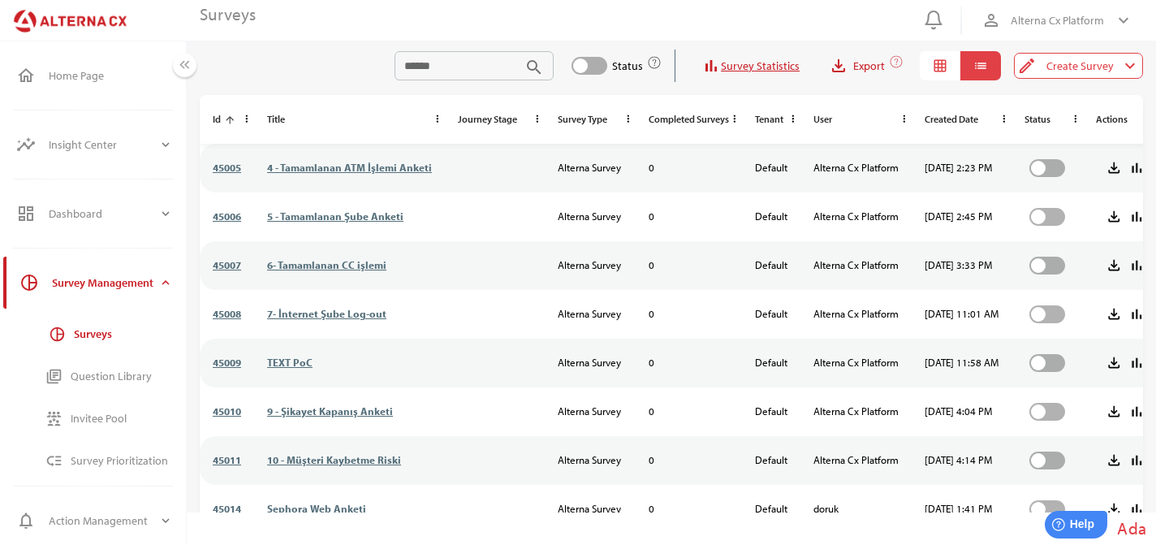
click at [472, 88] on div "Surveys search Status bar_chart Survey Statistics file_download Export grid_on …" at bounding box center [665, 66] width 956 height 58
click at [481, 73] on input "search" at bounding box center [461, 65] width 115 height 29
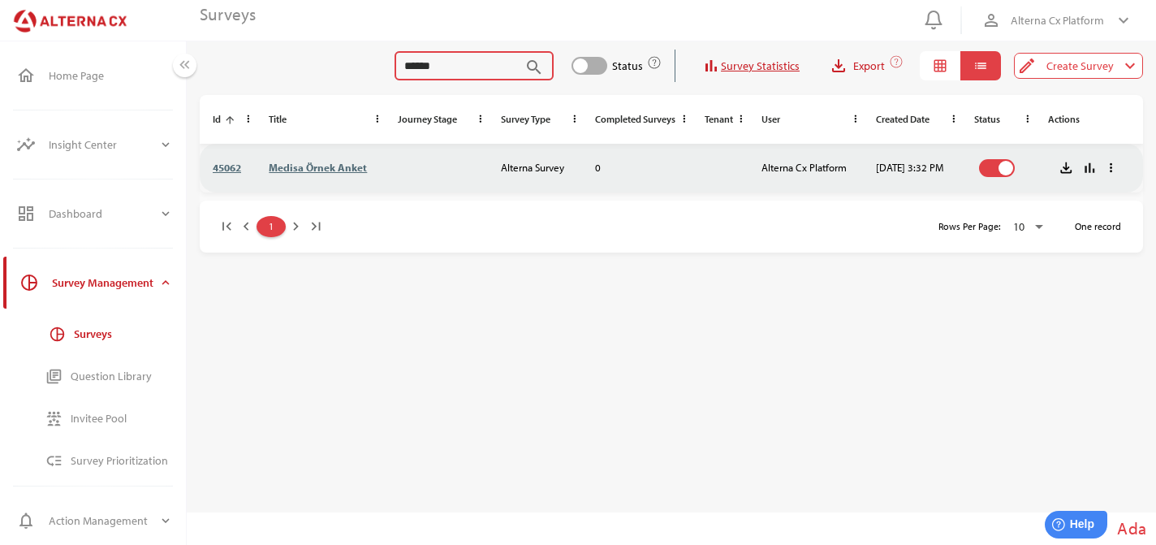
type input "******"
click at [322, 167] on link "Medisa Örnek Anket" at bounding box center [318, 167] width 98 height 13
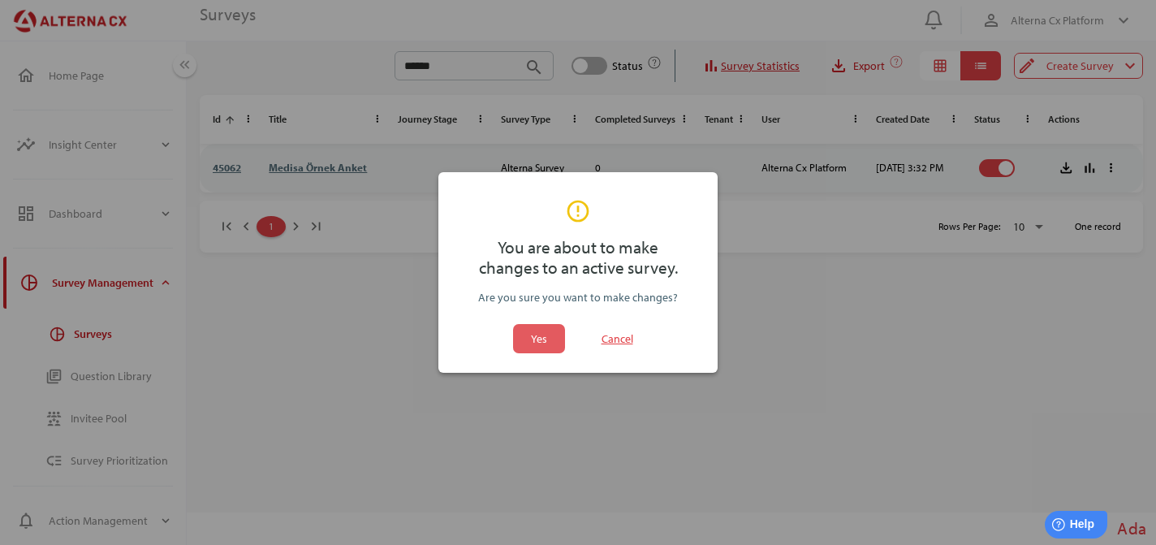
click at [546, 334] on span "Yes" at bounding box center [538, 338] width 39 height 29
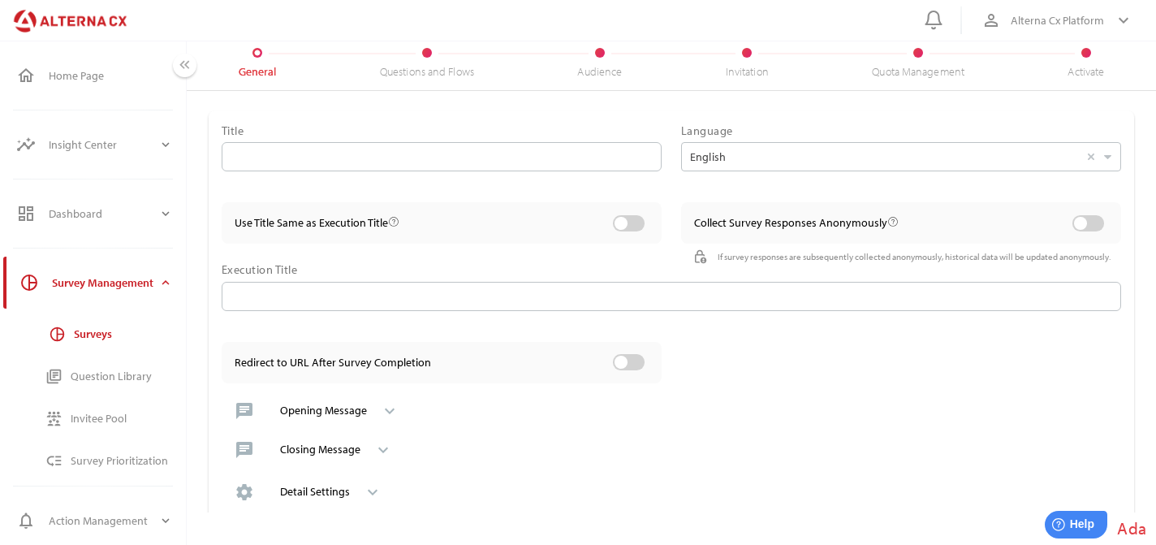
type input "**********"
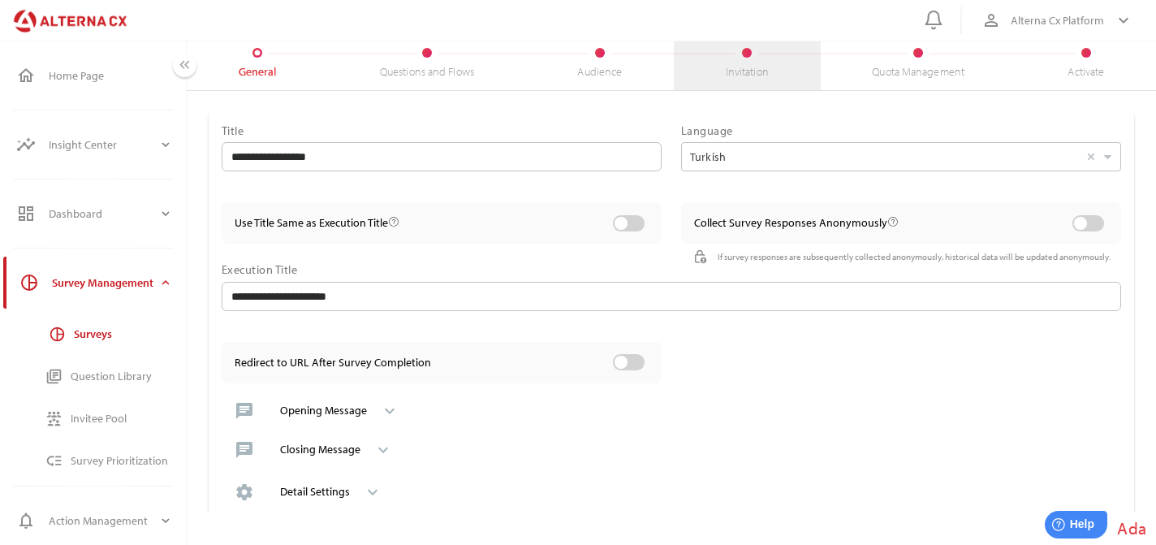
click at [717, 67] on div "Invitation" at bounding box center [747, 64] width 147 height 54
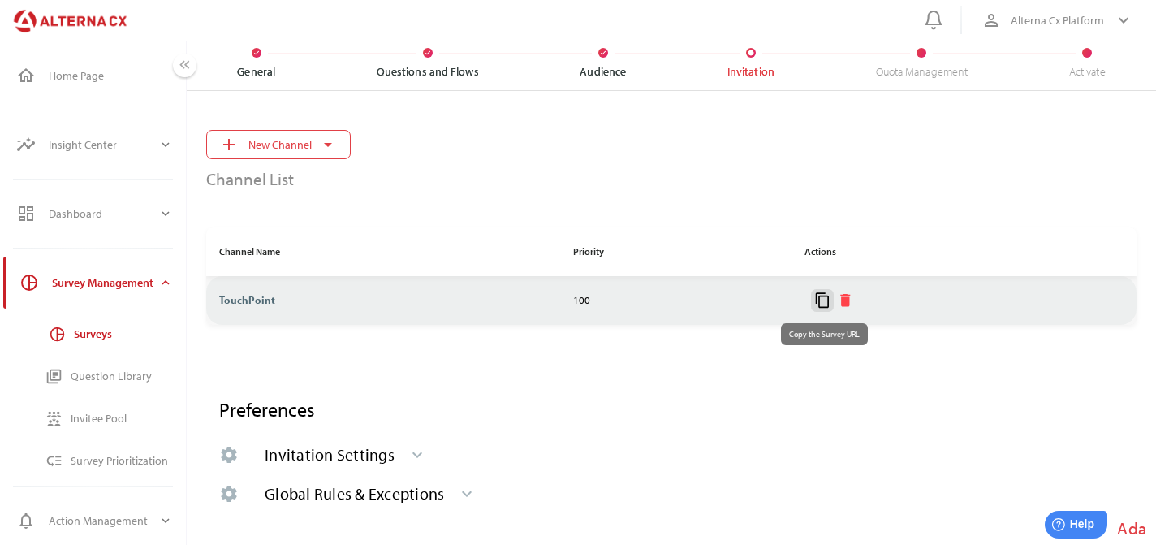
click at [826, 304] on icon "content_copy" at bounding box center [822, 300] width 17 height 17
click at [824, 295] on icon "content_copy" at bounding box center [822, 300] width 17 height 17
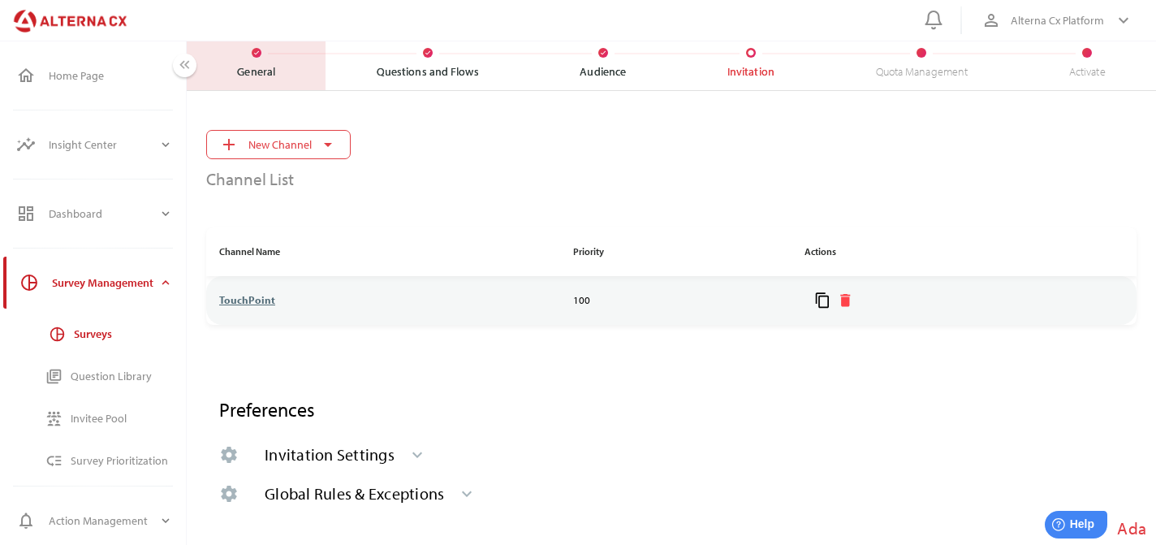
click at [272, 60] on div "check General" at bounding box center [256, 64] width 139 height 54
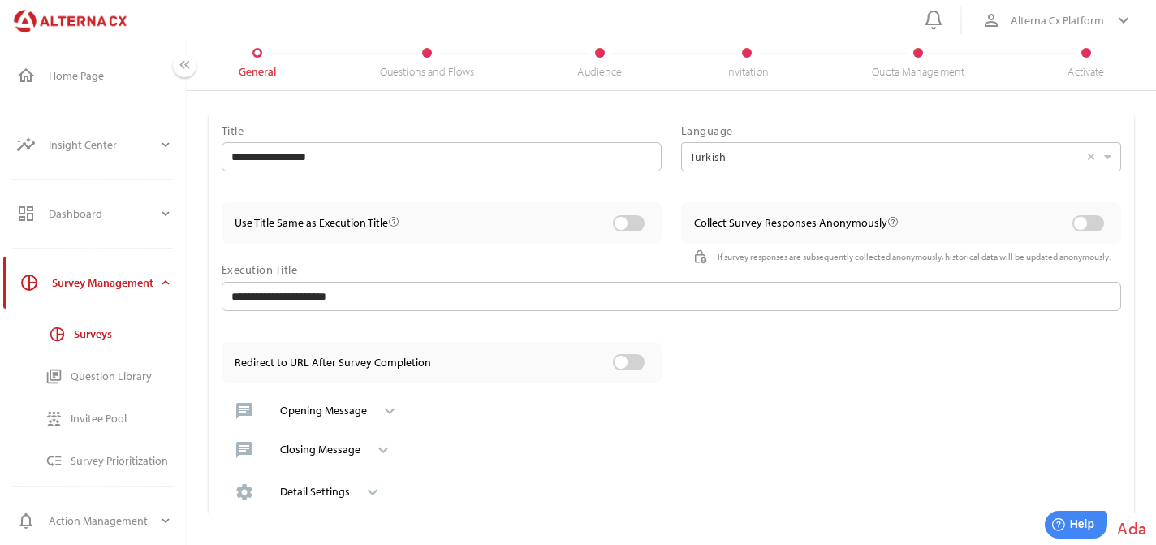
click at [367, 420] on div "keyboard_arrow_down" at bounding box center [383, 411] width 32 height 26
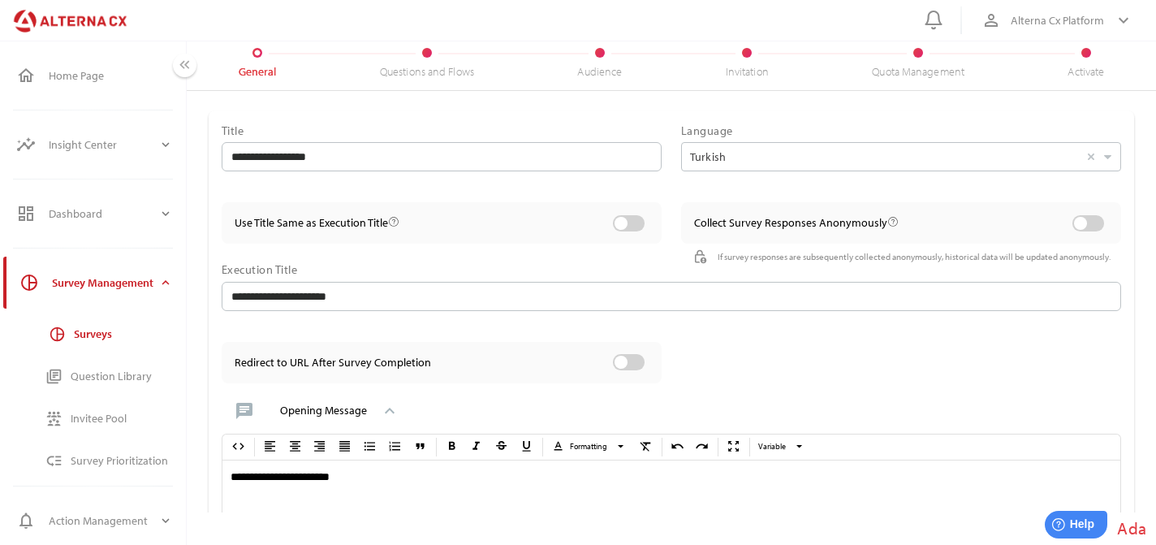
scroll to position [258, 0]
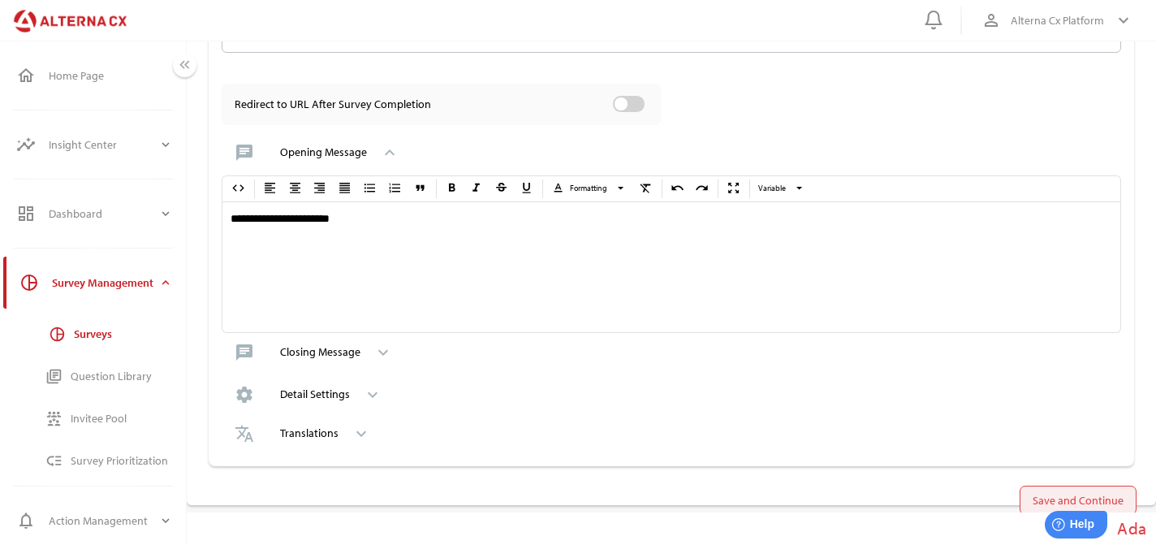
click at [1072, 502] on span "Save and Continue" at bounding box center [1077, 499] width 91 height 19
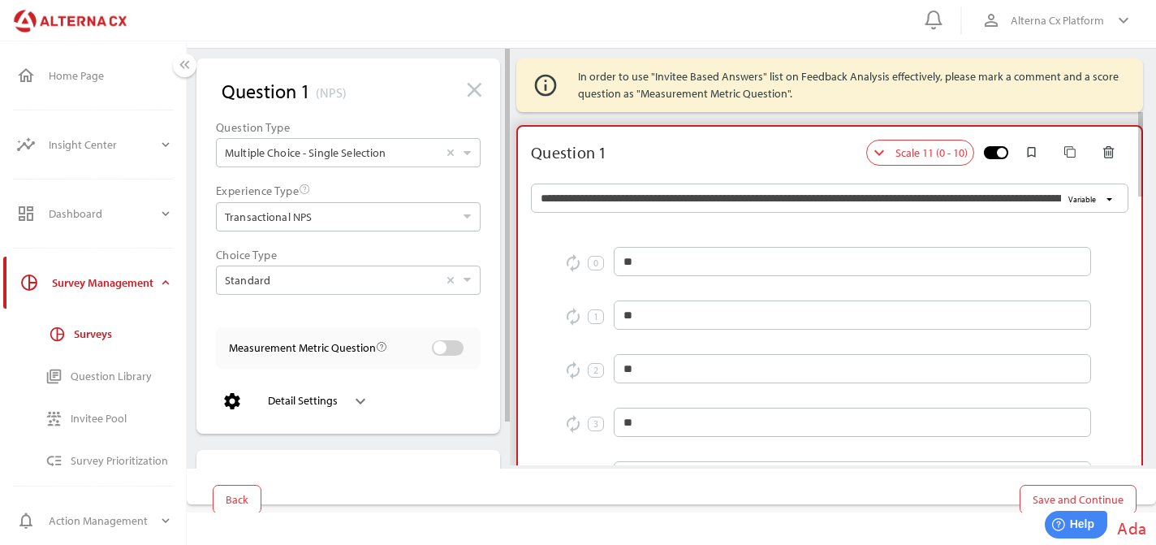
scroll to position [0, 0]
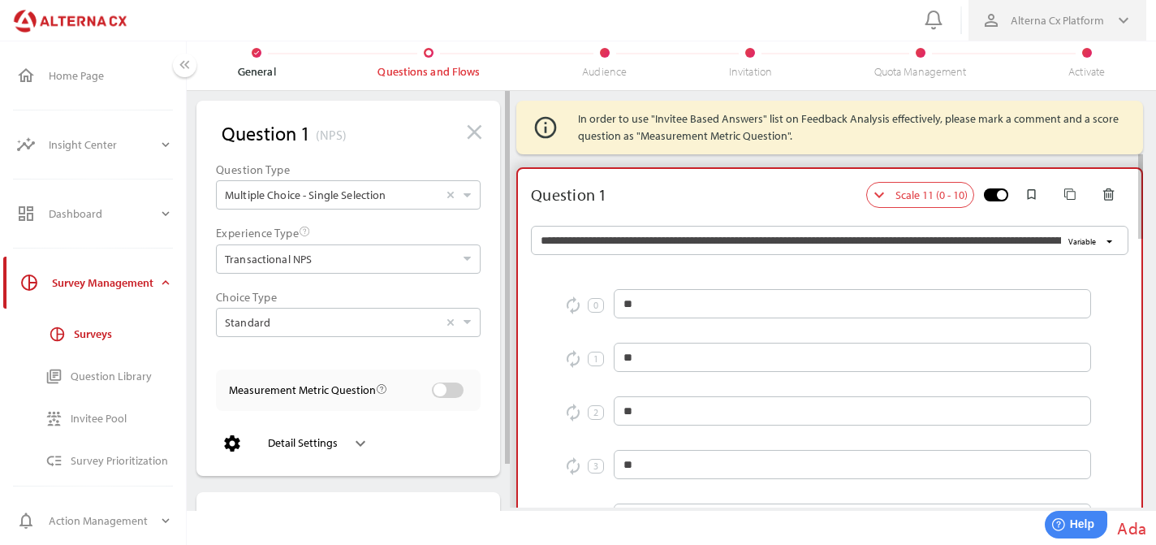
click at [1058, 40] on span "person_outline Alterna Cx Platform keyboard_arrow_down" at bounding box center [1057, 20] width 178 height 41
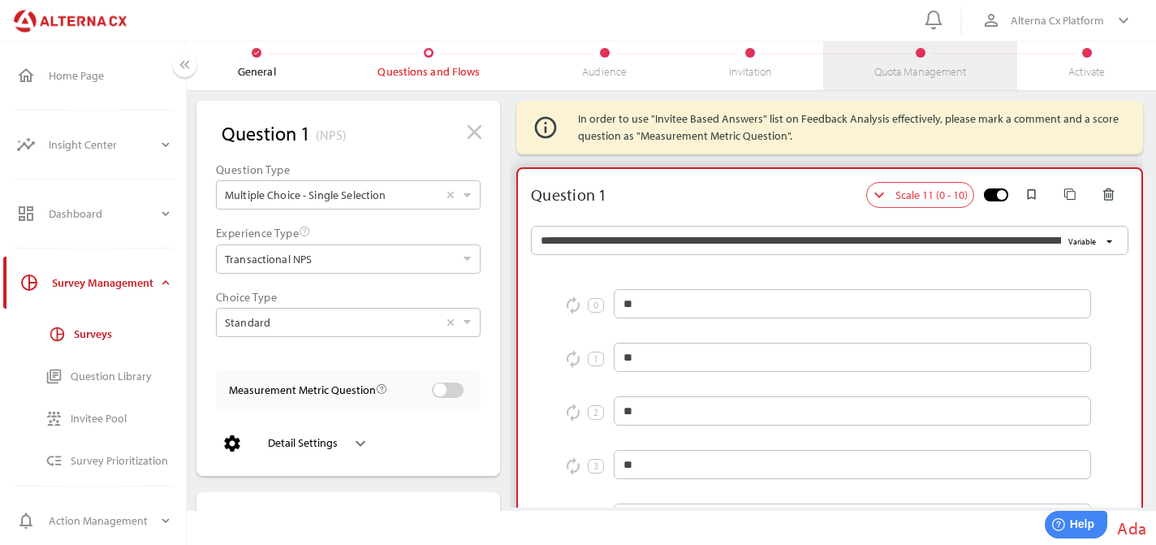
click at [912, 72] on div "Quota Management" at bounding box center [920, 71] width 93 height 15
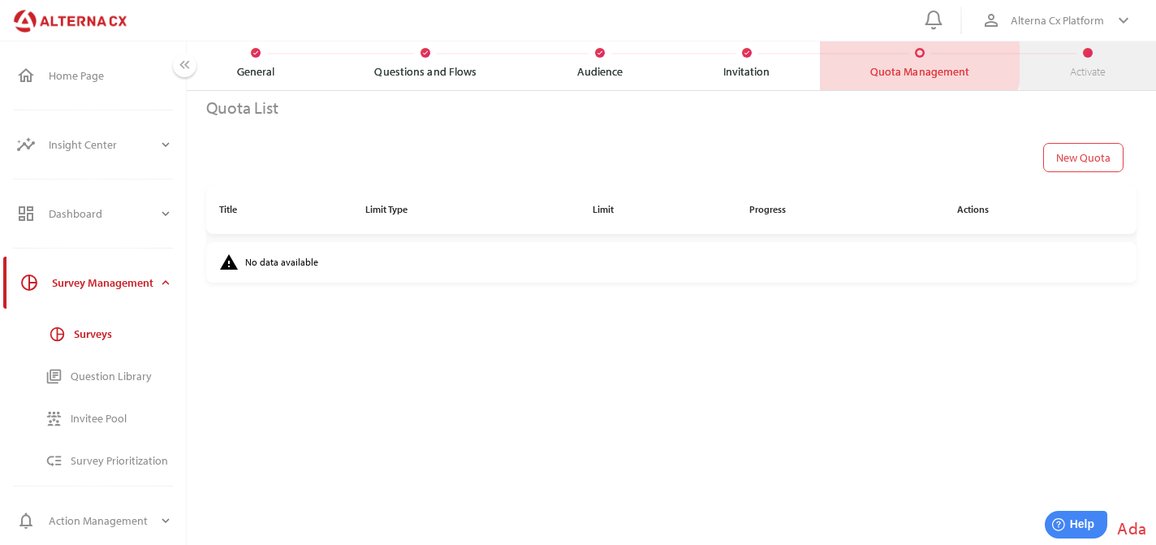
click at [1064, 67] on div "Activate" at bounding box center [1087, 64] width 136 height 54
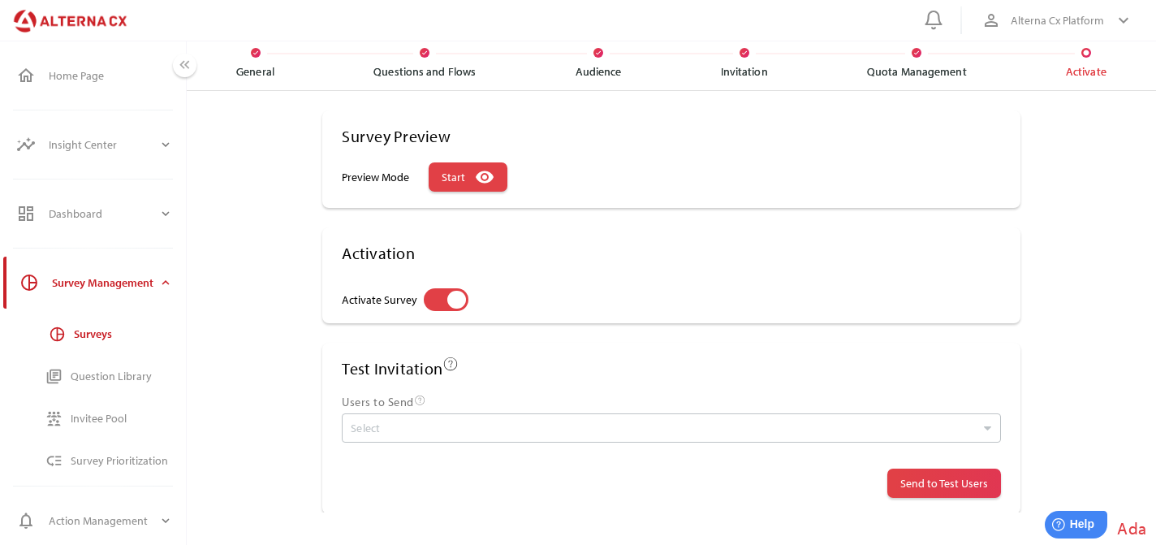
scroll to position [88, 0]
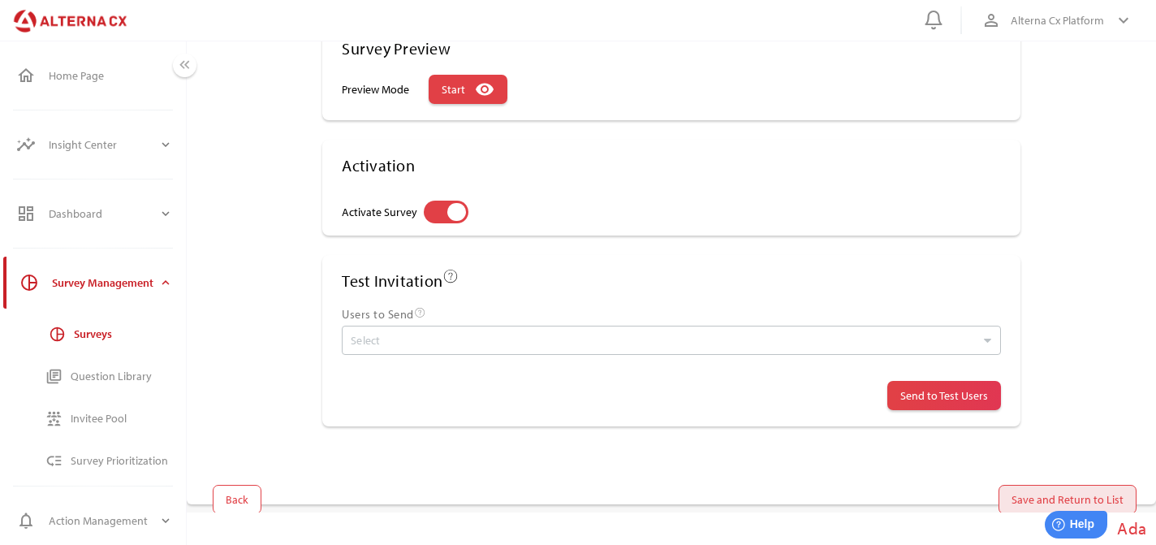
click at [1071, 494] on span "Save and Return to List" at bounding box center [1067, 498] width 112 height 19
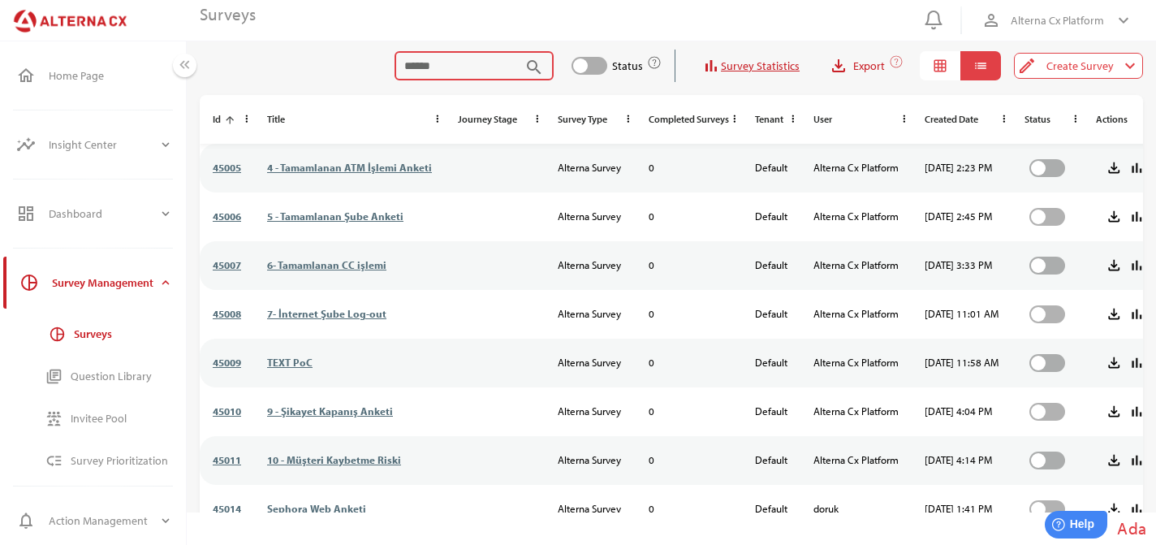
click at [473, 62] on input "search" at bounding box center [461, 65] width 115 height 29
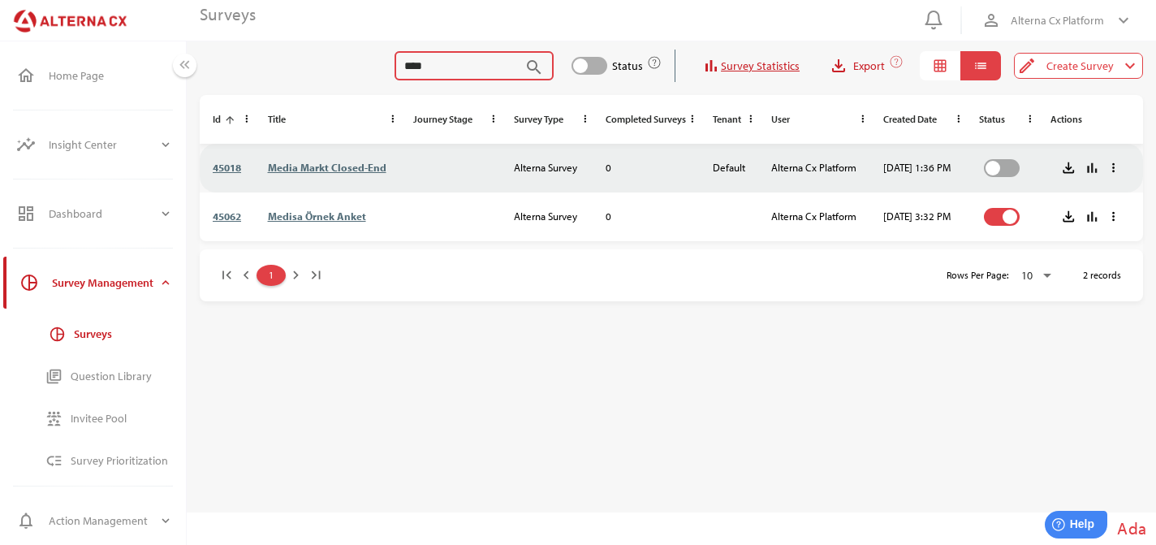
type input "****"
click at [355, 168] on link "Media Markt Closed-End" at bounding box center [327, 167] width 118 height 13
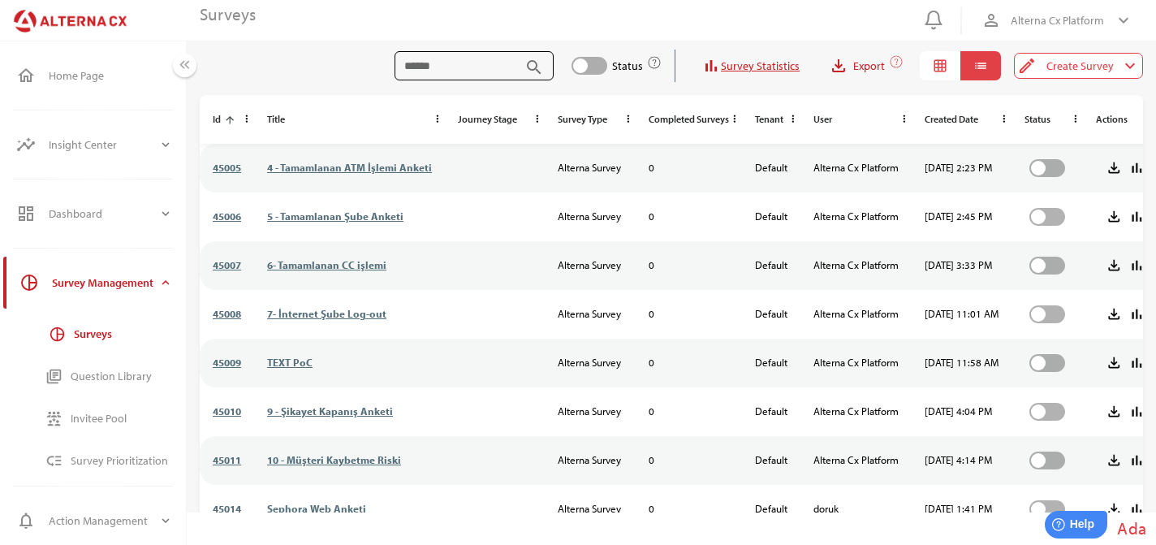
click at [472, 67] on input "search" at bounding box center [461, 65] width 115 height 29
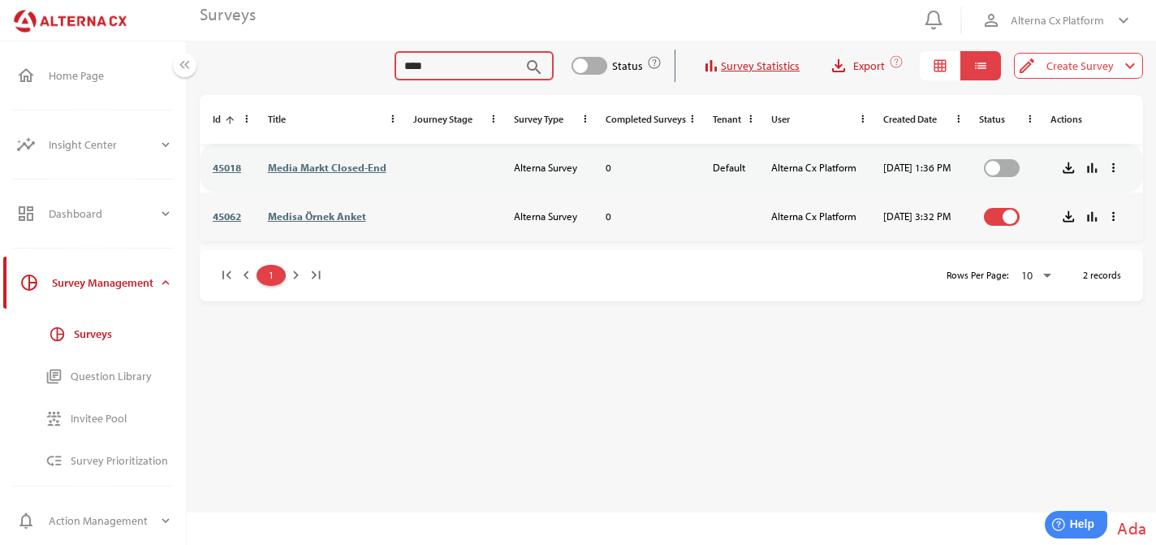
type input "****"
click at [334, 217] on link "Medisa Örnek Anket" at bounding box center [317, 215] width 98 height 13
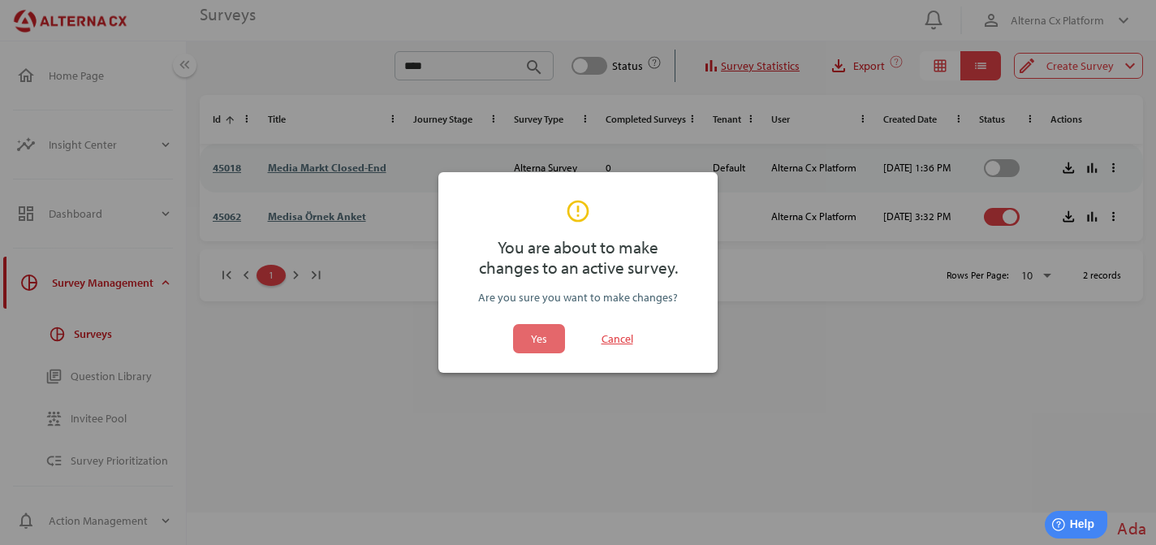
click at [549, 335] on span "Yes" at bounding box center [538, 338] width 39 height 29
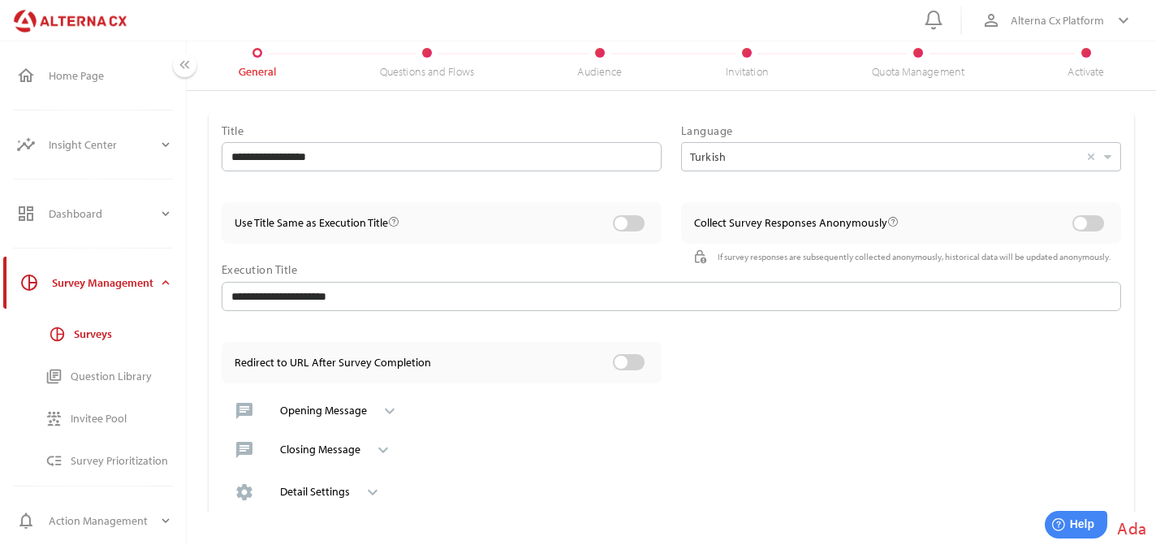
scroll to position [97, 0]
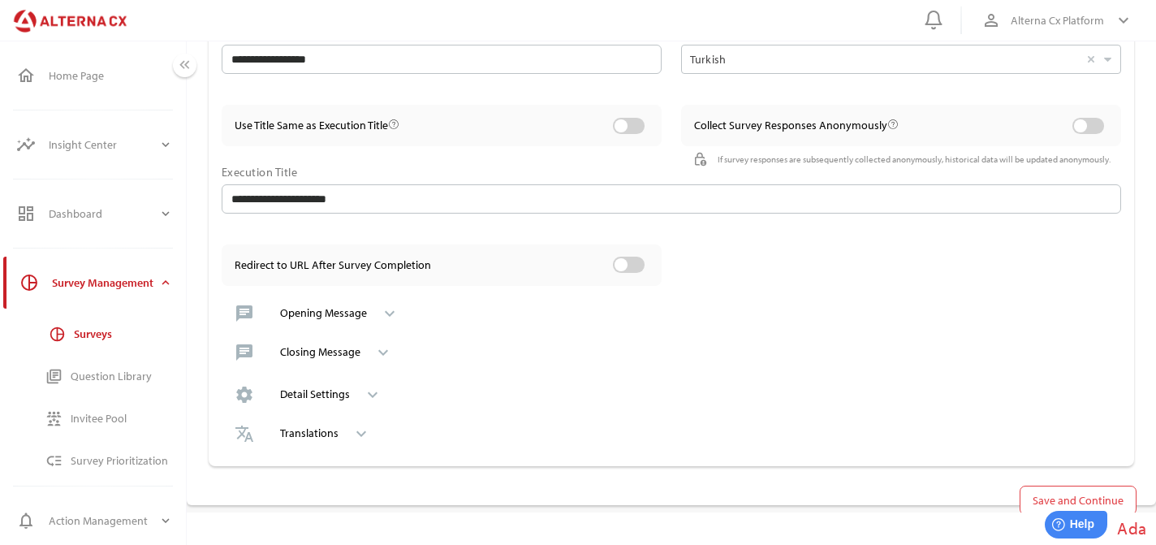
click at [334, 414] on div "translate Translations keyboard_arrow_down" at bounding box center [671, 433] width 899 height 39
click at [344, 396] on div "Detail Settings" at bounding box center [315, 394] width 70 height 14
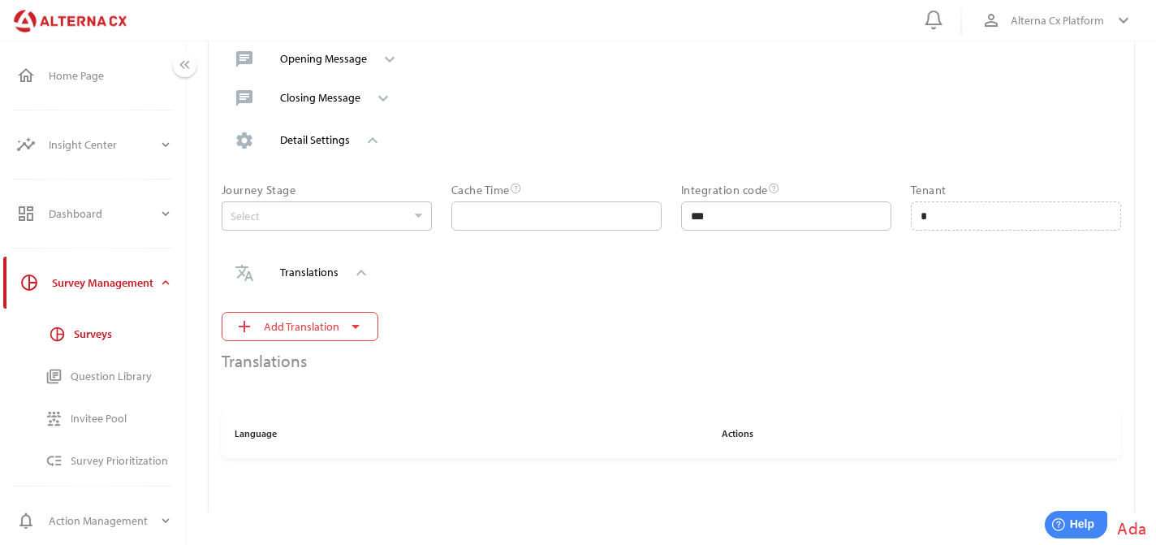
scroll to position [445, 0]
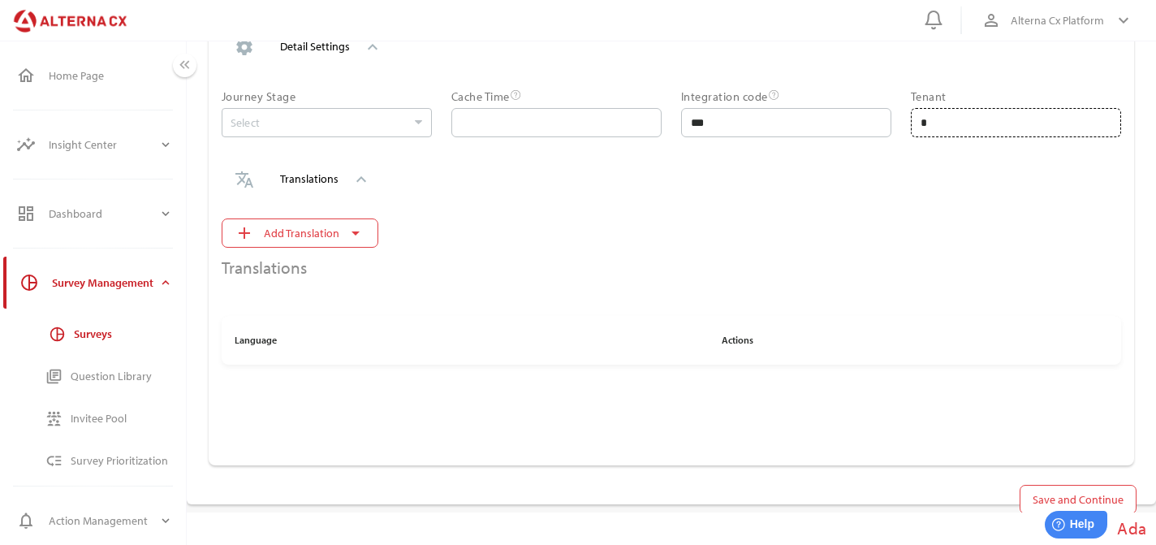
click at [994, 130] on input "*" at bounding box center [1015, 122] width 191 height 29
click at [1052, 498] on span "Save and Continue" at bounding box center [1077, 498] width 91 height 19
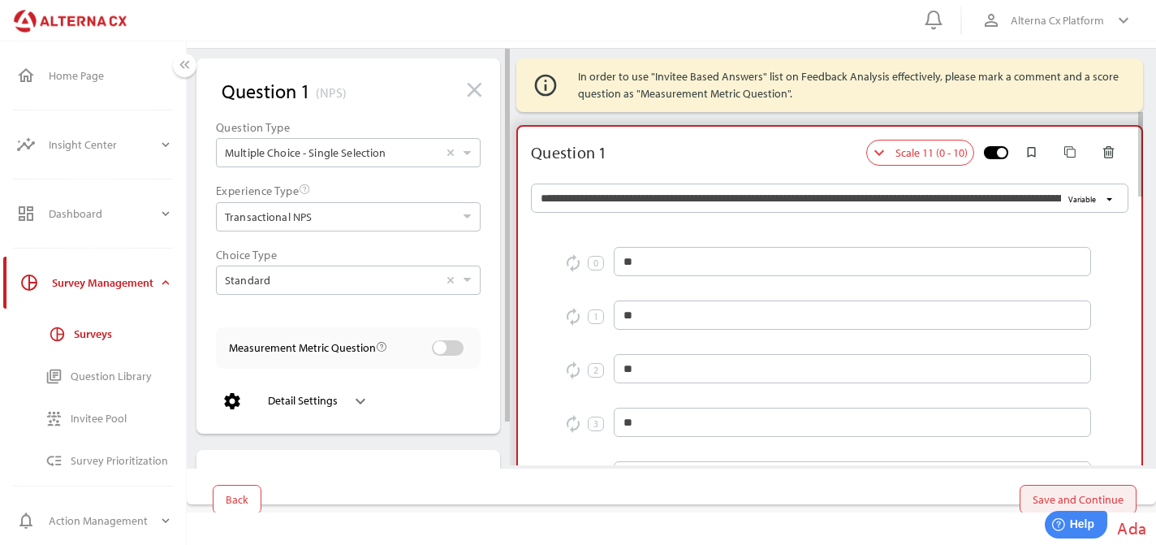
scroll to position [0, 0]
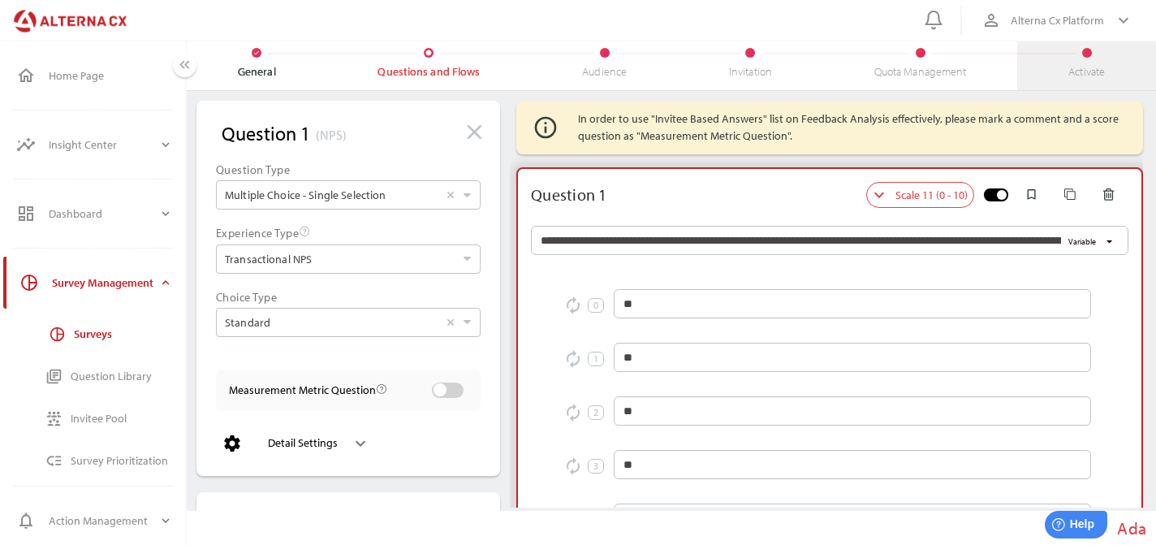
click at [1070, 71] on div "Activate" at bounding box center [1086, 71] width 37 height 15
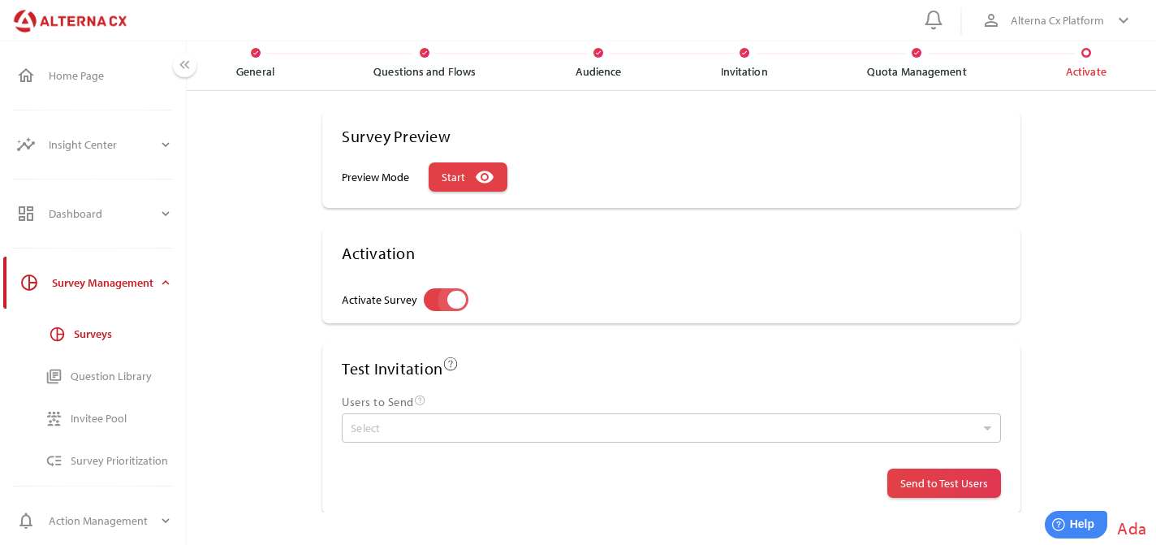
click at [451, 292] on div "Activate Survey" at bounding box center [456, 300] width 19 height 19
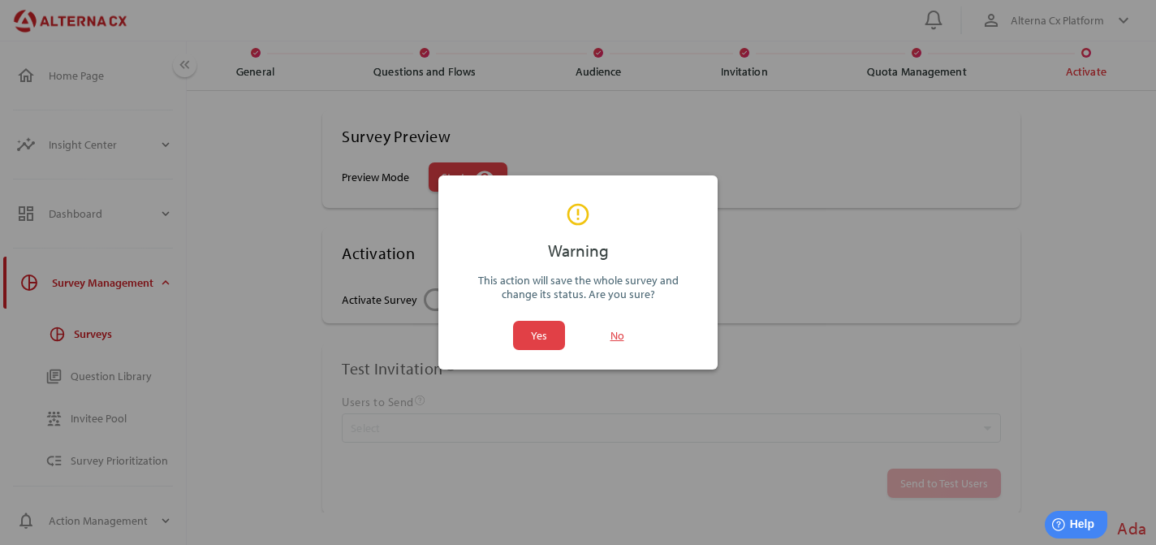
click at [579, 336] on div "Yes No" at bounding box center [577, 335] width 279 height 42
click at [539, 336] on span "Yes" at bounding box center [539, 334] width 16 height 19
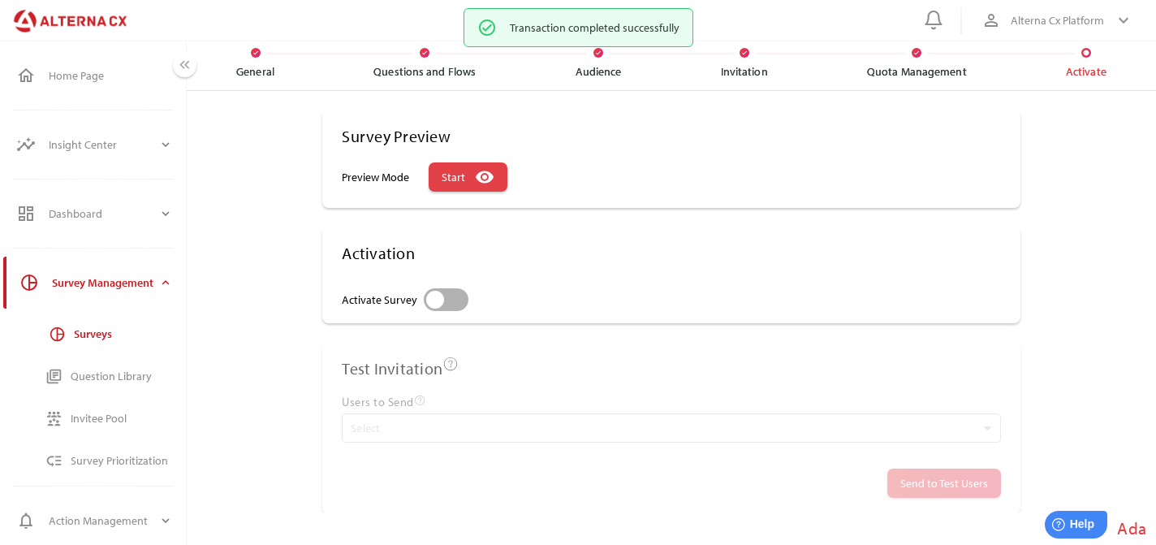
scroll to position [88, 0]
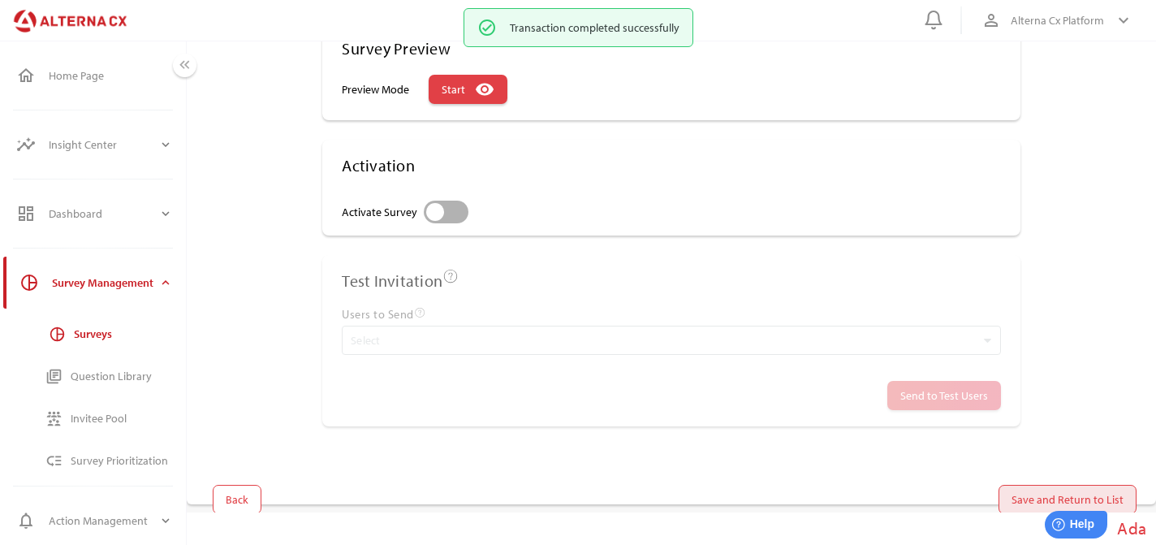
click at [1040, 485] on span "Save and Return to List" at bounding box center [1067, 499] width 138 height 29
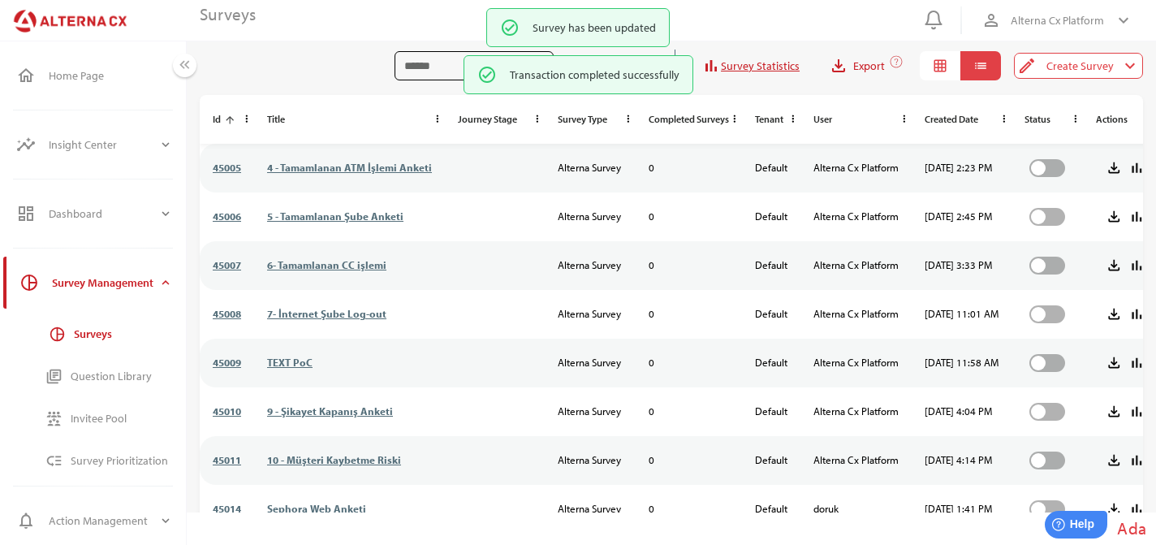
click at [432, 66] on input "search" at bounding box center [461, 65] width 115 height 29
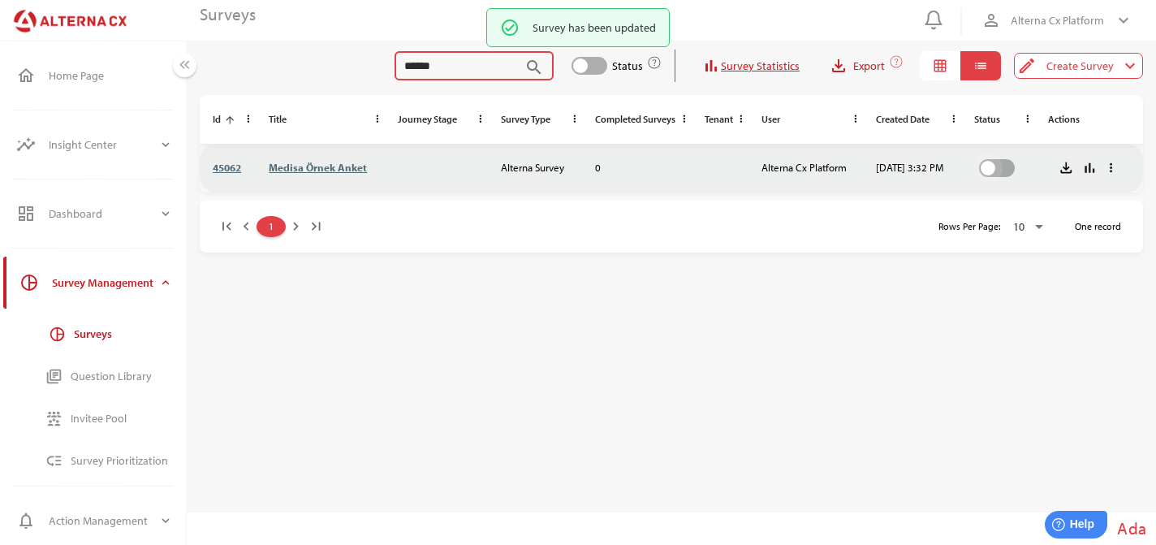
type input "******"
click at [1015, 161] on div at bounding box center [997, 168] width 36 height 18
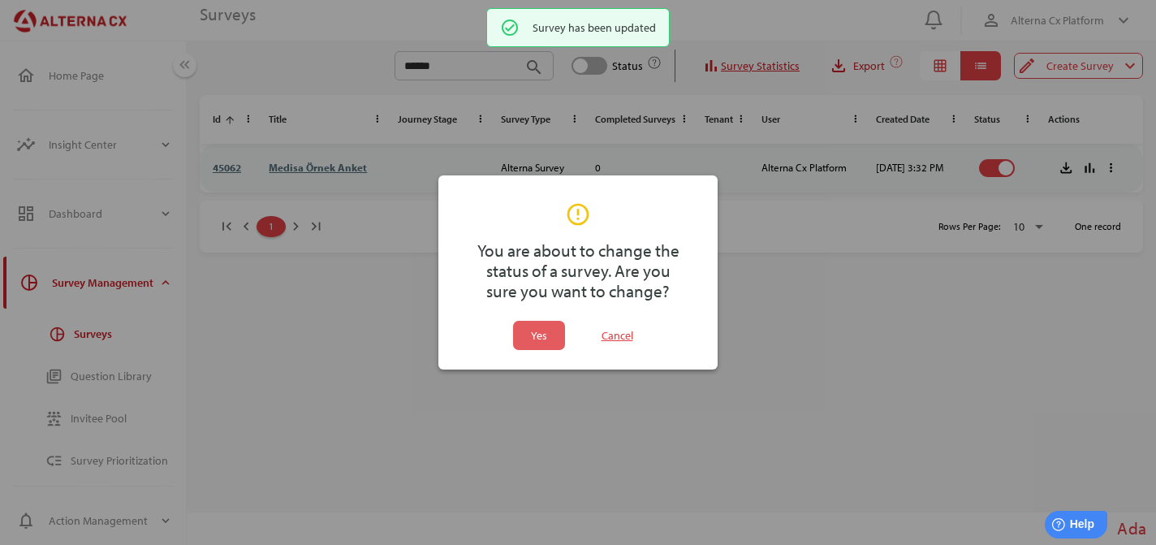
click at [519, 337] on span "Yes" at bounding box center [538, 335] width 39 height 29
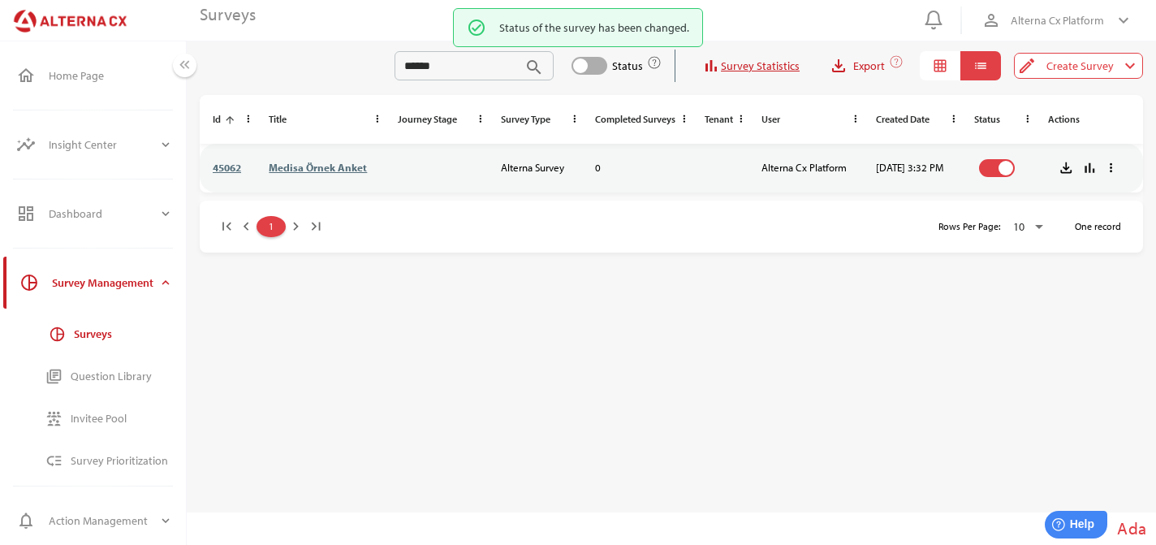
click at [699, 341] on main "Surveys ****** search Status bar_chart Survey Statistics file_download Export g…" at bounding box center [671, 272] width 943 height 471
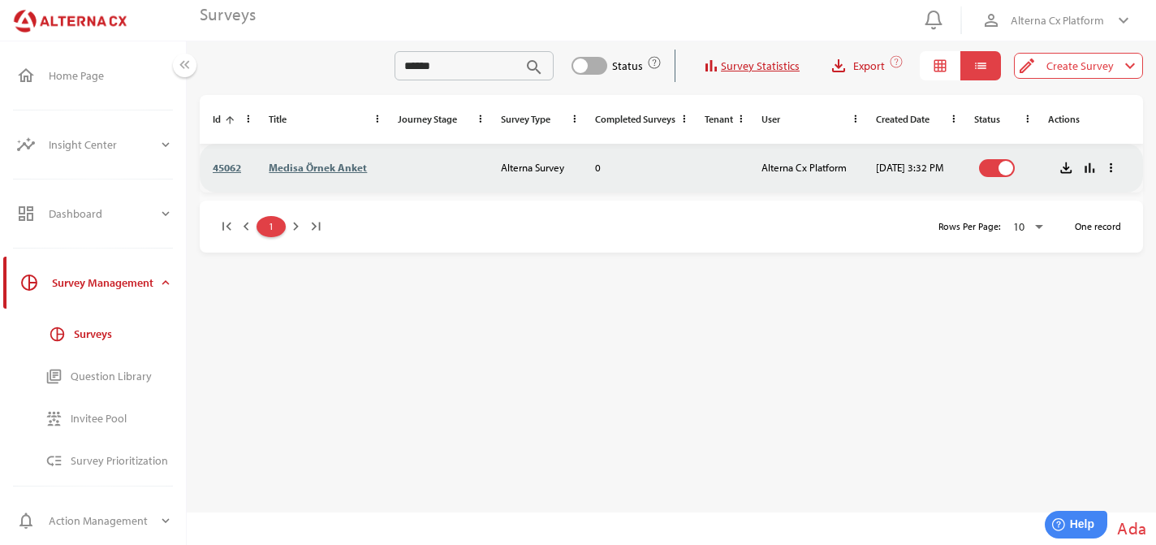
click at [308, 157] on td "Medisa Örnek Anket" at bounding box center [320, 168] width 128 height 49
click at [310, 159] on td "Medisa Örnek Anket" at bounding box center [320, 168] width 128 height 49
click at [327, 165] on link "Medisa Örnek Anket" at bounding box center [318, 167] width 98 height 13
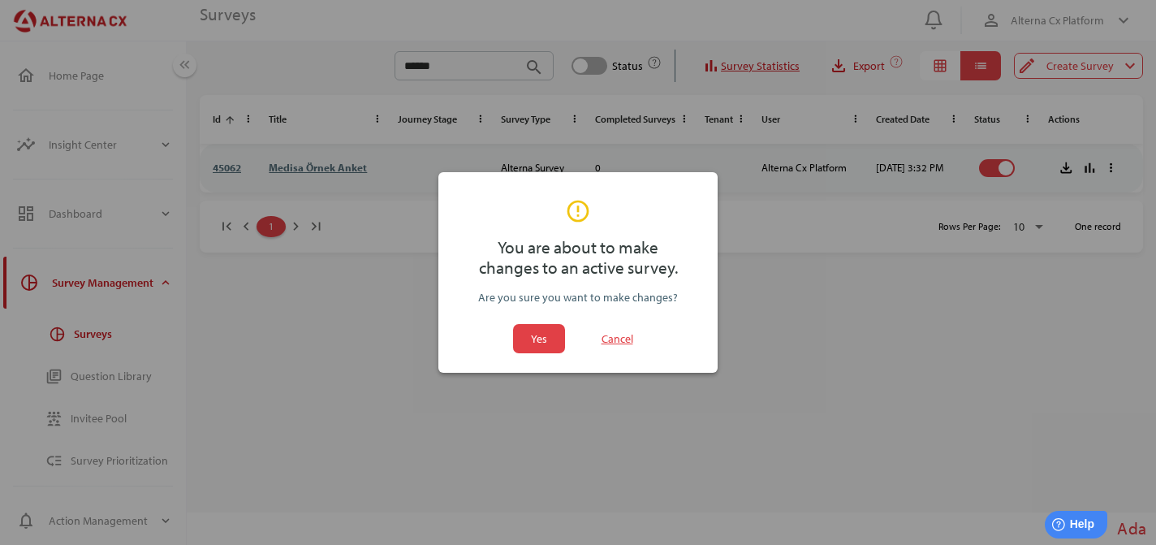
click at [543, 323] on div "Yes Cancel" at bounding box center [577, 338] width 279 height 42
click at [561, 340] on span "Yes" at bounding box center [539, 338] width 52 height 29
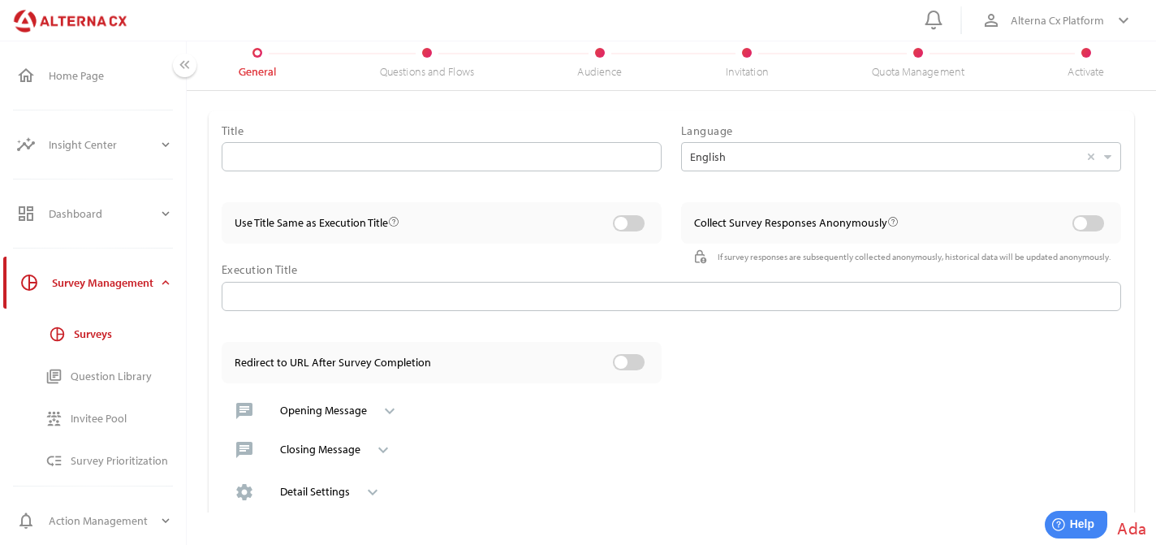
type input "**********"
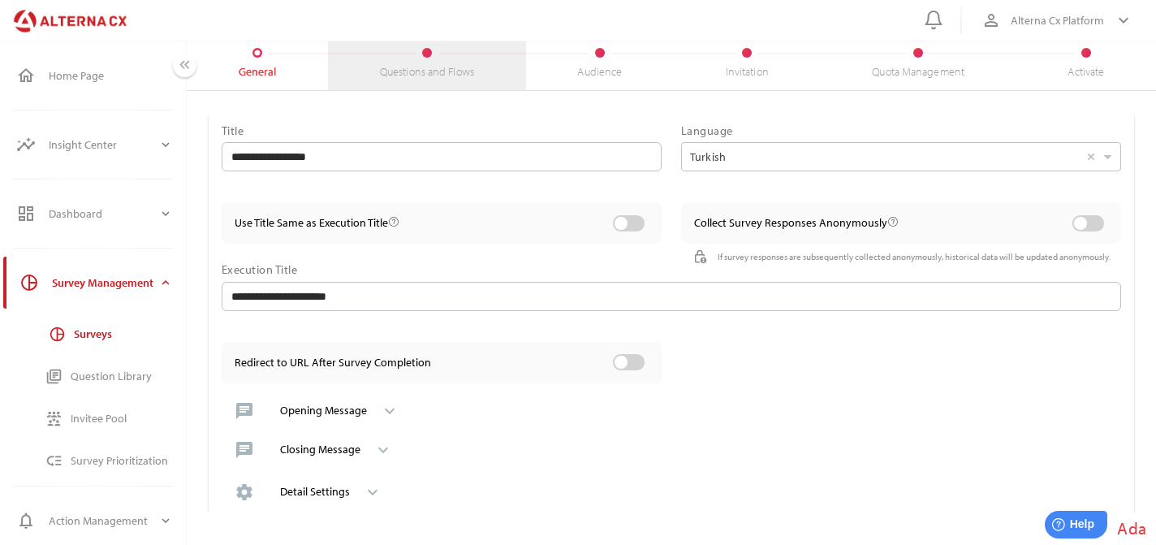
click at [442, 57] on div "Questions and Flows" at bounding box center [426, 64] width 197 height 54
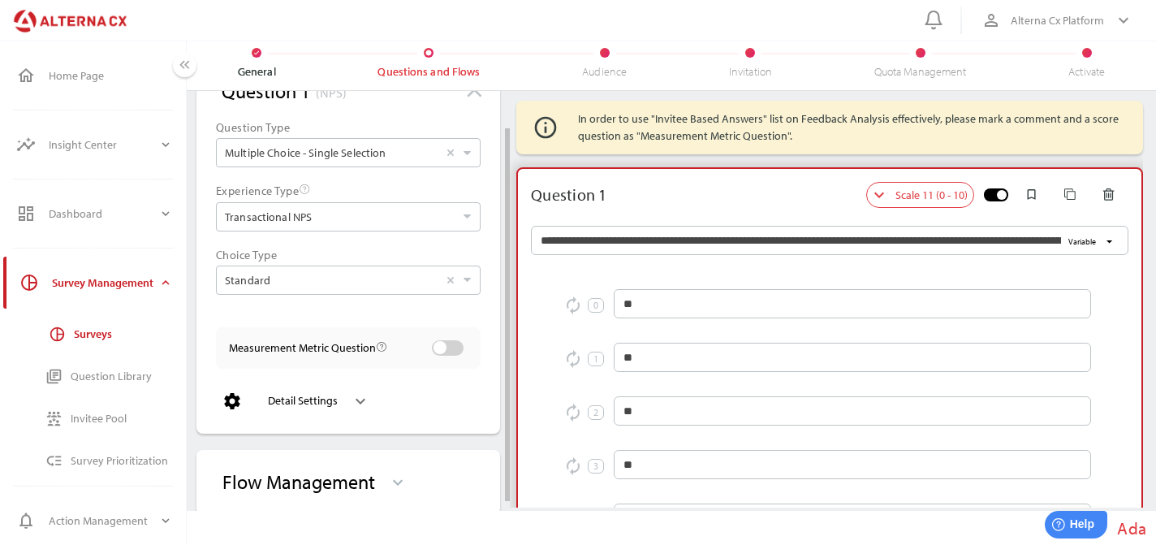
click at [353, 398] on icon "keyboard_arrow_down" at bounding box center [360, 400] width 19 height 19
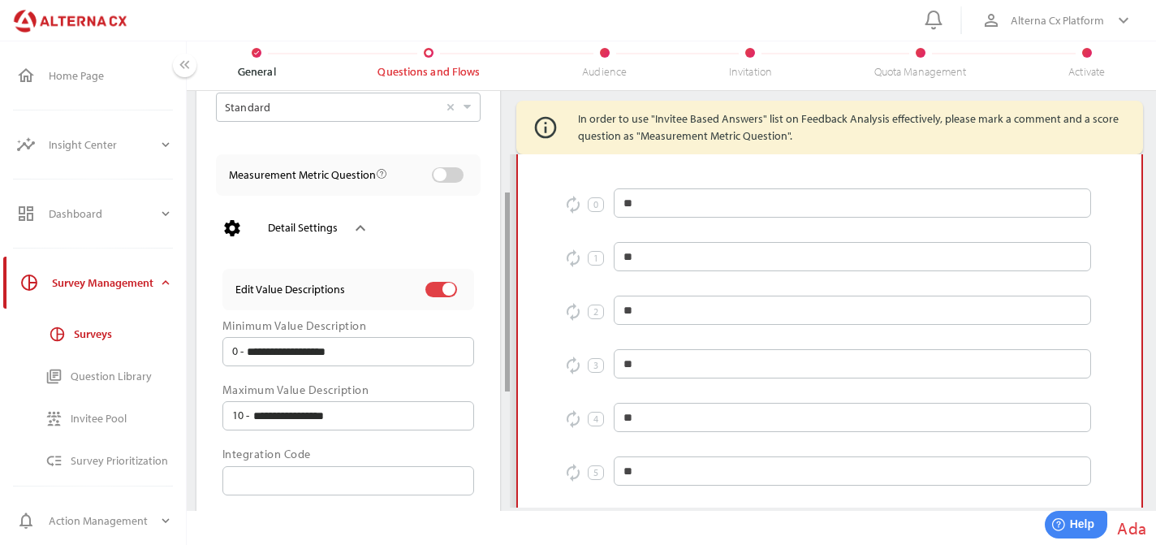
scroll to position [42, 0]
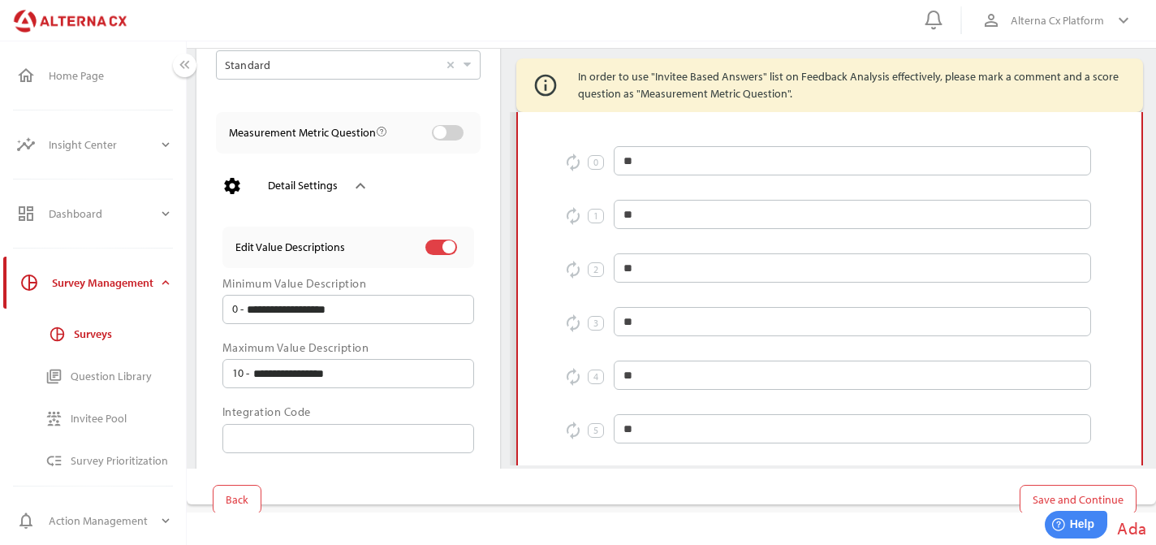
click at [1097, 474] on div "**********" at bounding box center [671, 267] width 969 height 436
click at [1090, 498] on span "Save and Continue" at bounding box center [1077, 498] width 91 height 19
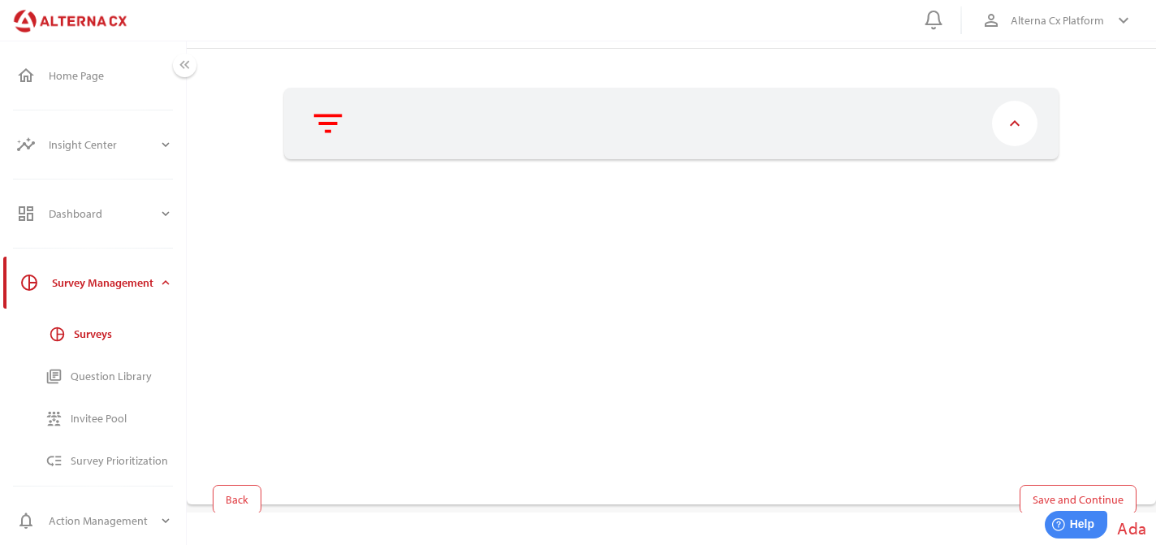
scroll to position [0, 0]
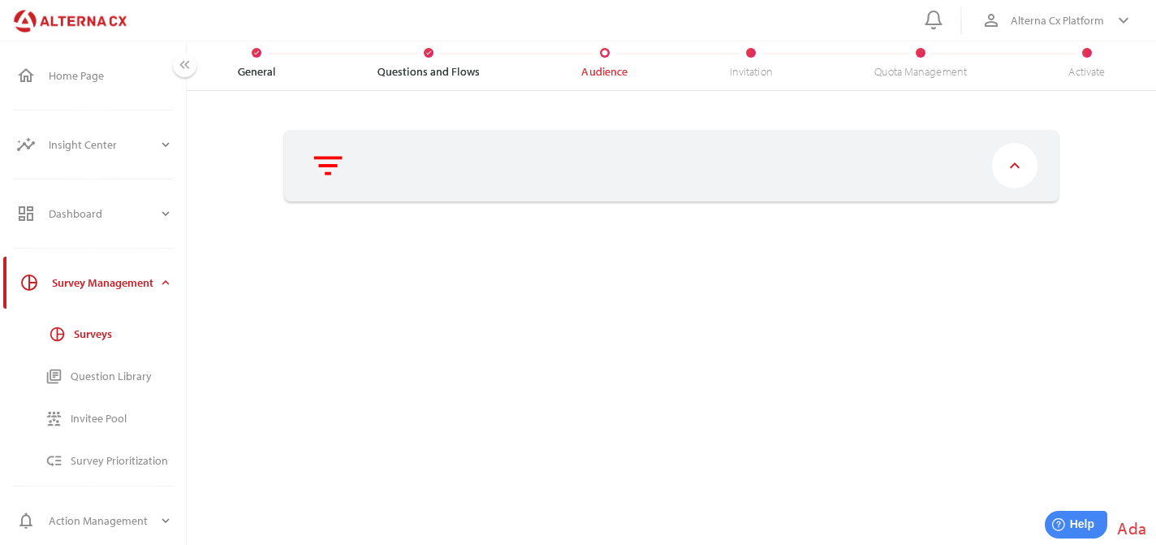
click at [441, 26] on div at bounding box center [461, 20] width 903 height 27
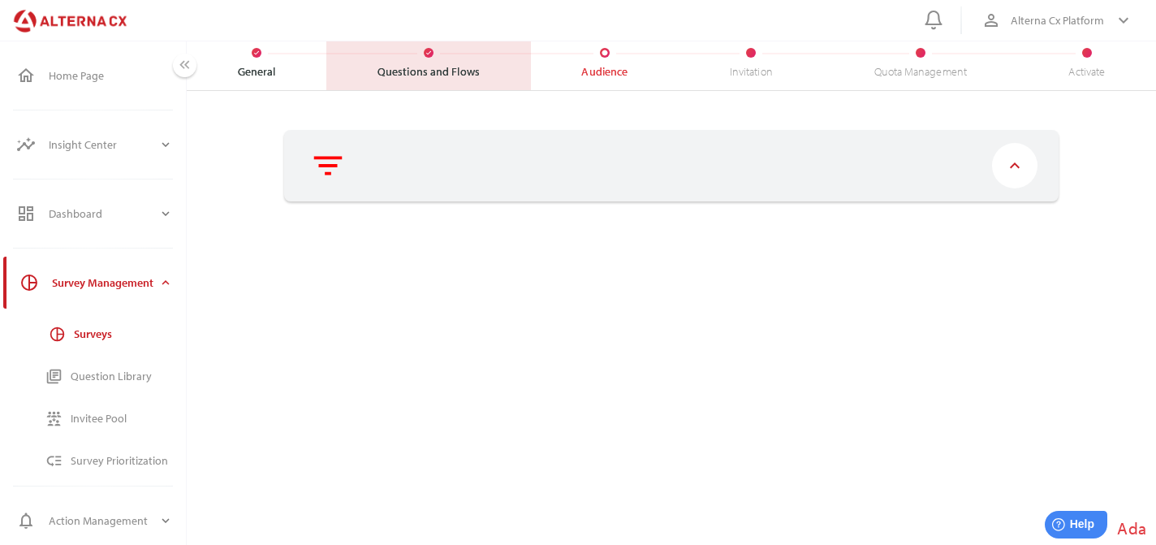
click at [441, 57] on div "check Questions and Flows" at bounding box center [428, 64] width 204 height 54
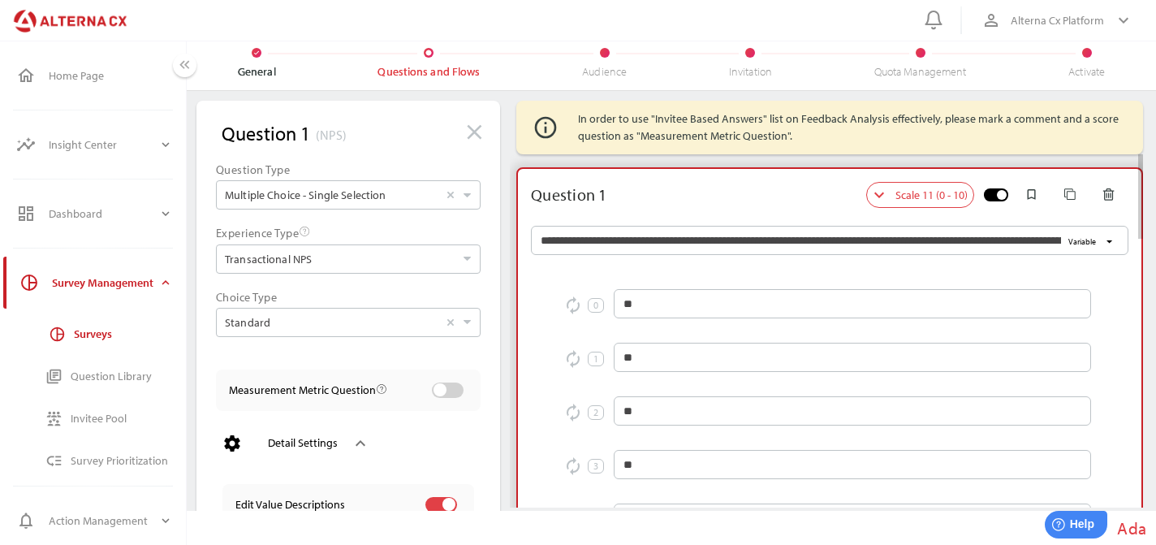
click at [682, 209] on div "Question 1 keyboard_arrow_down close Scale 11 (0 - 10) Scale 11 (0 - 10) Scale …" at bounding box center [829, 195] width 623 height 52
click at [381, 330] on input "Standard Select" at bounding box center [331, 322] width 213 height 28
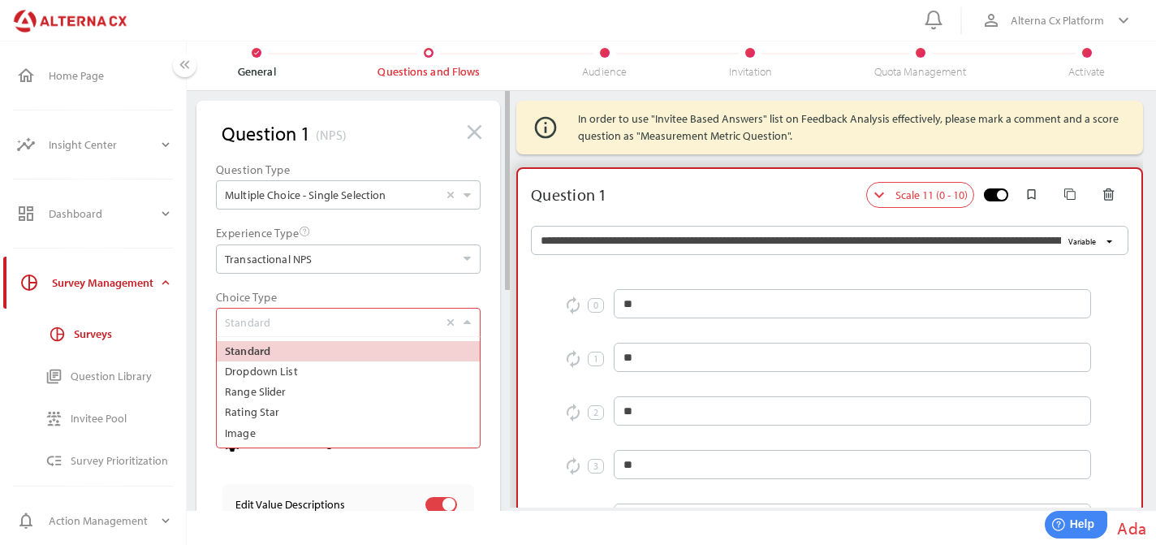
scroll to position [110, 263]
click at [338, 388] on label "Range Slider" at bounding box center [348, 391] width 255 height 20
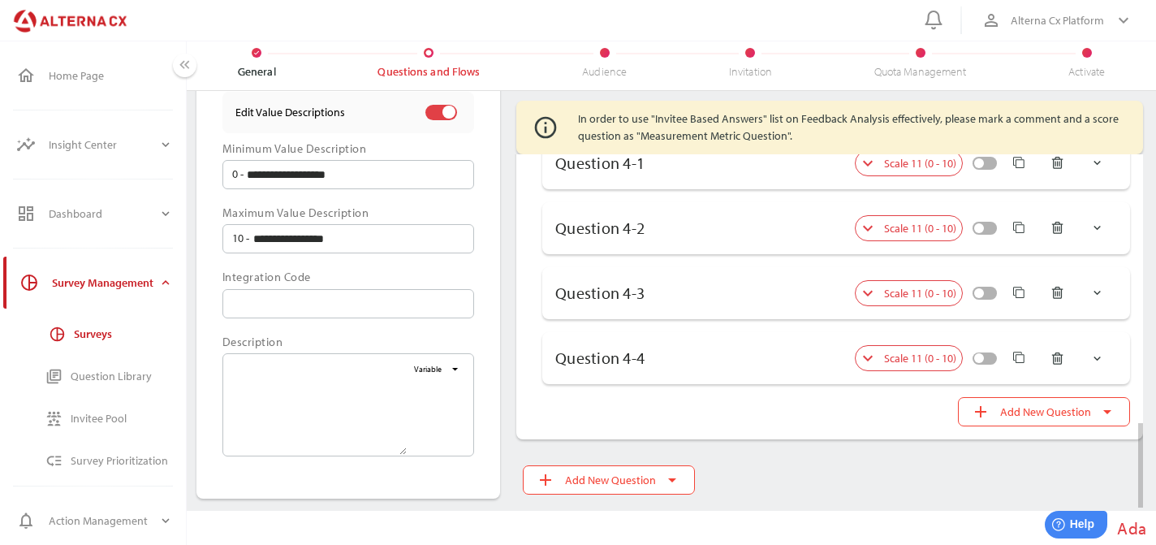
scroll to position [42, 0]
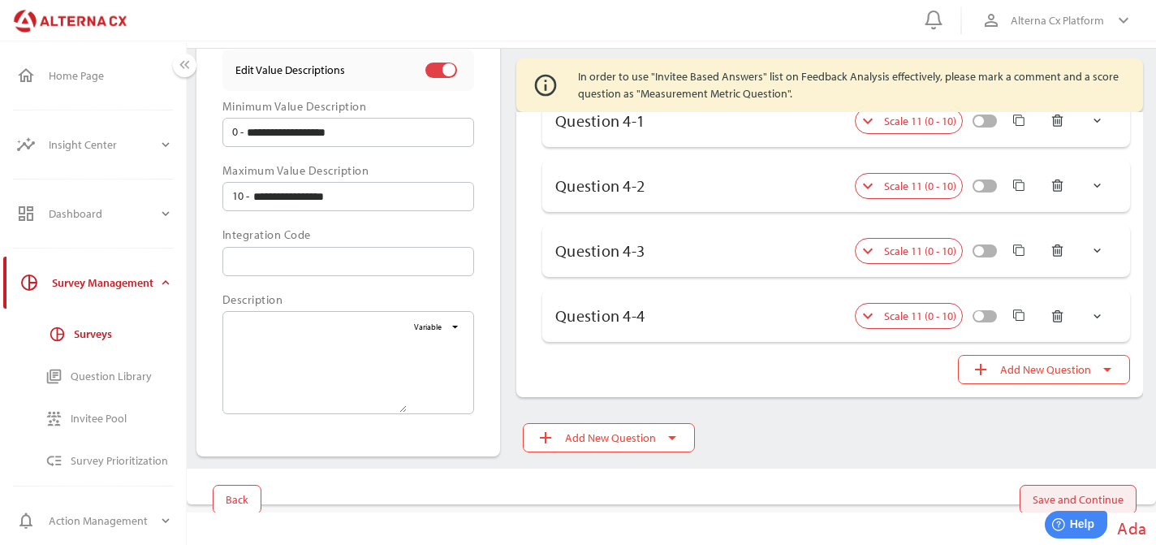
click at [1102, 489] on span "Save and Continue" at bounding box center [1077, 498] width 91 height 19
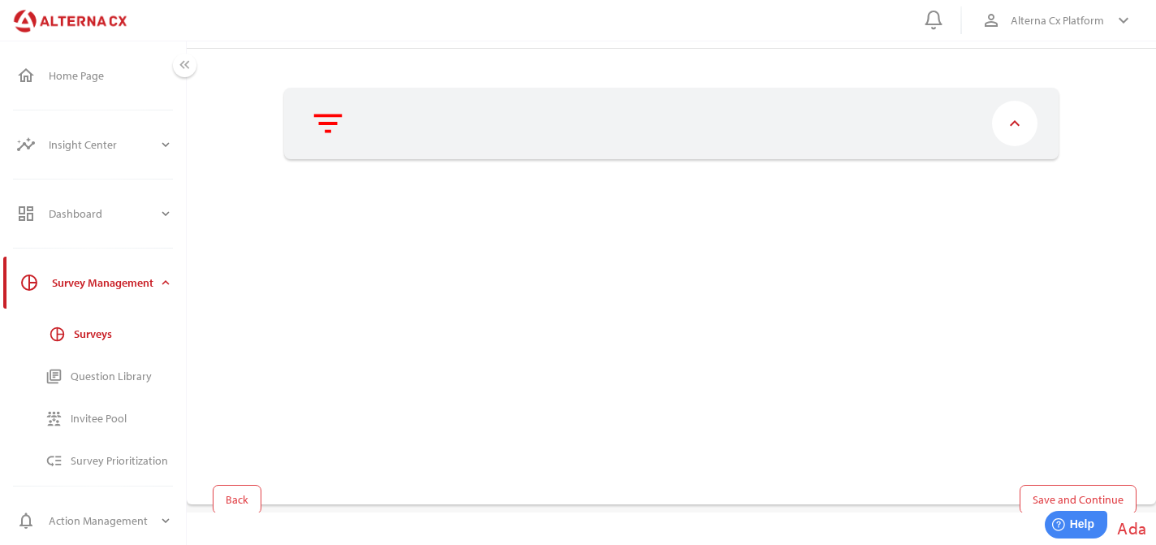
scroll to position [0, 0]
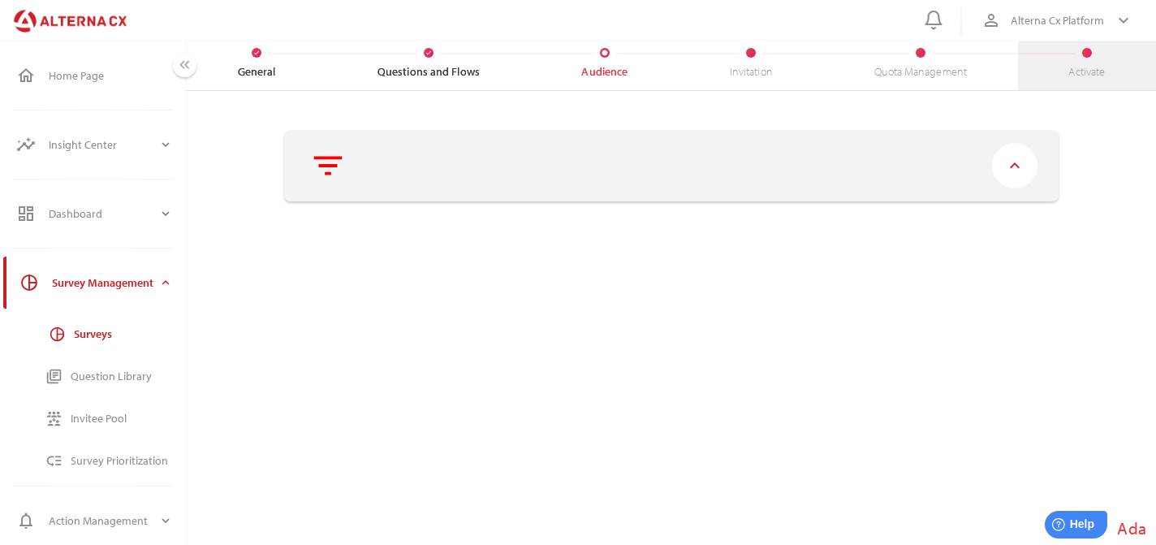
click at [1051, 70] on div "Activate" at bounding box center [1087, 64] width 138 height 54
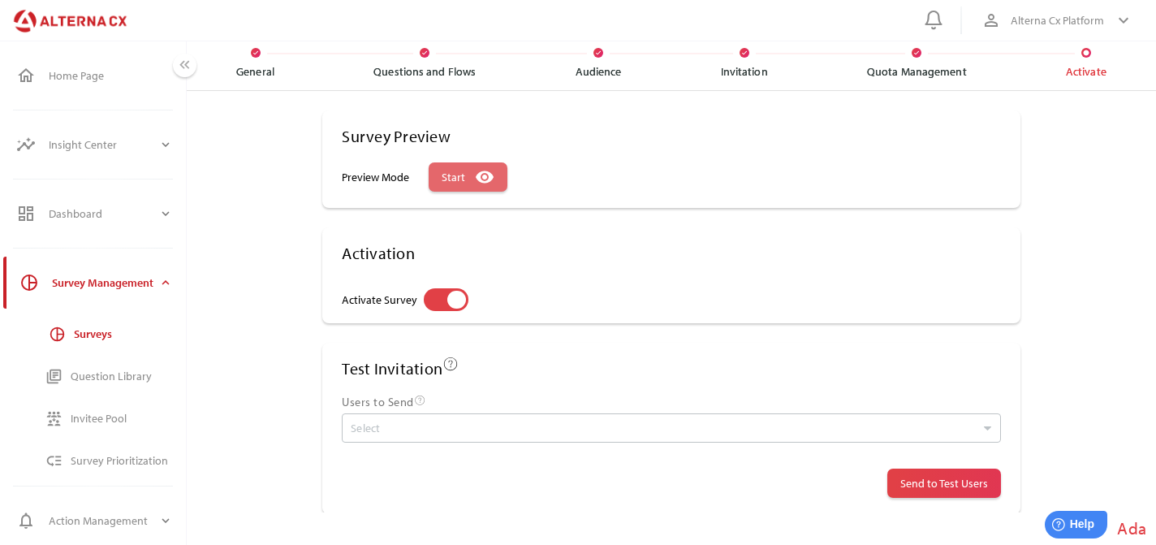
click at [458, 185] on span "Start" at bounding box center [454, 176] width 24 height 19
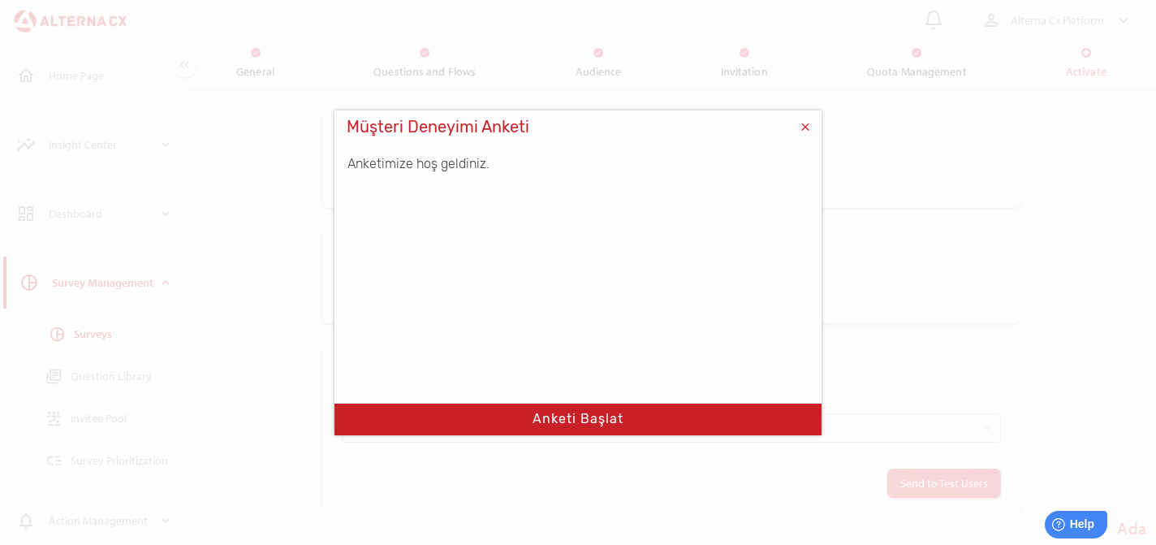
click at [579, 425] on button "Anketi Başlat" at bounding box center [577, 419] width 487 height 32
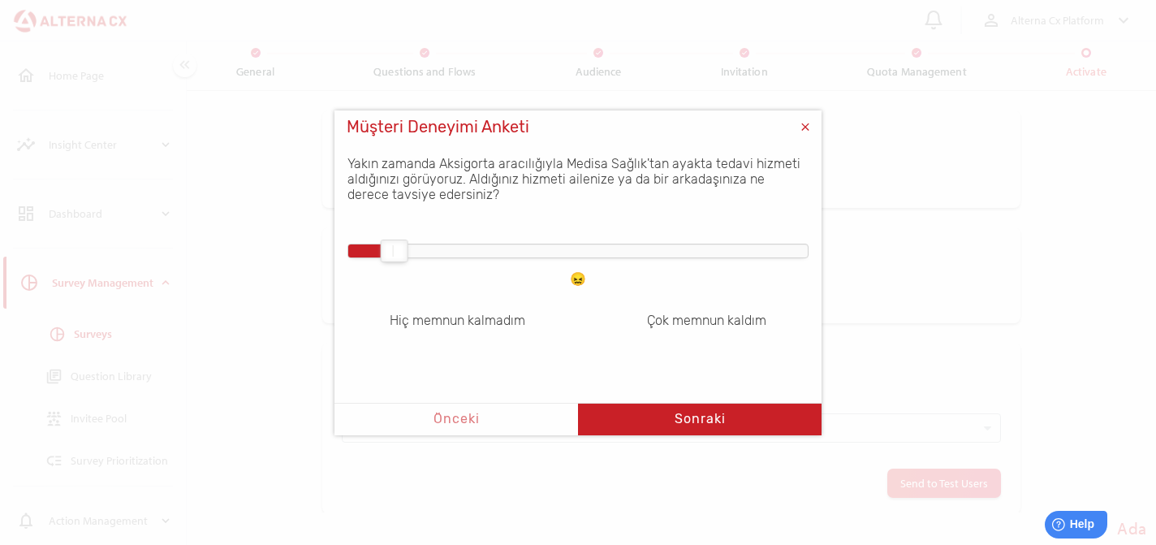
drag, startPoint x: 411, startPoint y: 249, endPoint x: 821, endPoint y: 205, distance: 412.2
click at [821, 205] on div "Yakın zamanda Aksigorta aracılığıyla Medisa Sağlık'tan ayakta tedavi hizmeti al…" at bounding box center [577, 228] width 487 height 170
drag, startPoint x: 389, startPoint y: 250, endPoint x: 635, endPoint y: 253, distance: 245.9
click at [635, 253] on div at bounding box center [624, 250] width 28 height 23
drag, startPoint x: 627, startPoint y: 252, endPoint x: 743, endPoint y: 251, distance: 116.1
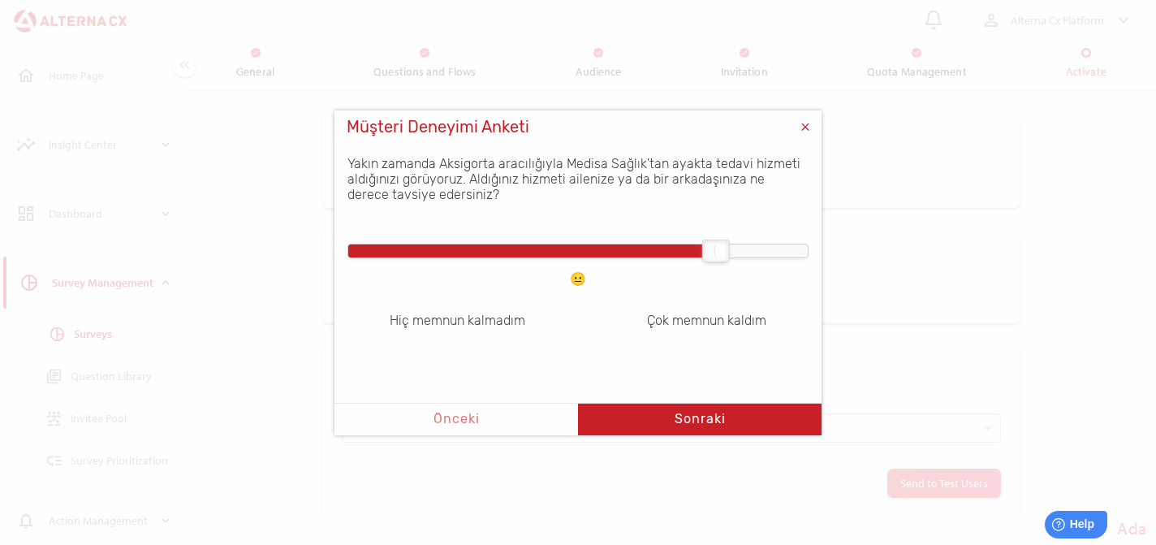
click at [743, 251] on div at bounding box center [577, 250] width 459 height 13
drag, startPoint x: 743, startPoint y: 251, endPoint x: 786, endPoint y: 248, distance: 43.9
click at [786, 248] on div at bounding box center [577, 250] width 459 height 13
click at [803, 136] on span at bounding box center [805, 126] width 32 height 32
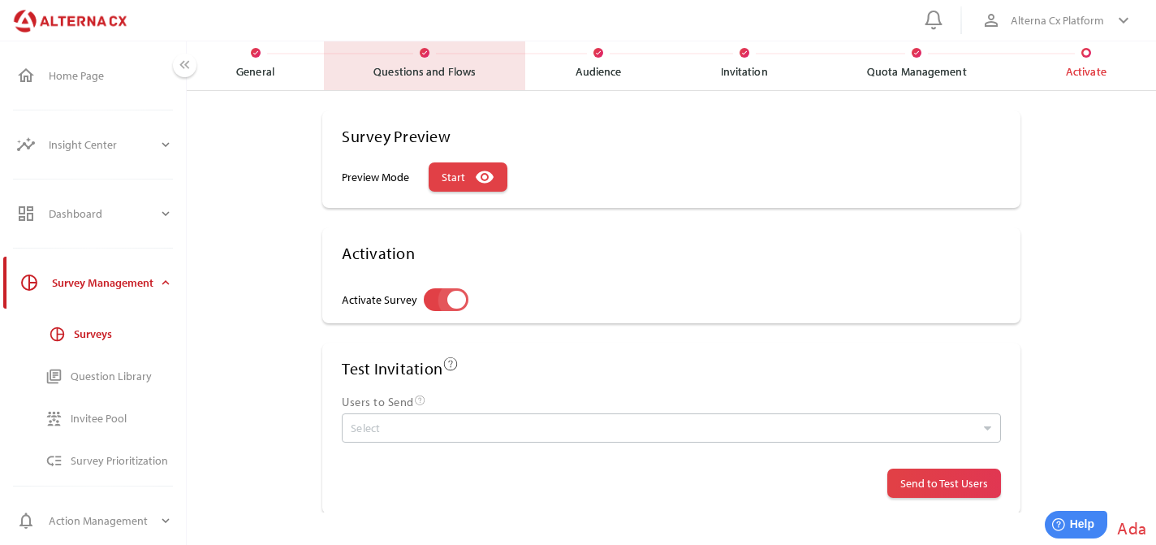
drag, startPoint x: 424, startPoint y: 53, endPoint x: 387, endPoint y: 297, distance: 247.0
click at [424, 53] on icon "check" at bounding box center [424, 53] width 6 height 6
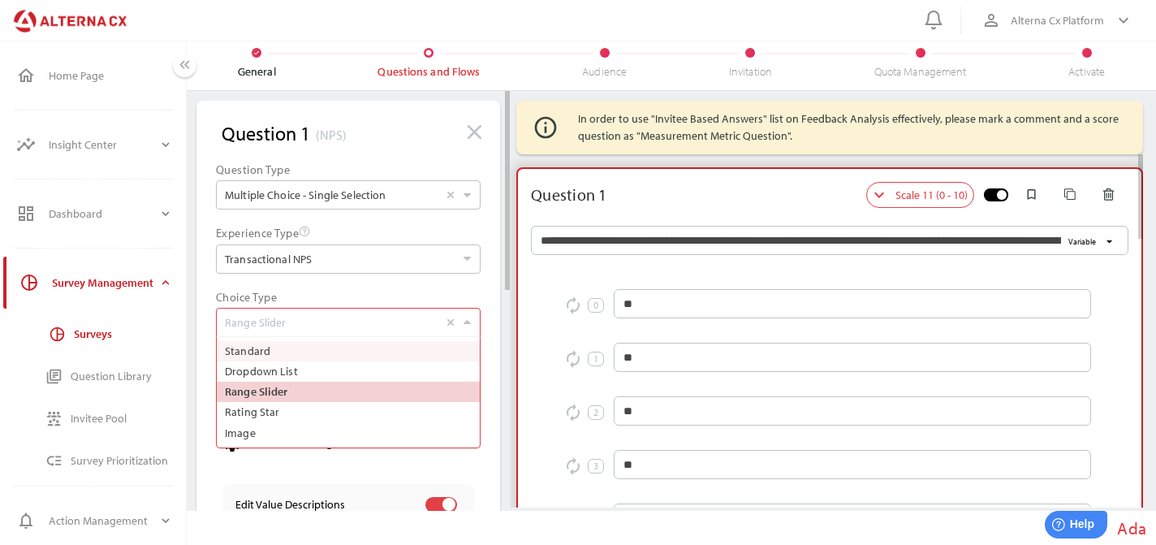
click at [301, 330] on input "Range Slider Select Standard Dropdown List Range Slider Rating Star Image" at bounding box center [331, 322] width 213 height 28
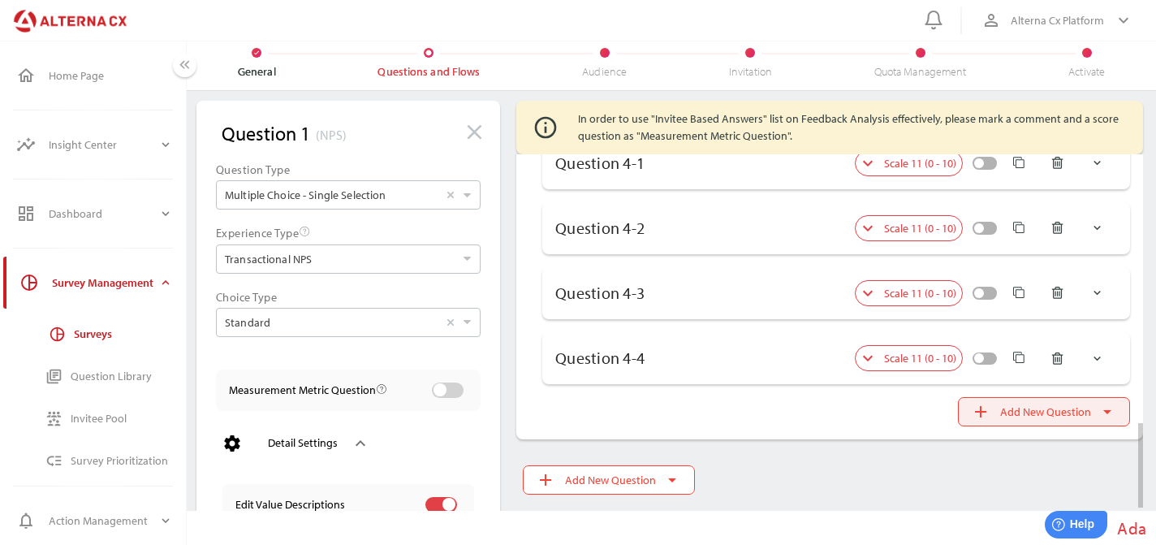
scroll to position [42, 0]
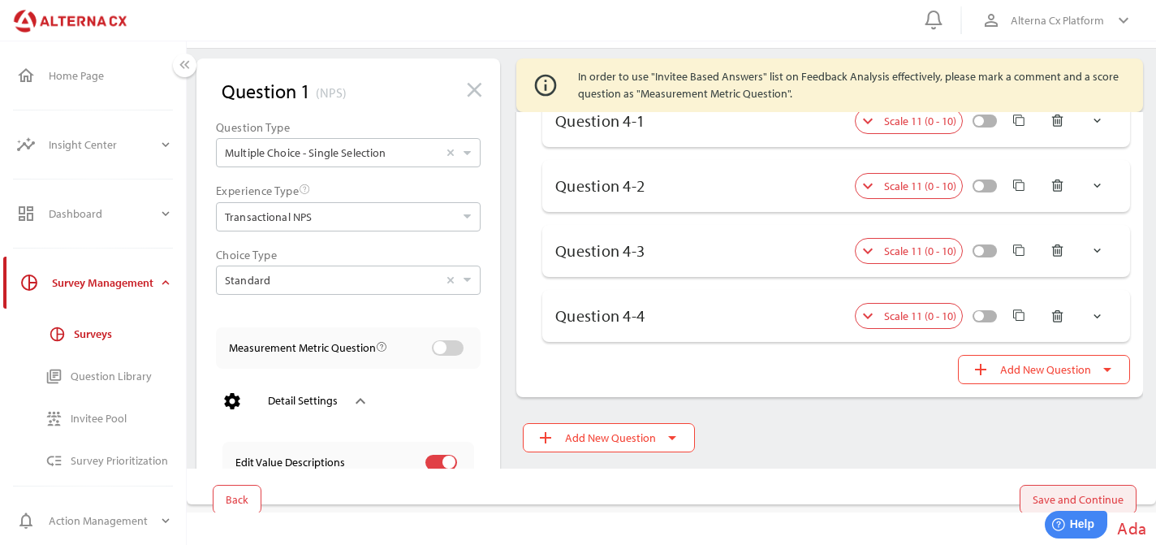
click at [1082, 502] on span "Save and Continue" at bounding box center [1077, 498] width 91 height 19
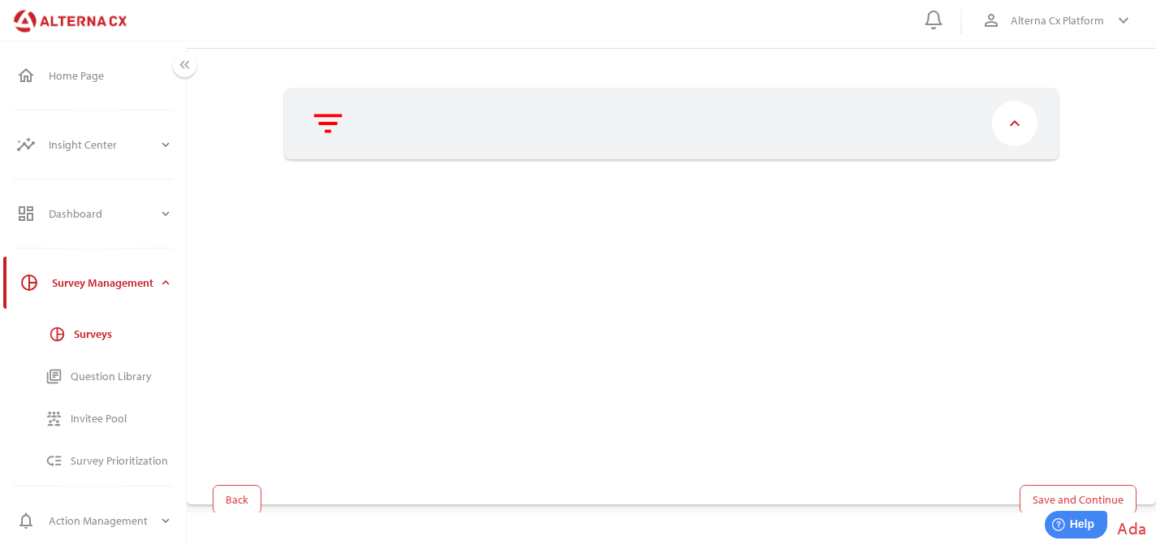
scroll to position [0, 0]
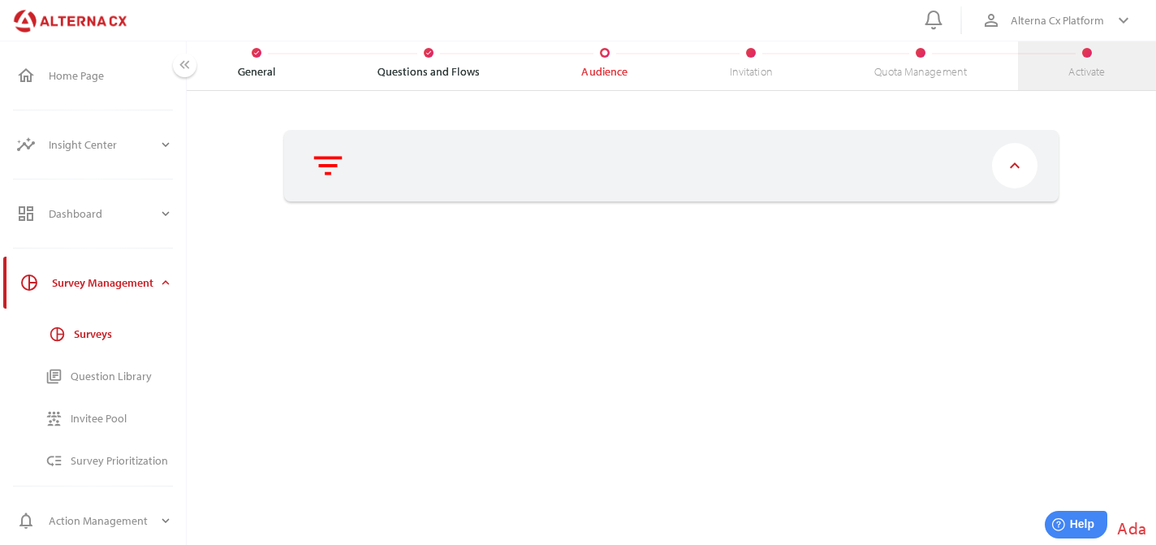
click at [1079, 75] on div "Activate" at bounding box center [1086, 71] width 37 height 15
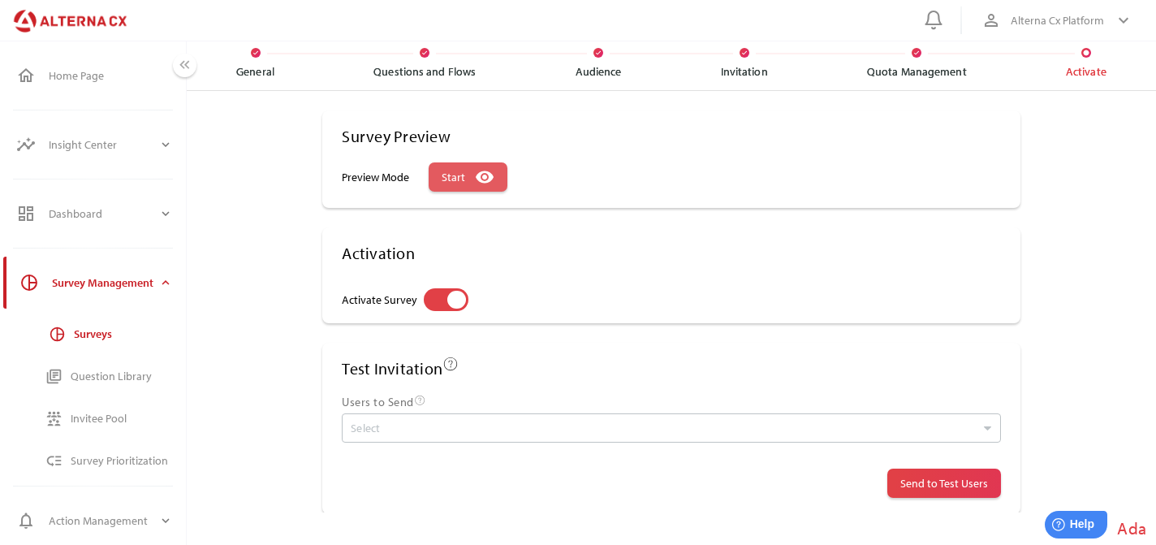
click at [468, 184] on span "Start remove_red_eye" at bounding box center [468, 177] width 53 height 23
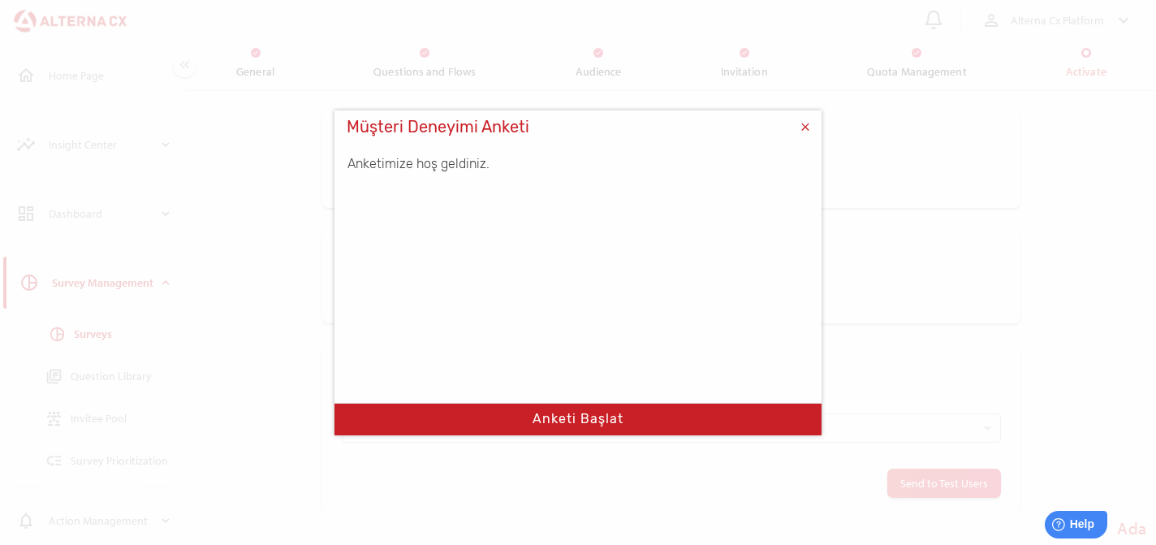
click at [574, 420] on button "Anketi Başlat" at bounding box center [577, 419] width 487 height 32
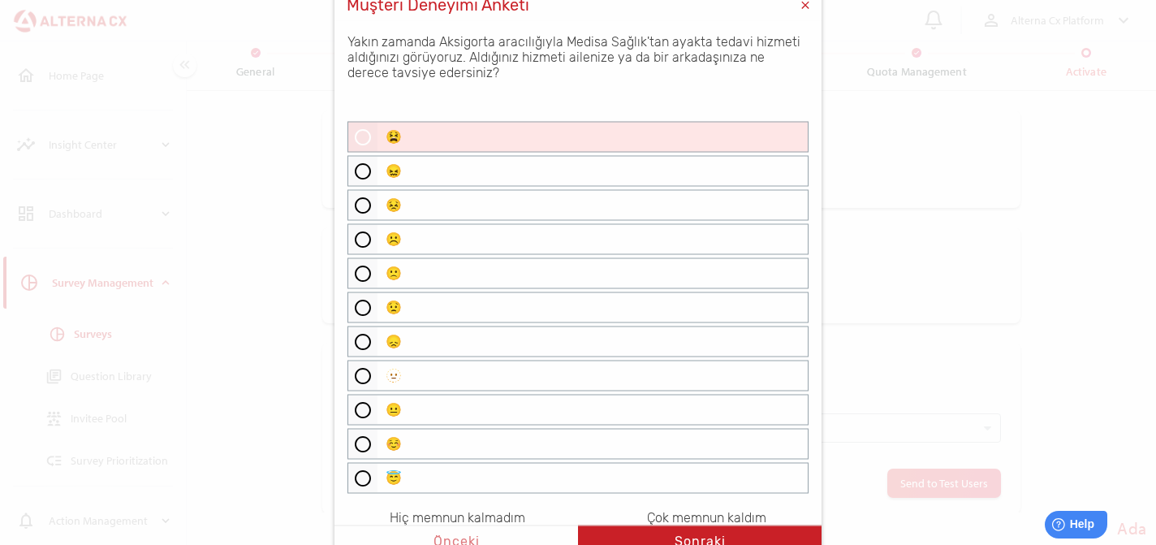
click at [498, 137] on label "😫" at bounding box center [577, 136] width 461 height 31
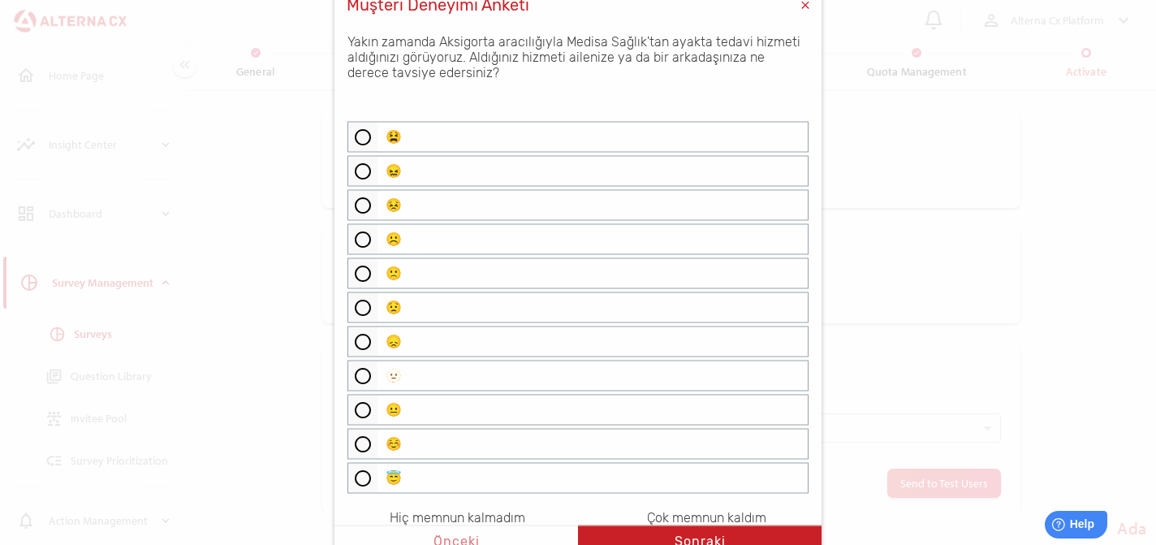
click at [685, 535] on button "Sonraki" at bounding box center [699, 540] width 243 height 32
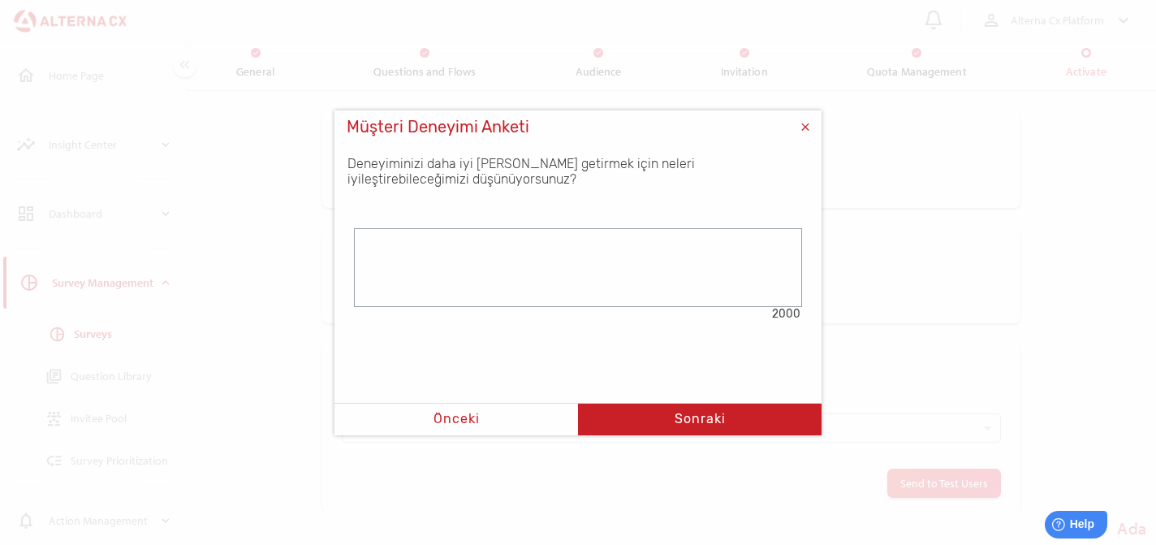
click at [707, 403] on button "Sonraki" at bounding box center [699, 419] width 243 height 32
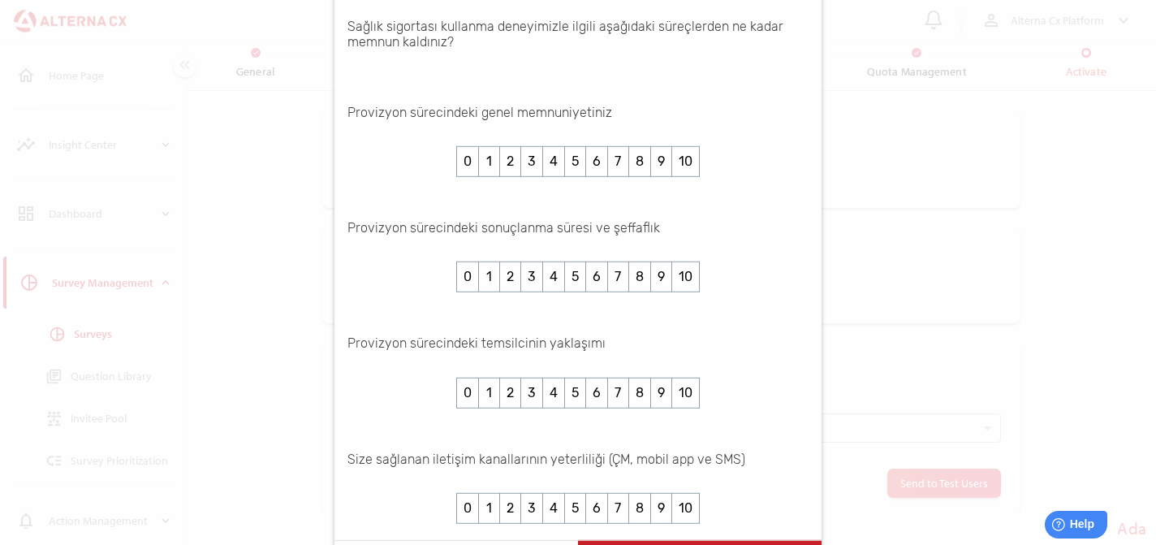
scroll to position [88, 0]
click at [929, 326] on div at bounding box center [578, 272] width 1156 height 545
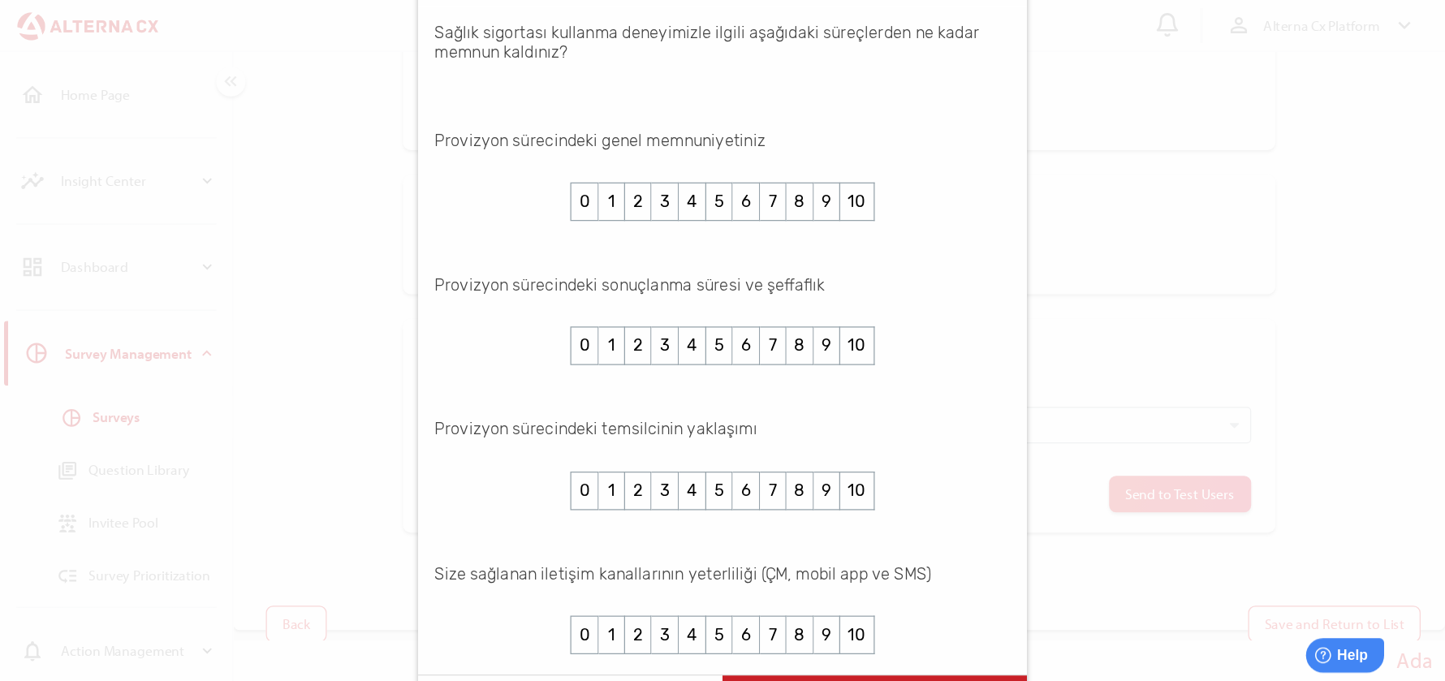
scroll to position [0, 0]
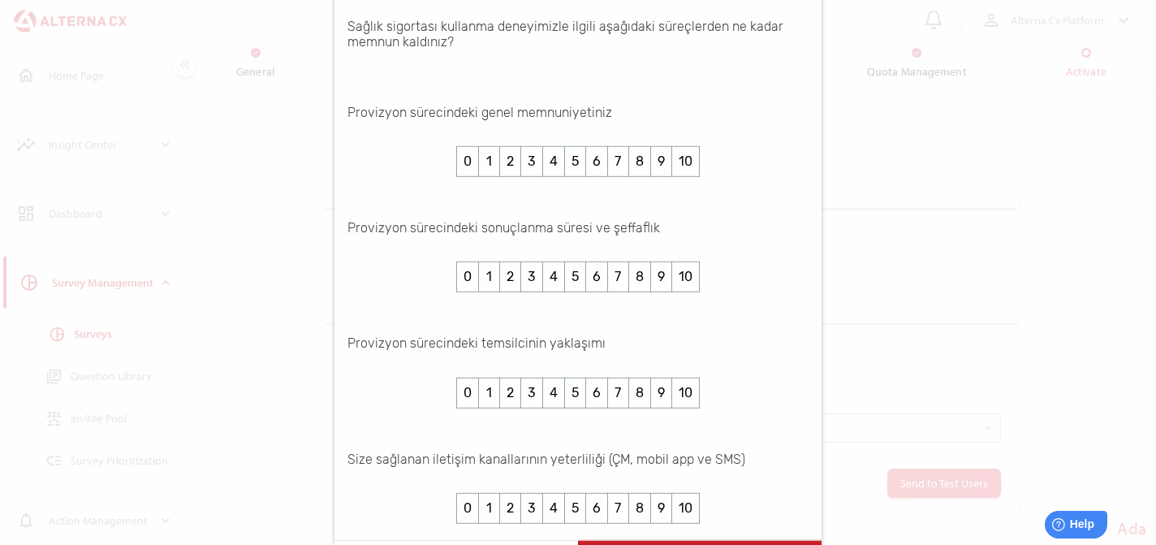
click at [848, 243] on div at bounding box center [578, 272] width 1156 height 545
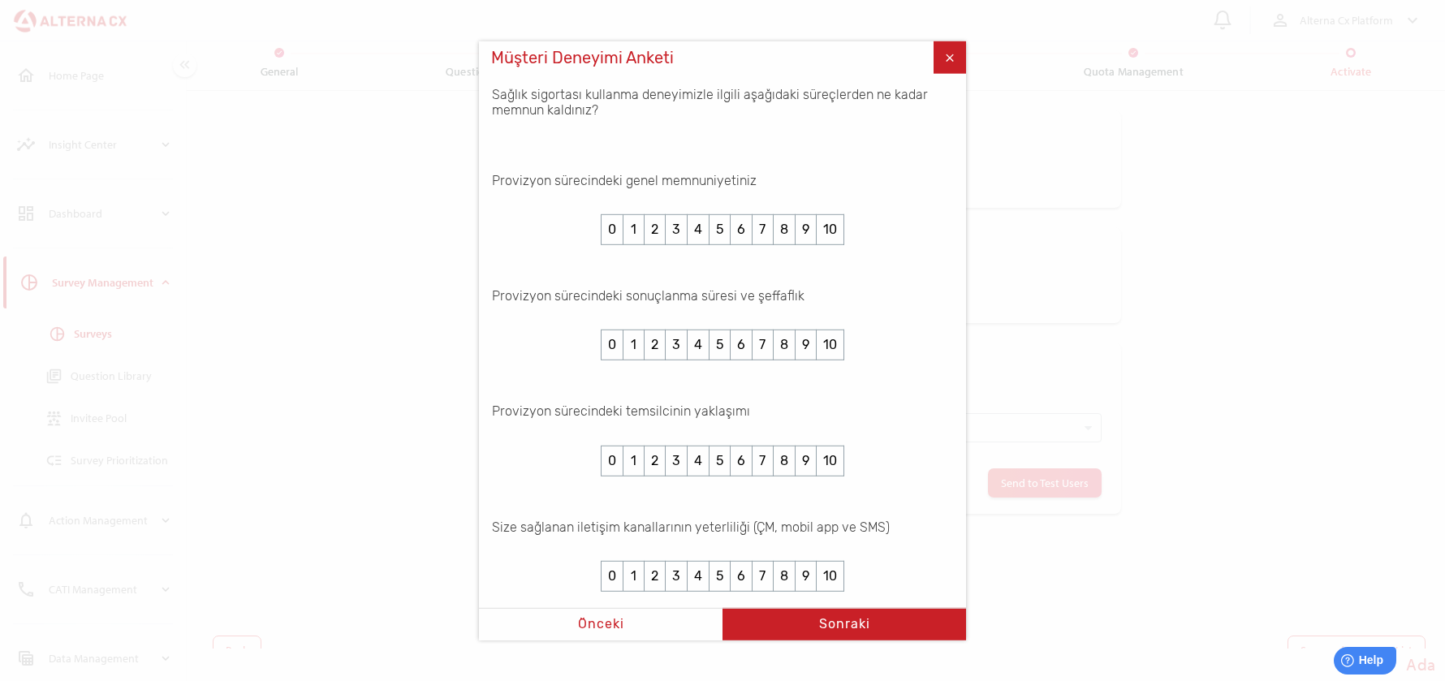
click at [946, 58] on span at bounding box center [949, 57] width 32 height 32
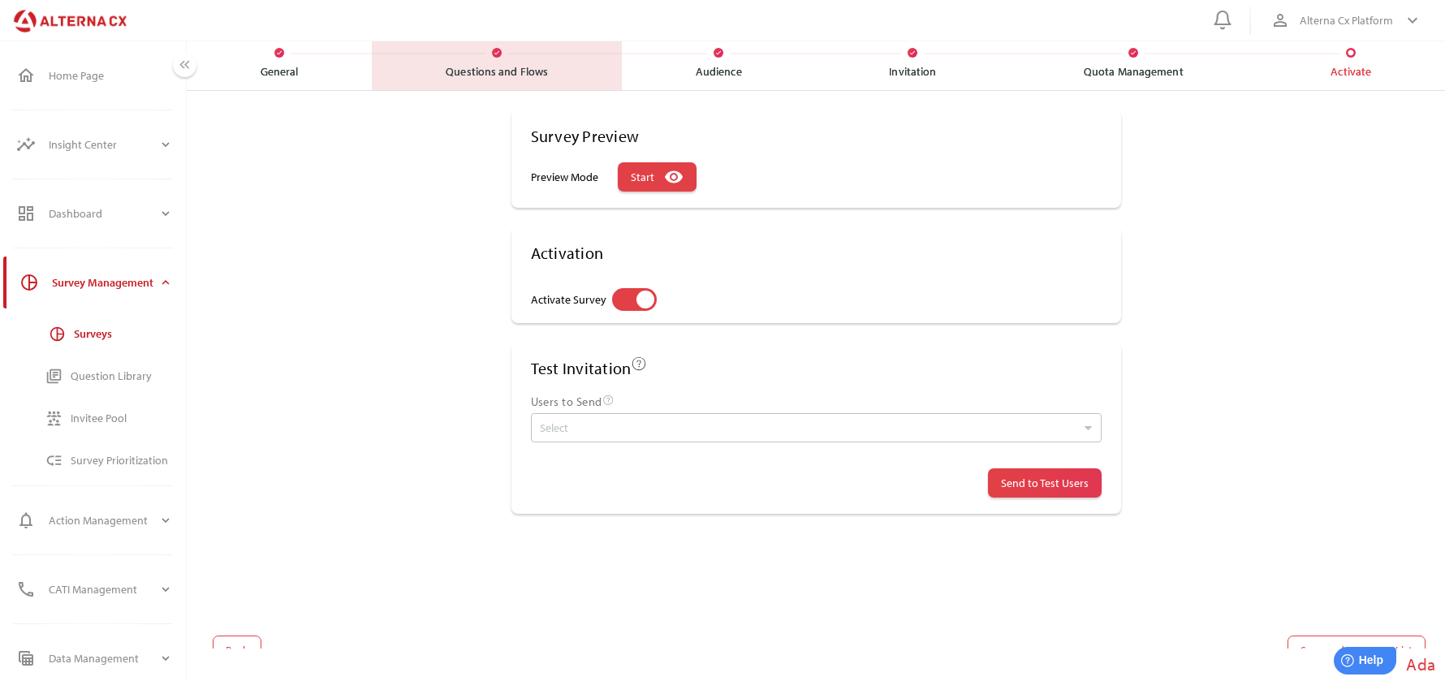
click at [515, 62] on div "check Questions and Flows" at bounding box center [497, 64] width 250 height 54
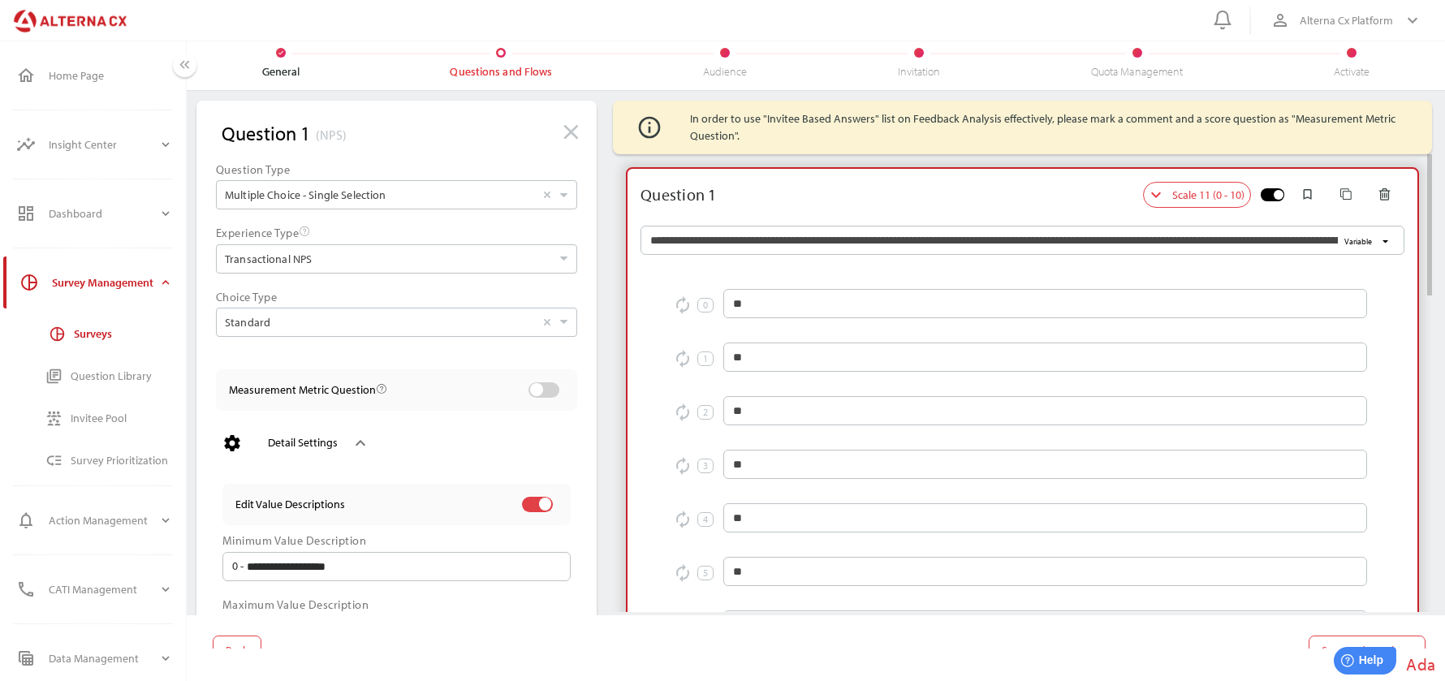
click at [766, 170] on div "Question 1 keyboard_arrow_down close Scale 11 (0 - 10) Scale 11 (0 - 10) Scale …" at bounding box center [1022, 195] width 790 height 52
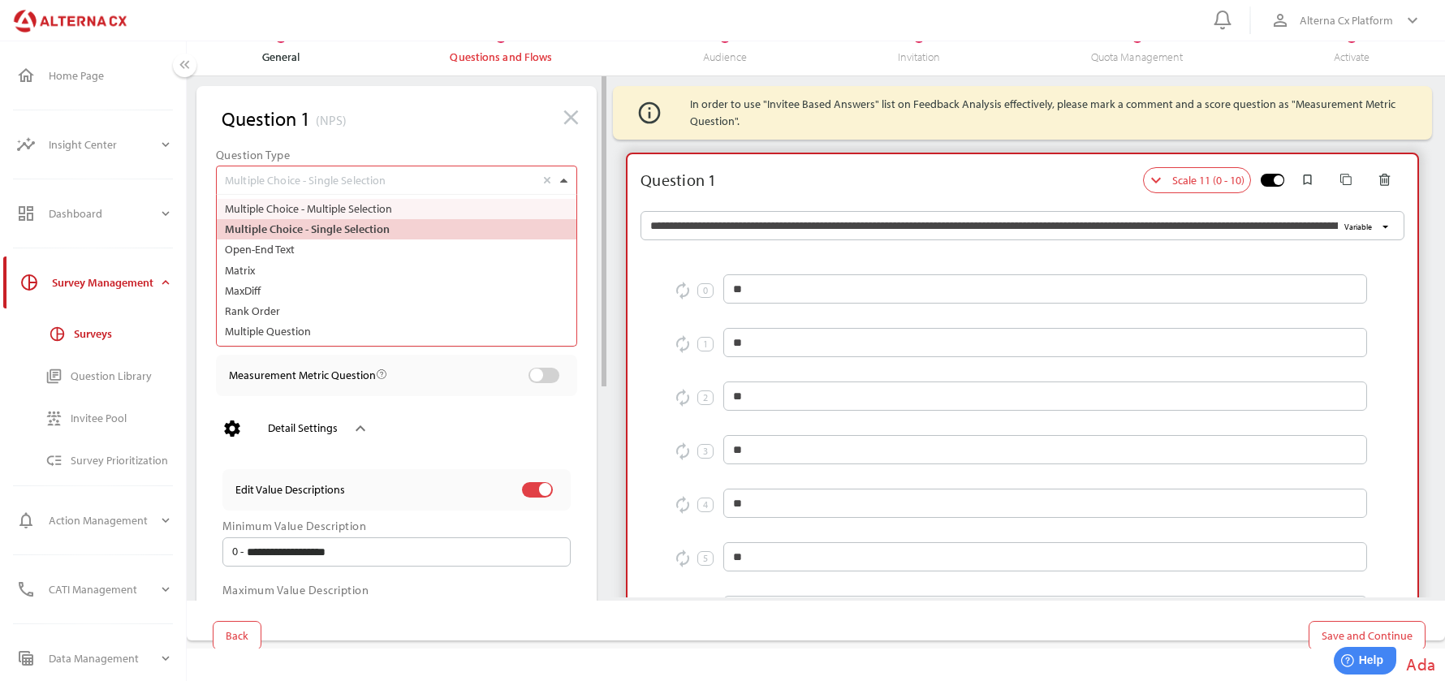
click at [560, 187] on div at bounding box center [563, 180] width 17 height 28
click at [550, 489] on div at bounding box center [545, 489] width 13 height 13
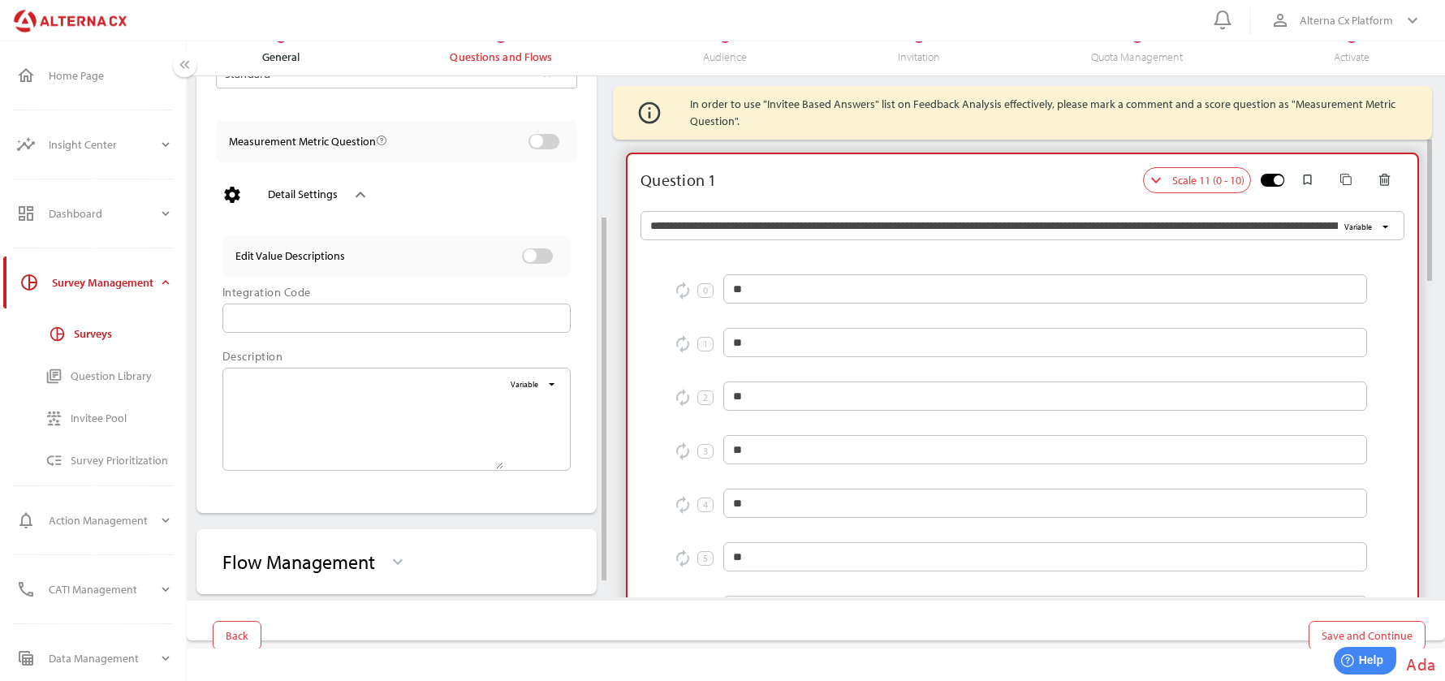
scroll to position [0, 0]
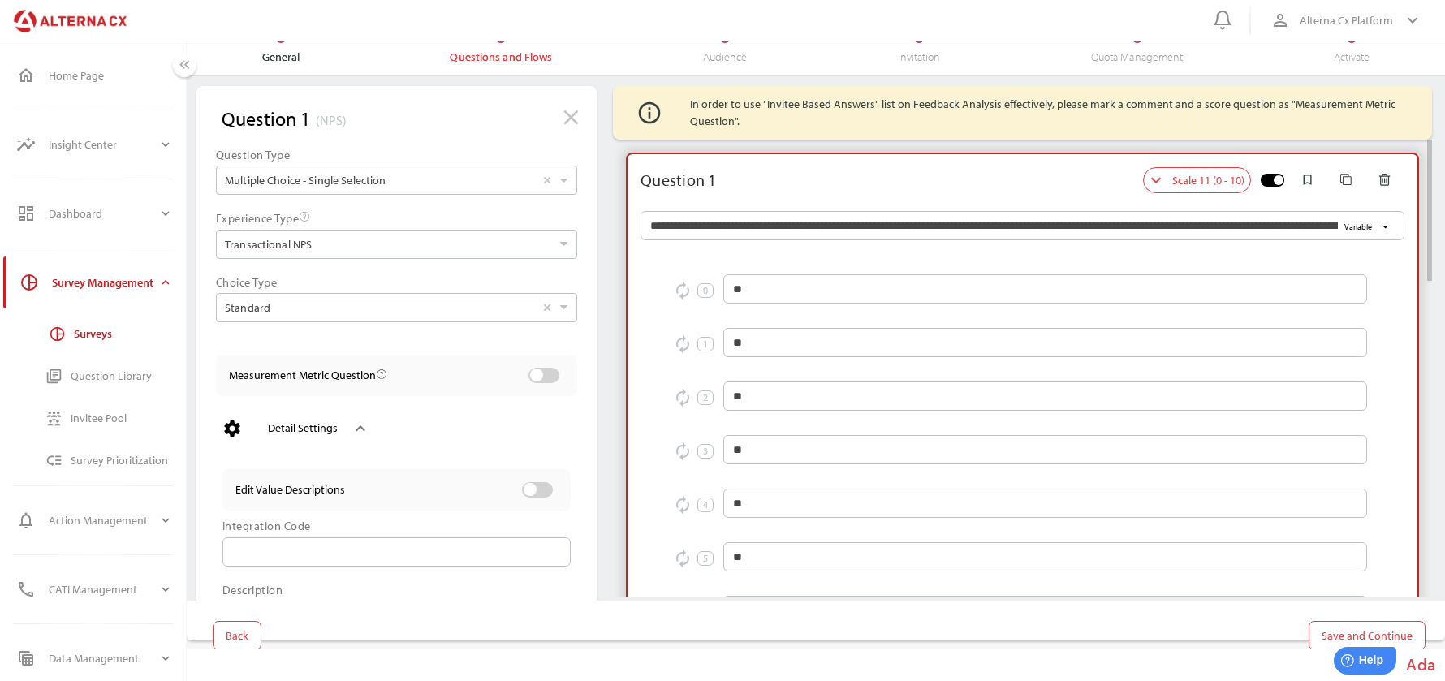
click at [775, 185] on div at bounding box center [929, 180] width 426 height 26
click at [571, 187] on div at bounding box center [563, 180] width 17 height 28
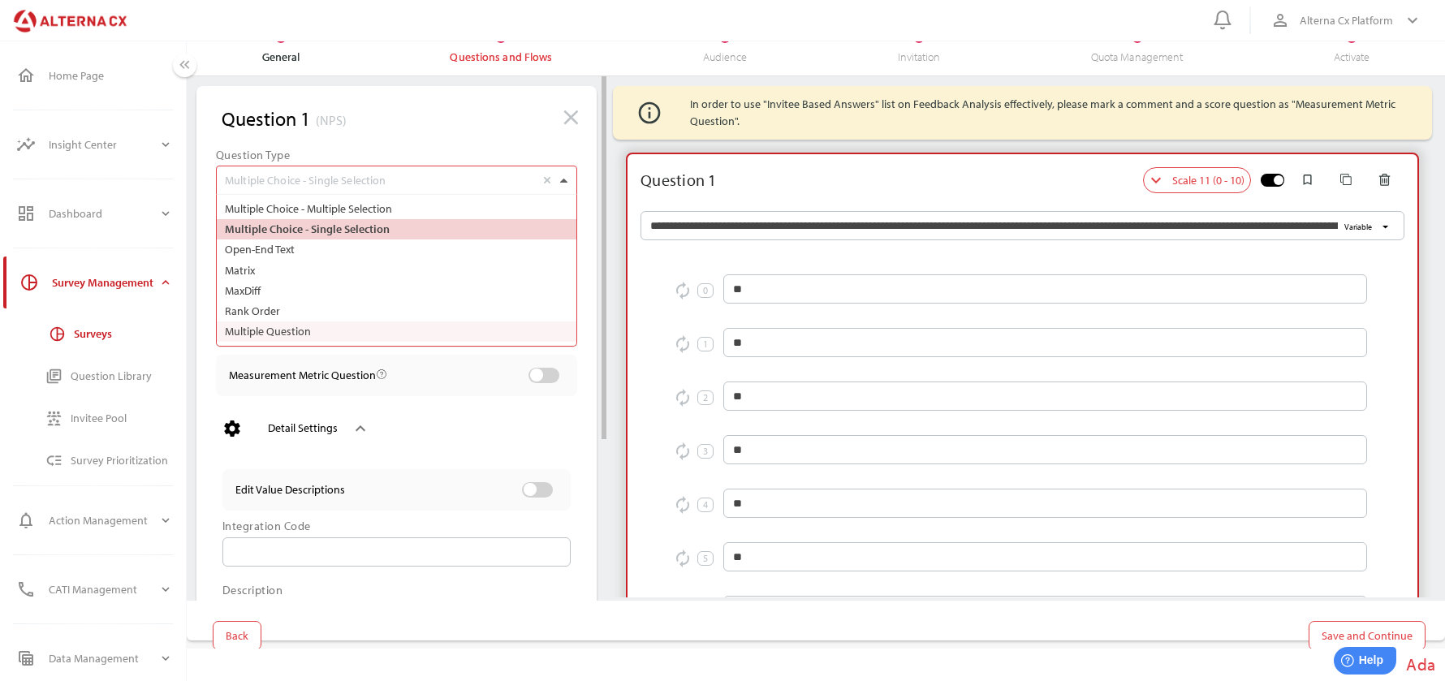
scroll to position [28, 361]
click at [581, 196] on div "Question Type Multiple Choice - Single Selection Select" at bounding box center [396, 176] width 374 height 76
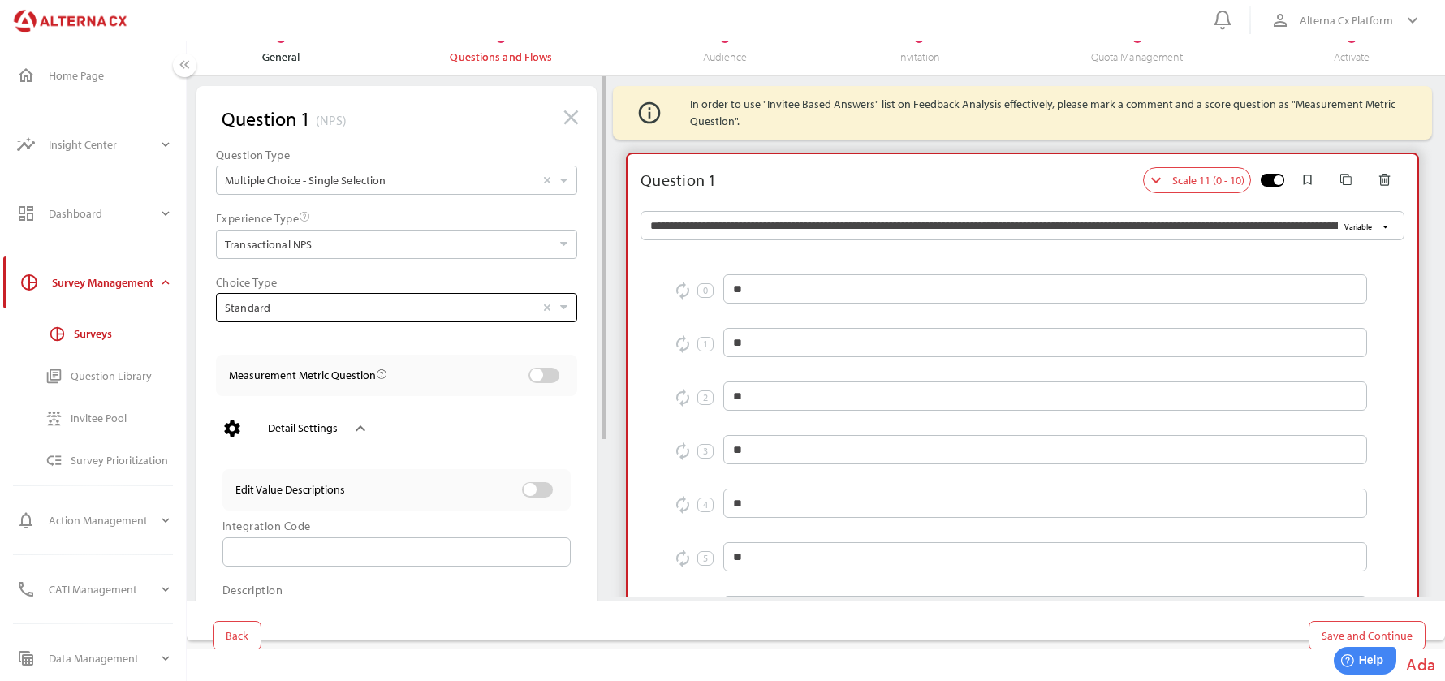
click at [428, 321] on div "Standard Select" at bounding box center [396, 307] width 361 height 29
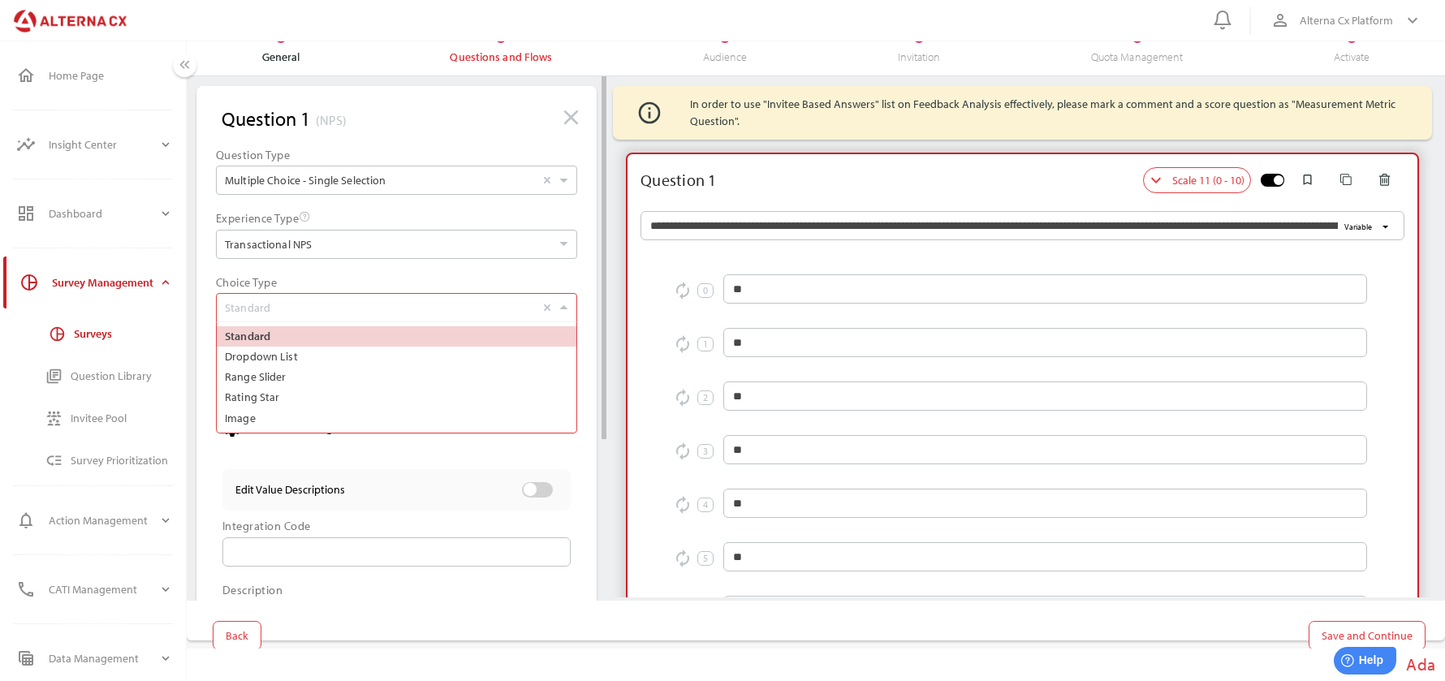
scroll to position [110, 360]
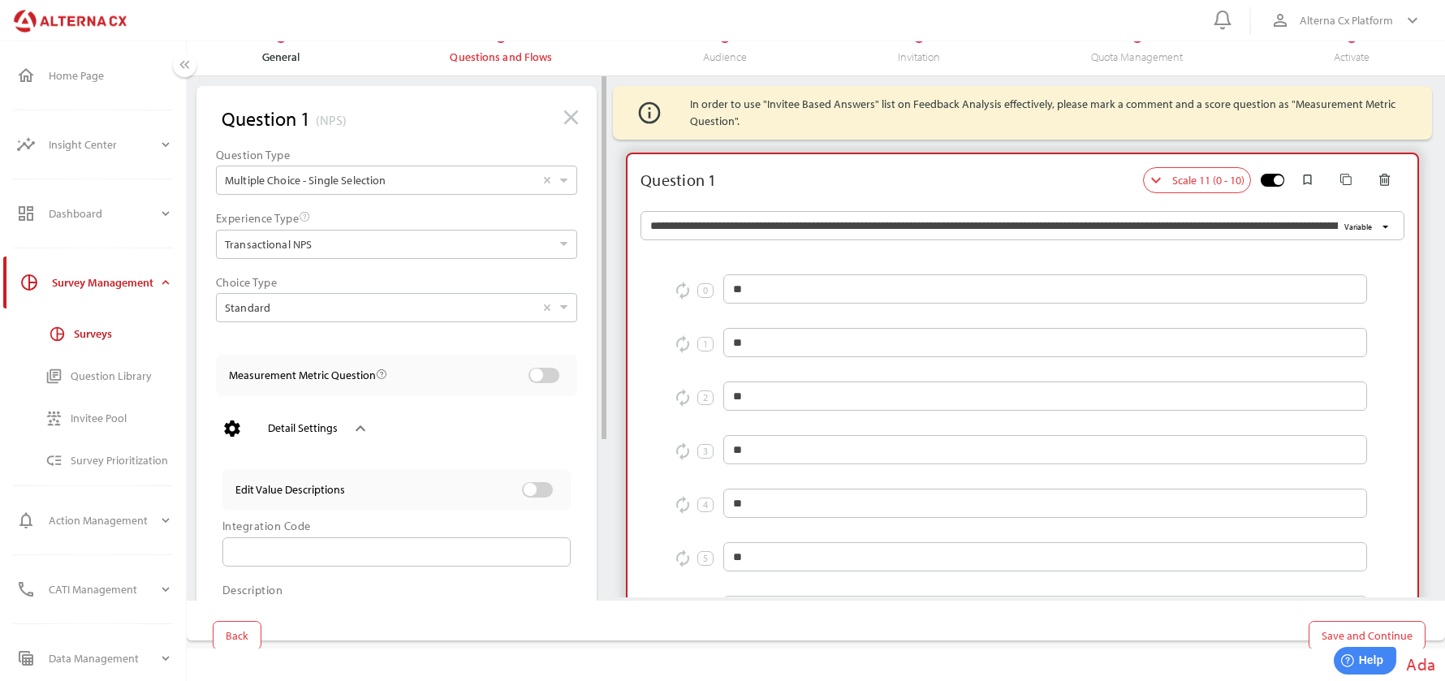
click at [419, 459] on div "Edit Value Descriptions Integration Code Description Variable arrow_drop_down" at bounding box center [396, 591] width 374 height 286
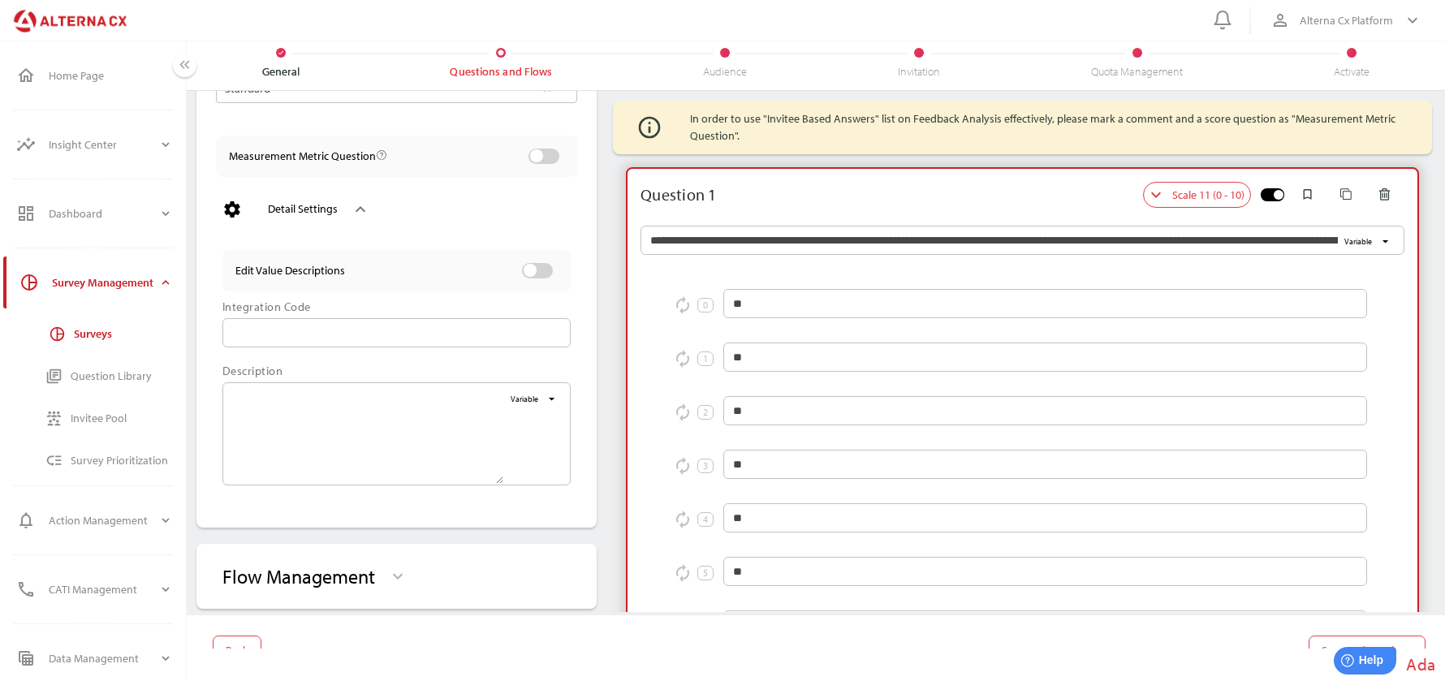
scroll to position [15, 0]
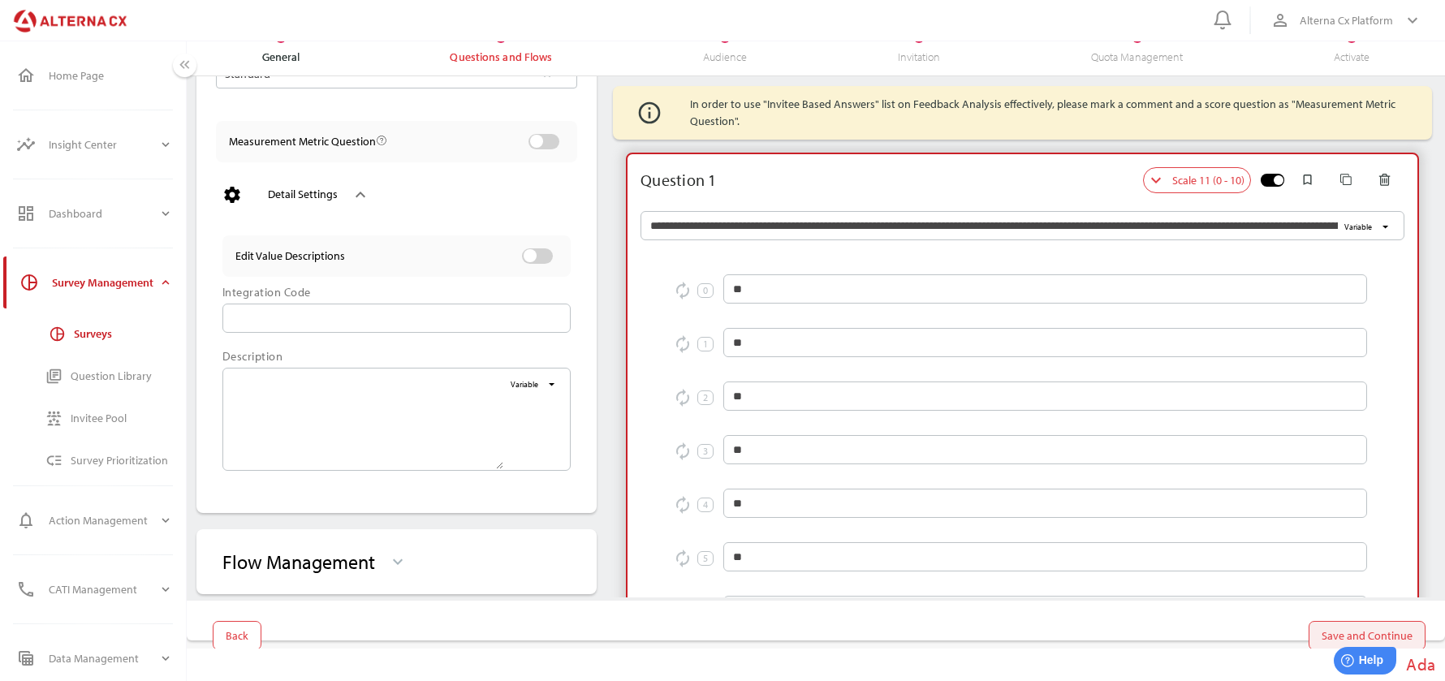
click at [1155, 544] on span "Save and Continue" at bounding box center [1366, 635] width 91 height 23
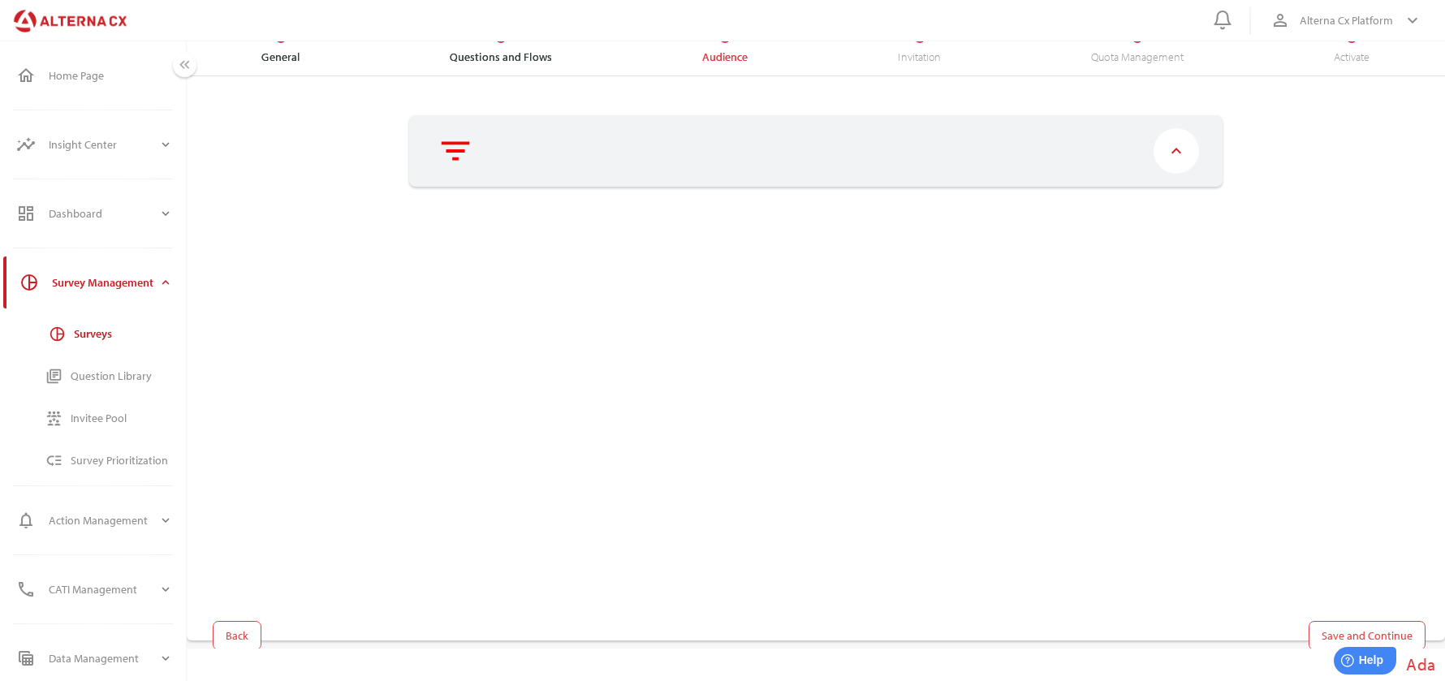
scroll to position [0, 0]
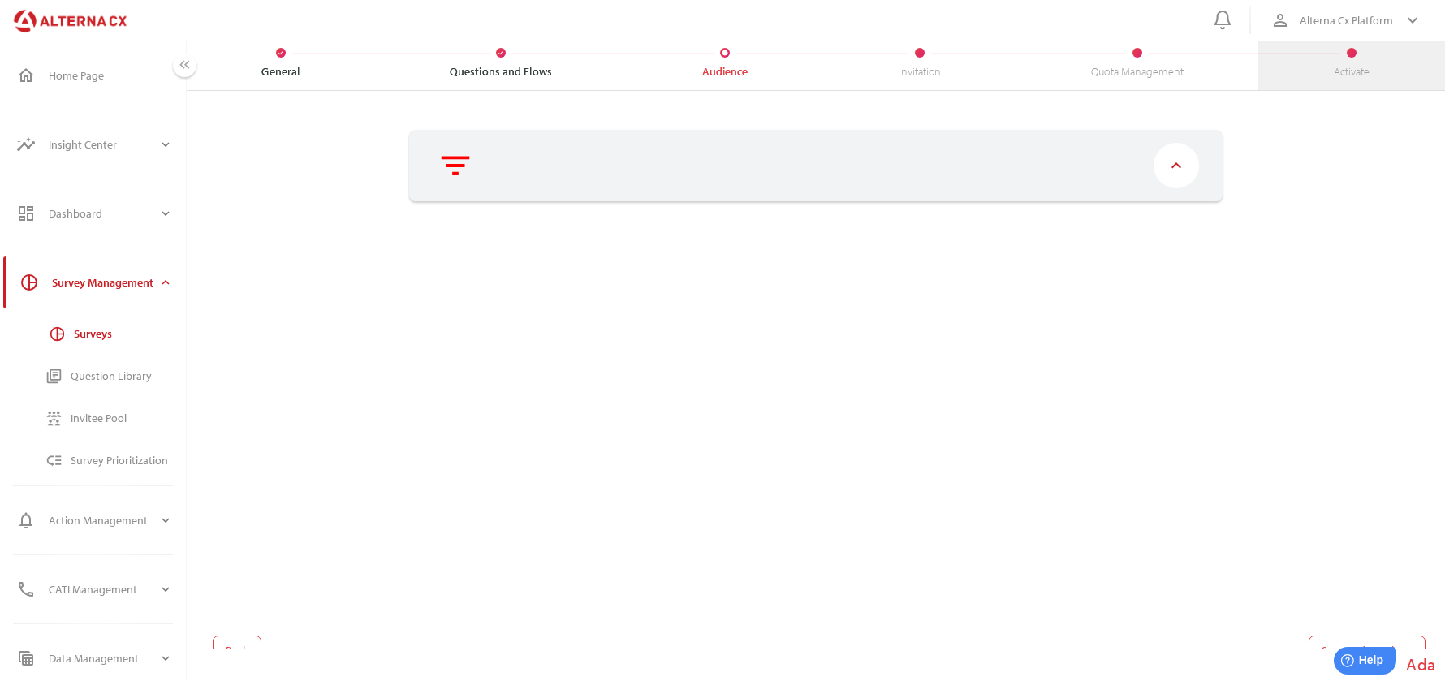
click at [1155, 58] on div "Activate" at bounding box center [1351, 64] width 187 height 54
